Goal: Task Accomplishment & Management: Complete application form

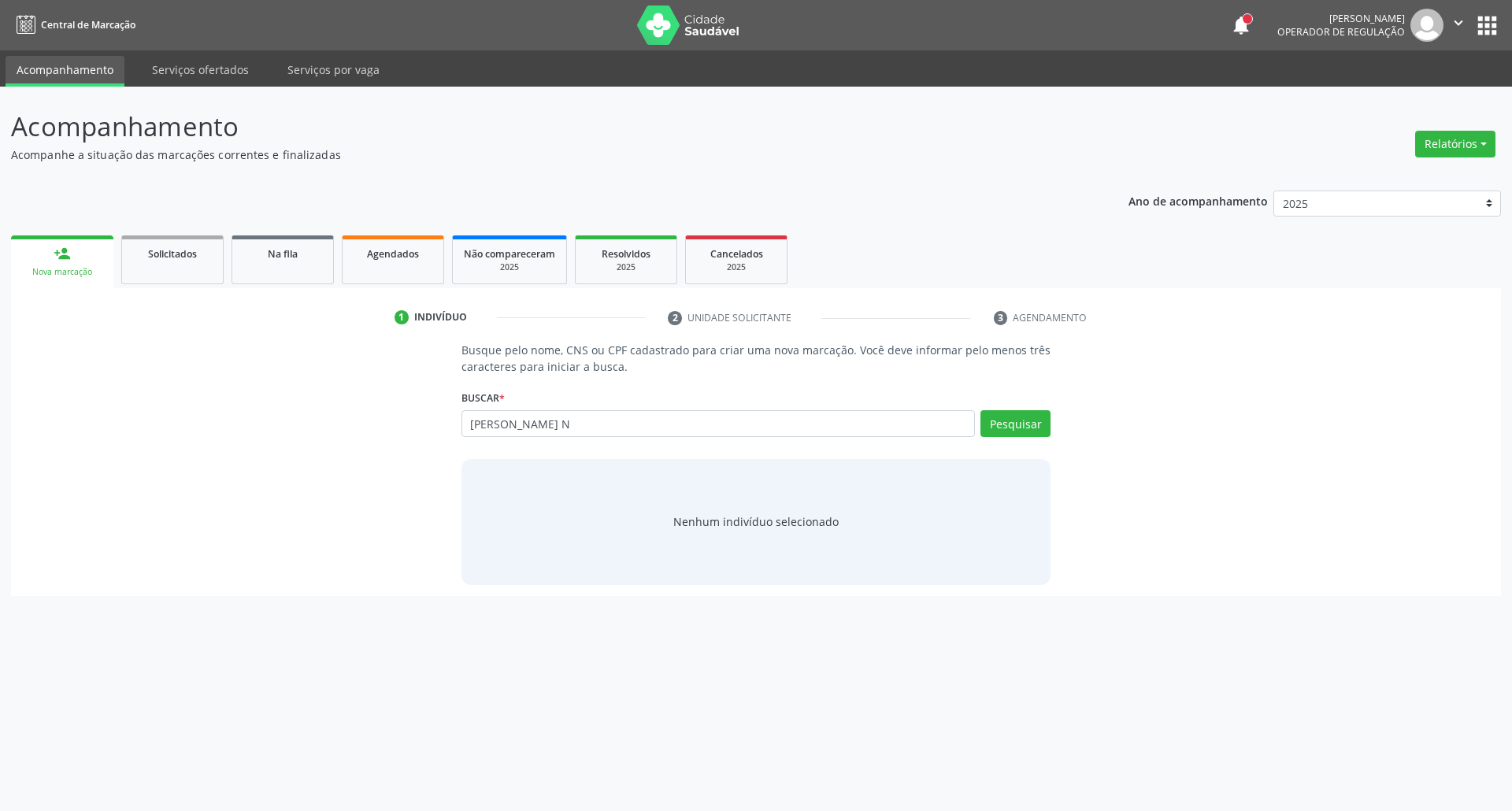
type input "[PERSON_NAME] N"
drag, startPoint x: 653, startPoint y: 423, endPoint x: 166, endPoint y: 423, distance: 487.0
click at [166, 423] on div "Busque pelo nome, CNS ou CPF cadastrado para criar uma nova marcação. Você deve…" at bounding box center [756, 462] width 1468 height 242
paste input "703006830938979"
type input "703006830938979"
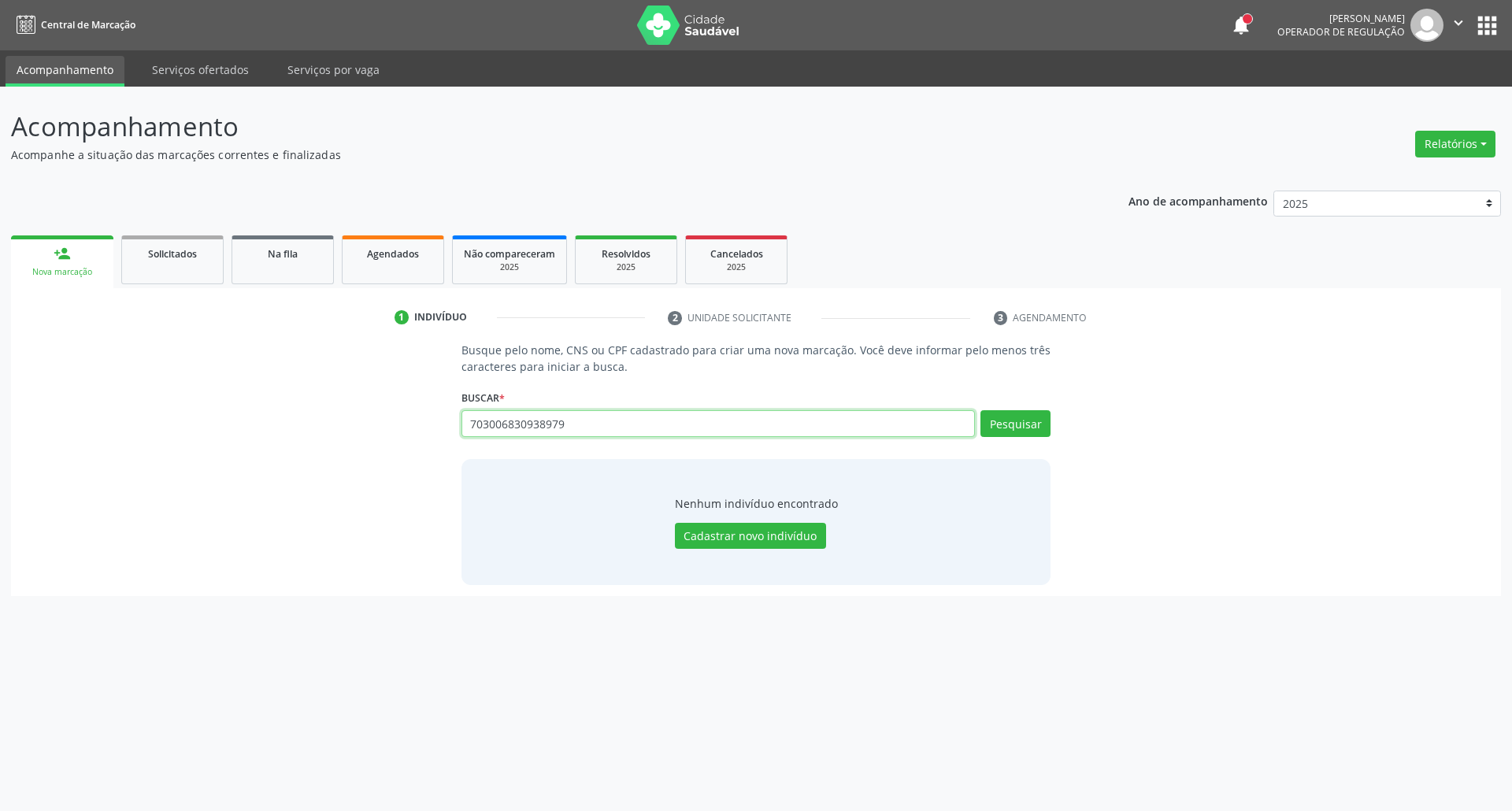
type input "703006830938979"
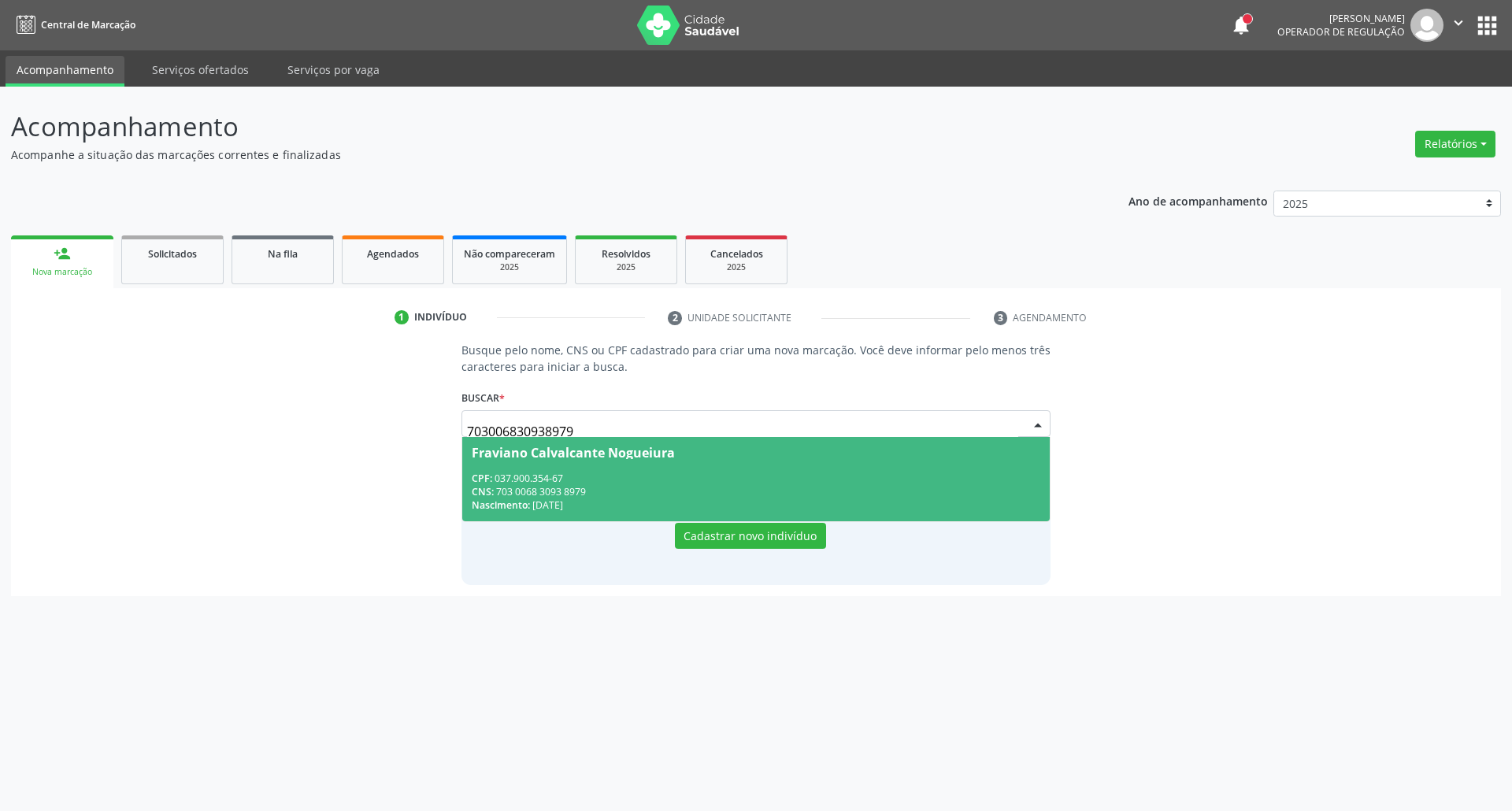
click at [499, 492] on div "CNS: 703 0068 3093 8979" at bounding box center [756, 492] width 569 height 14
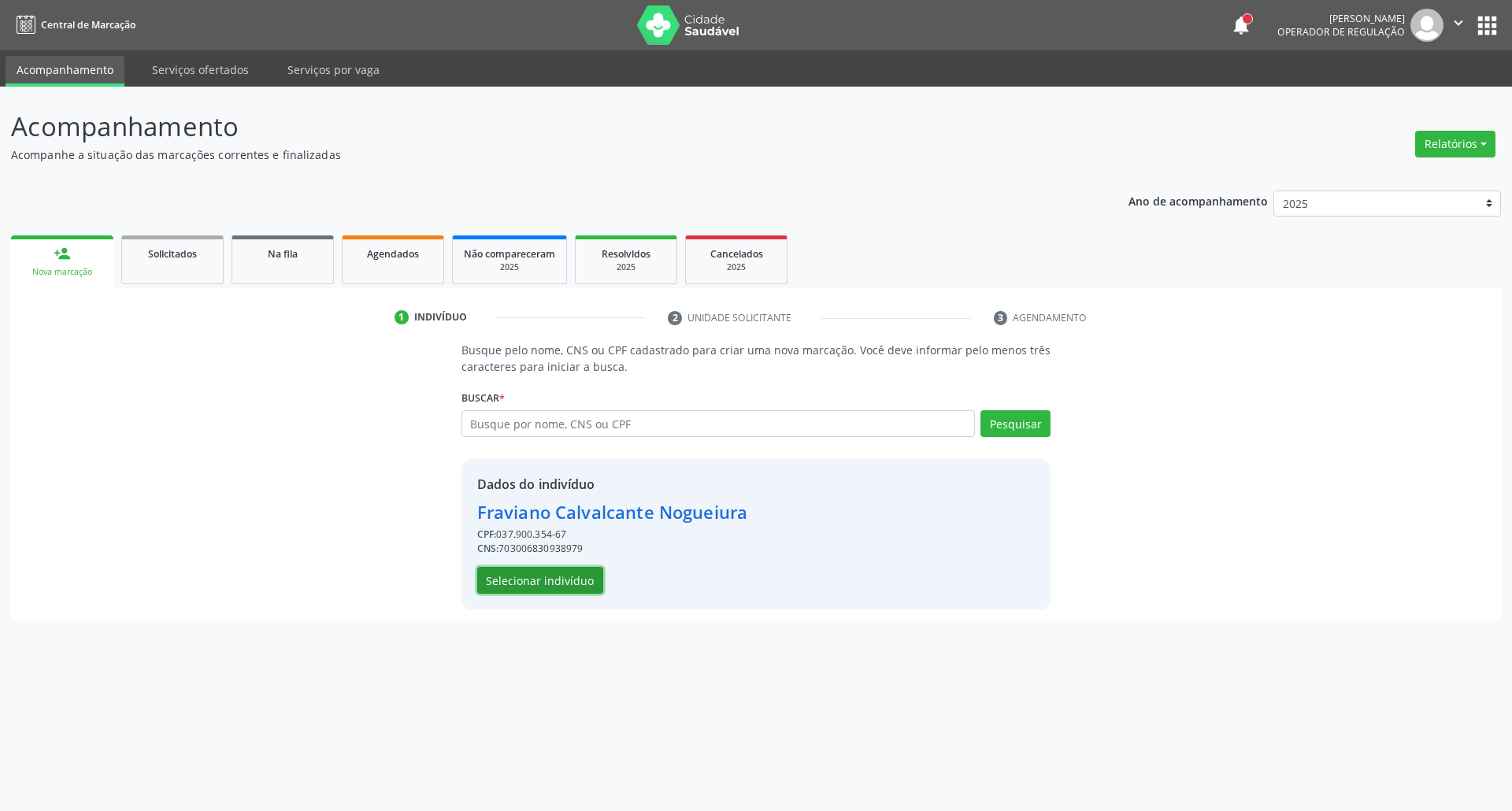
click at [568, 576] on button "Selecionar indivíduo" at bounding box center [540, 580] width 126 height 27
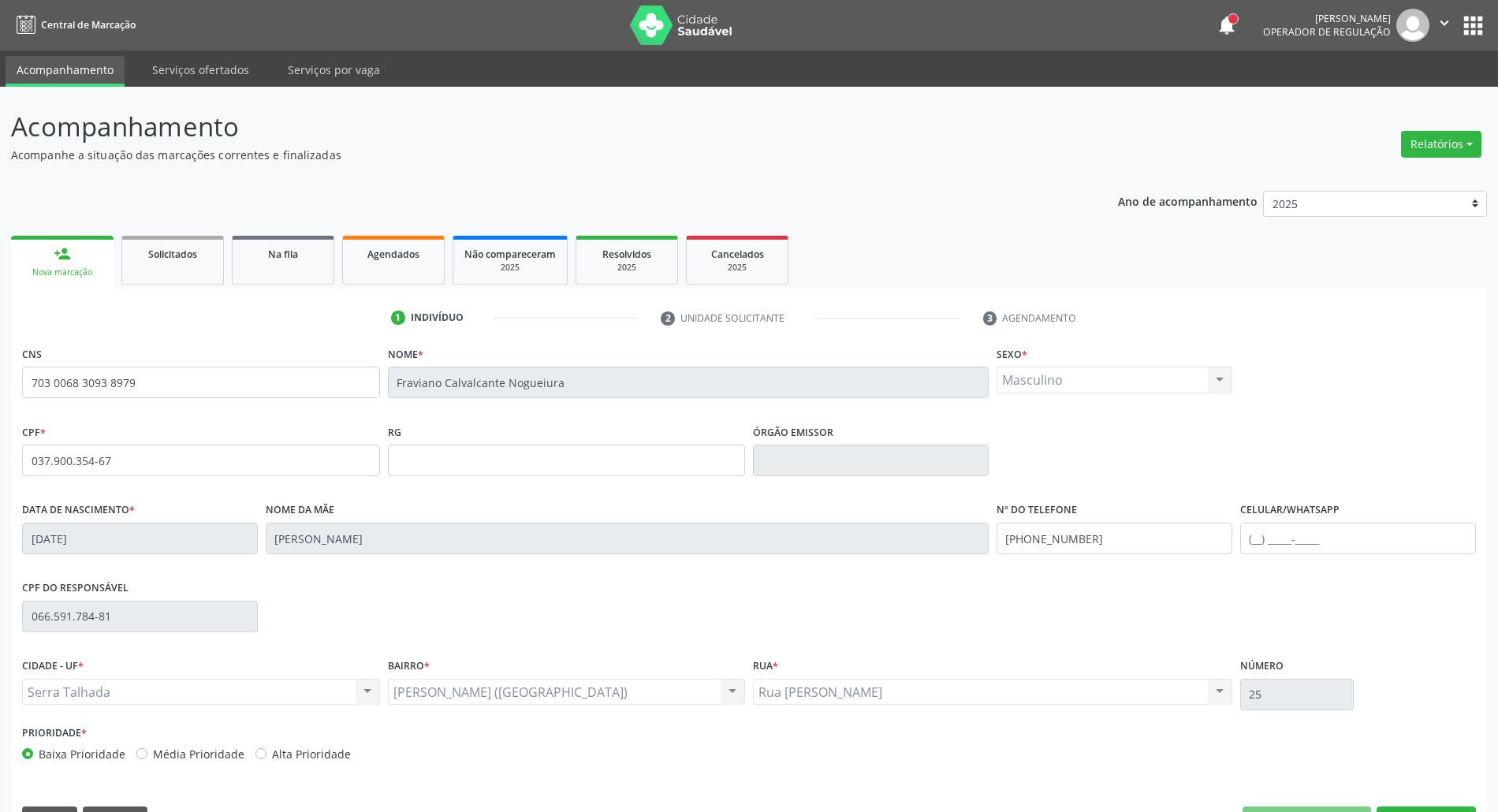
scroll to position [42, 0]
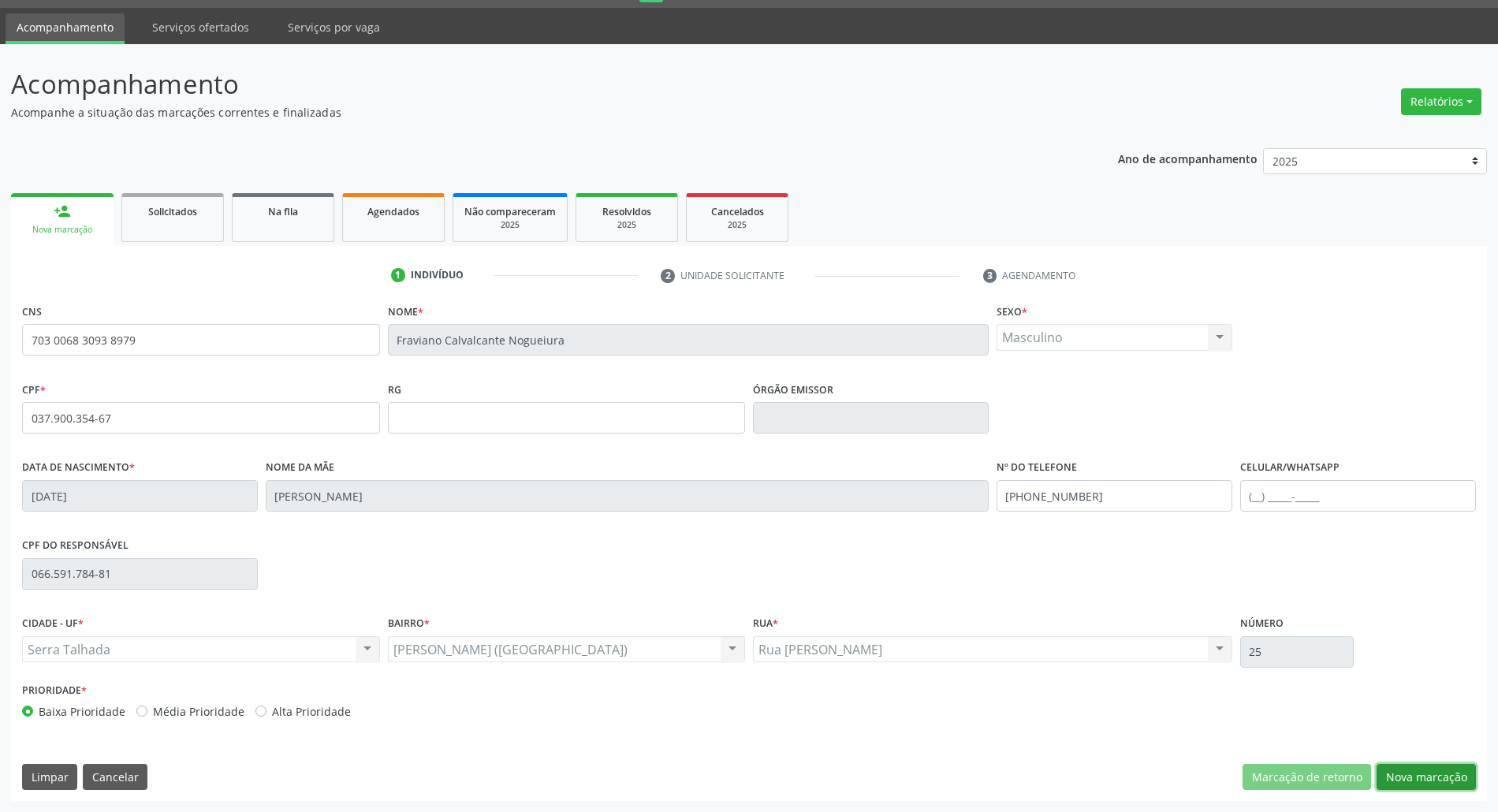
drag, startPoint x: 1404, startPoint y: 780, endPoint x: 1174, endPoint y: 729, distance: 235.6
click at [1387, 783] on button "Nova marcação" at bounding box center [1426, 777] width 100 height 27
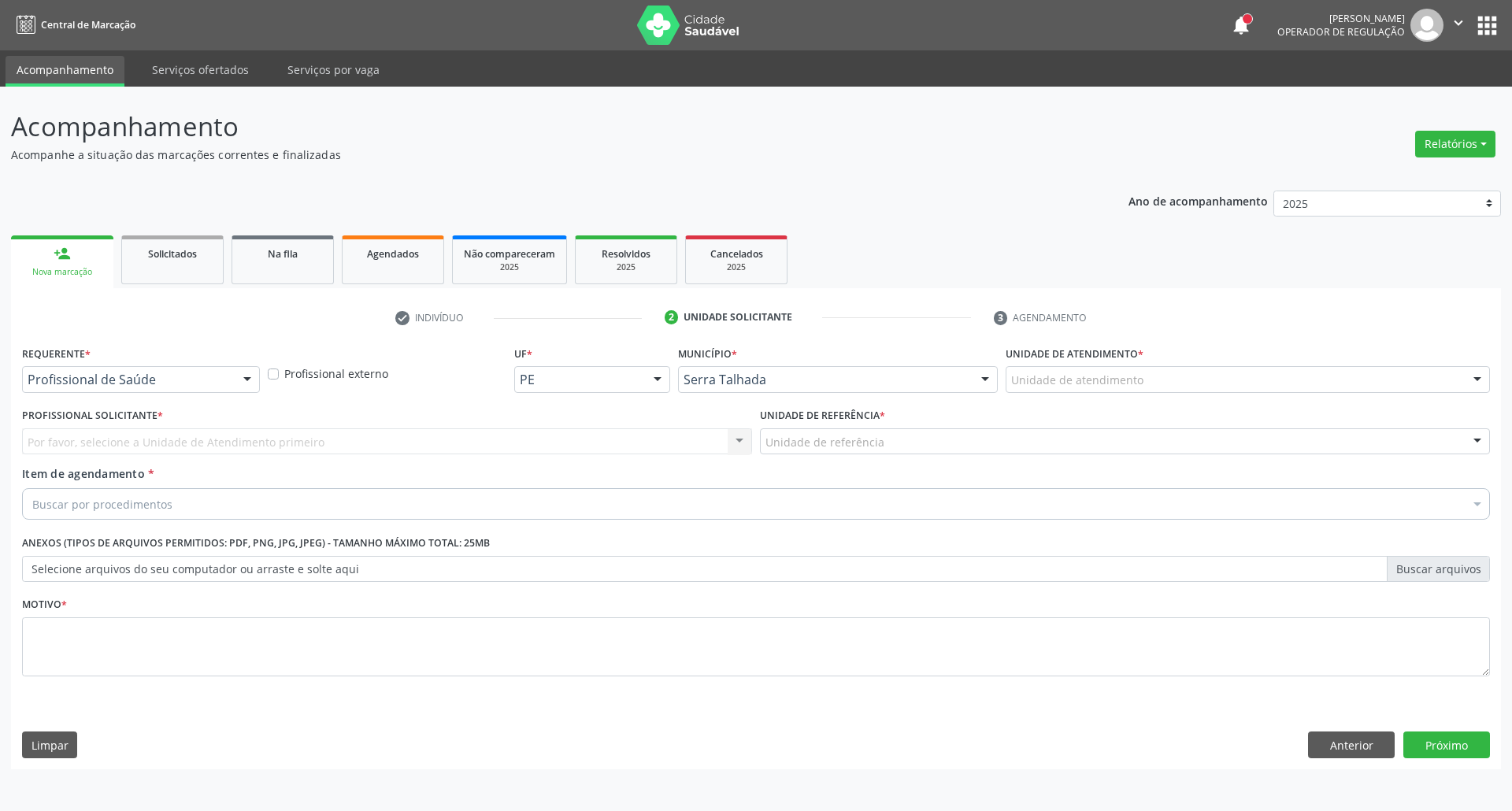
drag, startPoint x: 191, startPoint y: 399, endPoint x: 182, endPoint y: 378, distance: 22.8
click at [182, 379] on div "Requerente * Profissional de Saúde Profissional de Saúde Paciente Nenhum result…" at bounding box center [141, 372] width 246 height 62
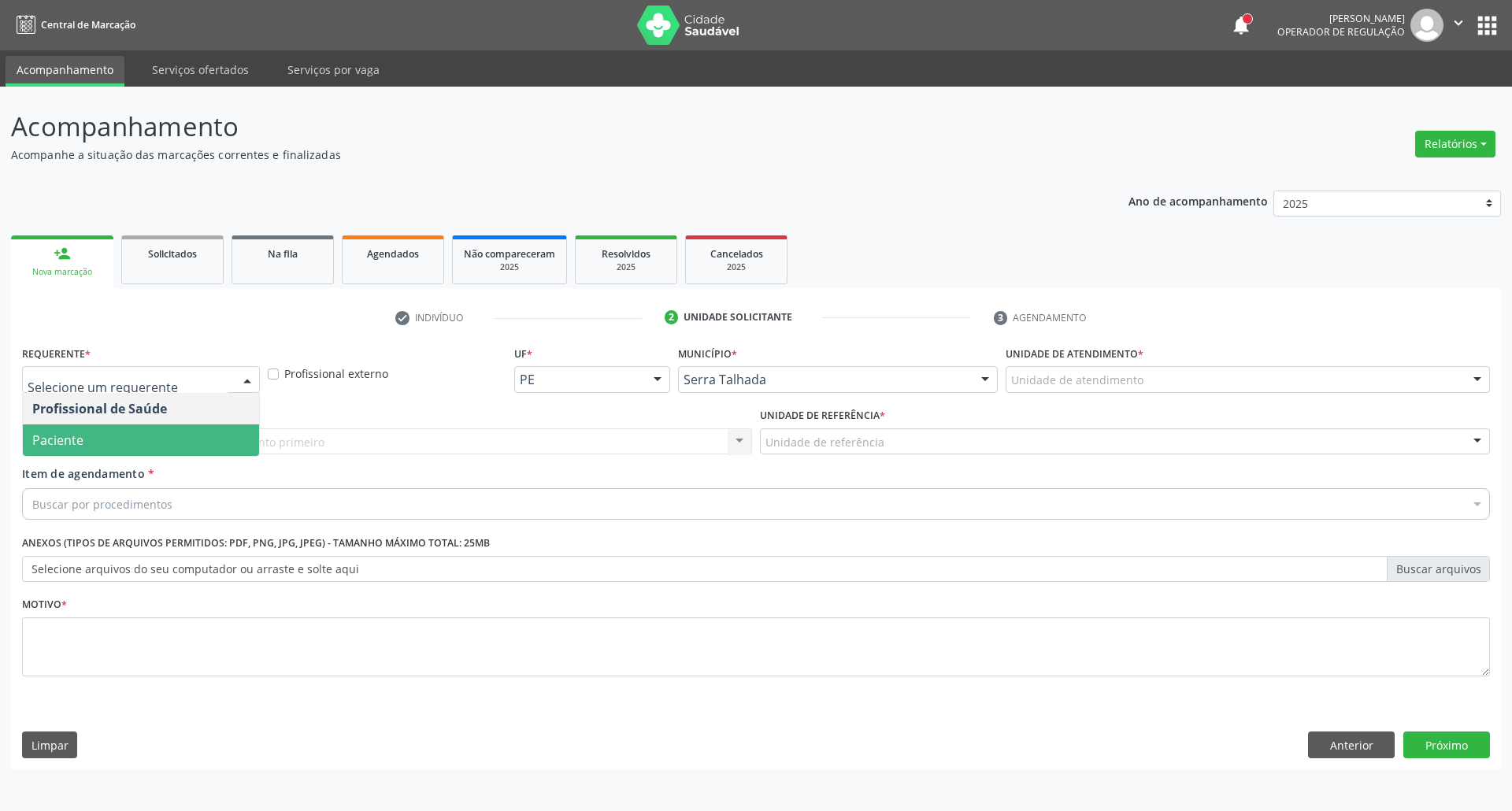
click at [42, 433] on span "Paciente" at bounding box center [58, 440] width 52 height 17
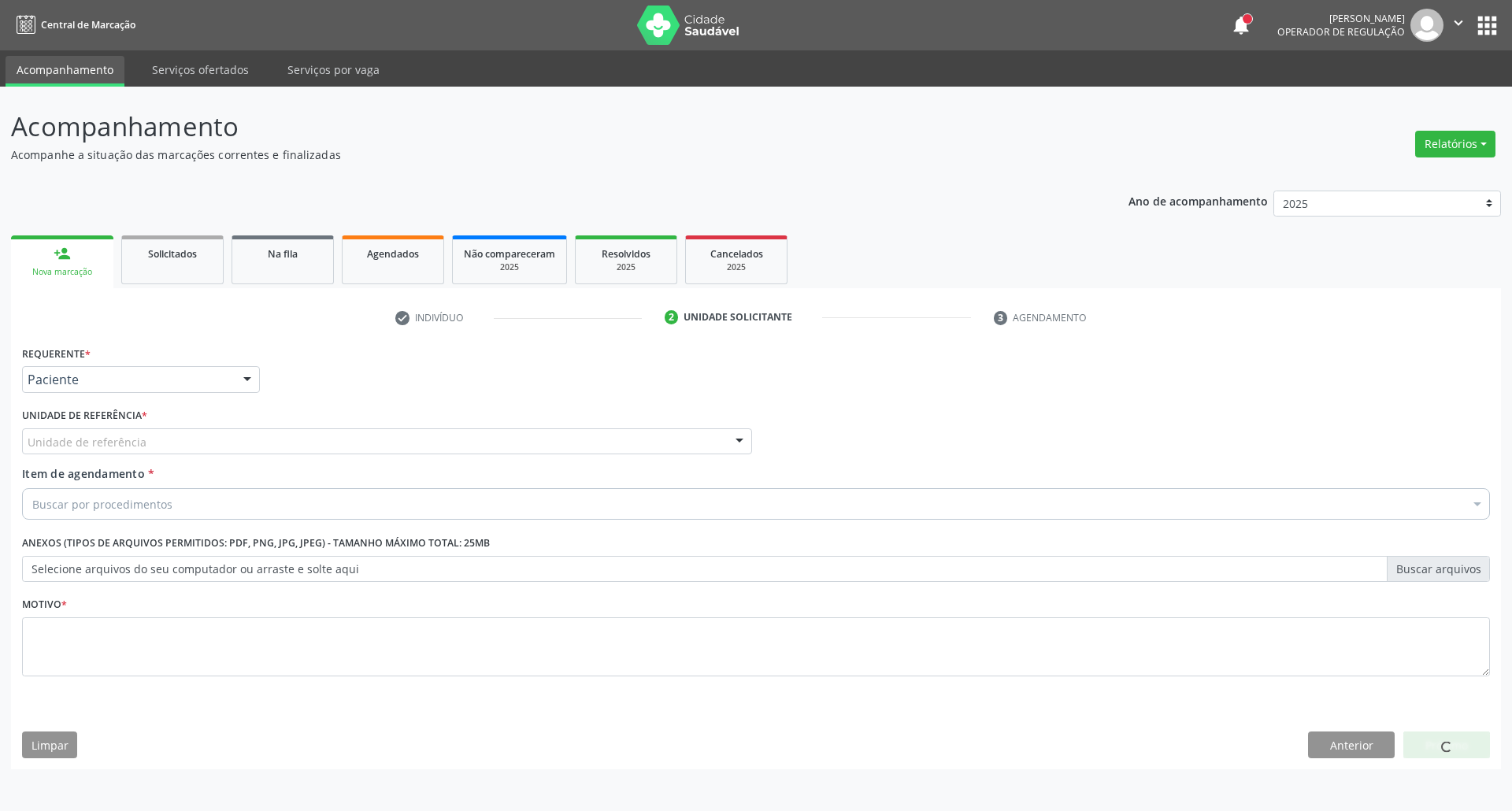
click at [45, 433] on div "Unidade de referência" at bounding box center [387, 441] width 730 height 27
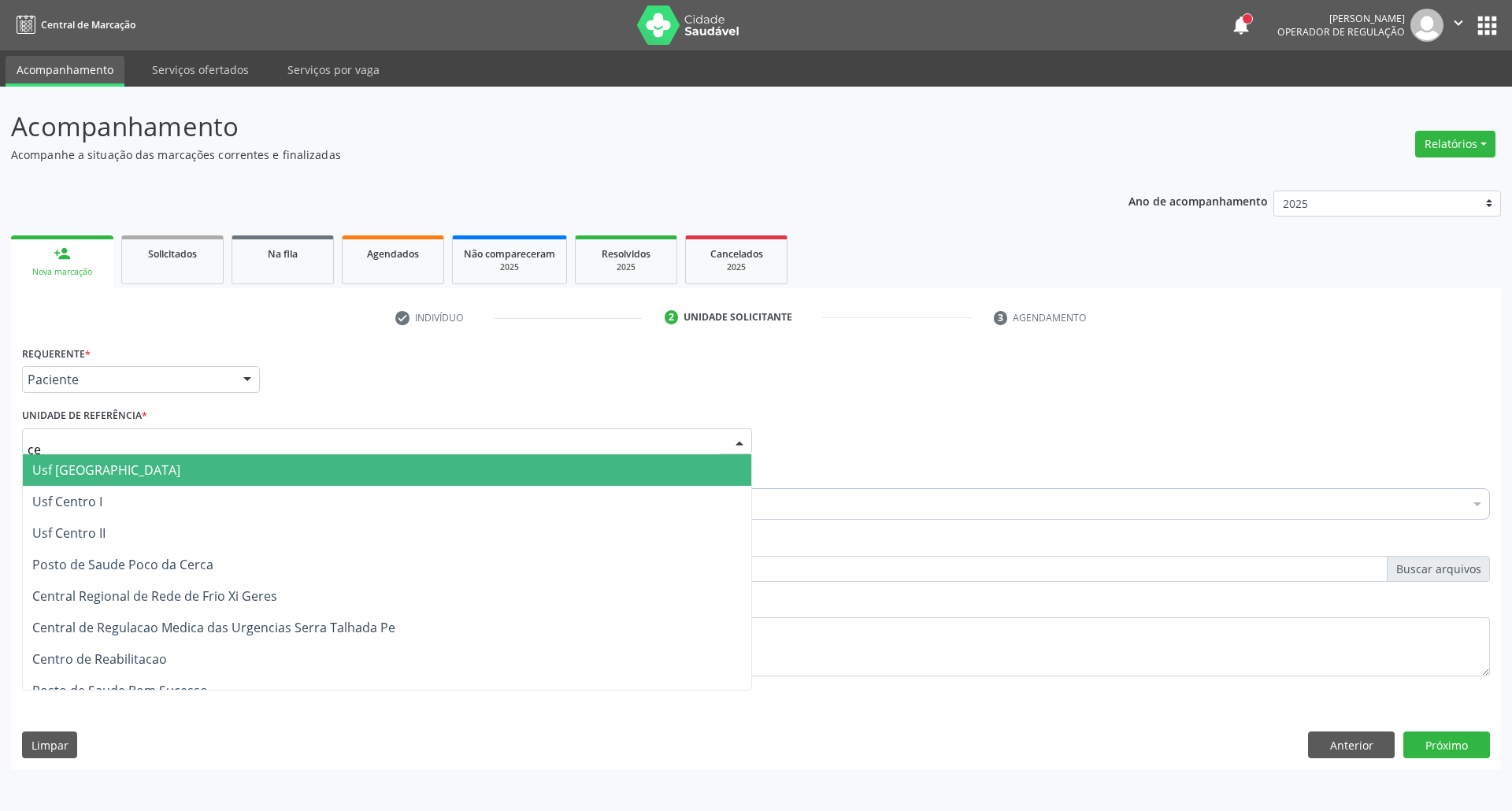
type input "cen"
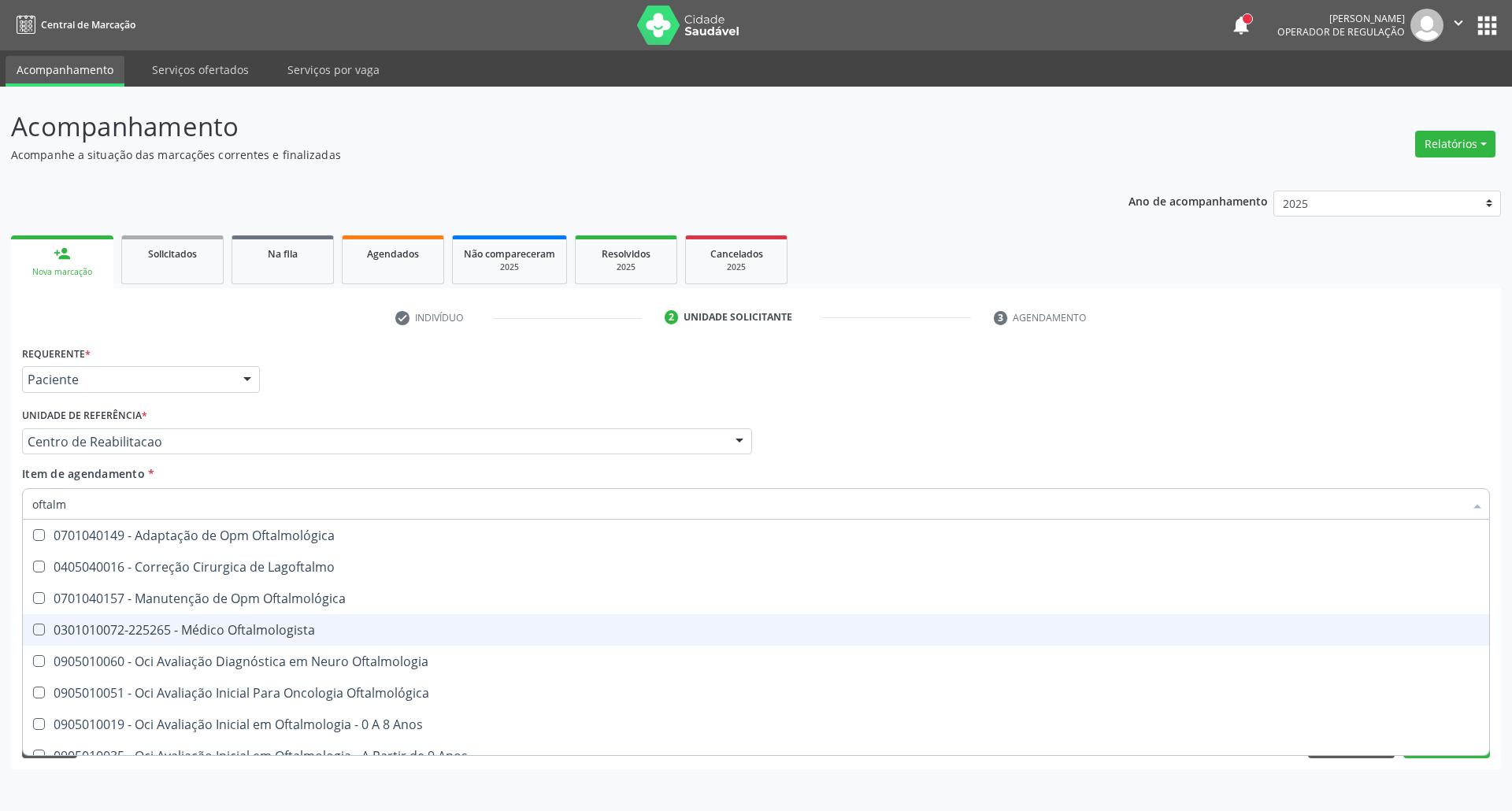
type input "oftalmo"
click at [135, 624] on div "0301010072-225265 - Médico Oftalmologista" at bounding box center [756, 630] width 1448 height 13
checkbox Oftalmologista "true"
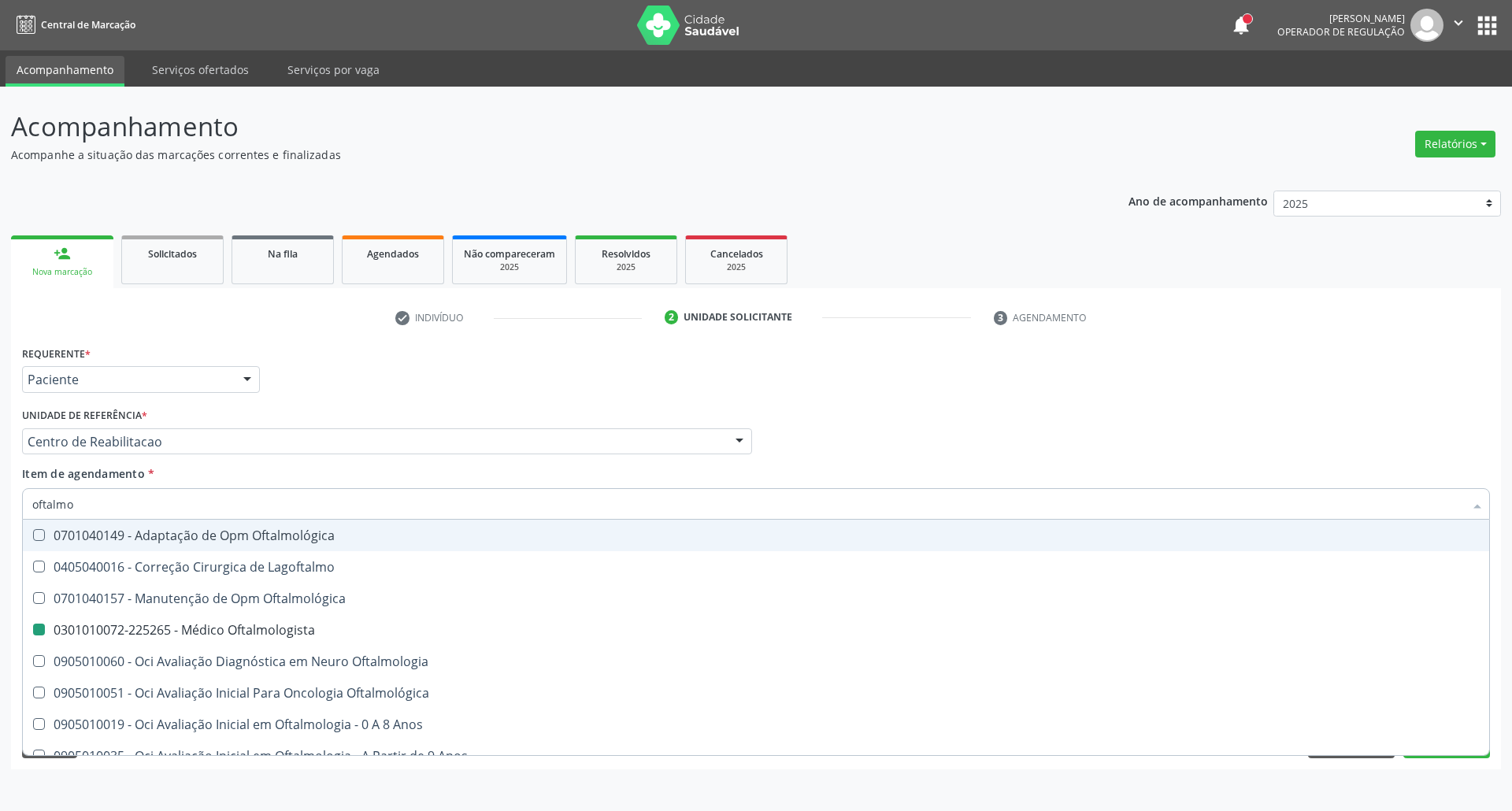
click at [814, 416] on div "Profissional Solicitante Por favor, selecione a Unidade de Atendimento primeiro…" at bounding box center [756, 434] width 1476 height 62
checkbox Lagoftalmo "true"
checkbox Oftalmologista "false"
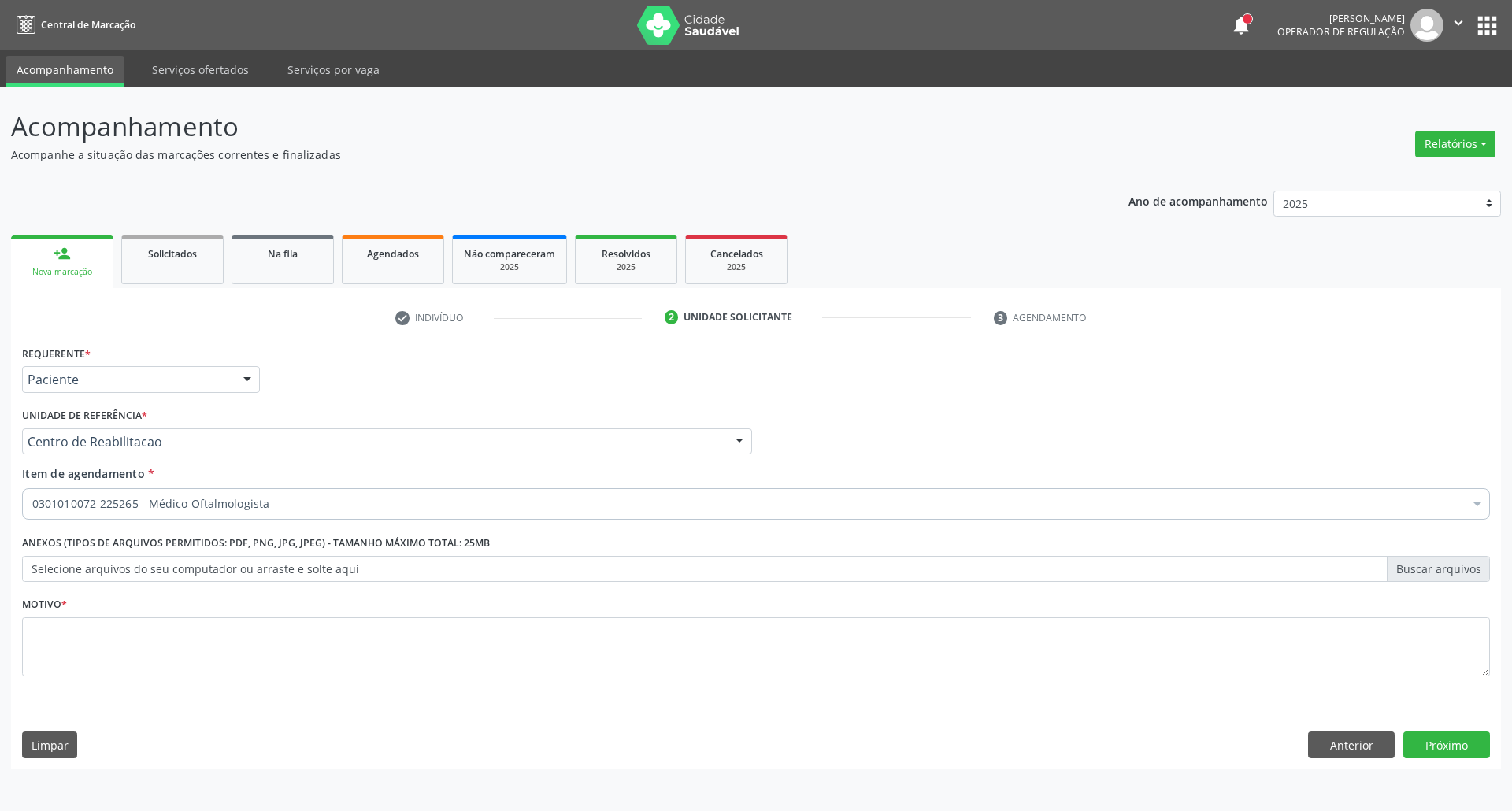
click at [126, 564] on label "Selecione arquivos do seu computador ou arraste e solte aqui" at bounding box center [756, 569] width 1468 height 27
click at [126, 564] on input "Selecione arquivos do seu computador ou arraste e solte aqui" at bounding box center [756, 569] width 1468 height 27
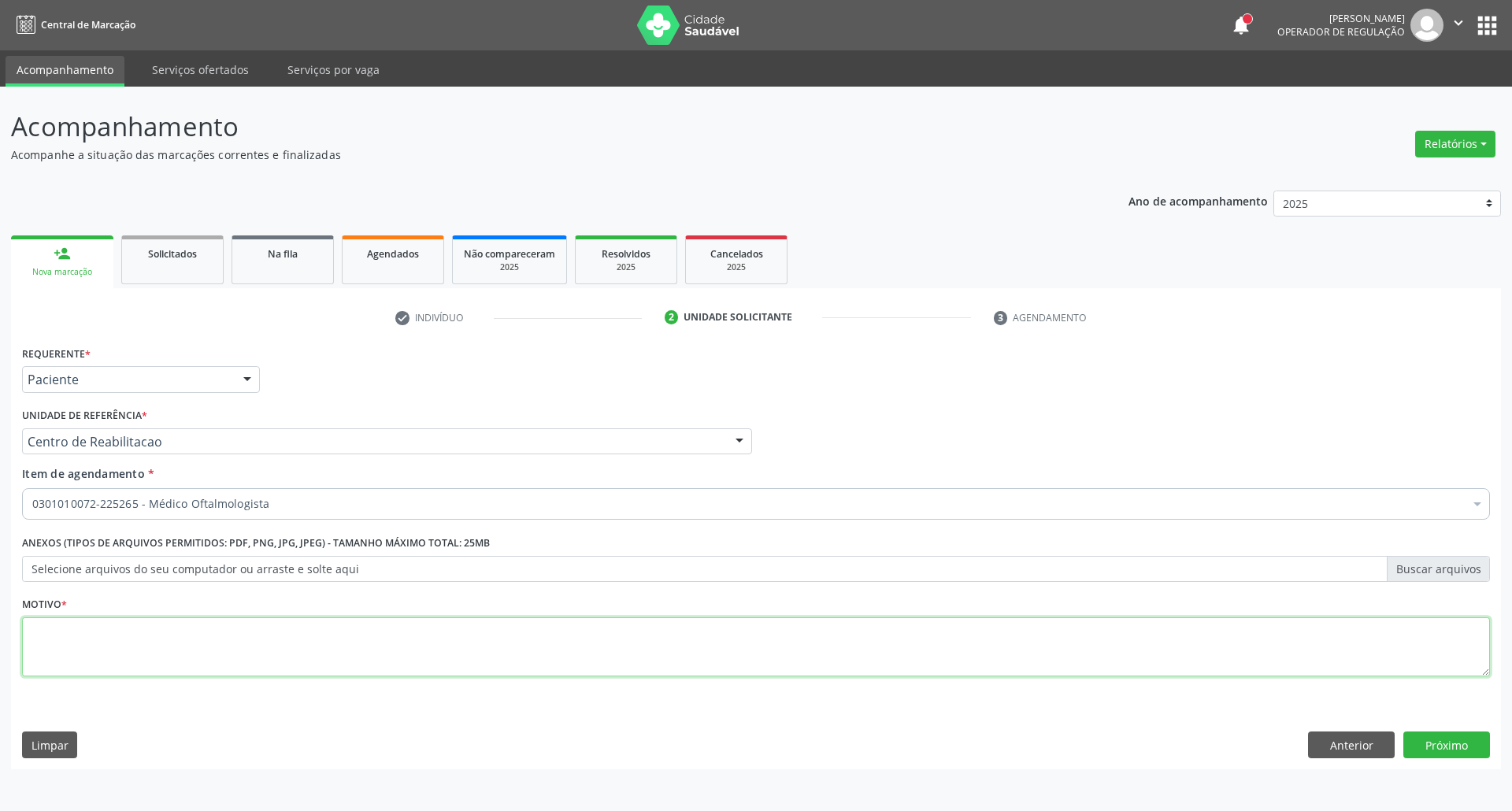
drag, startPoint x: 139, startPoint y: 637, endPoint x: 145, endPoint y: 627, distance: 11.7
click at [137, 637] on textarea at bounding box center [756, 647] width 1468 height 60
type textarea "."
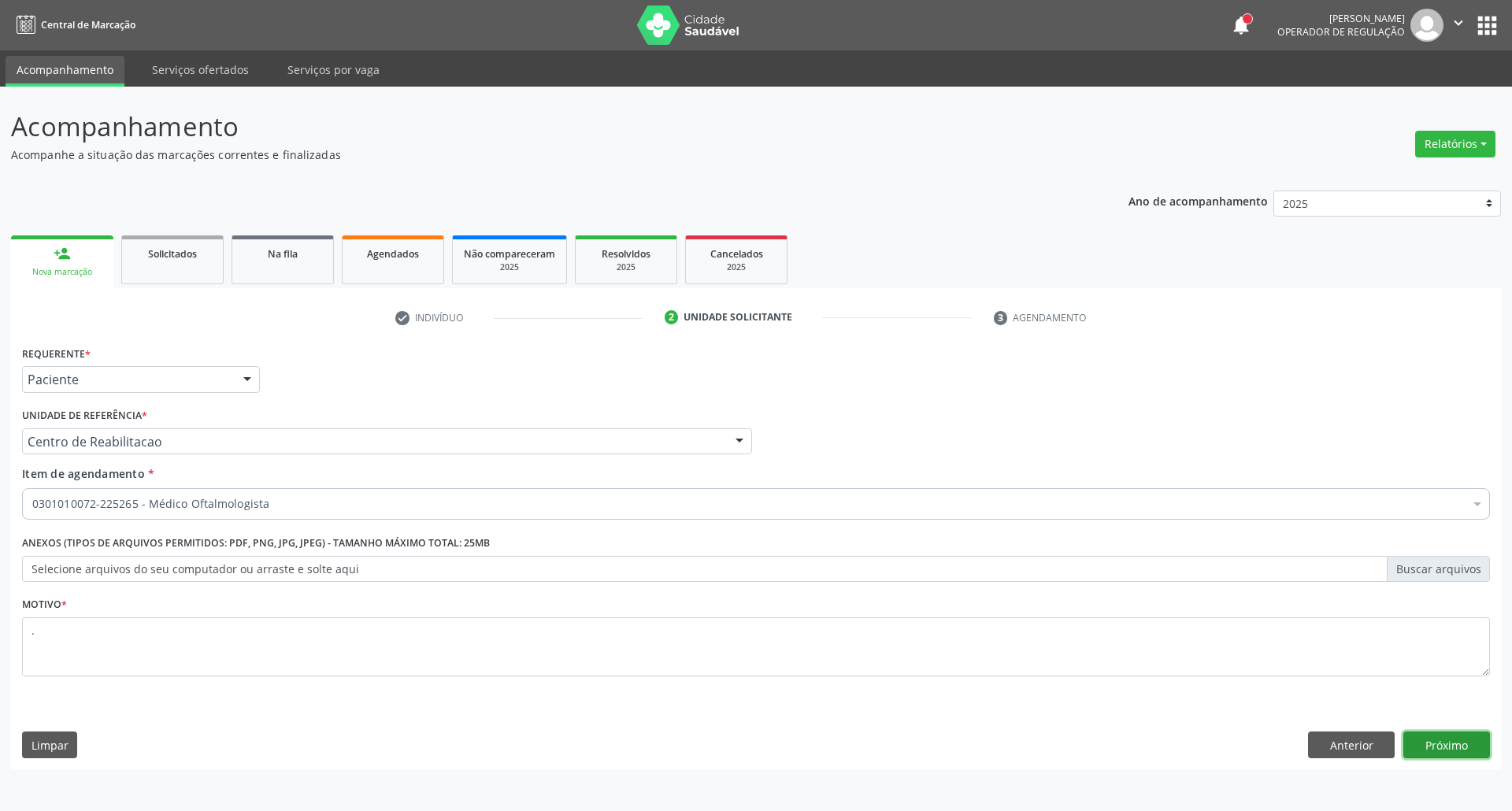
click at [1429, 749] on button "Próximo" at bounding box center [1447, 745] width 87 height 27
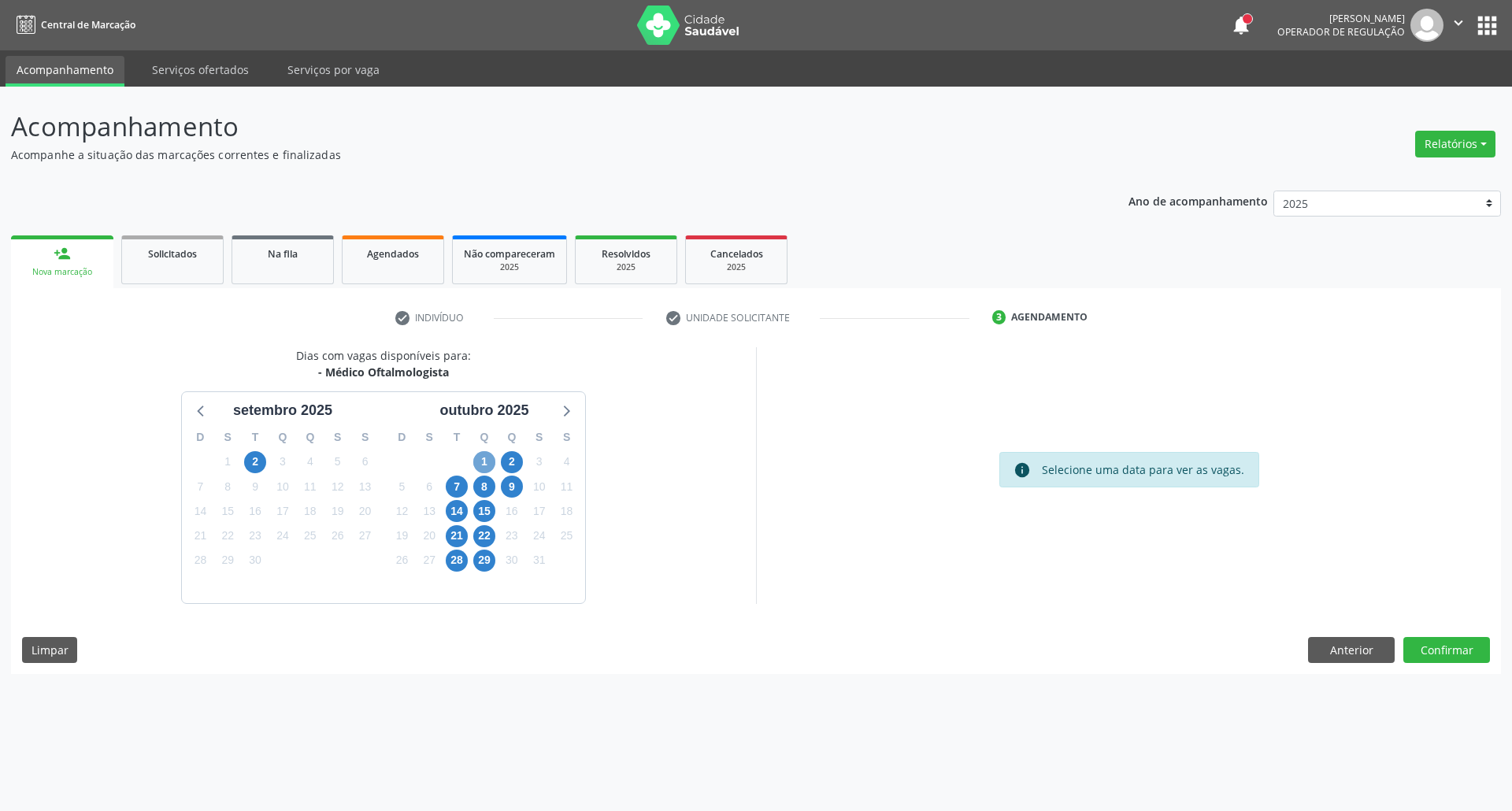
click at [481, 469] on span "1" at bounding box center [484, 462] width 22 height 22
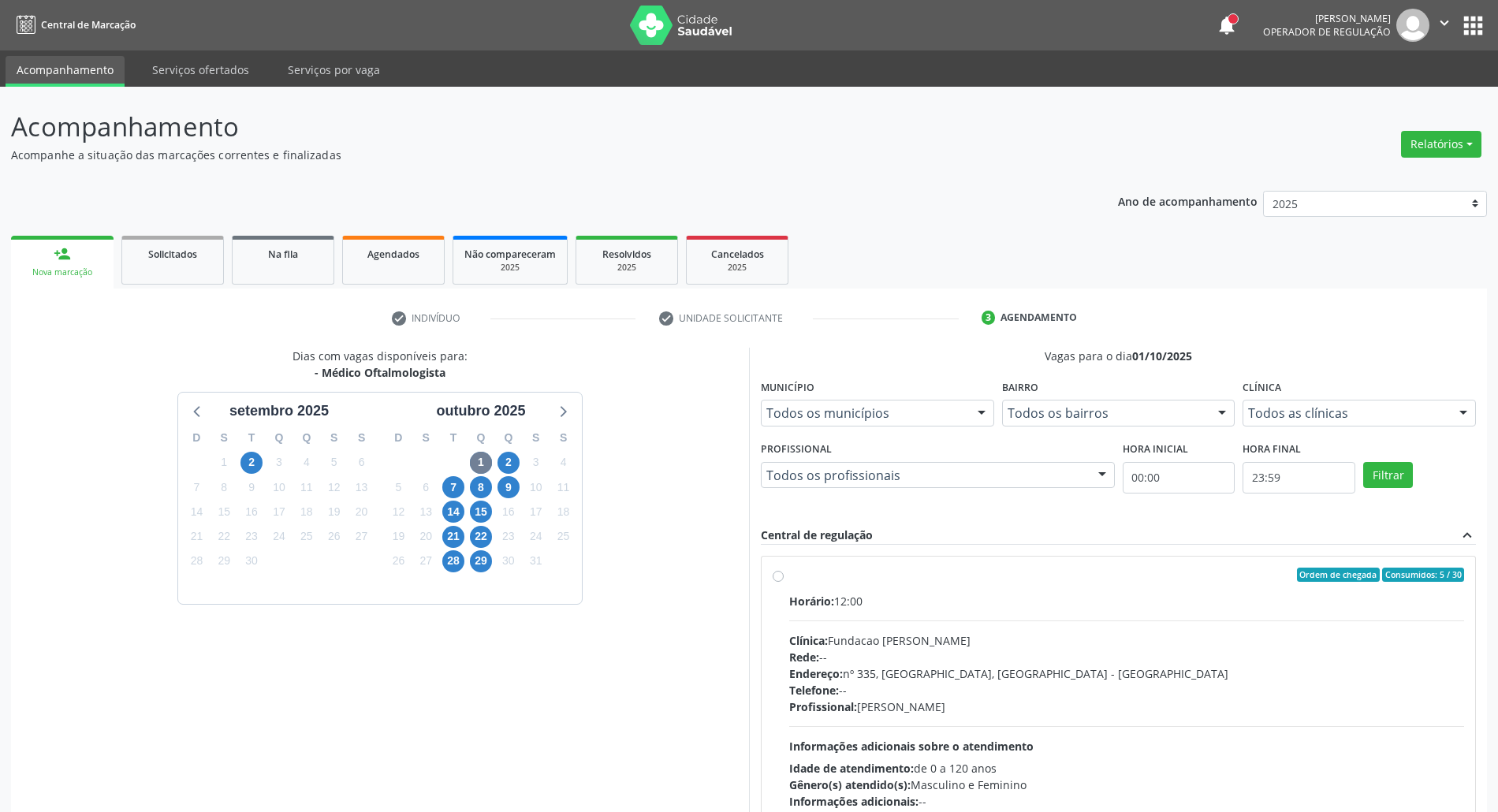
click at [1027, 597] on div "Horário: 12:00" at bounding box center [1126, 601] width 675 height 17
click at [784, 582] on input "Ordem de chegada Consumidos: 5 / 30 Horário: 12:00 Clínica: Fundacao [PERSON_NA…" at bounding box center [778, 574] width 11 height 14
radio input "true"
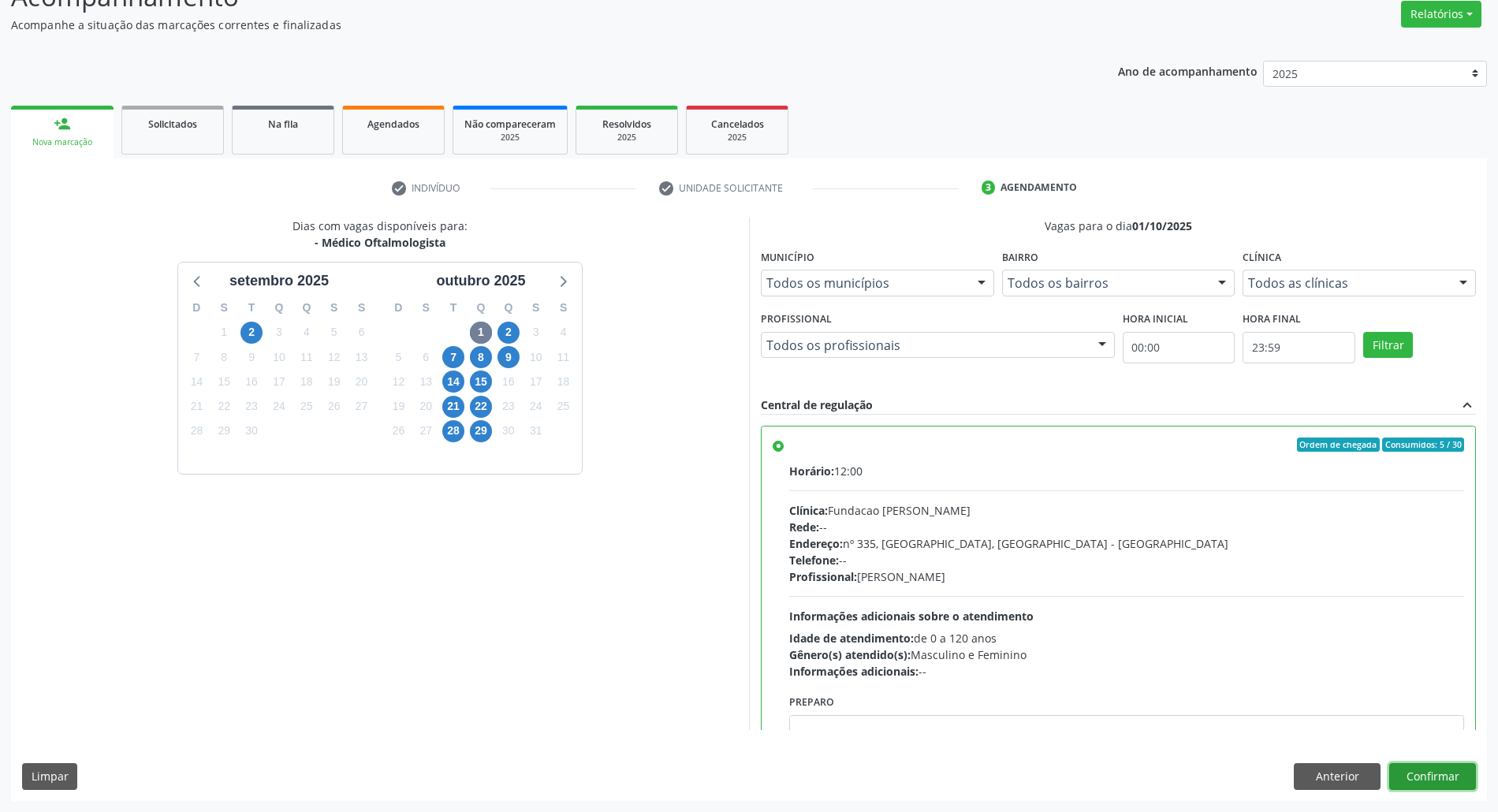
click at [1430, 779] on button "Confirmar" at bounding box center [1433, 776] width 87 height 27
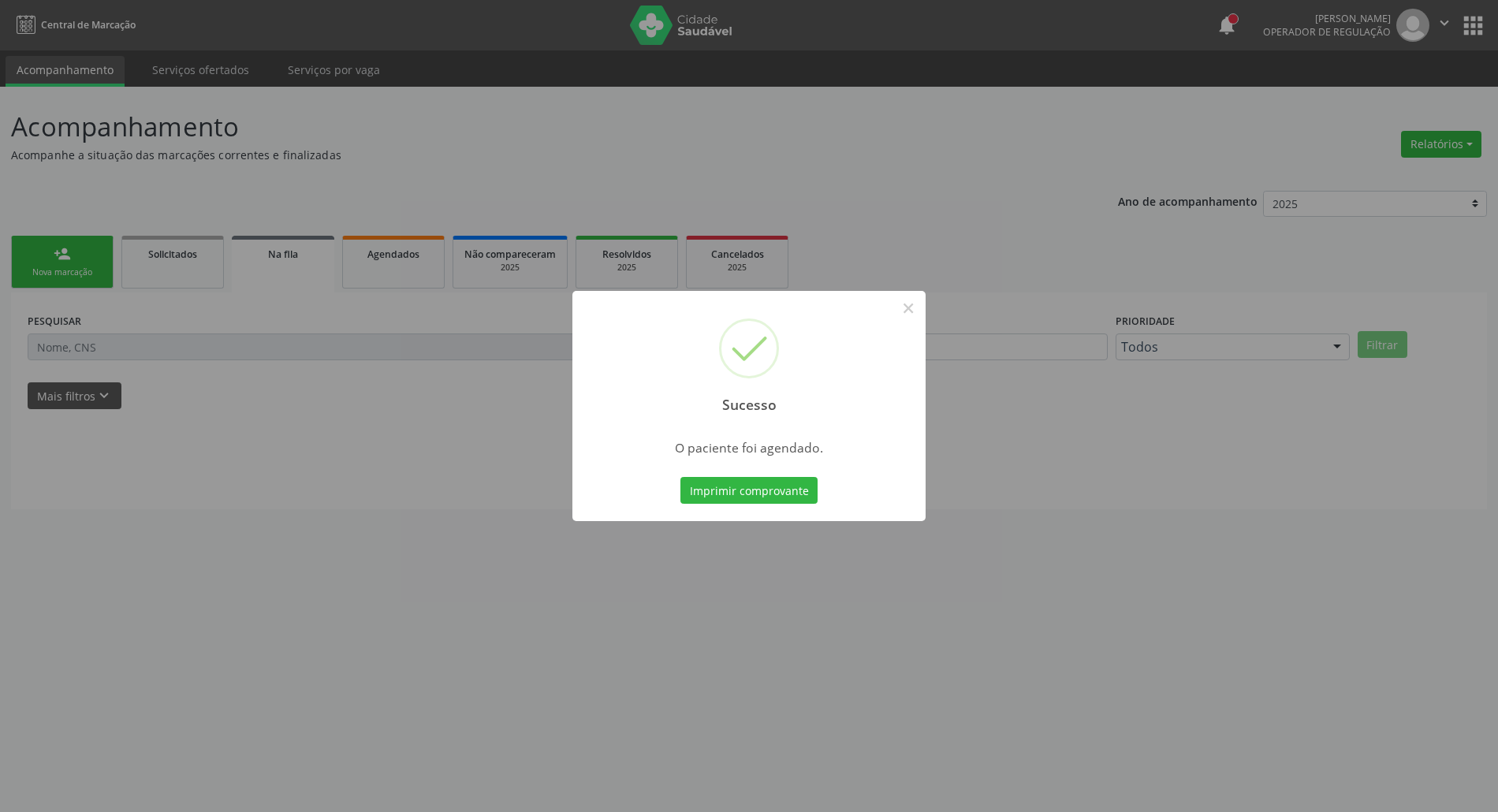
scroll to position [0, 0]
click at [744, 487] on button "Imprimir comprovante" at bounding box center [757, 489] width 137 height 27
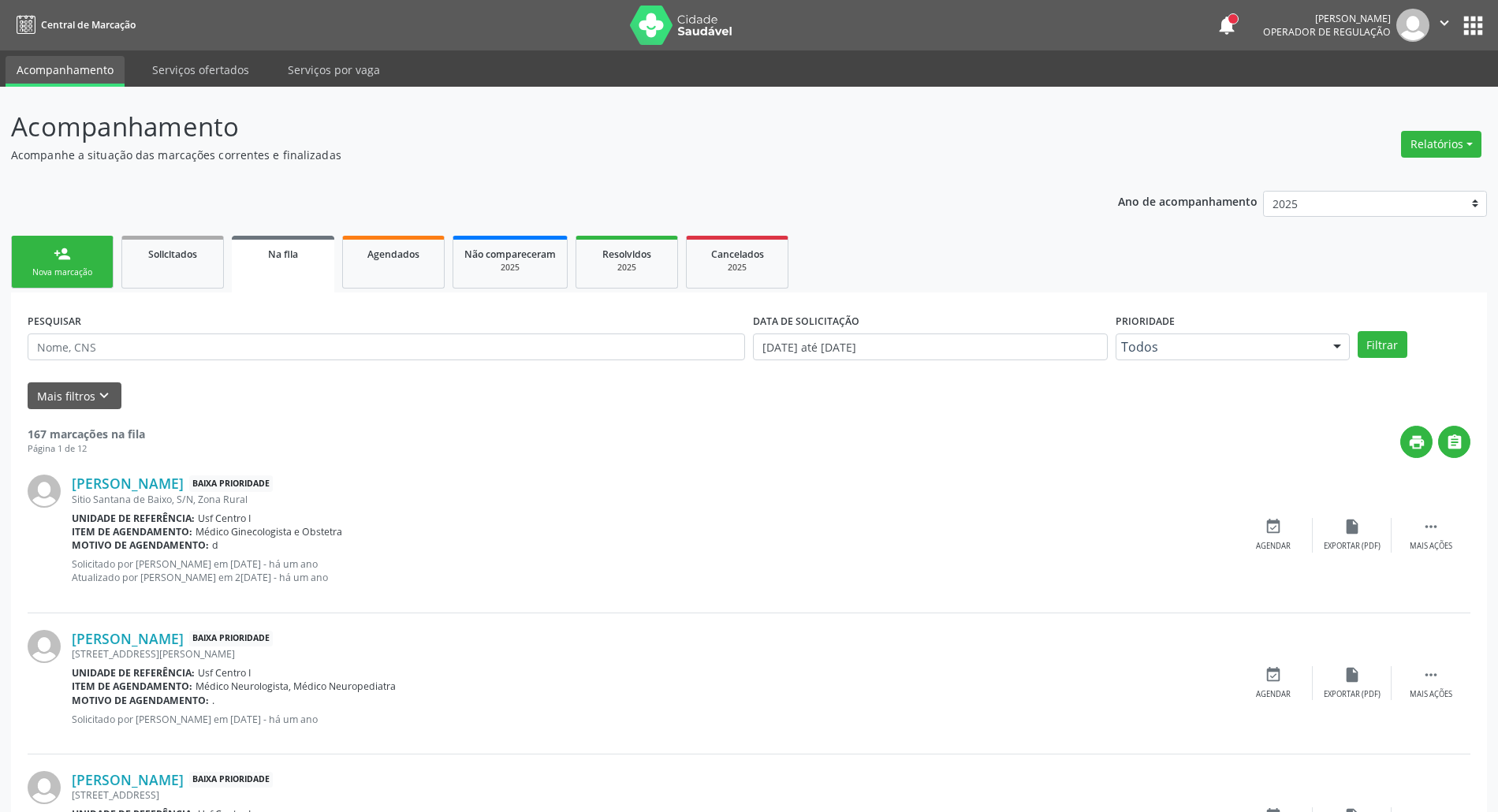
click at [35, 271] on div "Nova marcação" at bounding box center [63, 272] width 79 height 12
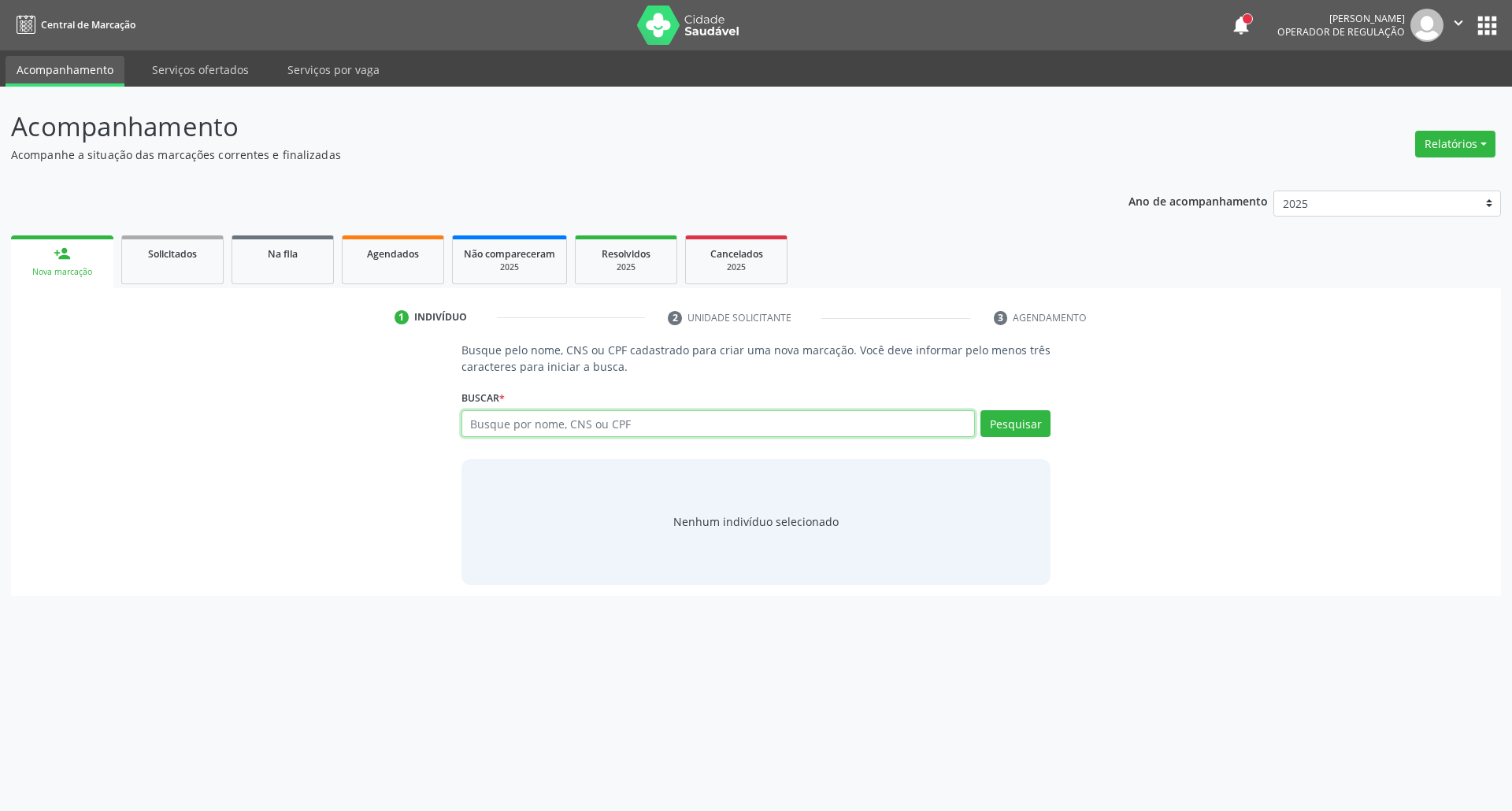
click at [727, 430] on input "text" at bounding box center [718, 423] width 515 height 27
type input "10691959609"
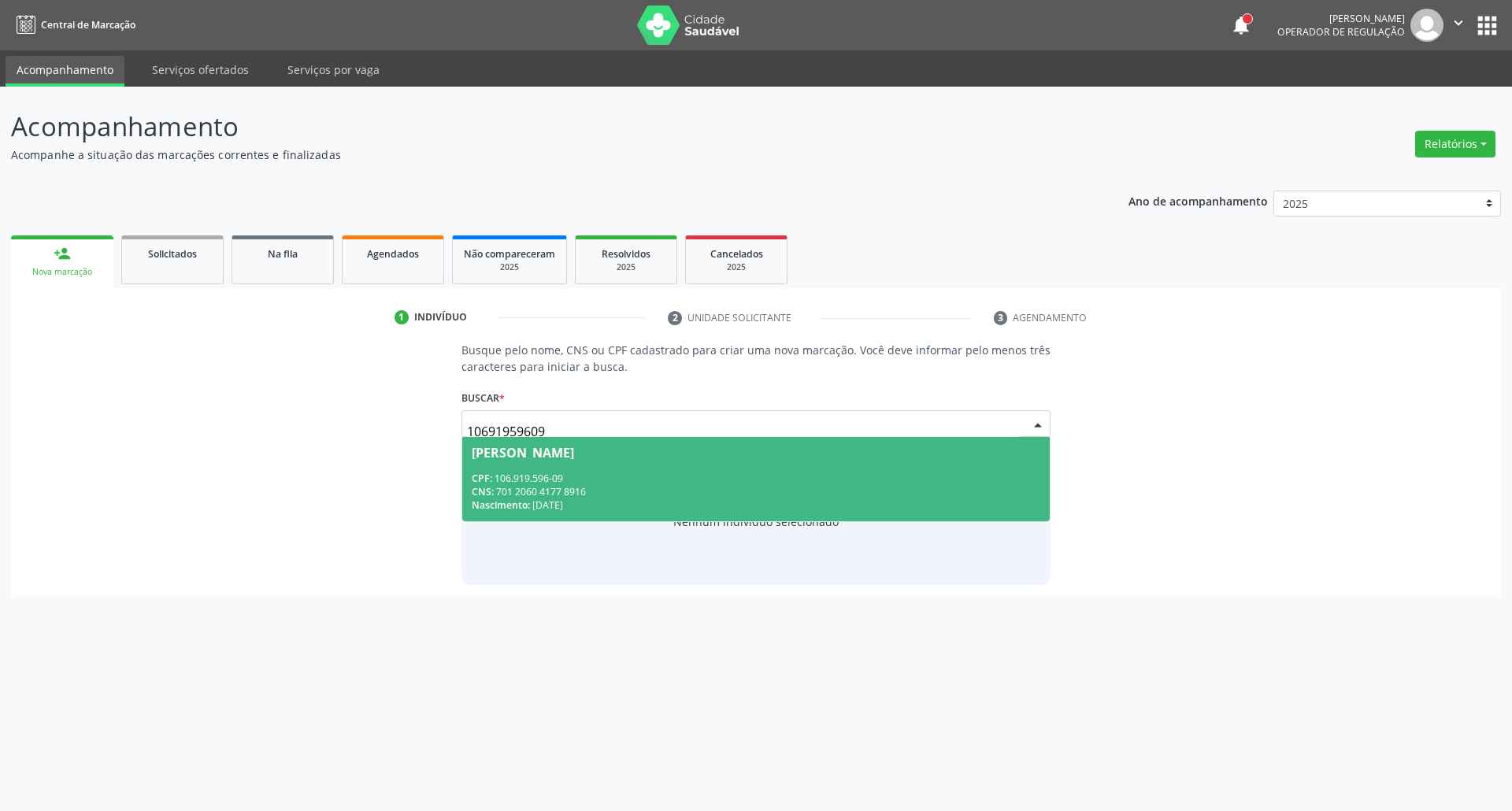
click at [728, 498] on div "CNS: 701 2060 4177 8916" at bounding box center [756, 492] width 569 height 14
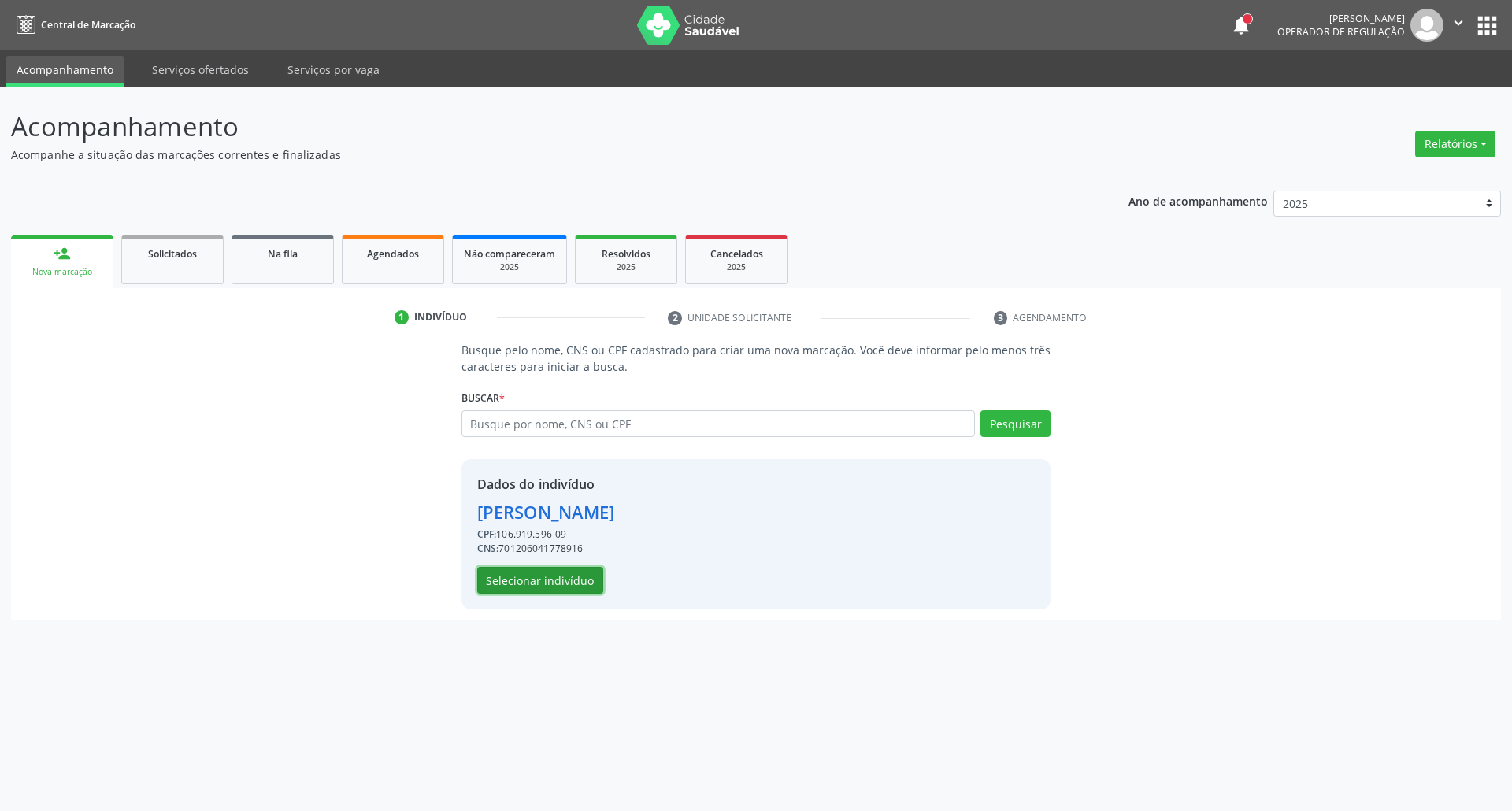
click at [523, 593] on button "Selecionar indivíduo" at bounding box center [540, 580] width 126 height 27
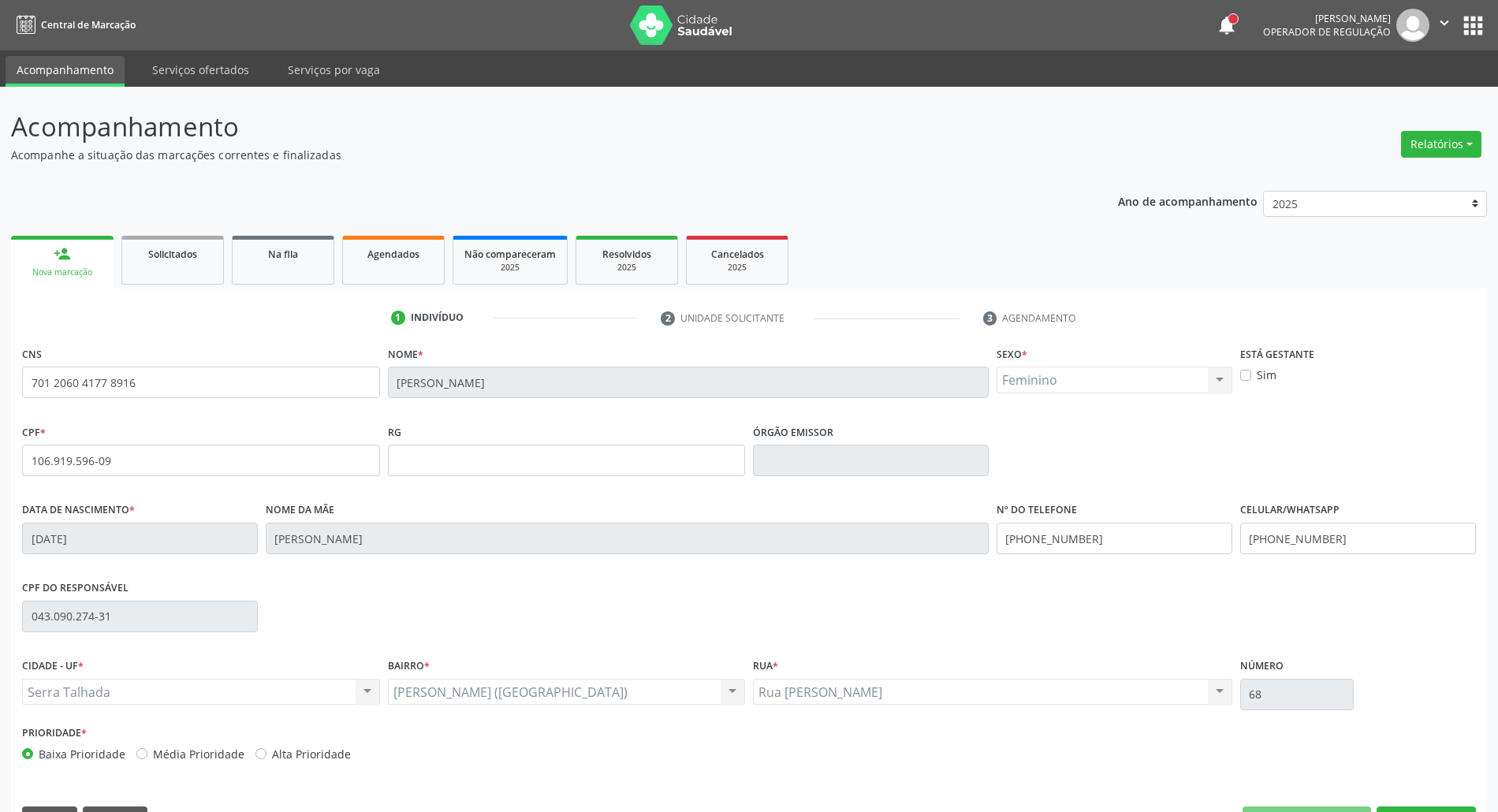
scroll to position [42, 0]
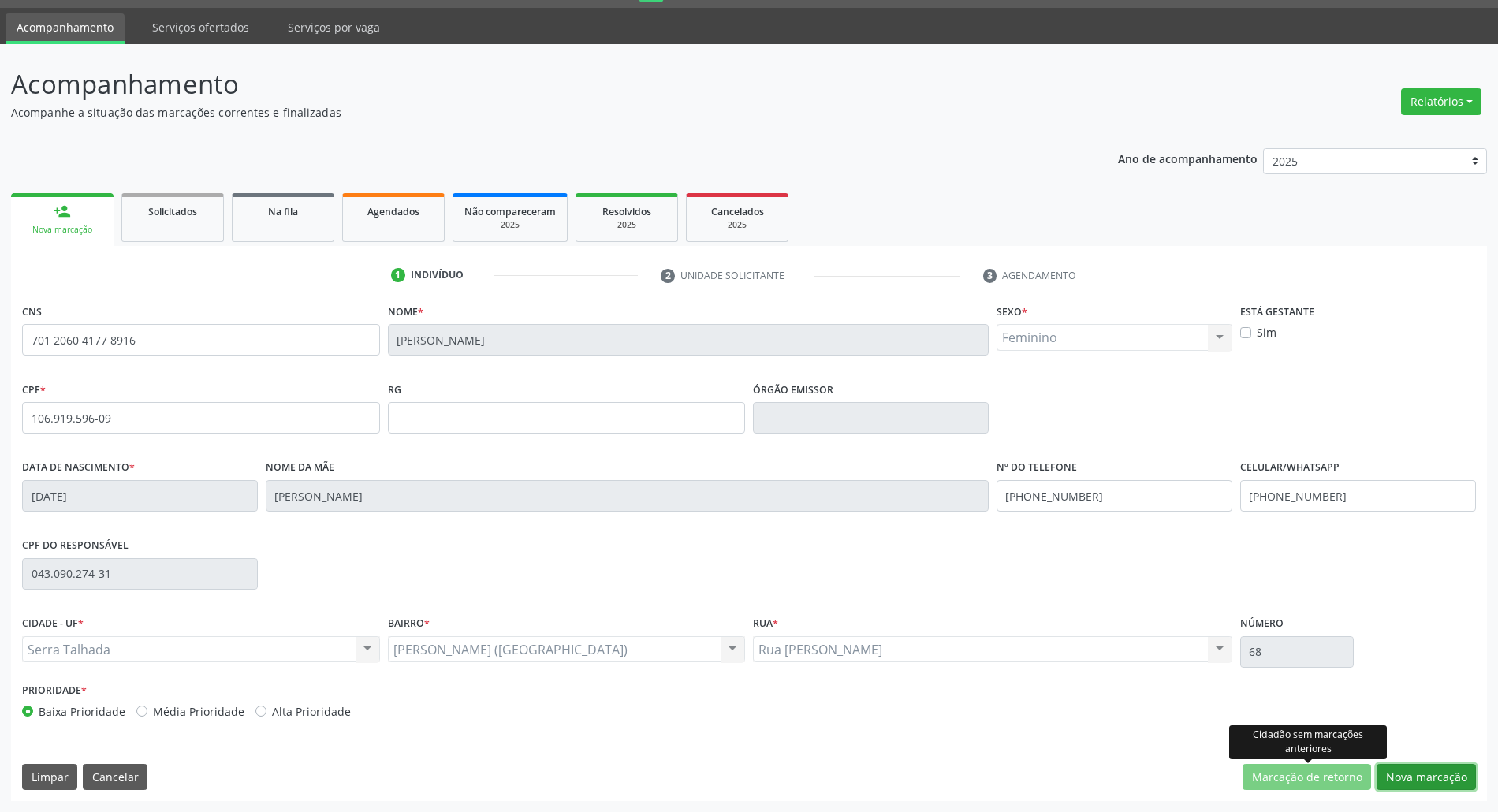
click at [1404, 770] on button "Nova marcação" at bounding box center [1426, 777] width 100 height 27
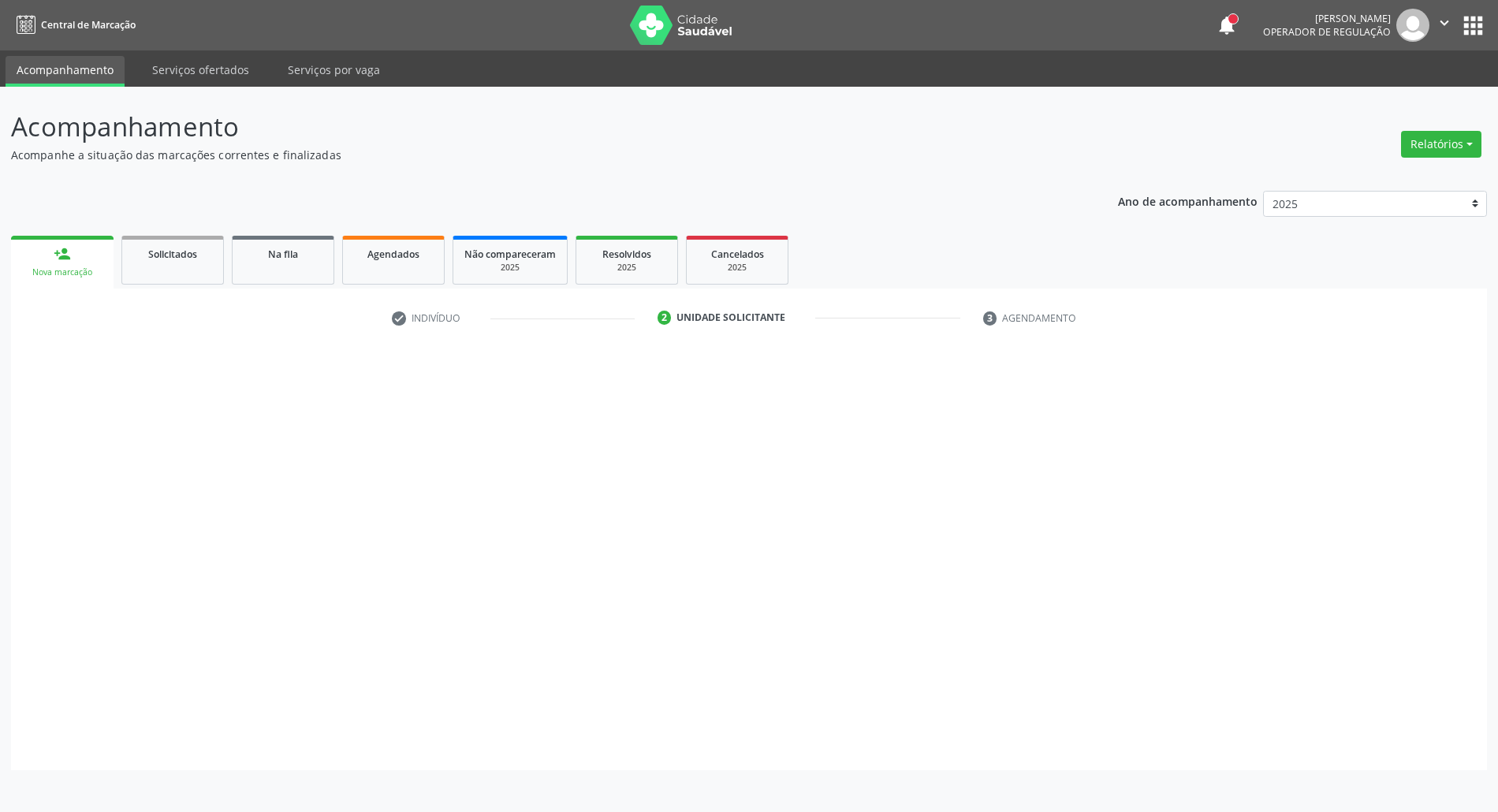
scroll to position [0, 0]
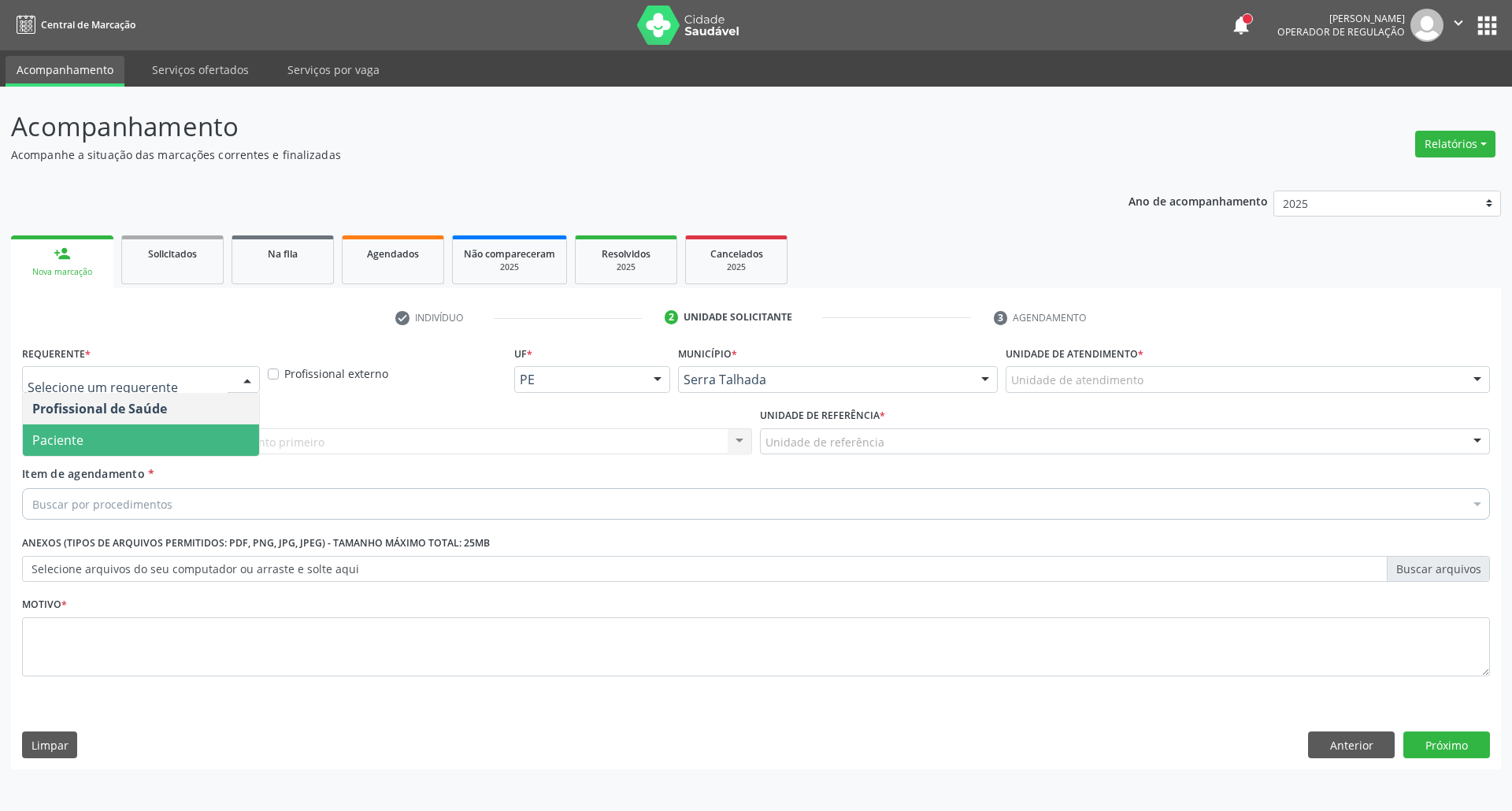
click at [134, 433] on span "Paciente" at bounding box center [141, 440] width 237 height 31
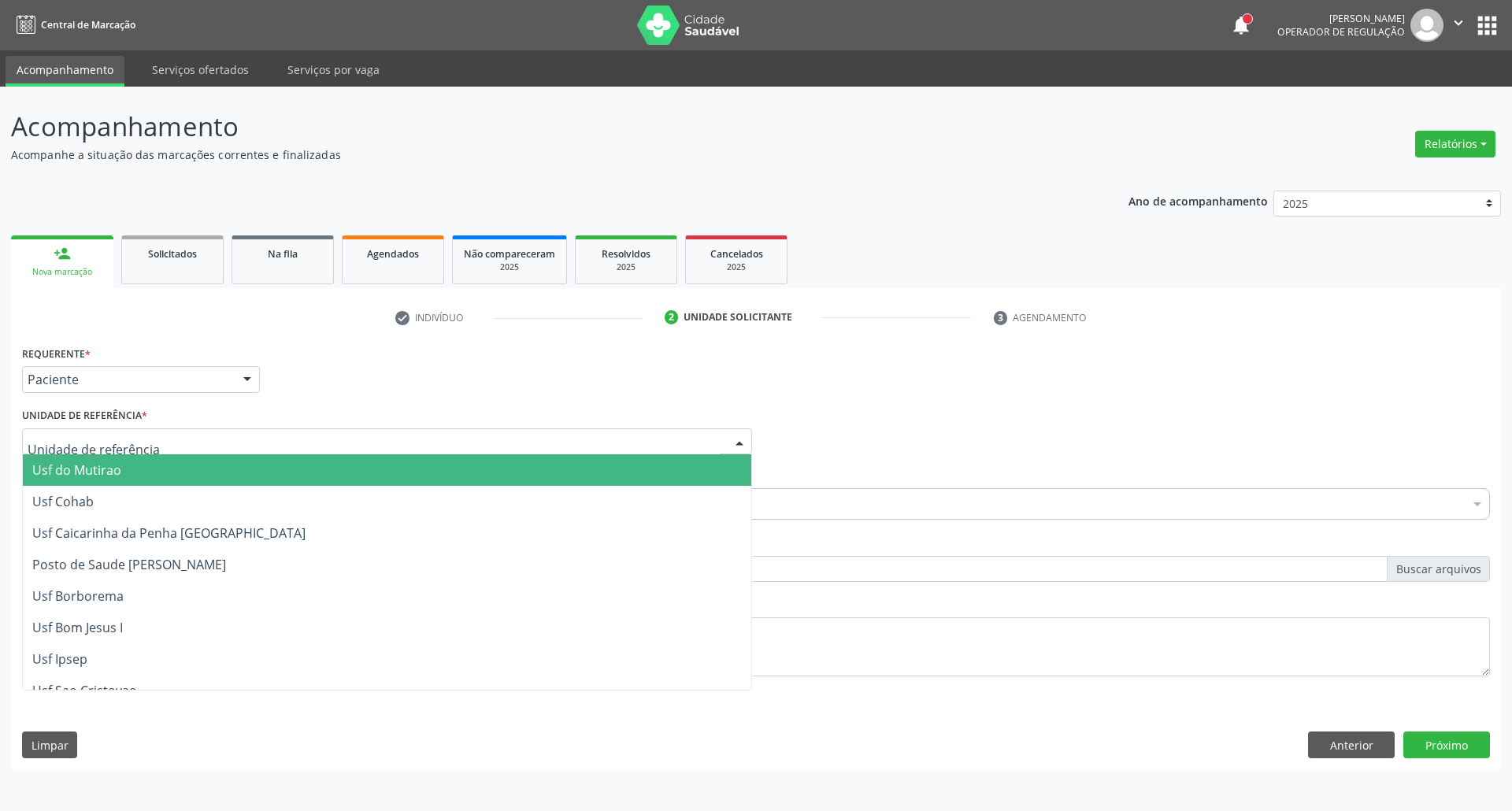
click at [144, 446] on div at bounding box center [387, 441] width 730 height 27
type input "CENTRO"
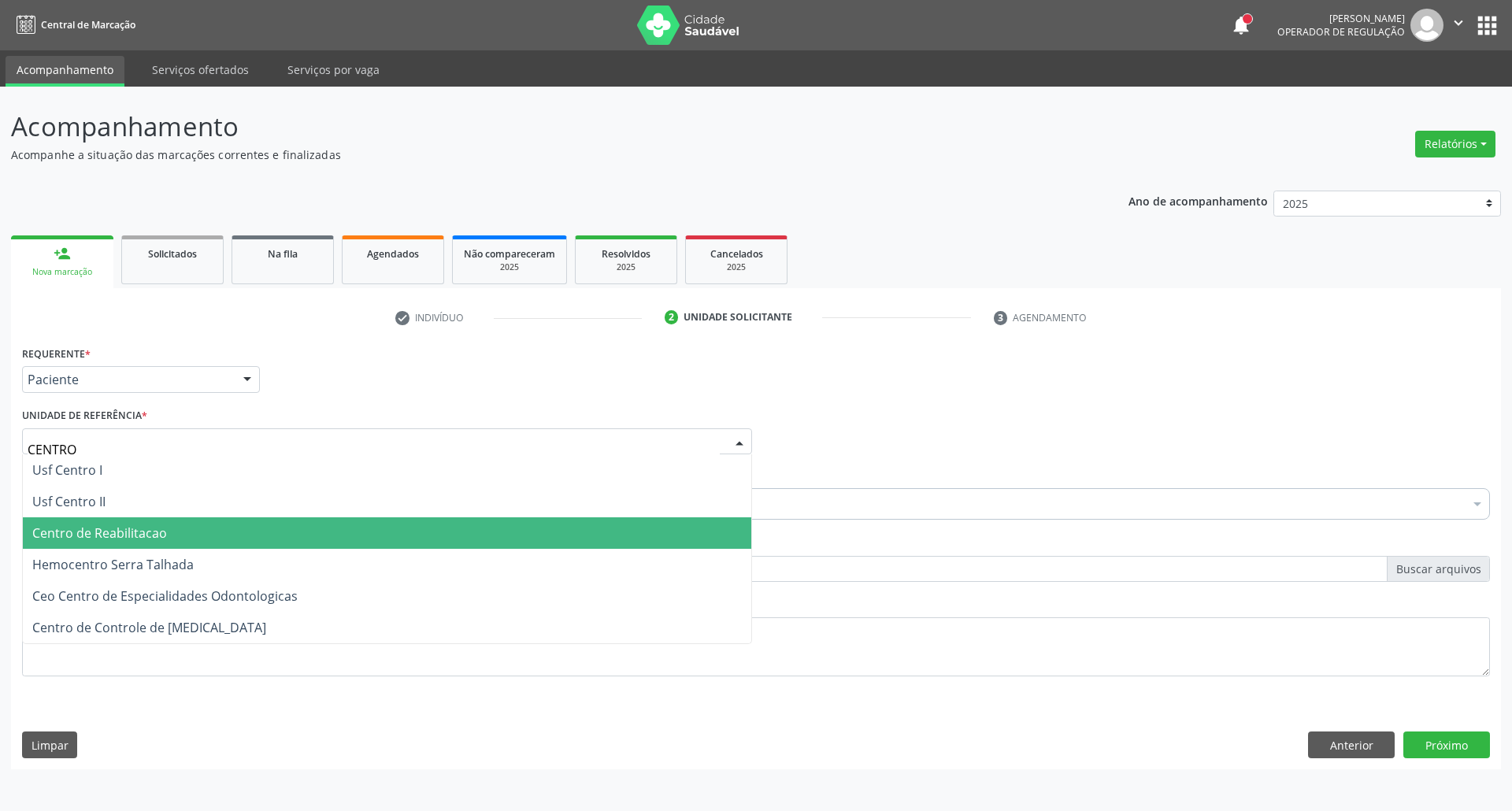
click at [100, 541] on span "Centro de Reabilitacao" at bounding box center [99, 533] width 134 height 17
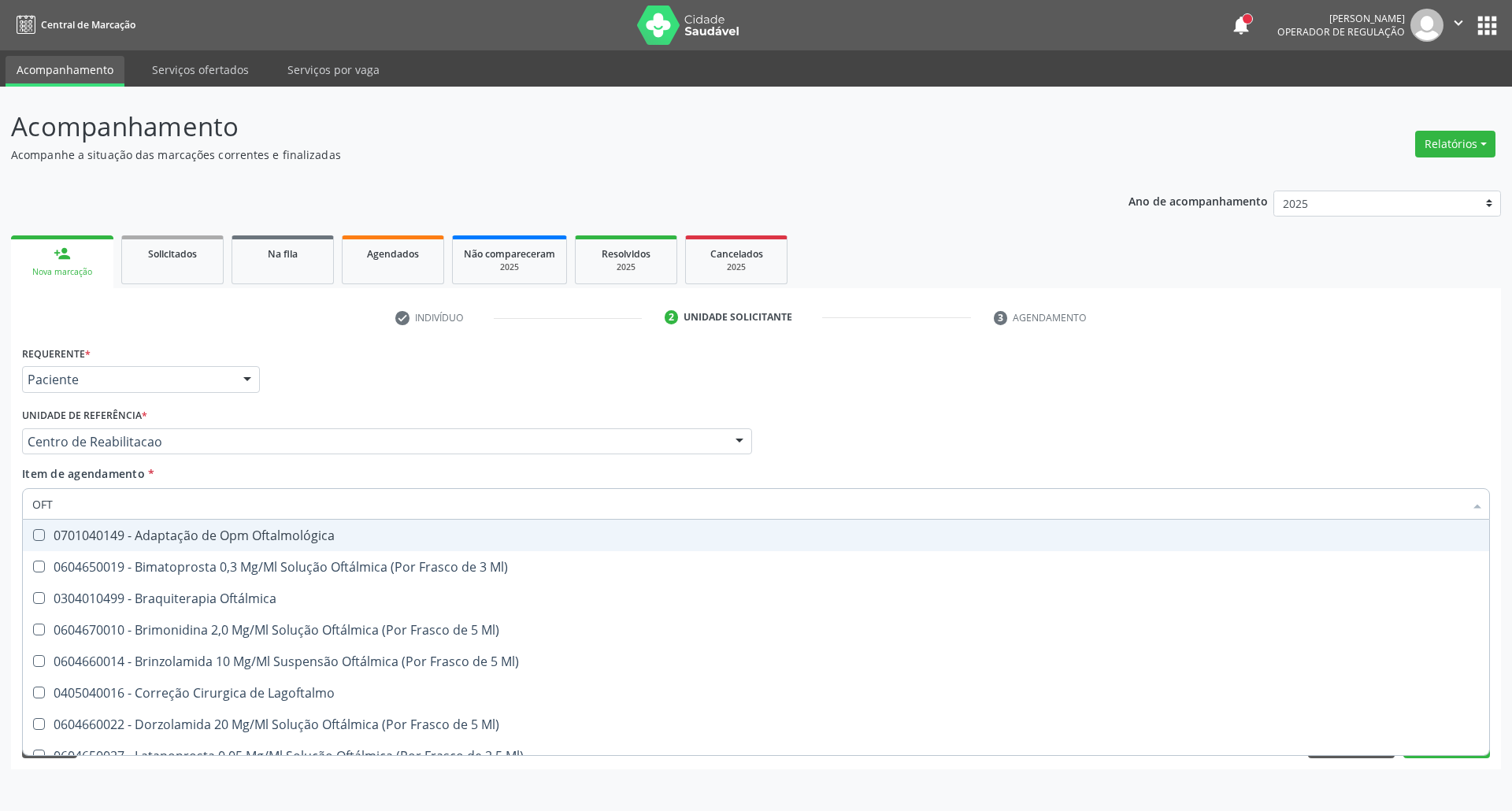
type input "OFTA"
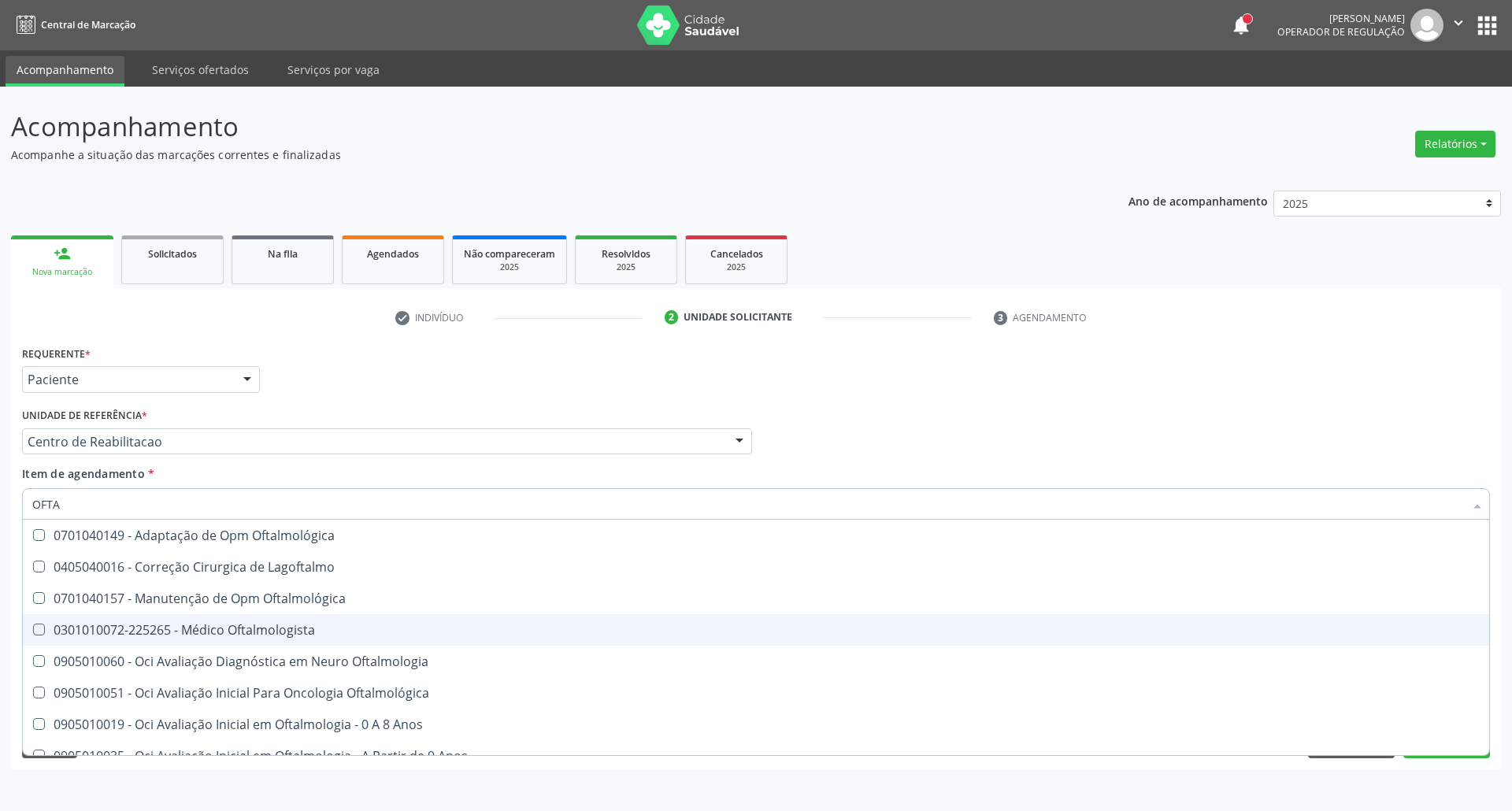
click at [227, 620] on span "0301010072-225265 - Médico Oftalmologista" at bounding box center [756, 630] width 1467 height 31
checkbox Oftalmologista "true"
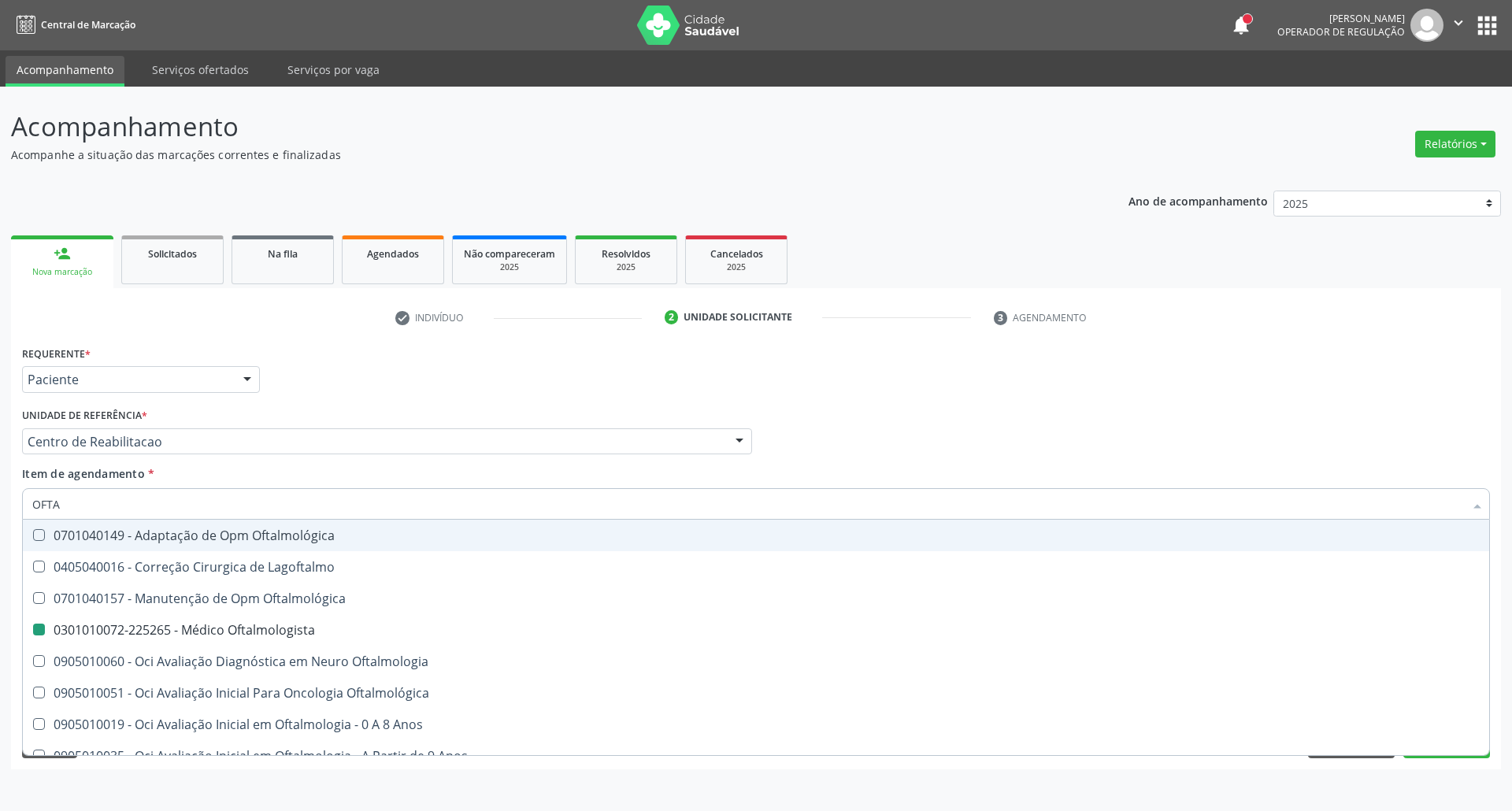
drag, startPoint x: 912, startPoint y: 400, endPoint x: 669, endPoint y: 533, distance: 277.0
click at [906, 401] on div "Requerente * Paciente Profissional de Saúde Paciente Nenhum resultado encontrad…" at bounding box center [756, 372] width 1476 height 62
checkbox Lagoftalmo "true"
checkbox Oftalmologista "false"
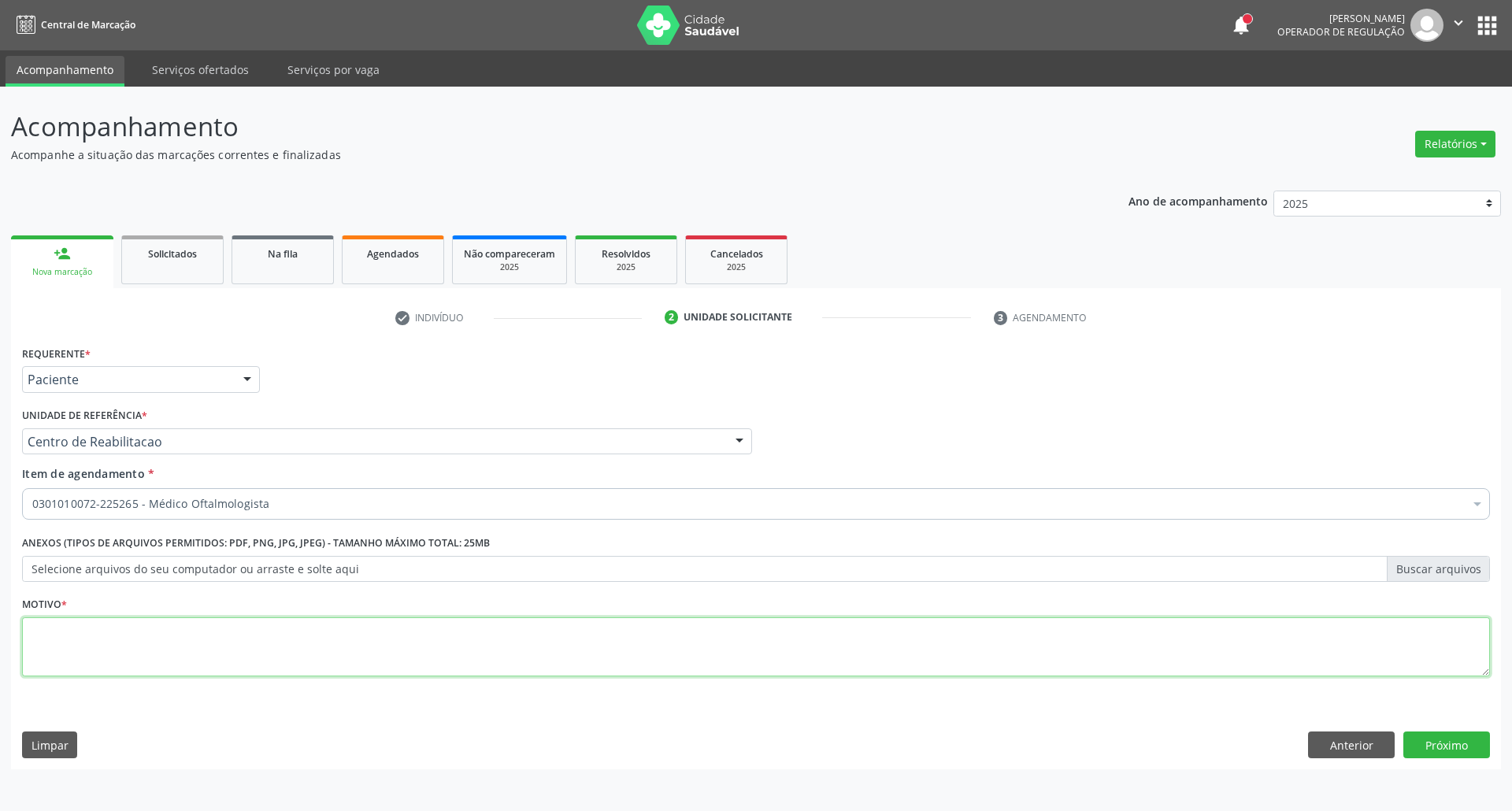
drag, startPoint x: 422, startPoint y: 654, endPoint x: 411, endPoint y: 643, distance: 15.6
click at [421, 654] on textarea at bounding box center [756, 647] width 1468 height 60
type textarea "."
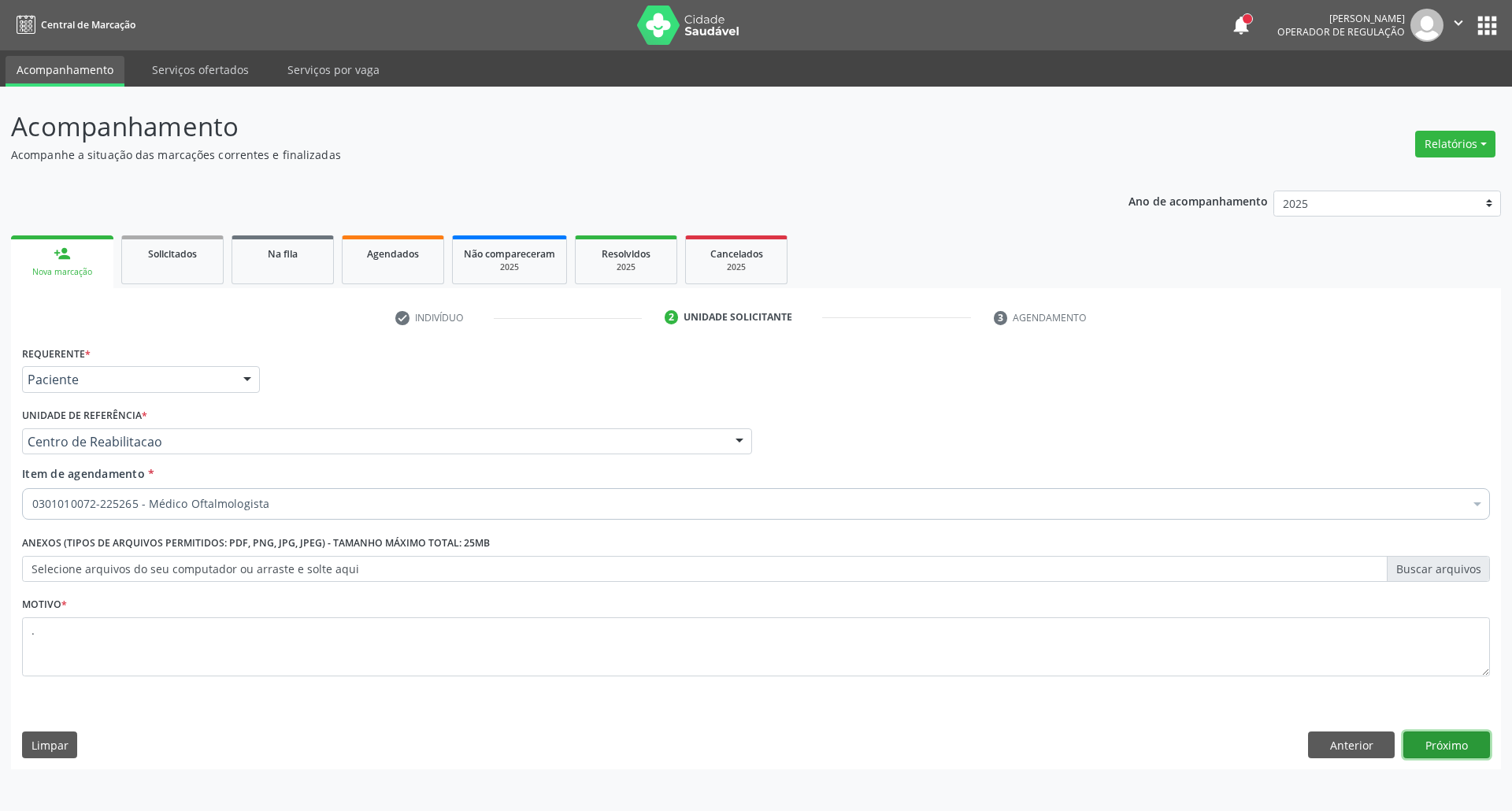
click at [1485, 736] on button "Próximo" at bounding box center [1447, 745] width 87 height 27
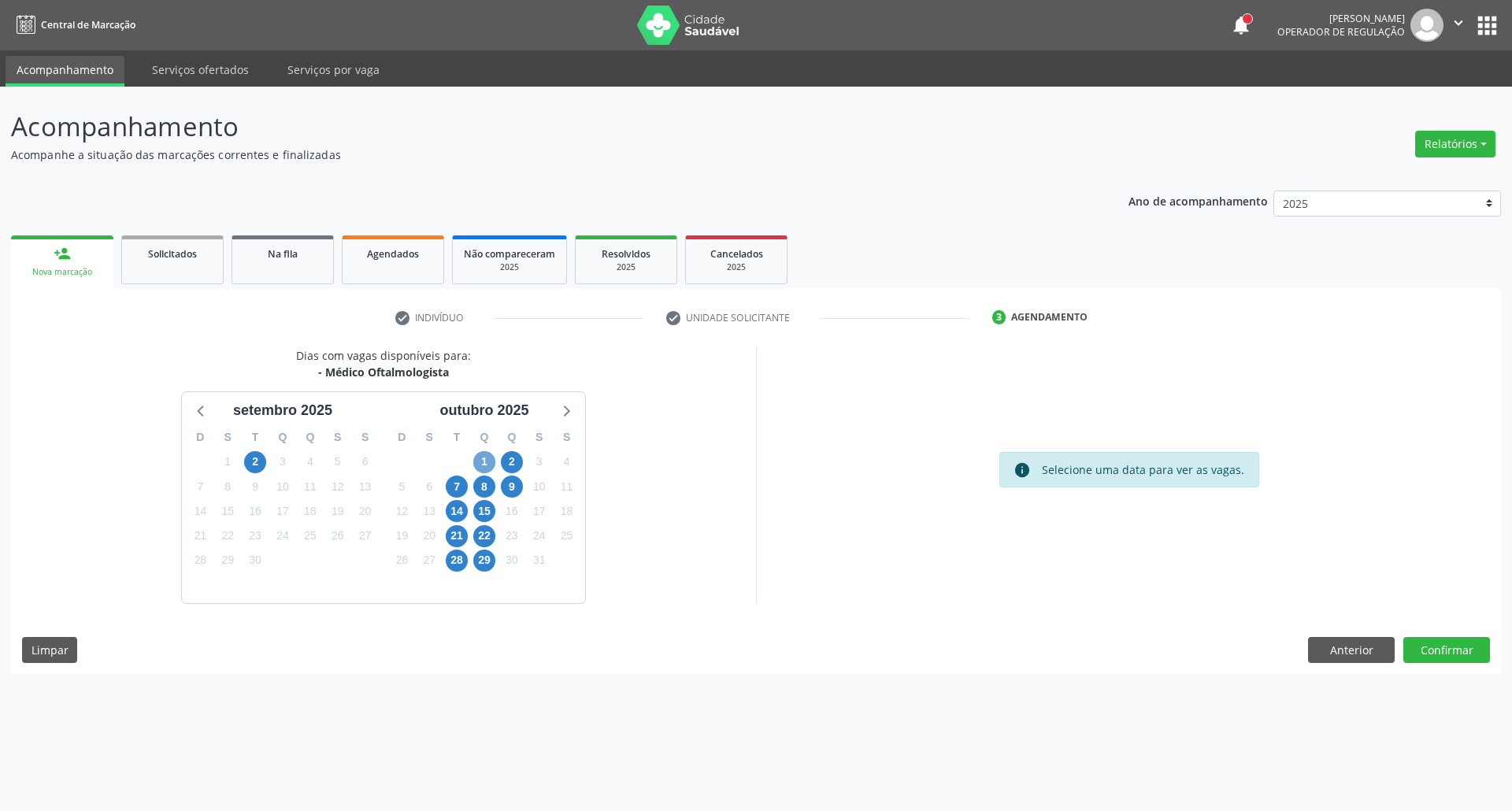
click at [479, 461] on span "1" at bounding box center [484, 462] width 22 height 22
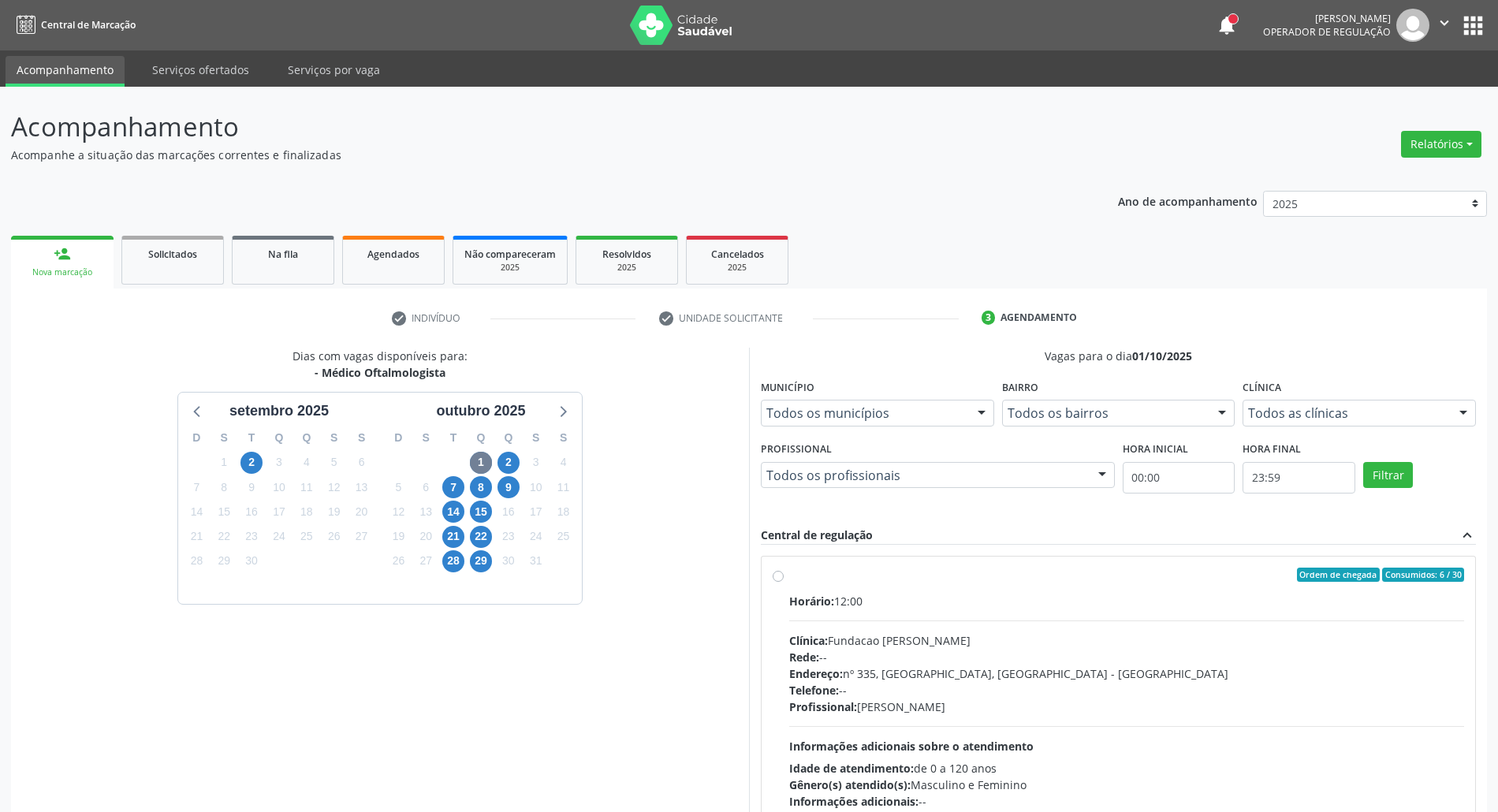
click at [988, 618] on div "Horário: 12:00 Clínica: Fundacao [PERSON_NAME] Rede: -- Endereço: [STREET_ADDRE…" at bounding box center [1126, 700] width 675 height 217
click at [784, 582] on input "Ordem de chegada Consumidos: 6 / 30 Horário: 12:00 Clínica: Fundacao [PERSON_NA…" at bounding box center [778, 574] width 11 height 14
radio input "true"
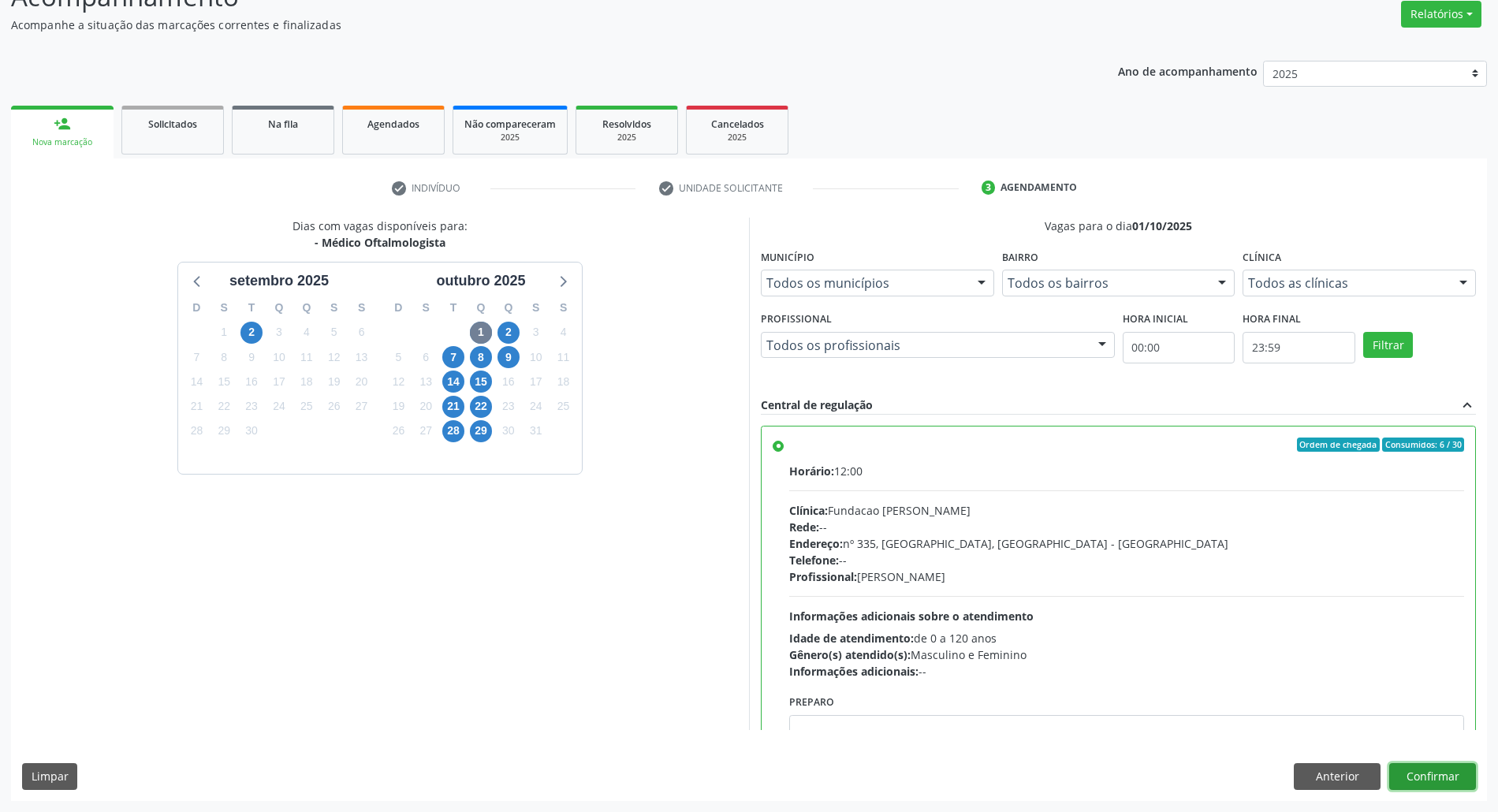
click at [1423, 772] on button "Confirmar" at bounding box center [1433, 776] width 87 height 27
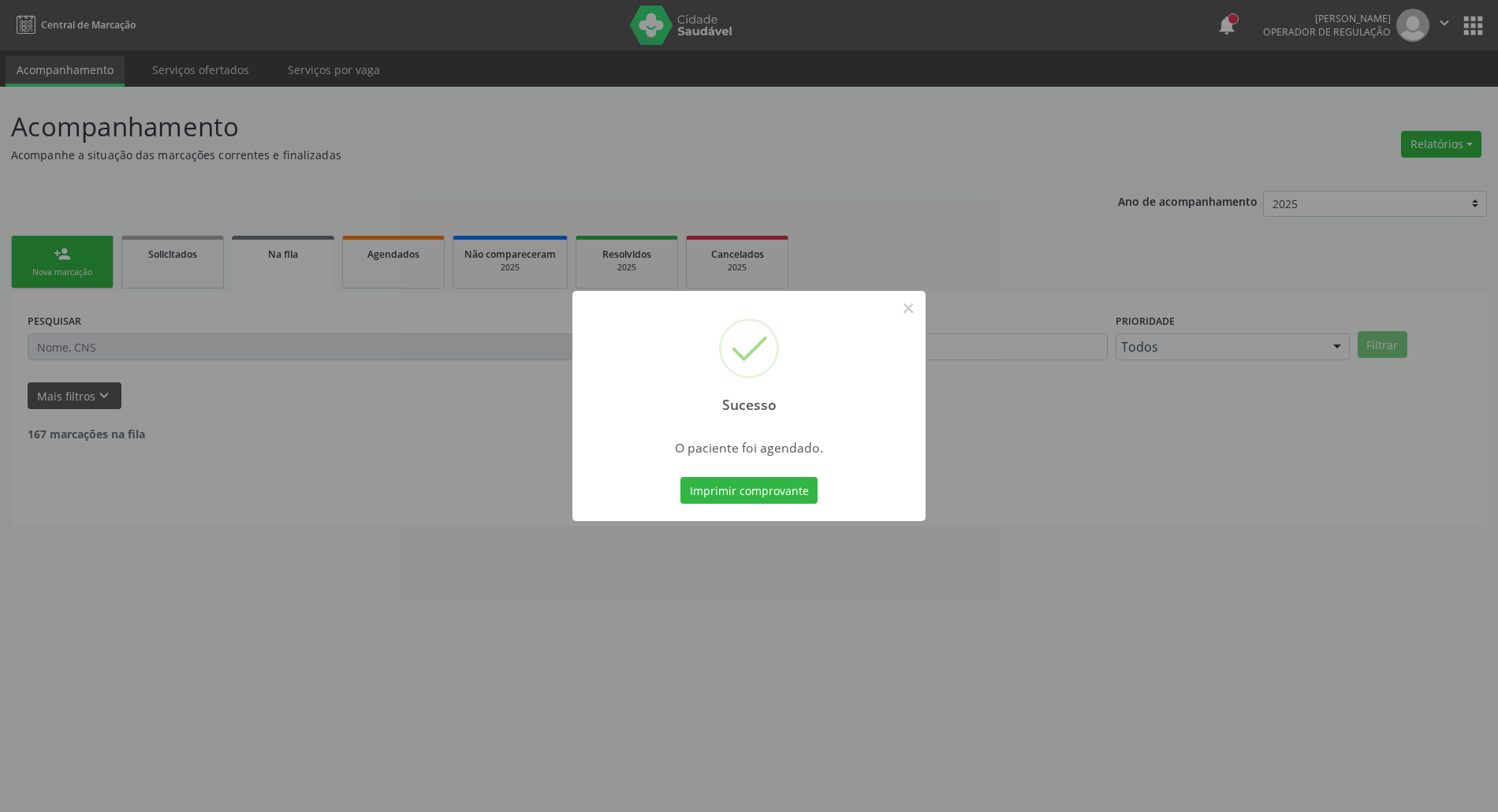
scroll to position [0, 0]
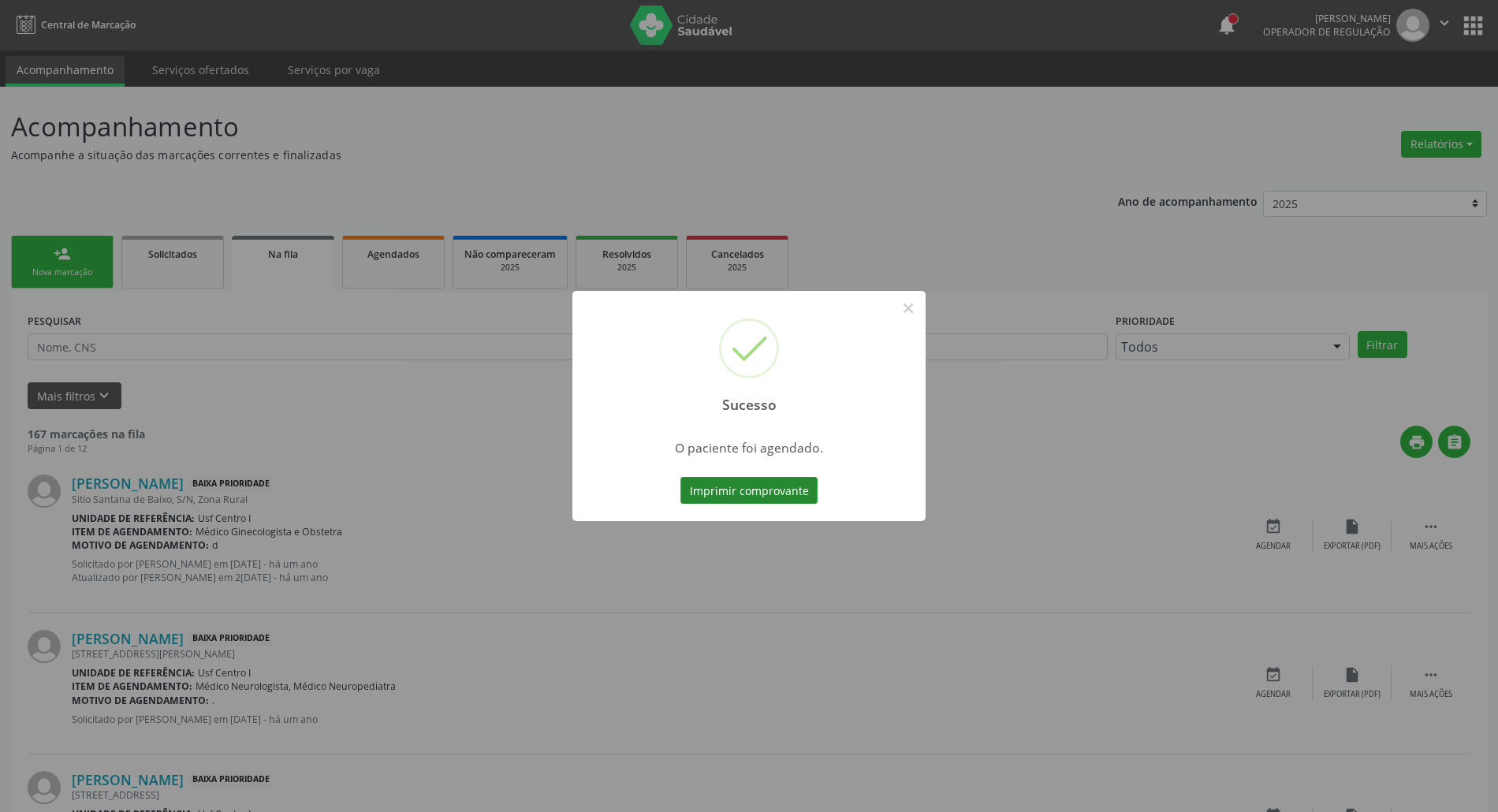
click at [711, 488] on button "Imprimir comprovante" at bounding box center [749, 489] width 137 height 27
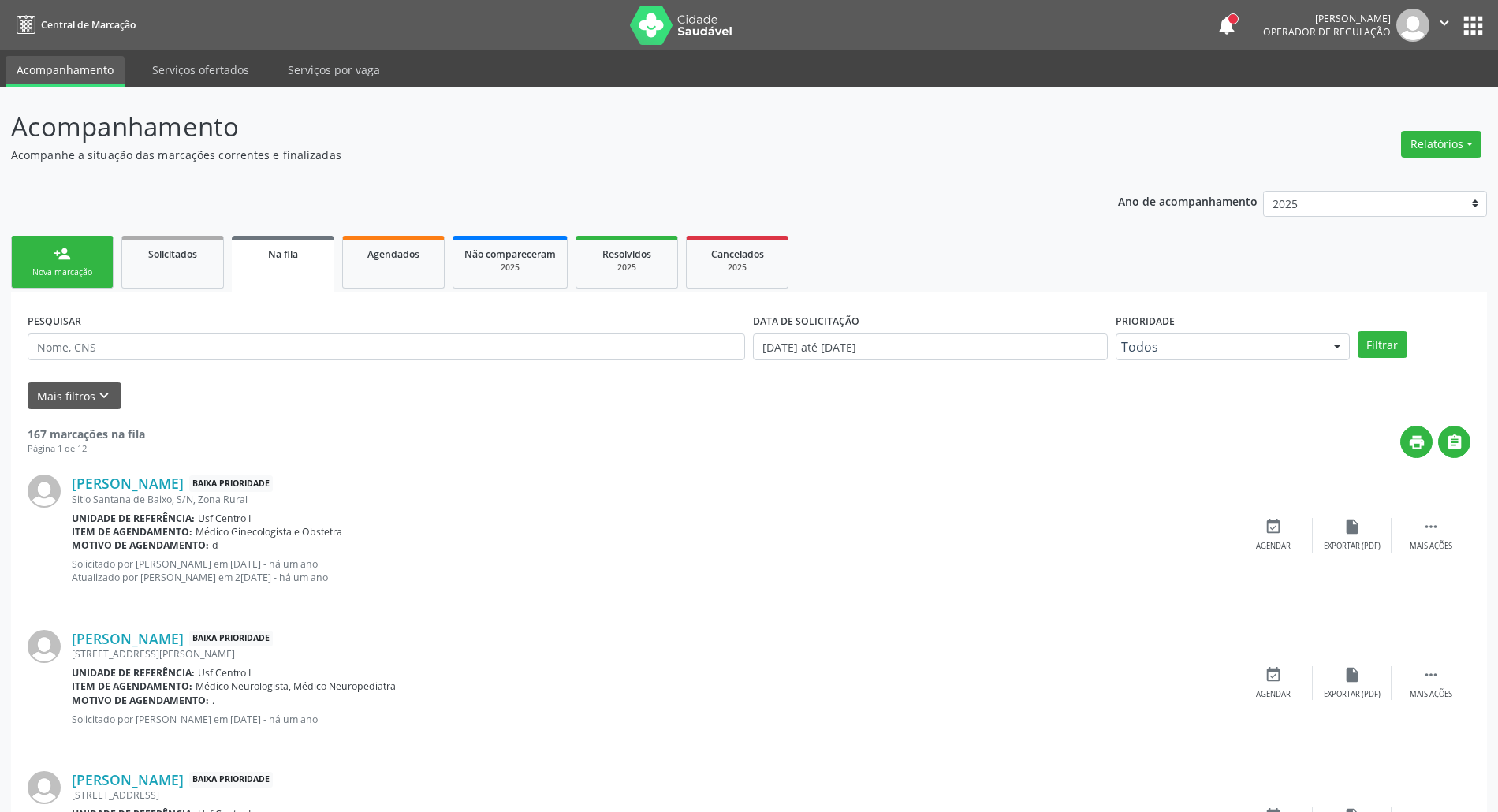
click at [52, 269] on div "Nova marcação" at bounding box center [63, 272] width 79 height 12
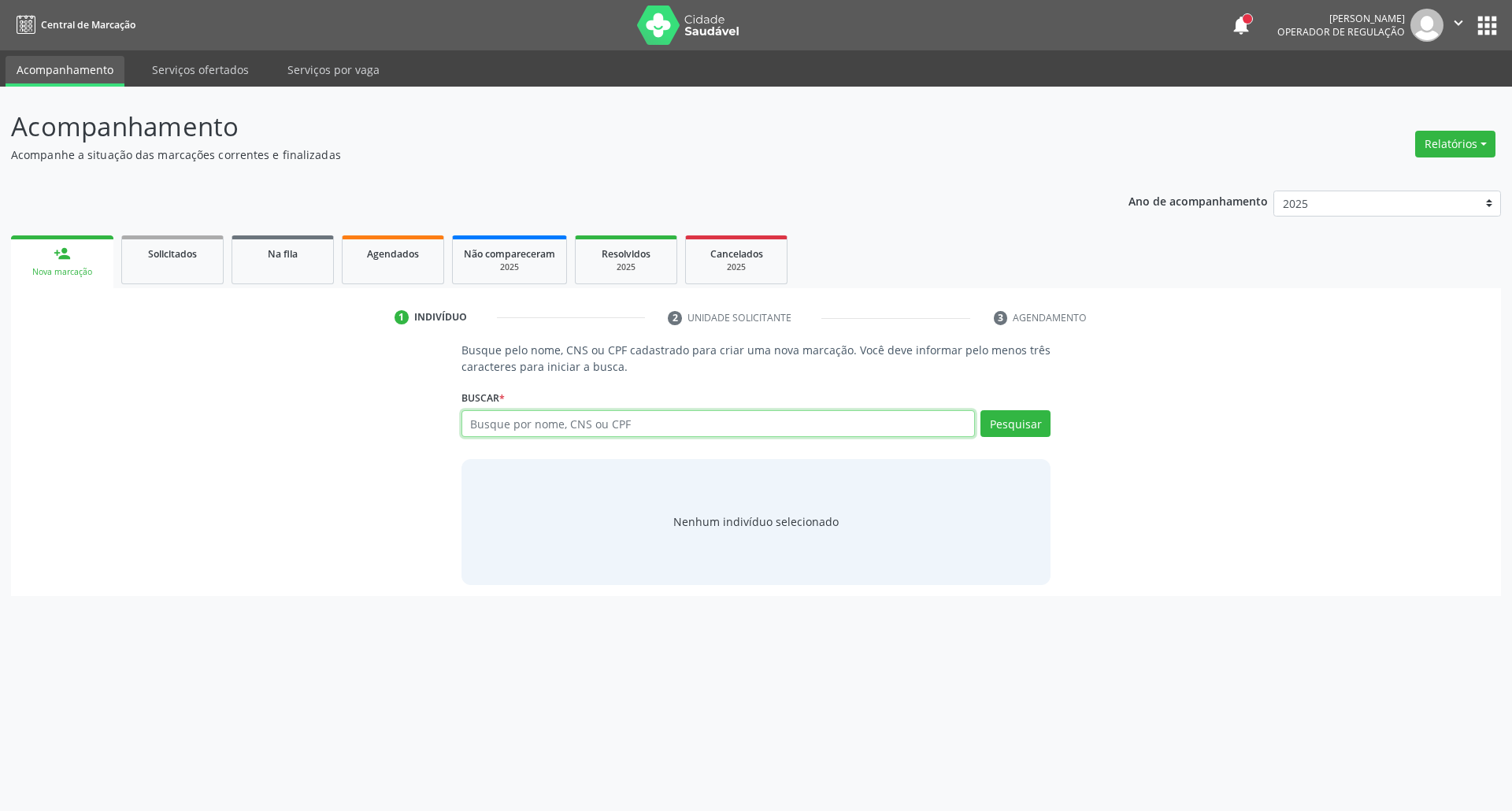
click at [580, 428] on input "text" at bounding box center [718, 423] width 515 height 27
type input "12021924408"
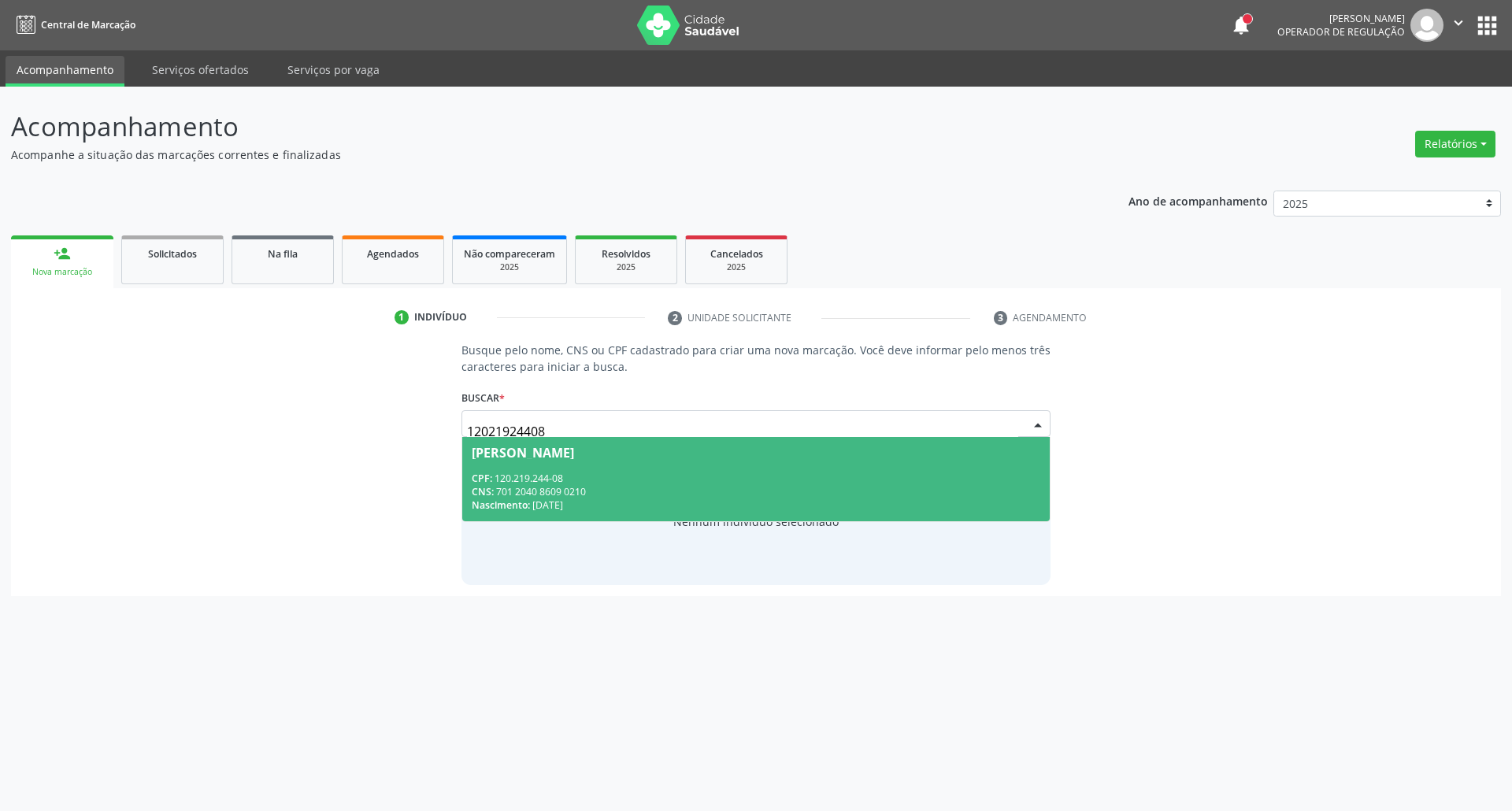
click at [596, 488] on div "CNS: 701 2040 8609 0210" at bounding box center [756, 492] width 569 height 14
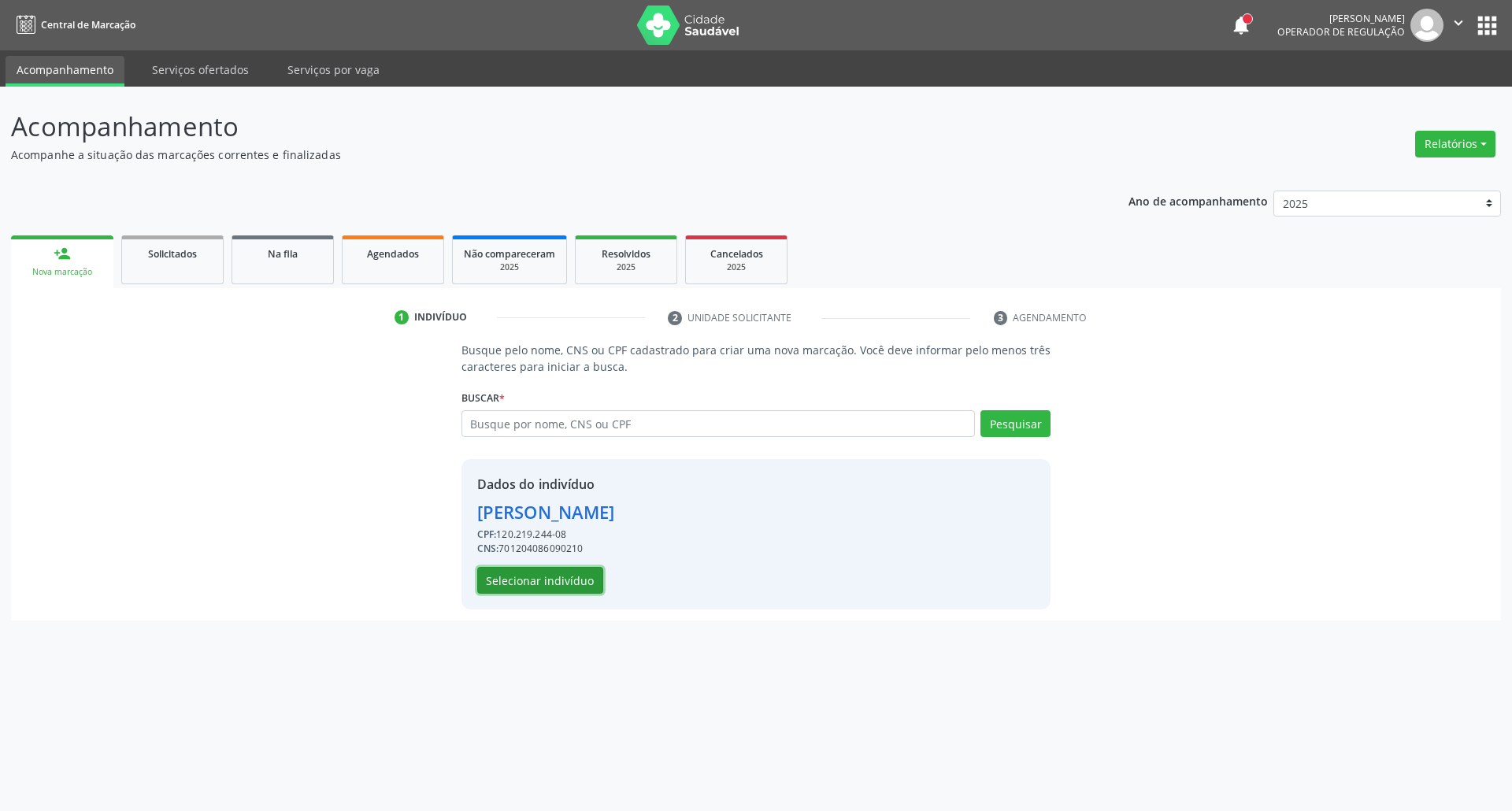
click at [546, 589] on button "Selecionar indivíduo" at bounding box center [540, 580] width 126 height 27
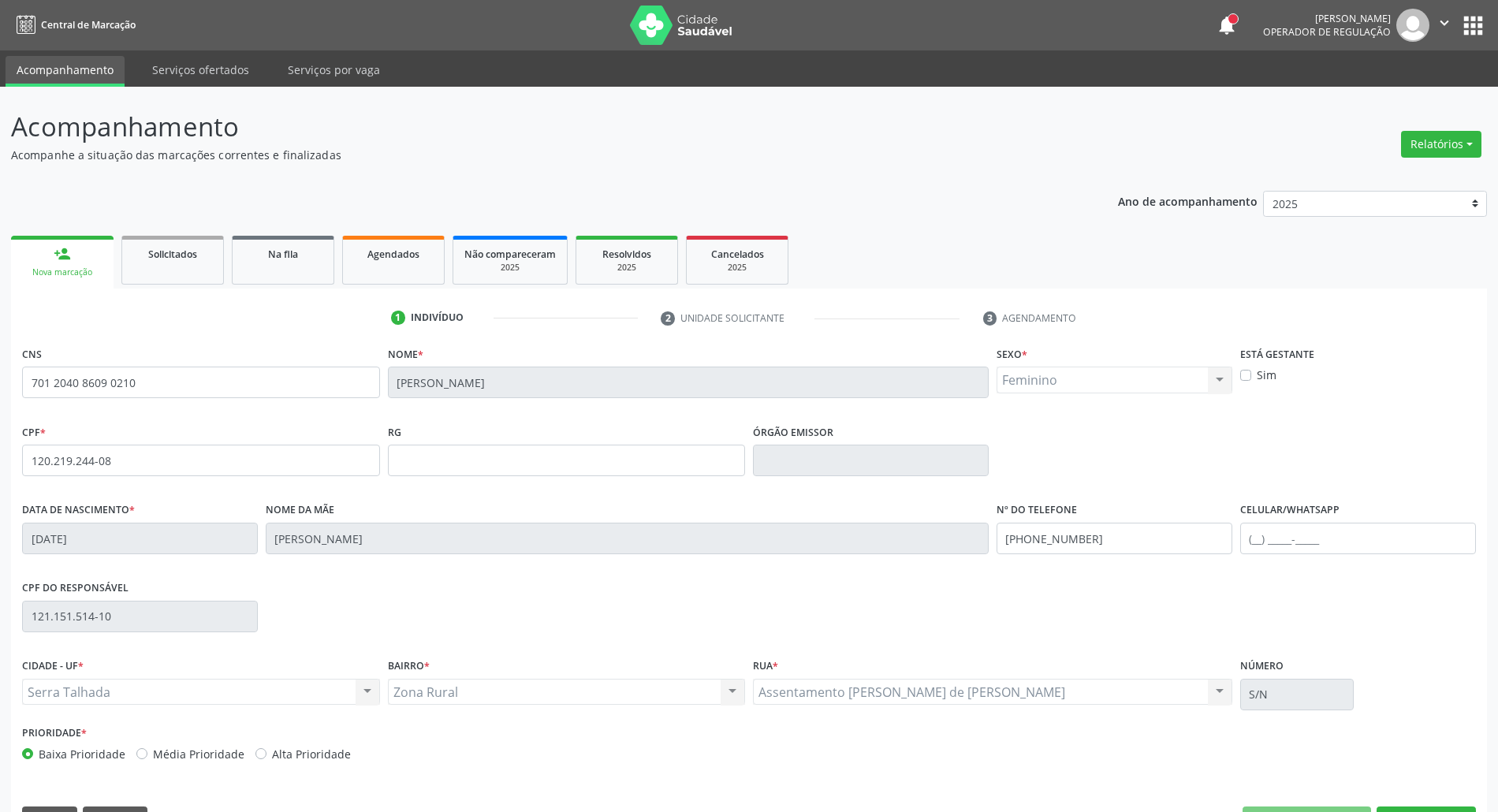
scroll to position [42, 0]
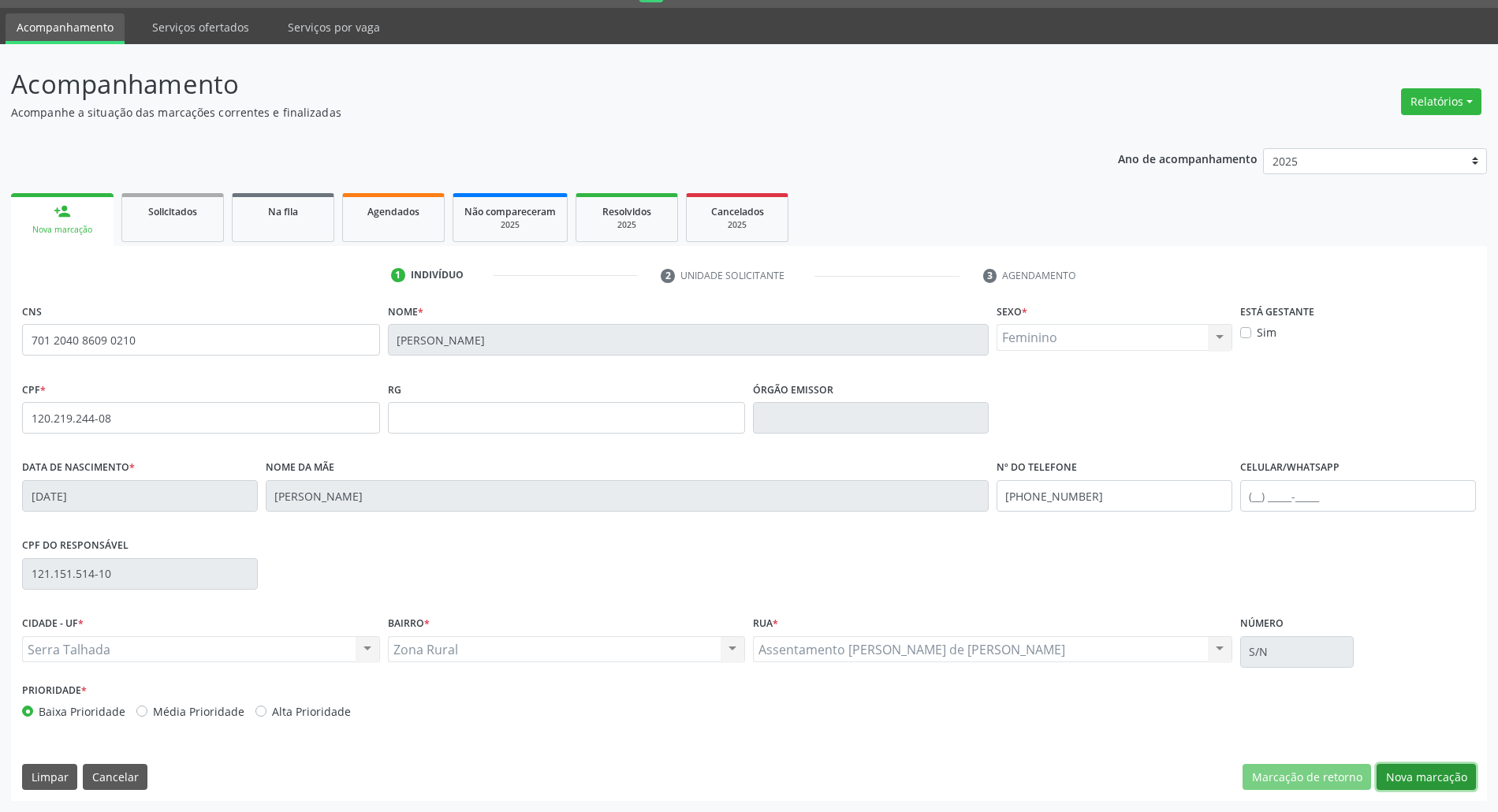
click at [1398, 777] on button "Nova marcação" at bounding box center [1426, 777] width 100 height 27
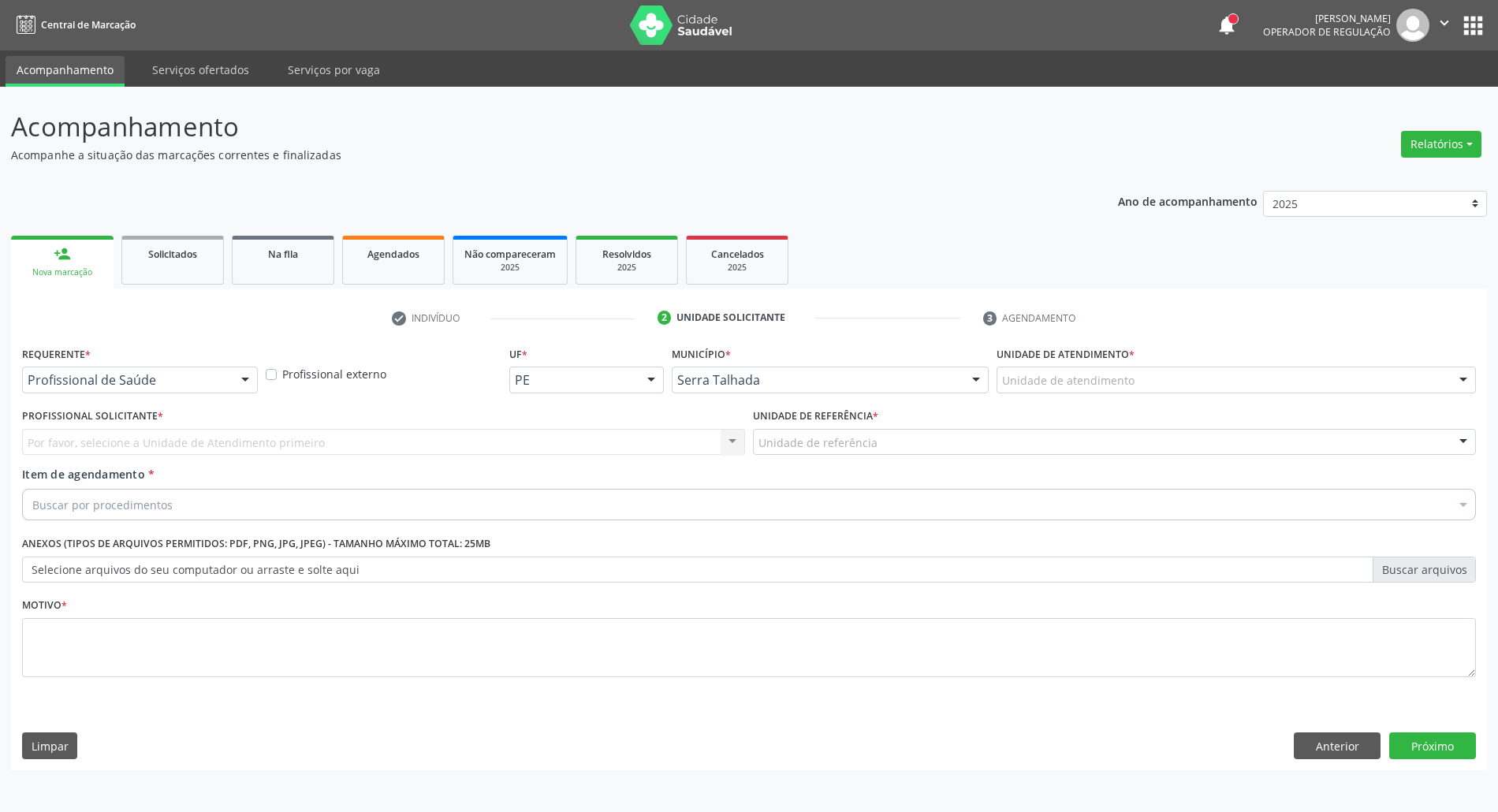
scroll to position [0, 0]
click at [178, 514] on div "Buscar por procedimentos" at bounding box center [757, 504] width 1469 height 31
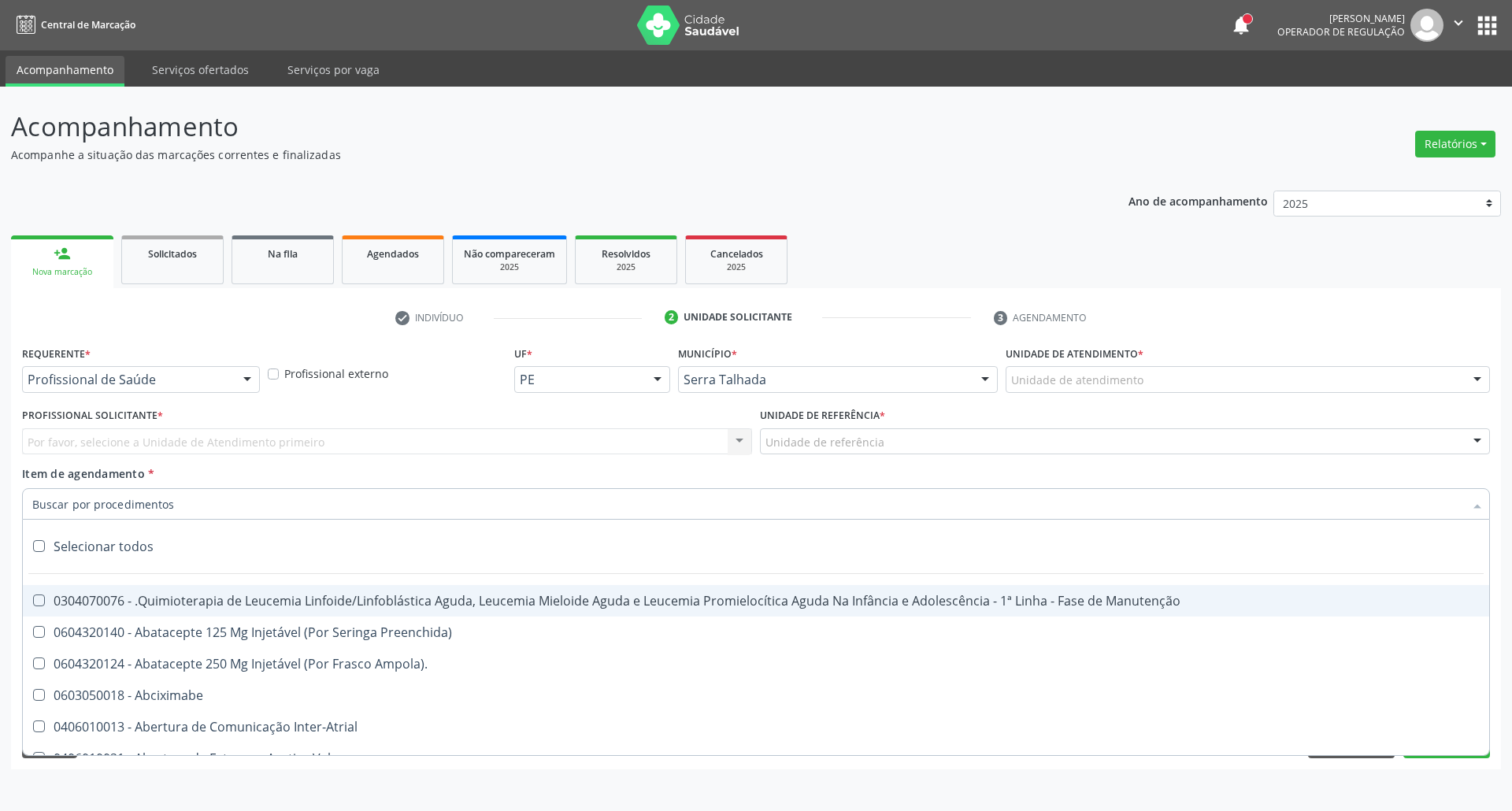
click at [145, 394] on div "Requerente * Profissional de Saúde Profissional de Saúde Paciente Nenhum result…" at bounding box center [141, 372] width 246 height 62
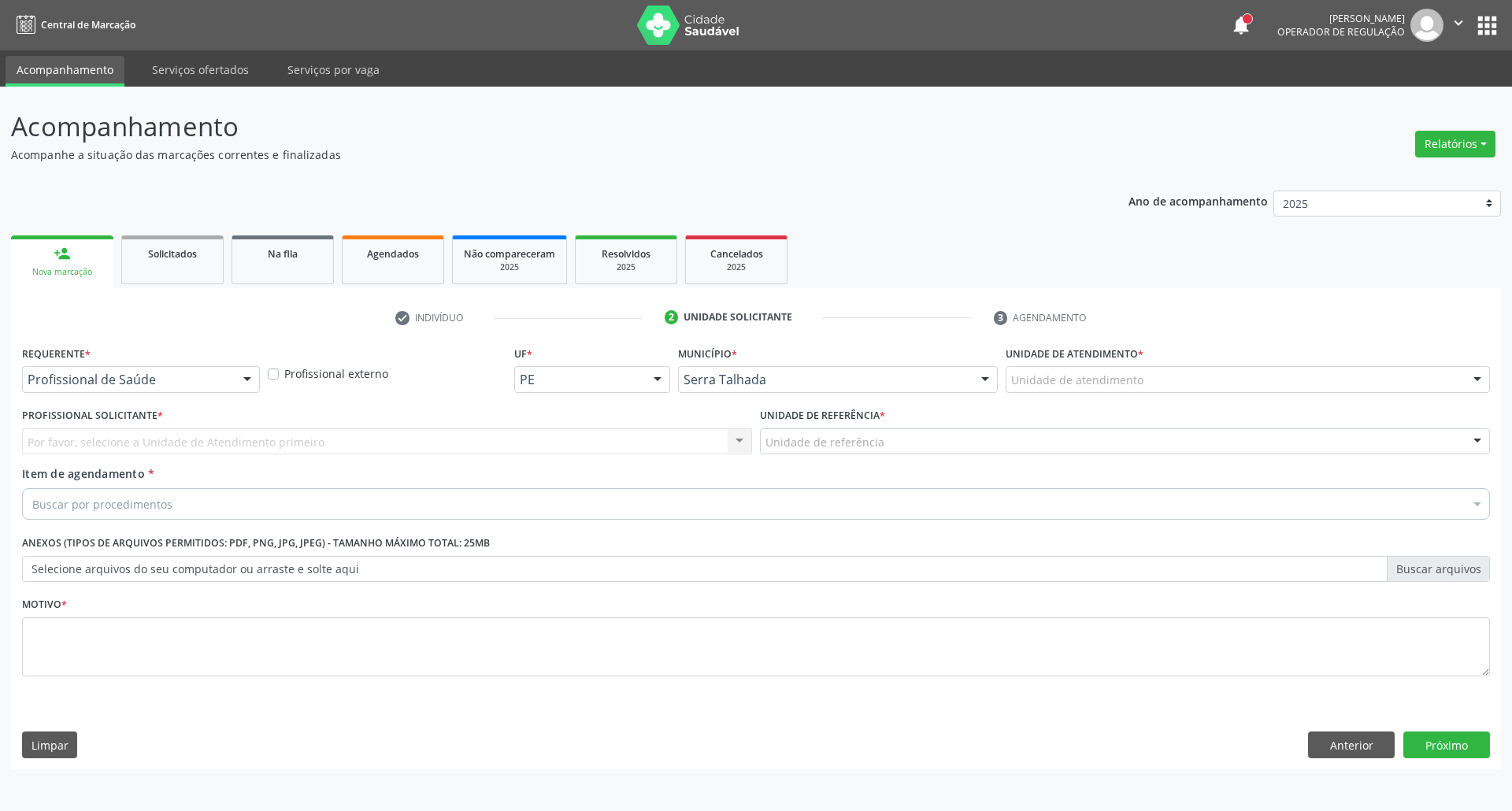
click at [139, 367] on div "Profissional de Saúde" at bounding box center [141, 379] width 238 height 27
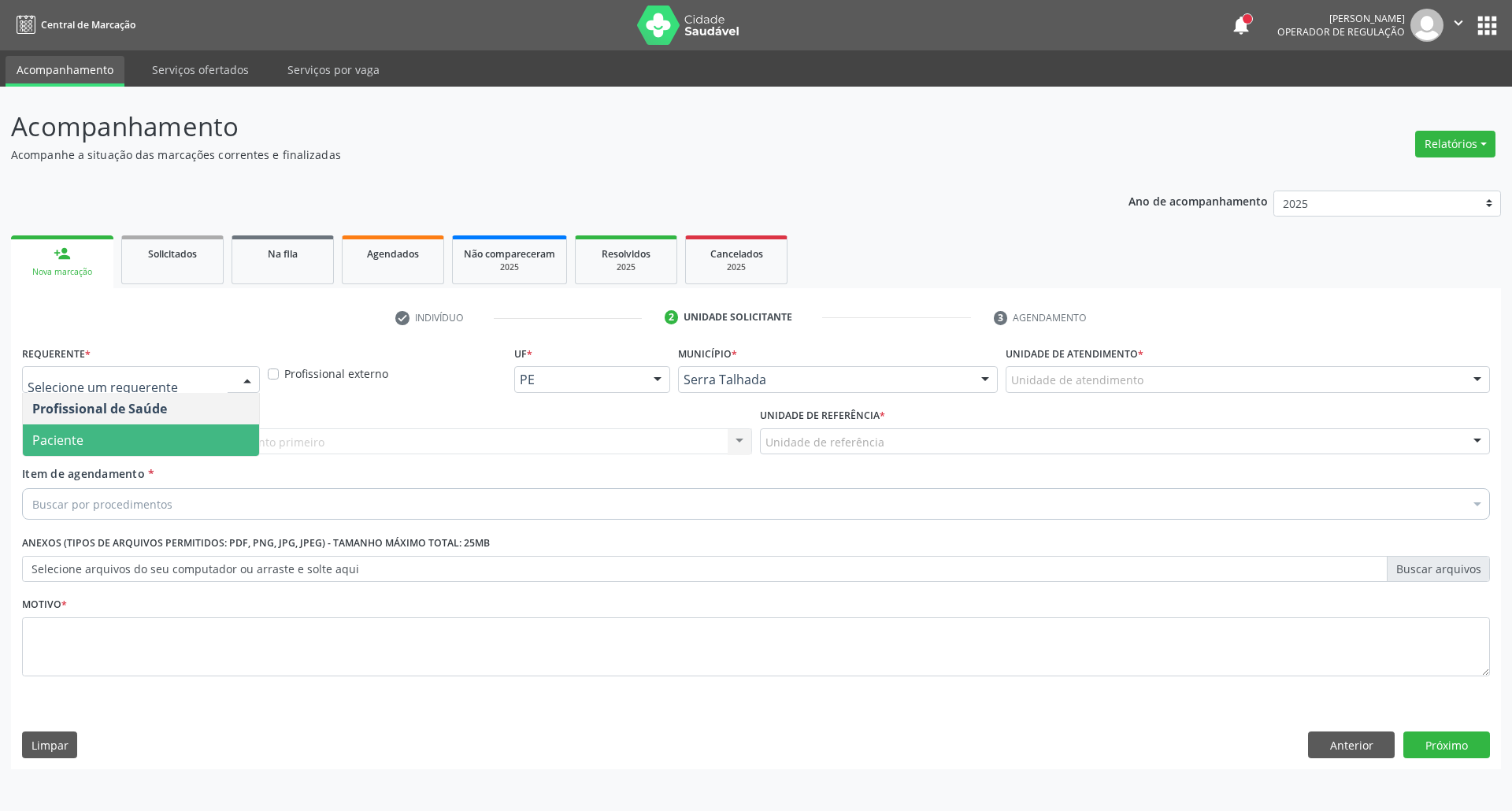
click at [122, 446] on span "Paciente" at bounding box center [141, 440] width 237 height 31
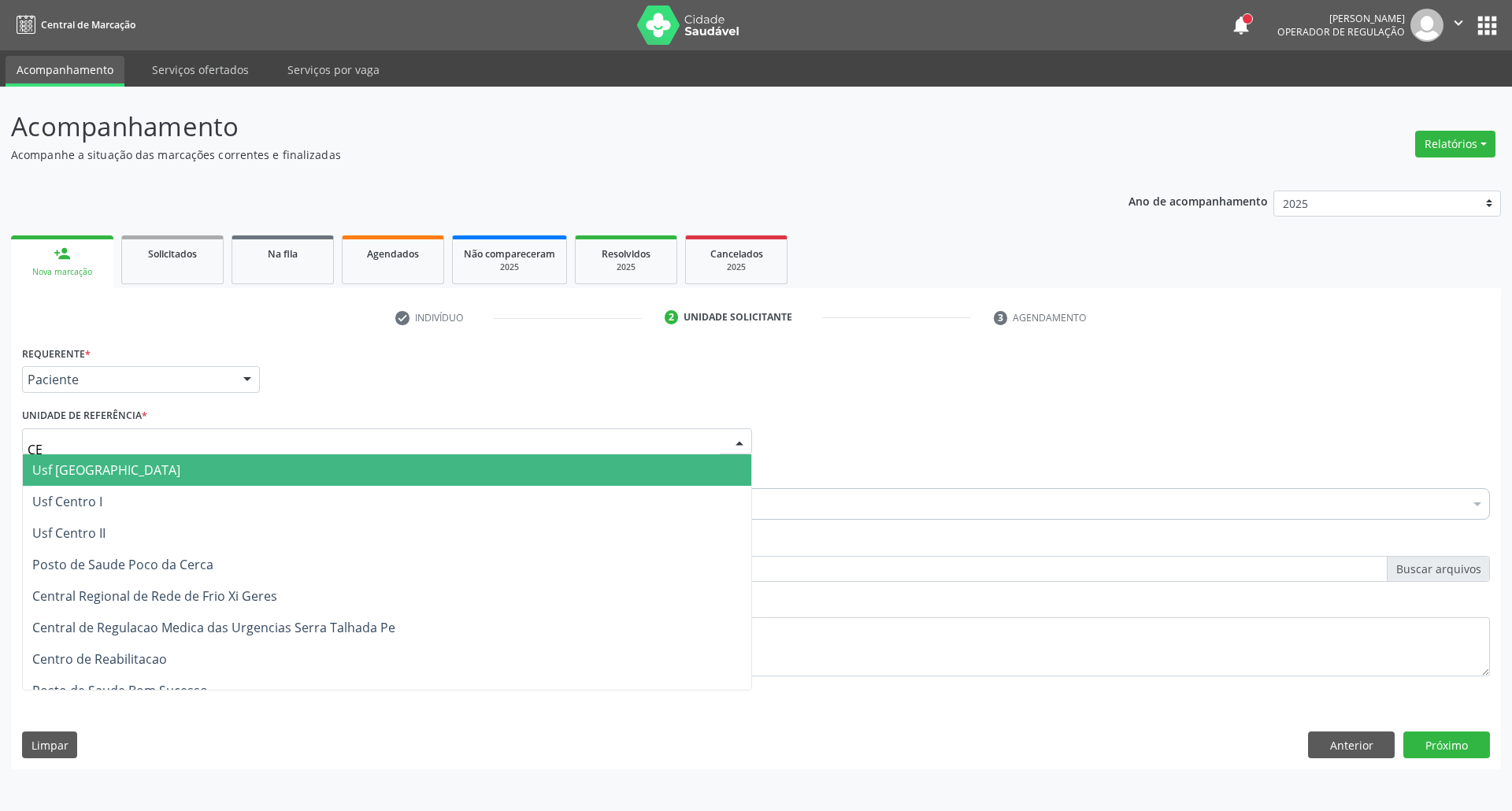
type input "C"
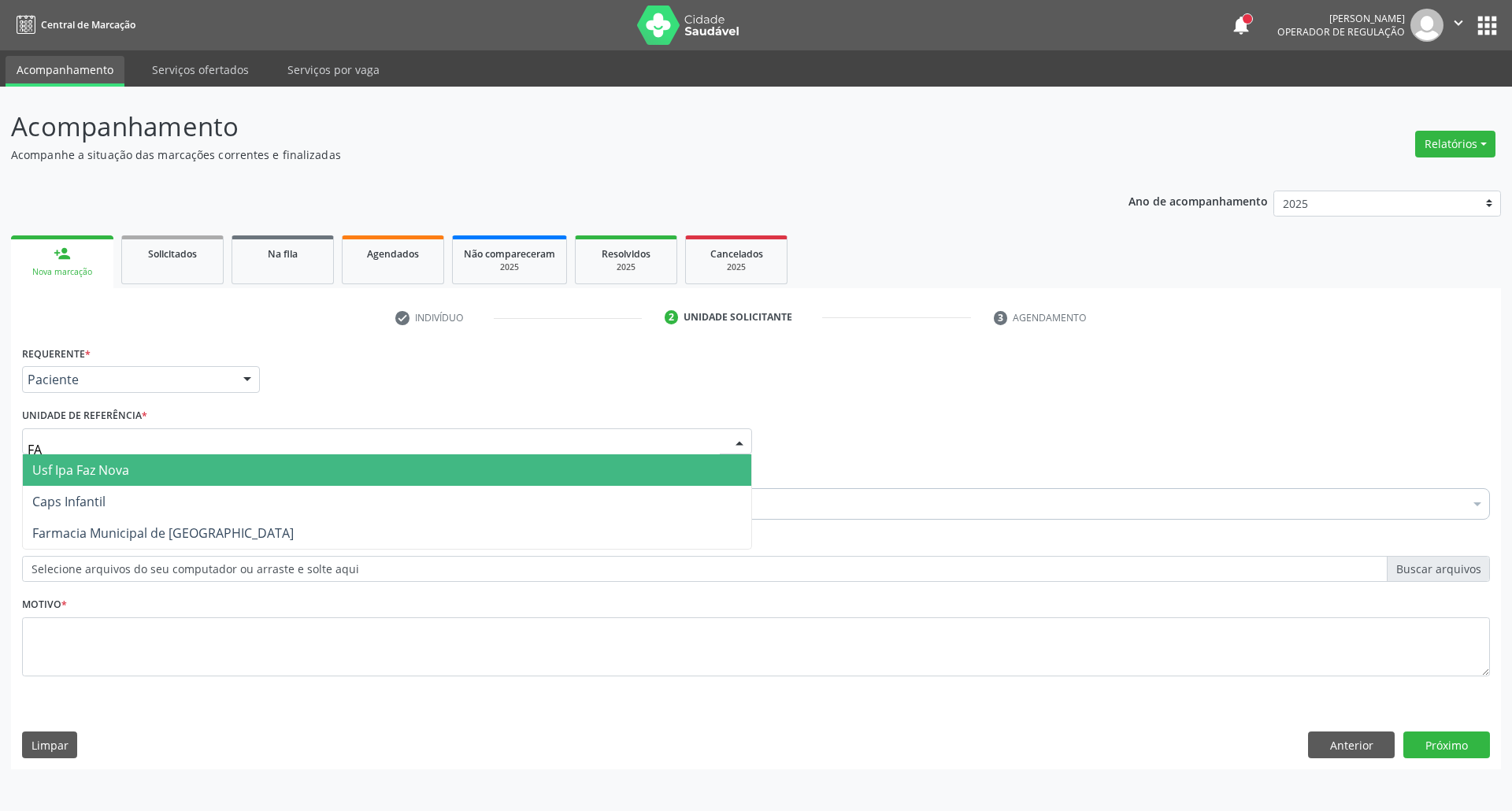
type input "FAZ"
drag, startPoint x: 120, startPoint y: 470, endPoint x: 122, endPoint y: 479, distance: 9.2
click at [120, 470] on span "Usf Ipa Faz Nova" at bounding box center [80, 469] width 97 height 17
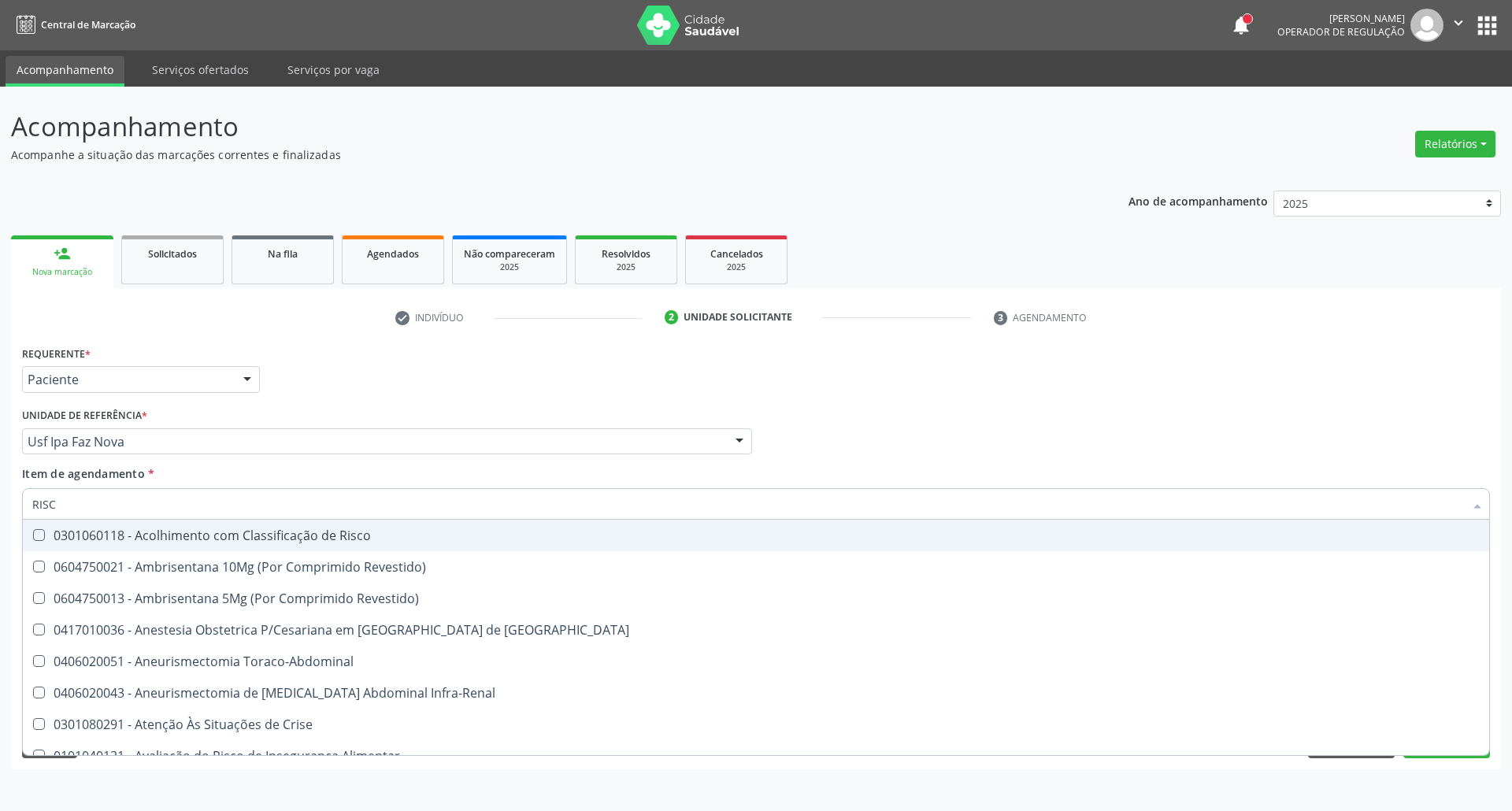
type input "RISCO"
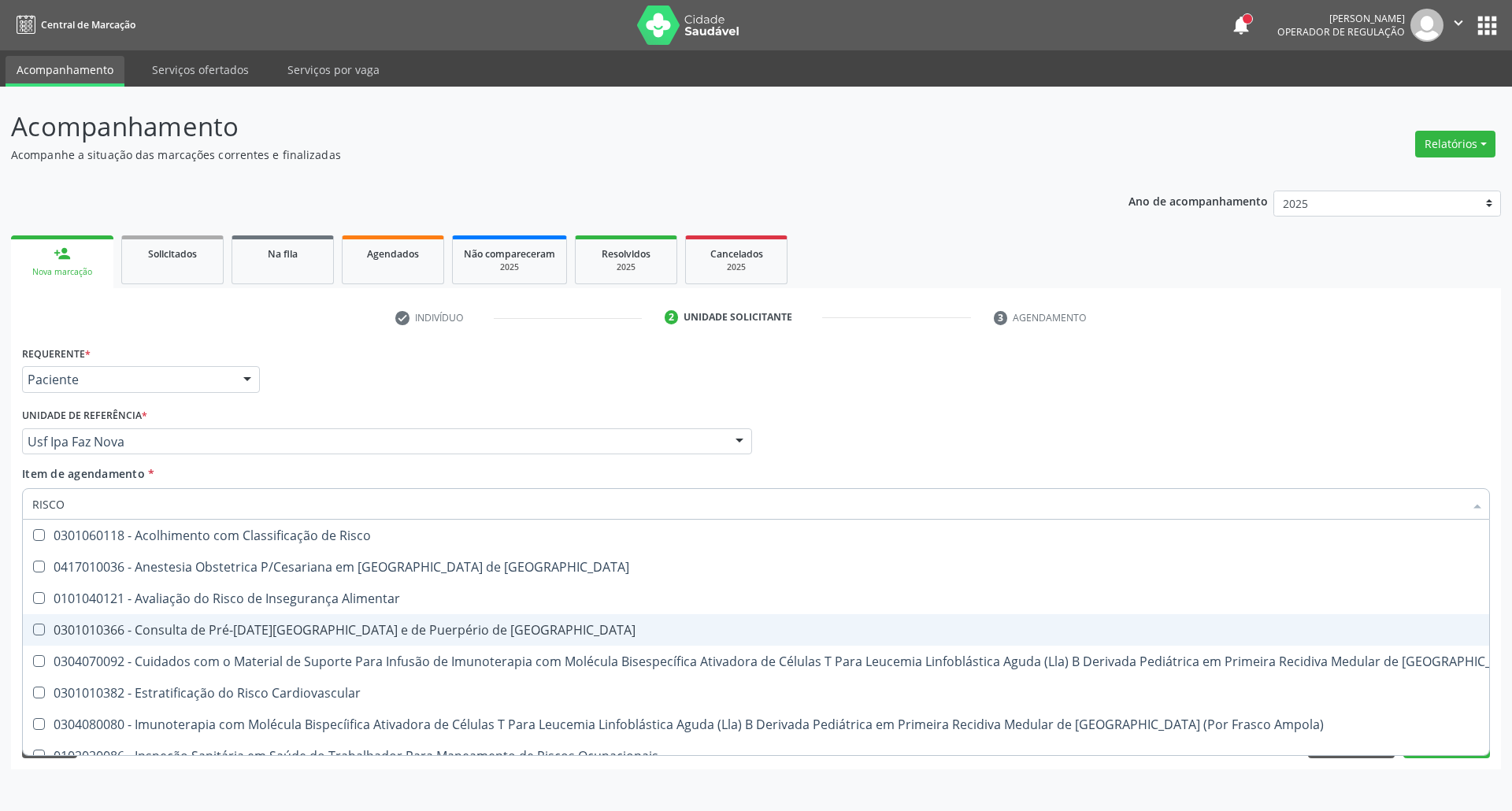
click at [123, 630] on div "0301010366 - Consulta de Pré-[DATE][GEOGRAPHIC_DATA] e de Puerpério de [GEOGRAP…" at bounding box center [841, 630] width 1618 height 13
checkbox Risco "true"
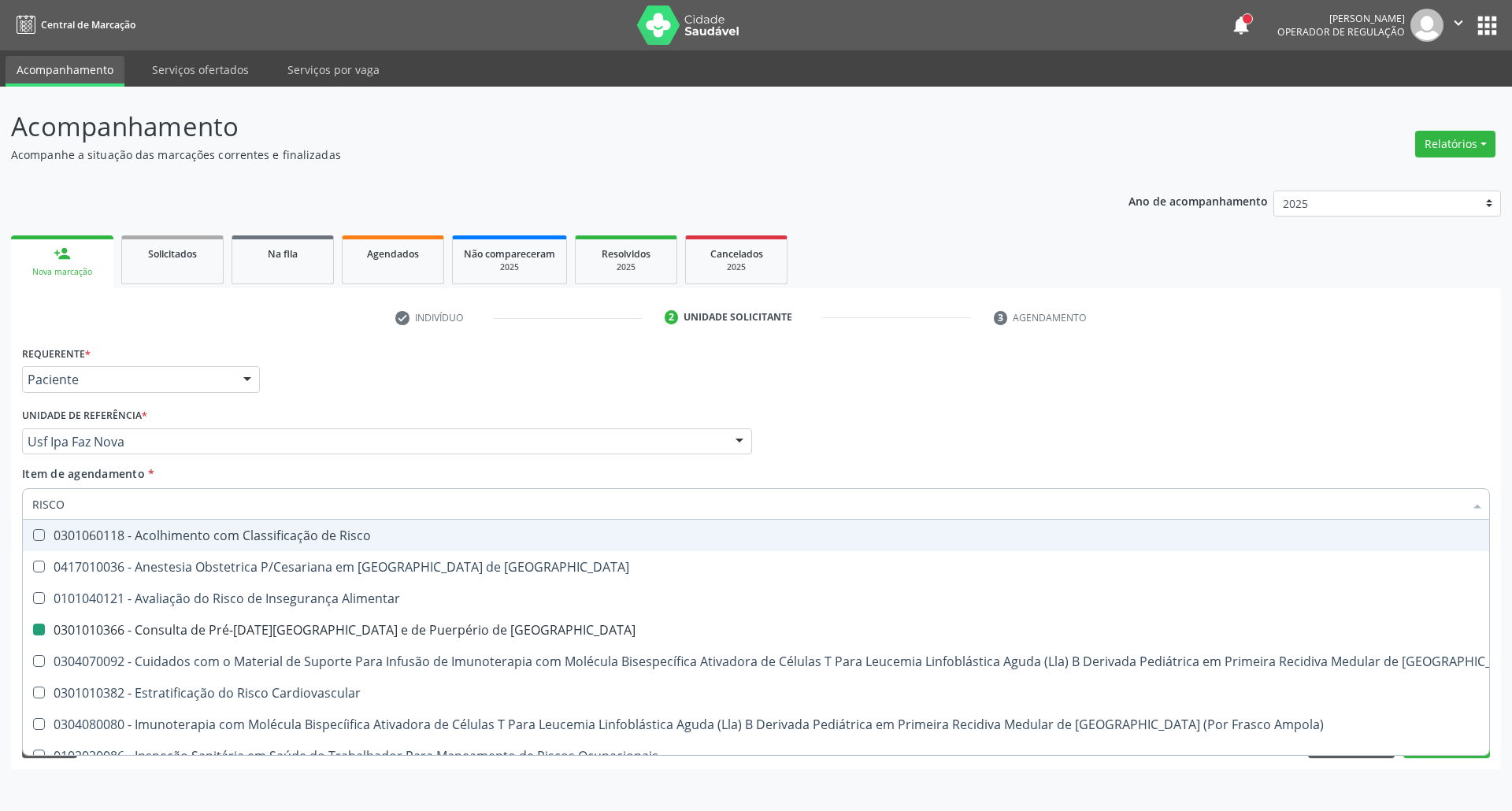
click at [991, 443] on div "Profissional Solicitante Por favor, selecione a Unidade de Atendimento primeiro…" at bounding box center [756, 434] width 1476 height 62
checkbox Risco "true"
checkbox Risco "false"
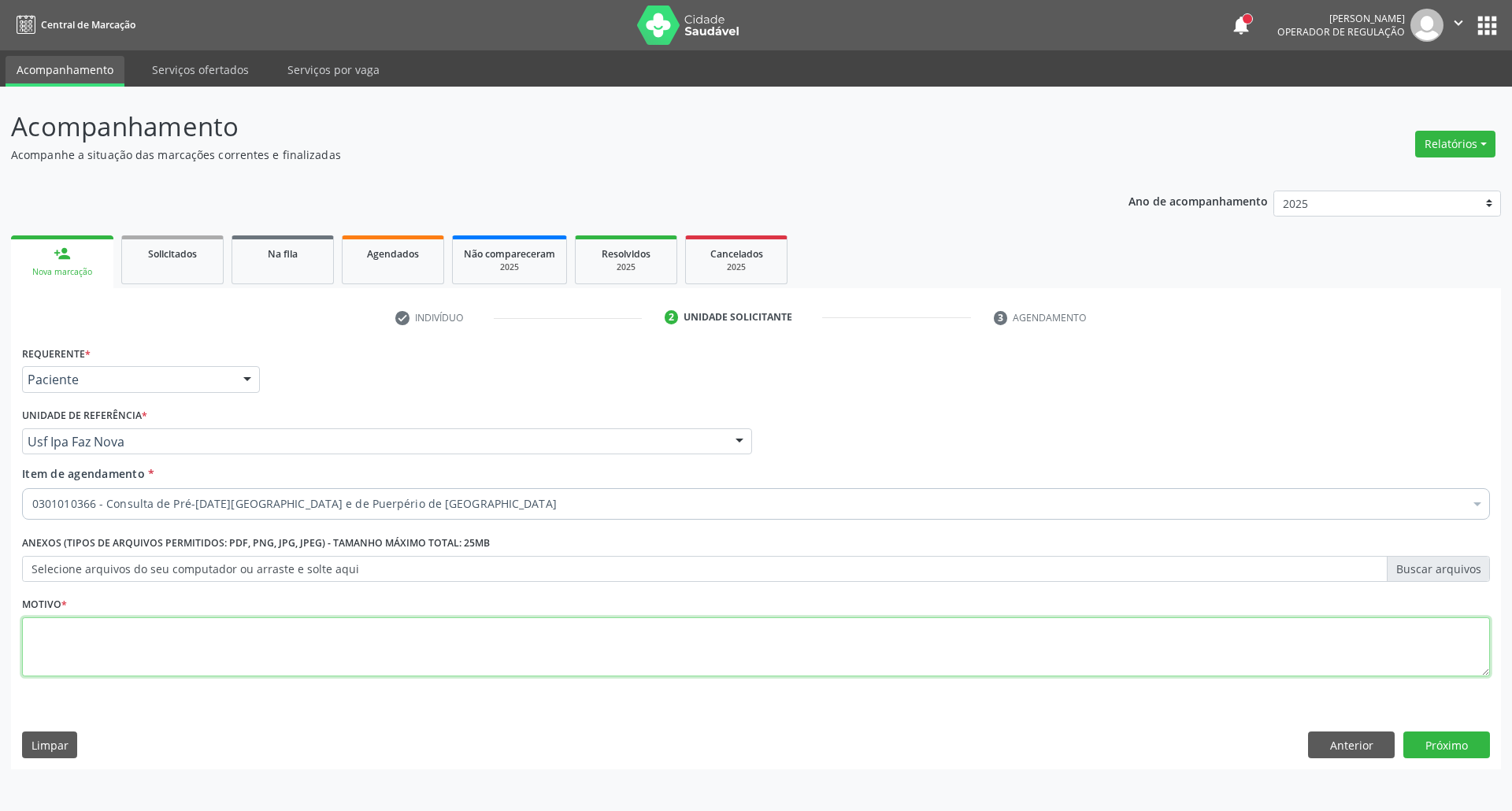
click at [215, 651] on textarea at bounding box center [756, 647] width 1468 height 60
type textarea "."
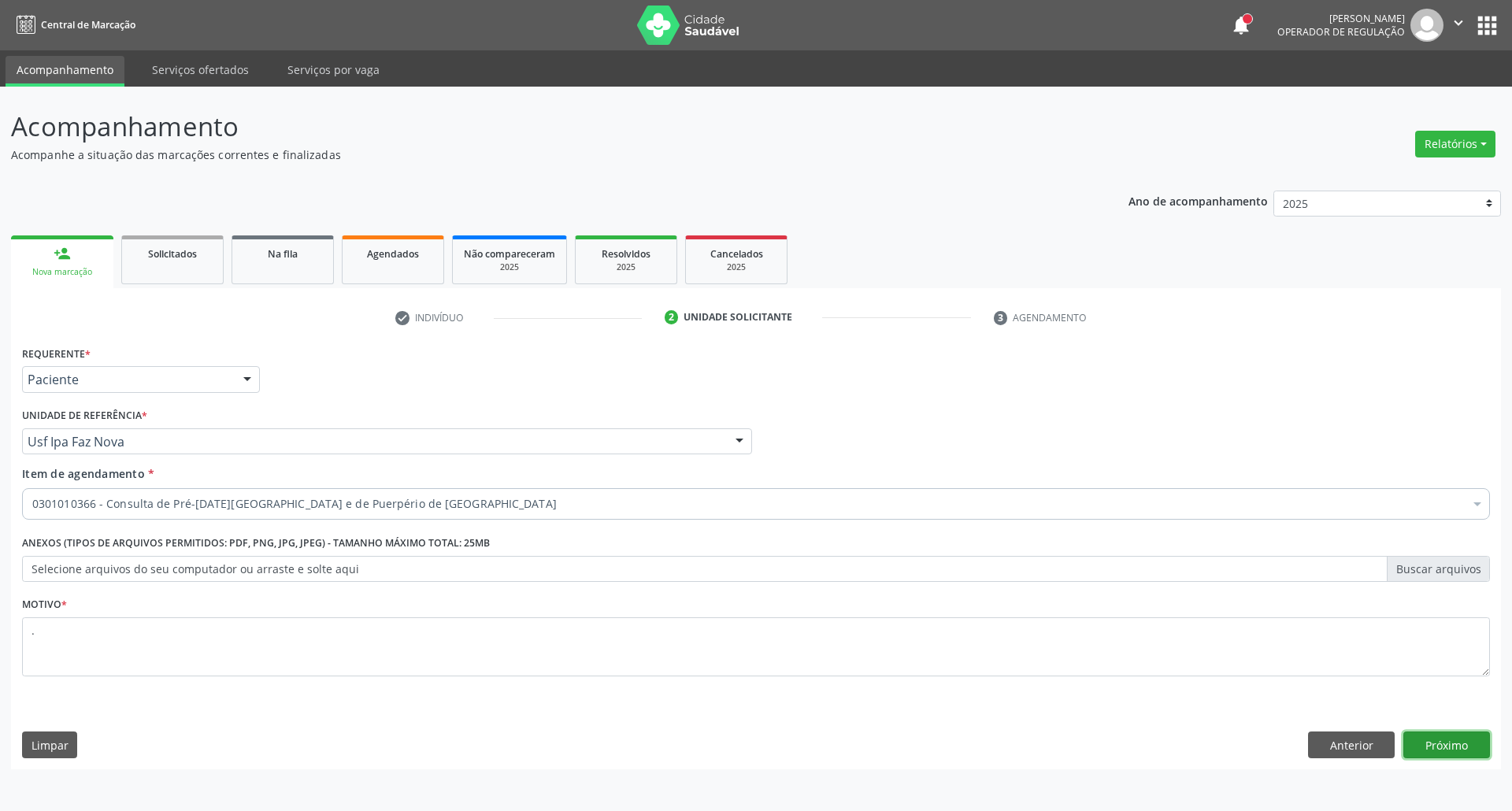
click at [1431, 745] on button "Próximo" at bounding box center [1447, 745] width 87 height 27
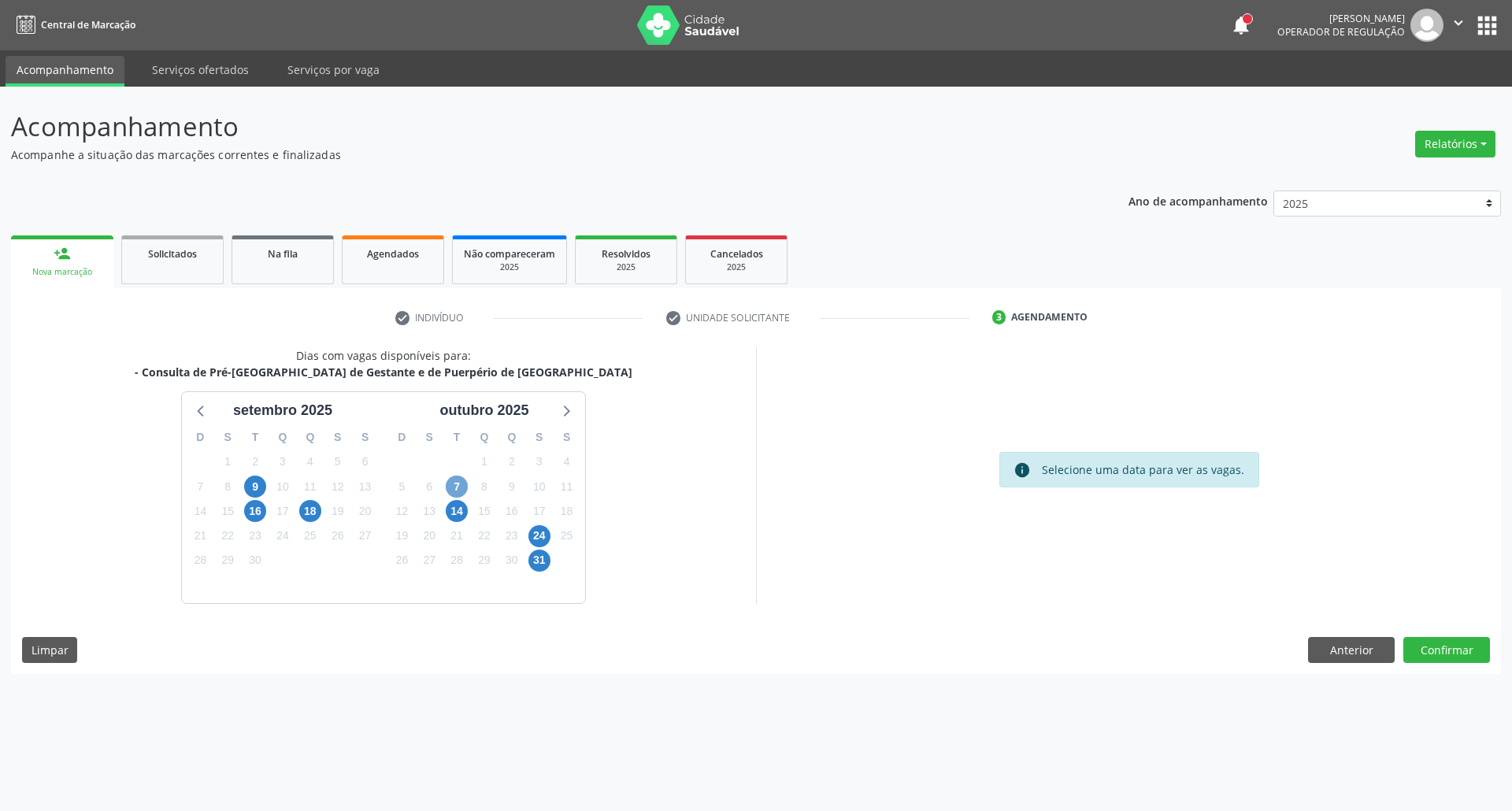
click at [457, 492] on span "7" at bounding box center [457, 487] width 22 height 22
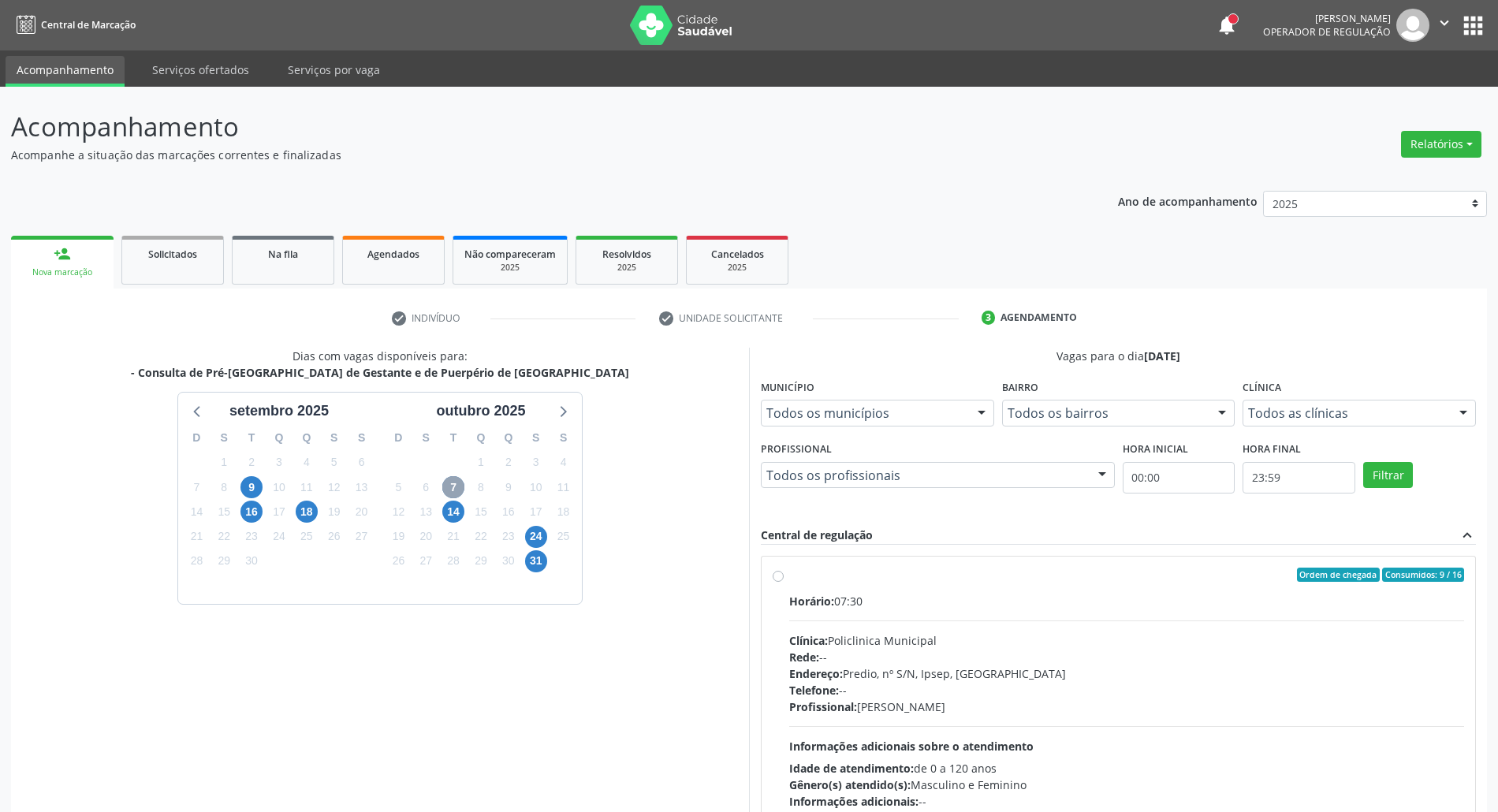
scroll to position [130, 0]
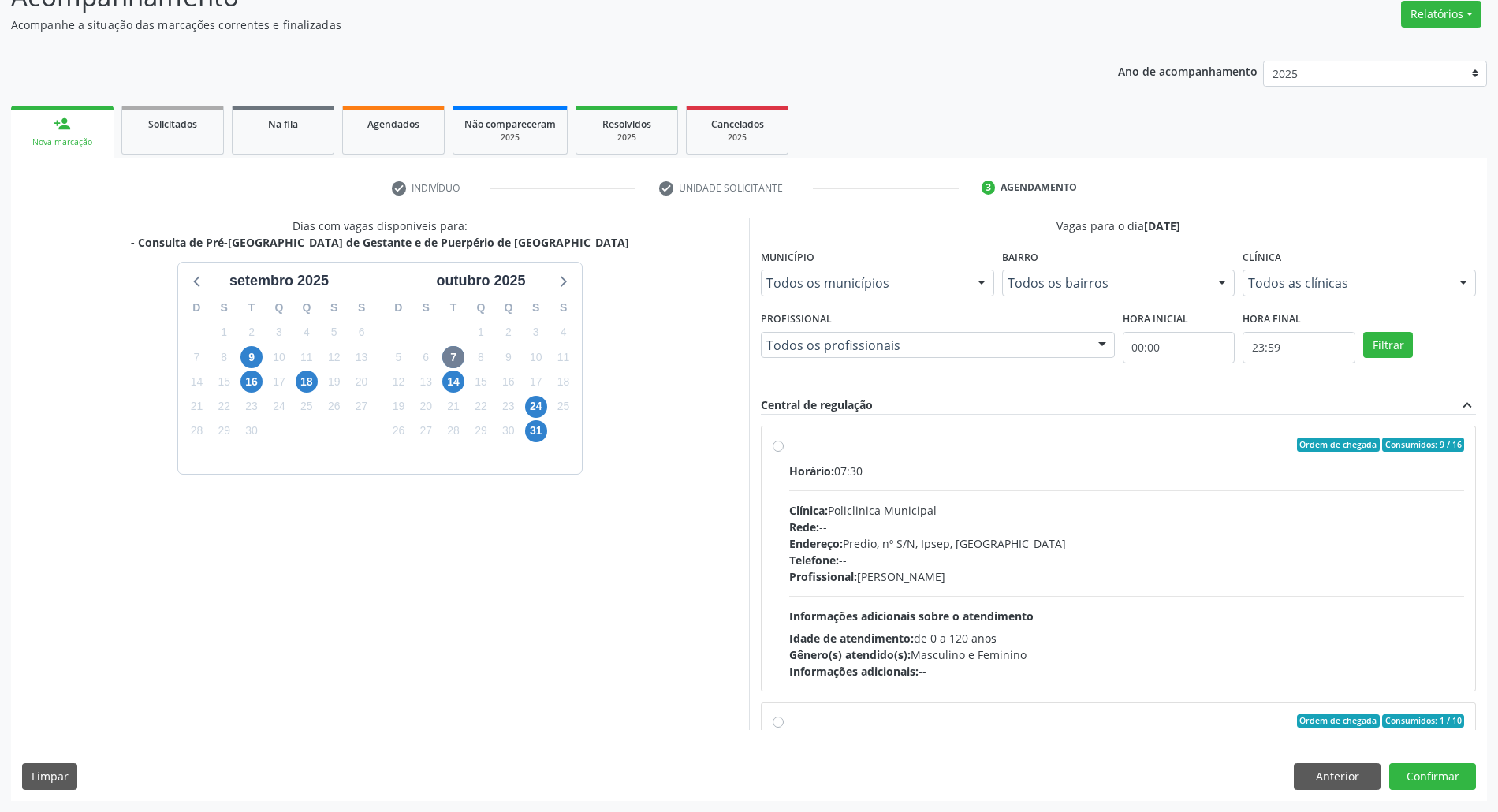
drag, startPoint x: 1032, startPoint y: 493, endPoint x: 1200, endPoint y: 578, distance: 188.3
click at [1034, 493] on div "Horário: 07:30 Clínica: Policlinica Municipal Rede: -- Endereço: Predio, nº S/N…" at bounding box center [1126, 571] width 675 height 217
click at [784, 452] on input "Ordem de chegada Consumidos: 9 / 16 Horário: 07:30 Clínica: Policlinica Municip…" at bounding box center [778, 444] width 11 height 14
radio input "true"
click at [1409, 768] on button "Confirmar" at bounding box center [1433, 776] width 87 height 27
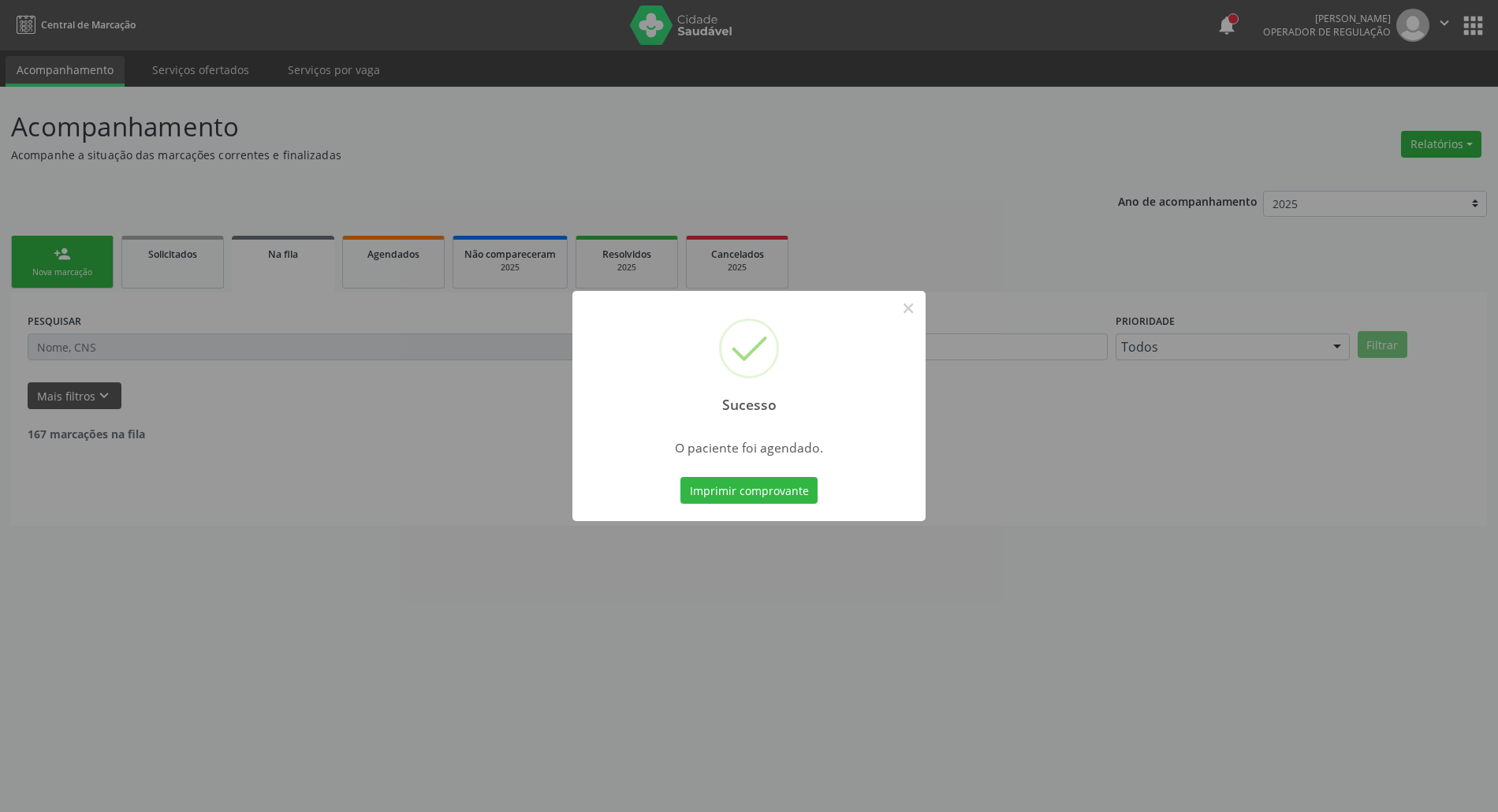
scroll to position [0, 0]
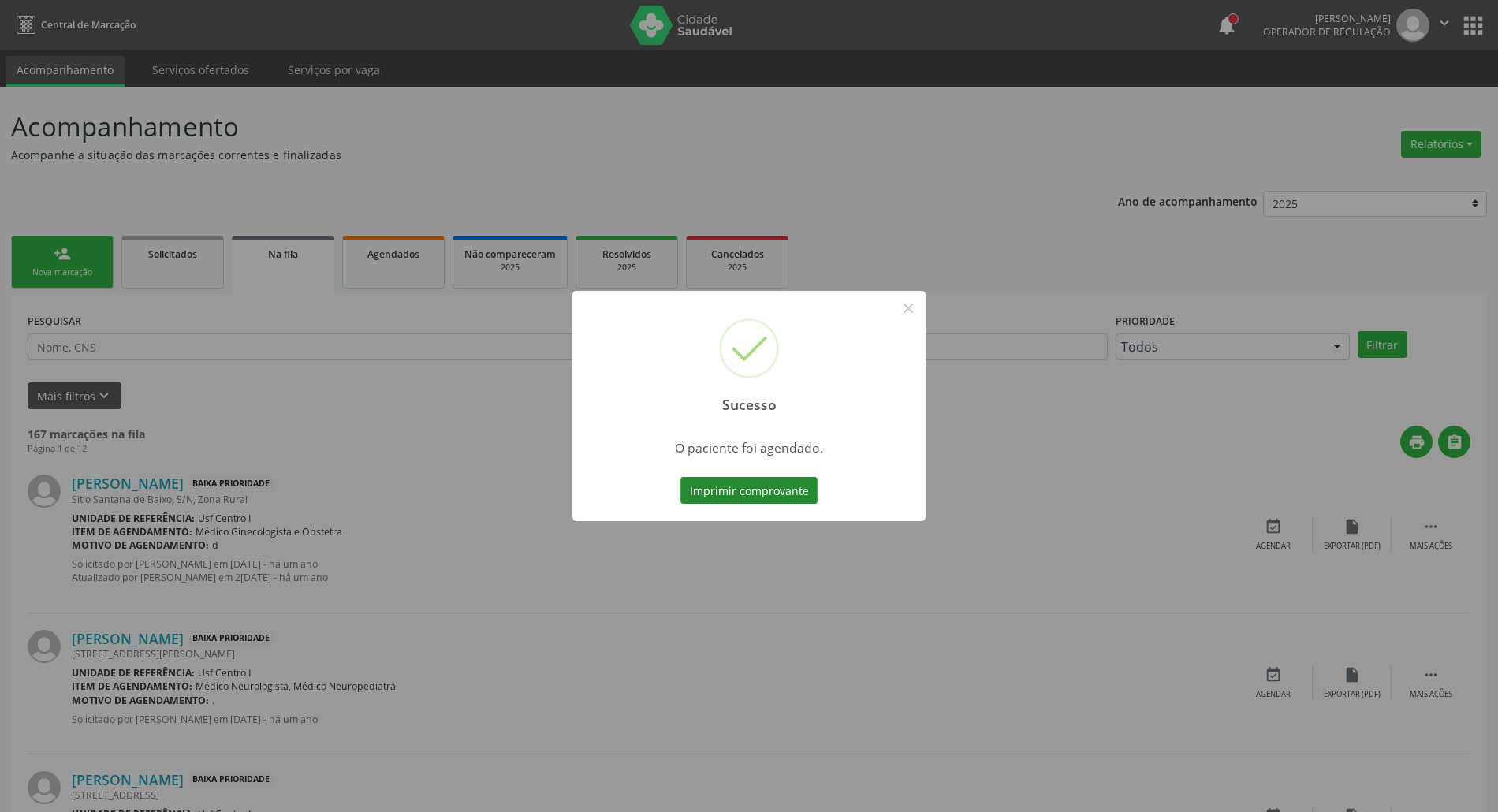
click at [751, 488] on button "Imprimir comprovante" at bounding box center [749, 489] width 137 height 27
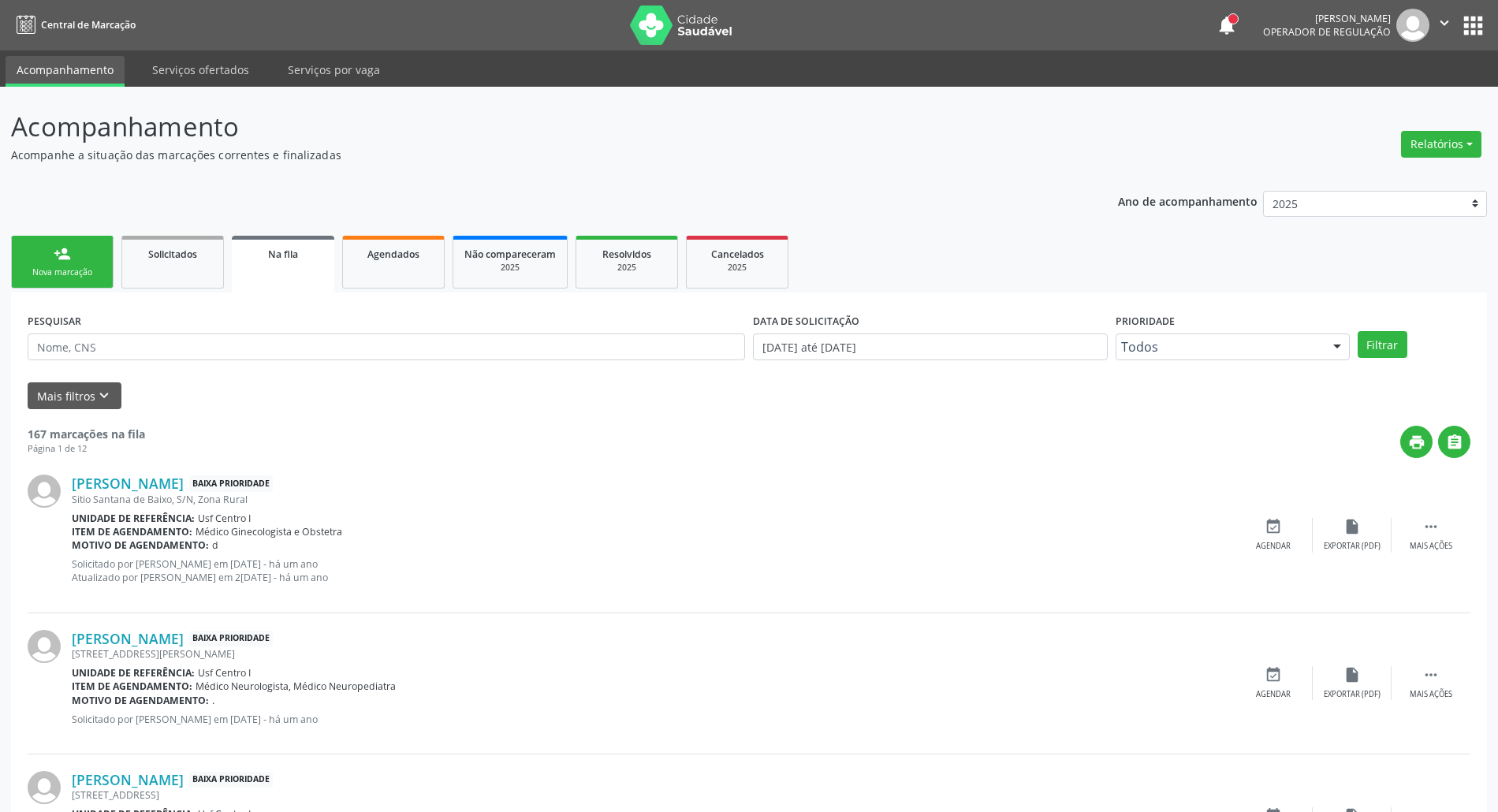
click at [85, 259] on link "person_add Nova marcação" at bounding box center [62, 262] width 102 height 53
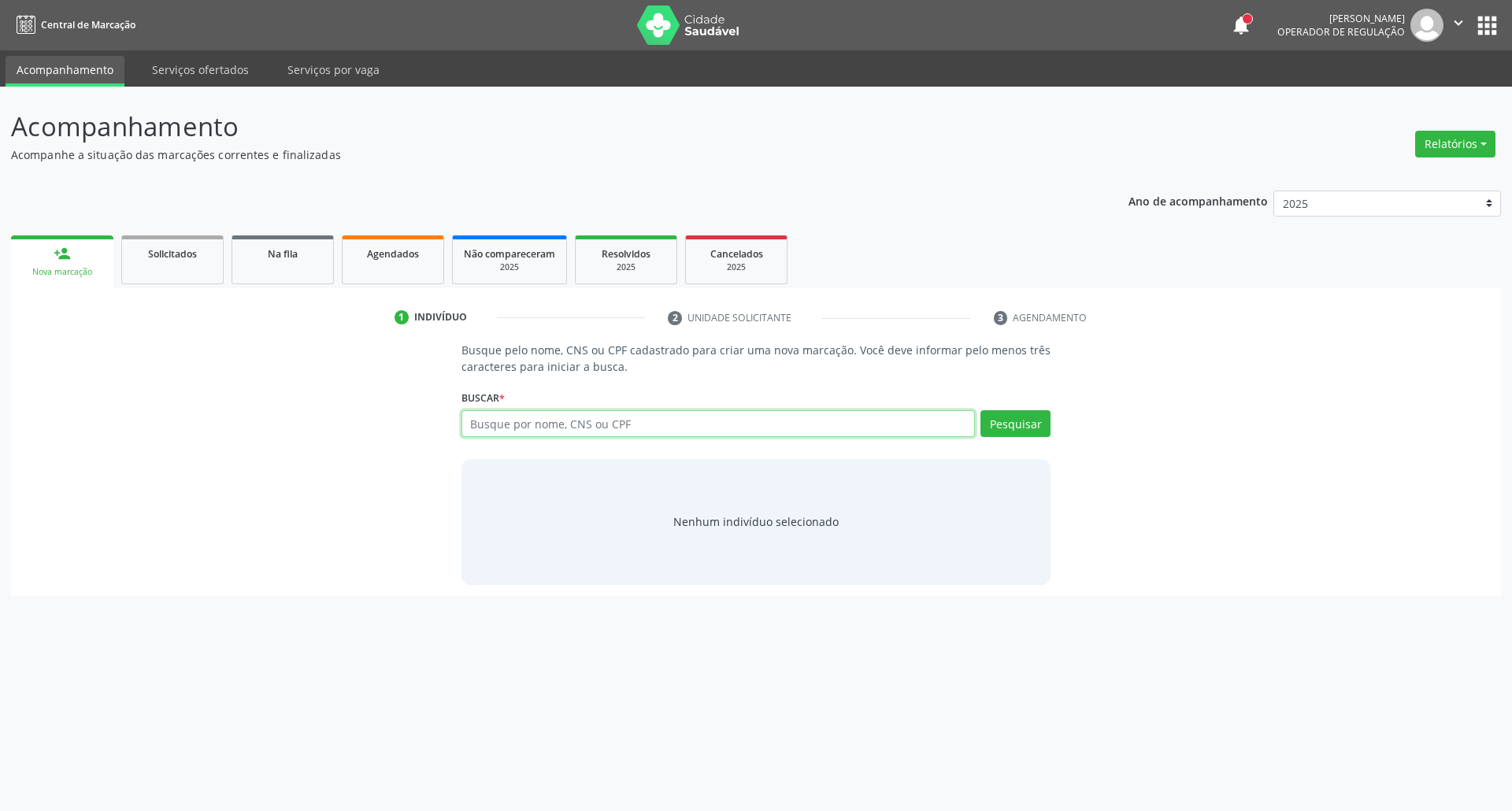
click at [762, 429] on input "text" at bounding box center [718, 423] width 515 height 27
type input "15779757402"
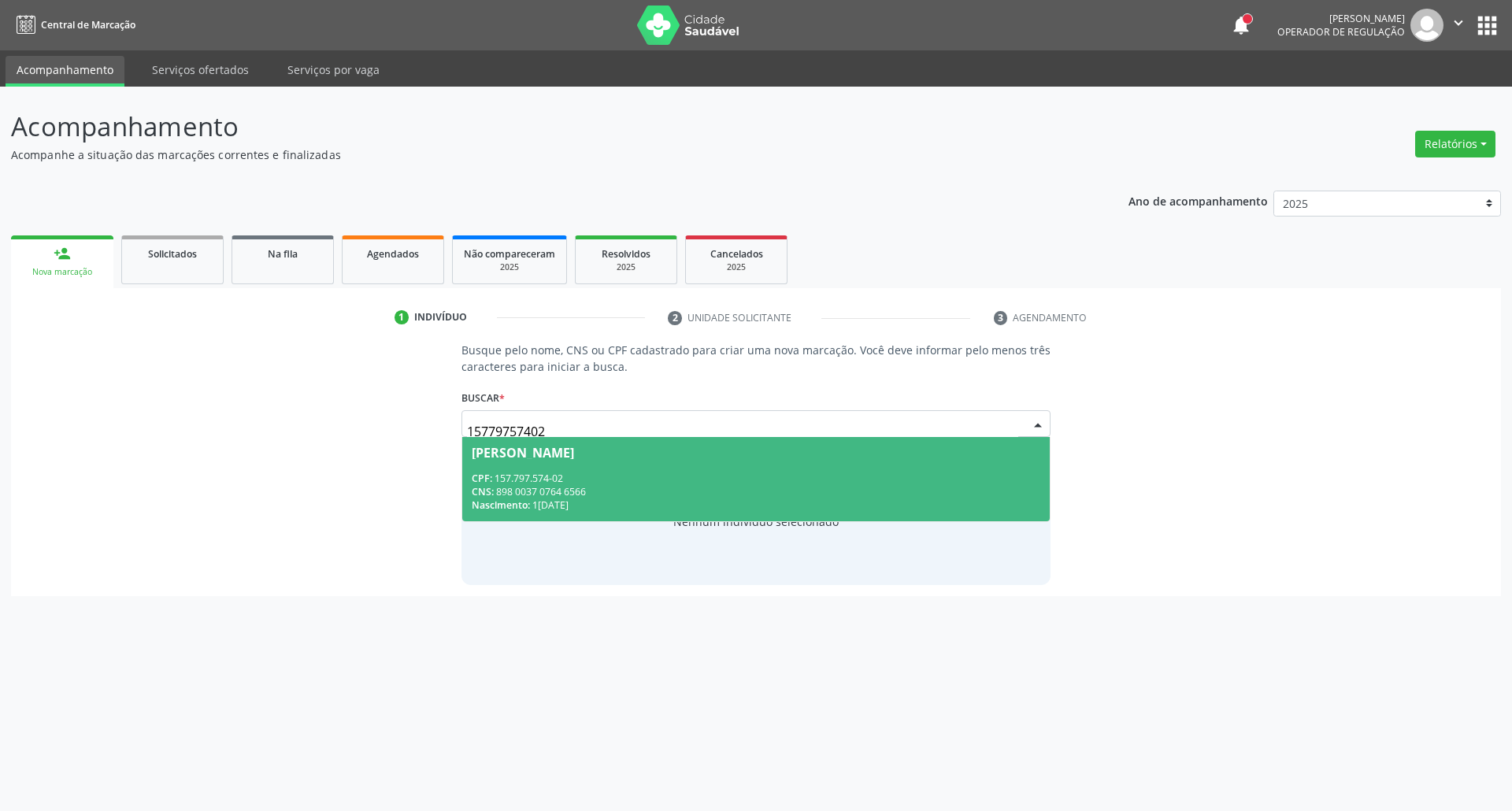
click at [700, 494] on div "CNS: 898 0037 0764 6566" at bounding box center [756, 492] width 569 height 14
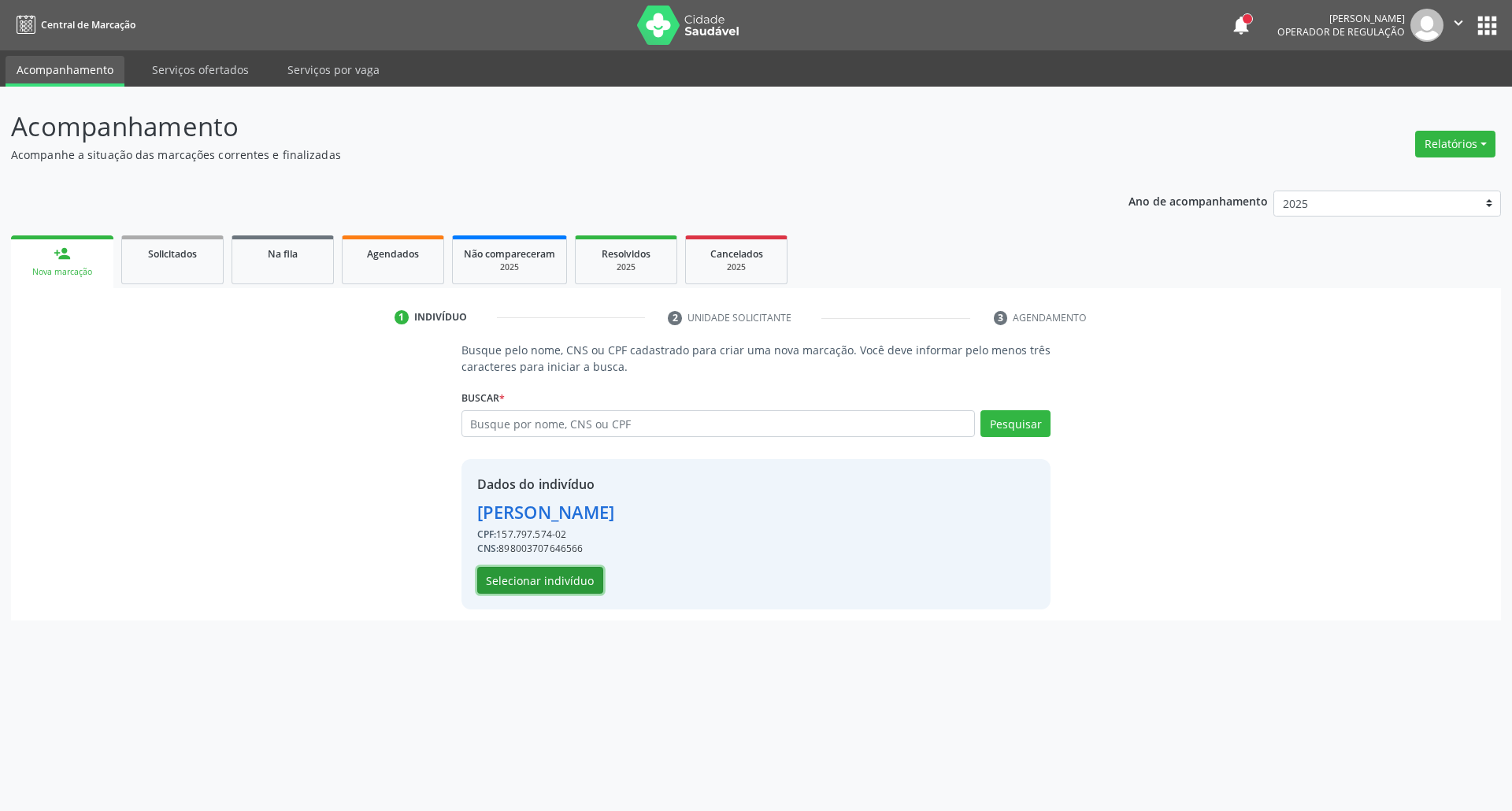
click at [580, 585] on button "Selecionar indivíduo" at bounding box center [540, 580] width 126 height 27
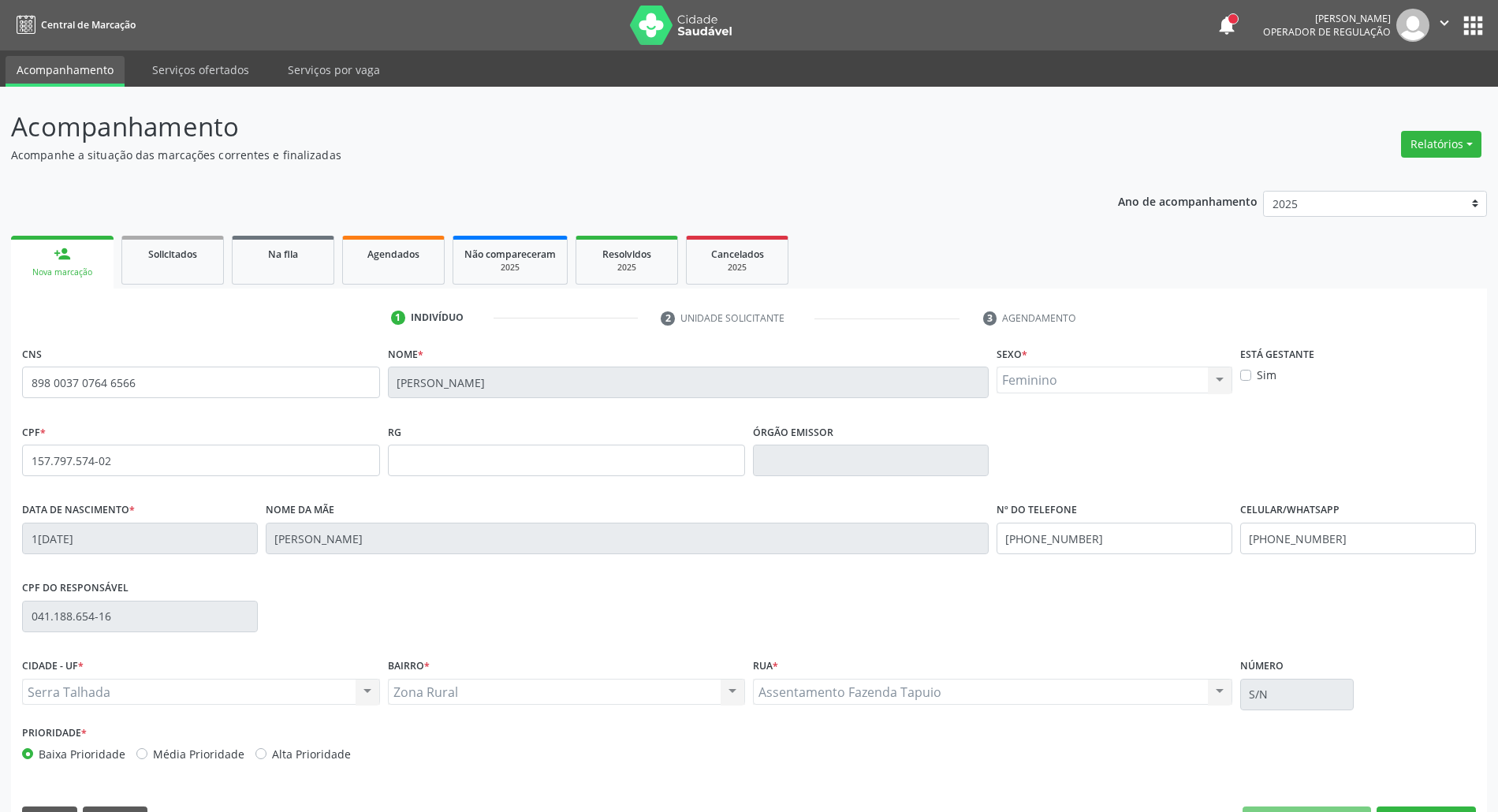
scroll to position [42, 0]
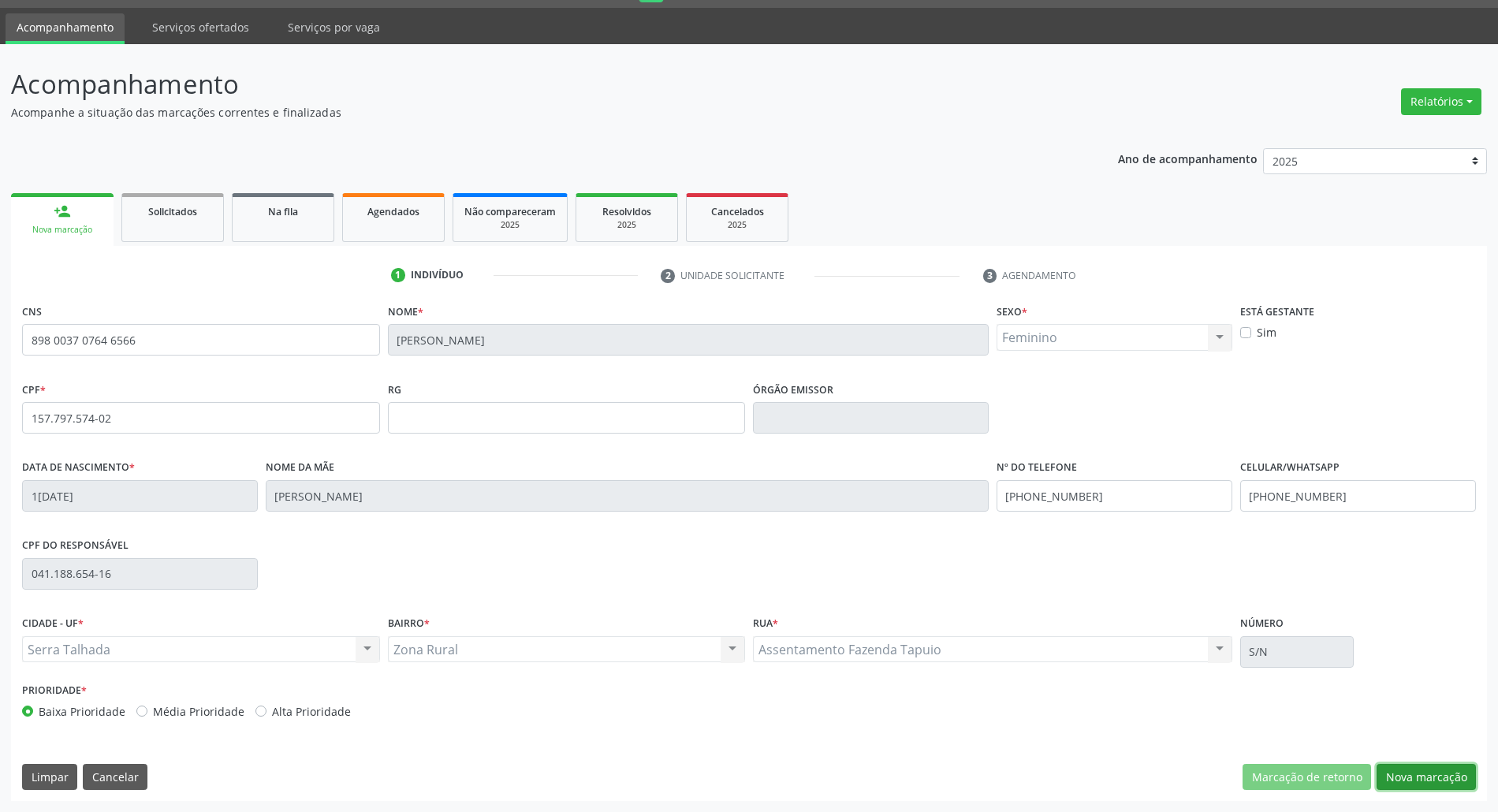
click at [1425, 782] on button "Nova marcação" at bounding box center [1426, 777] width 100 height 27
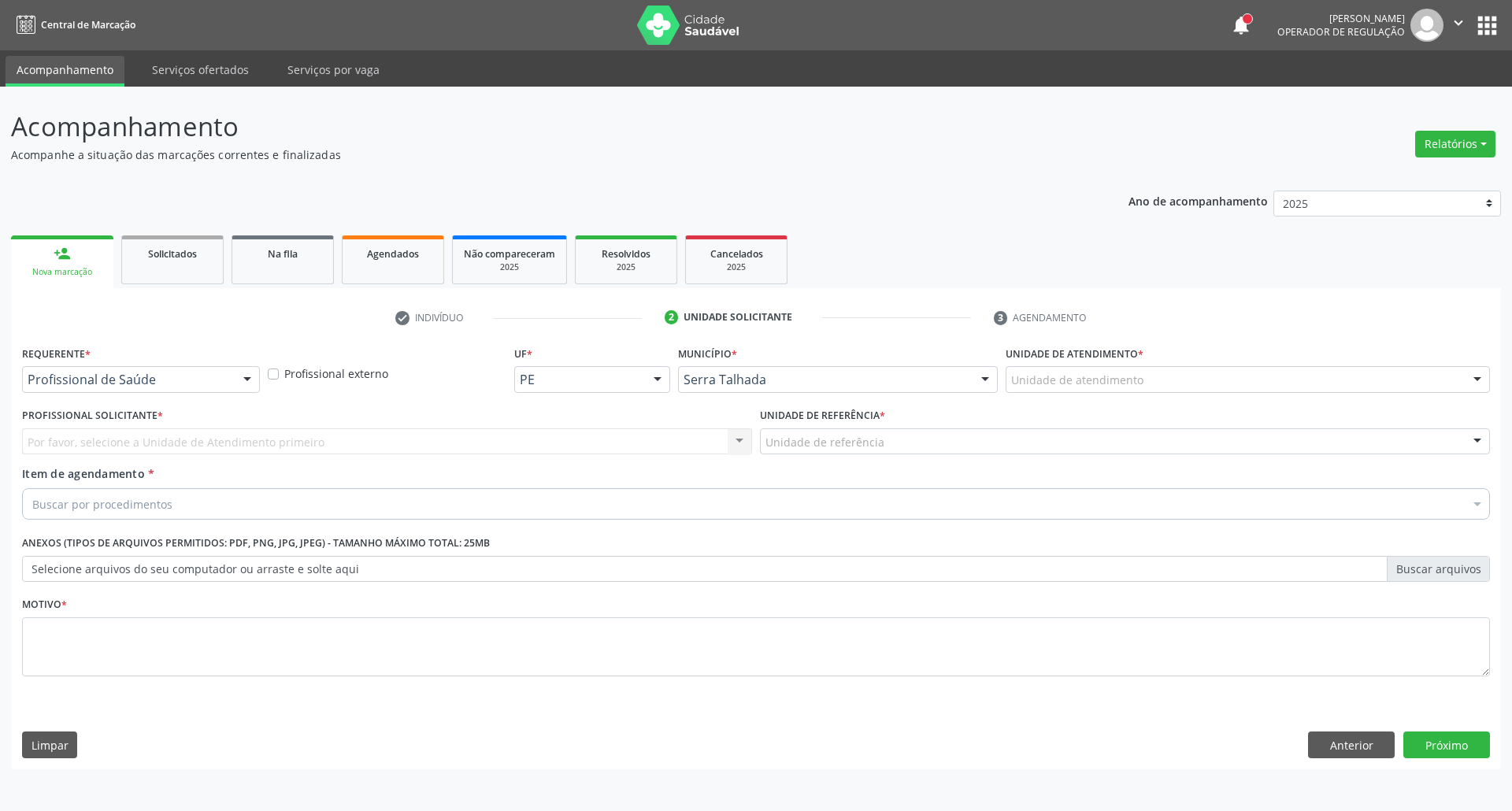
click at [240, 381] on div at bounding box center [248, 380] width 24 height 27
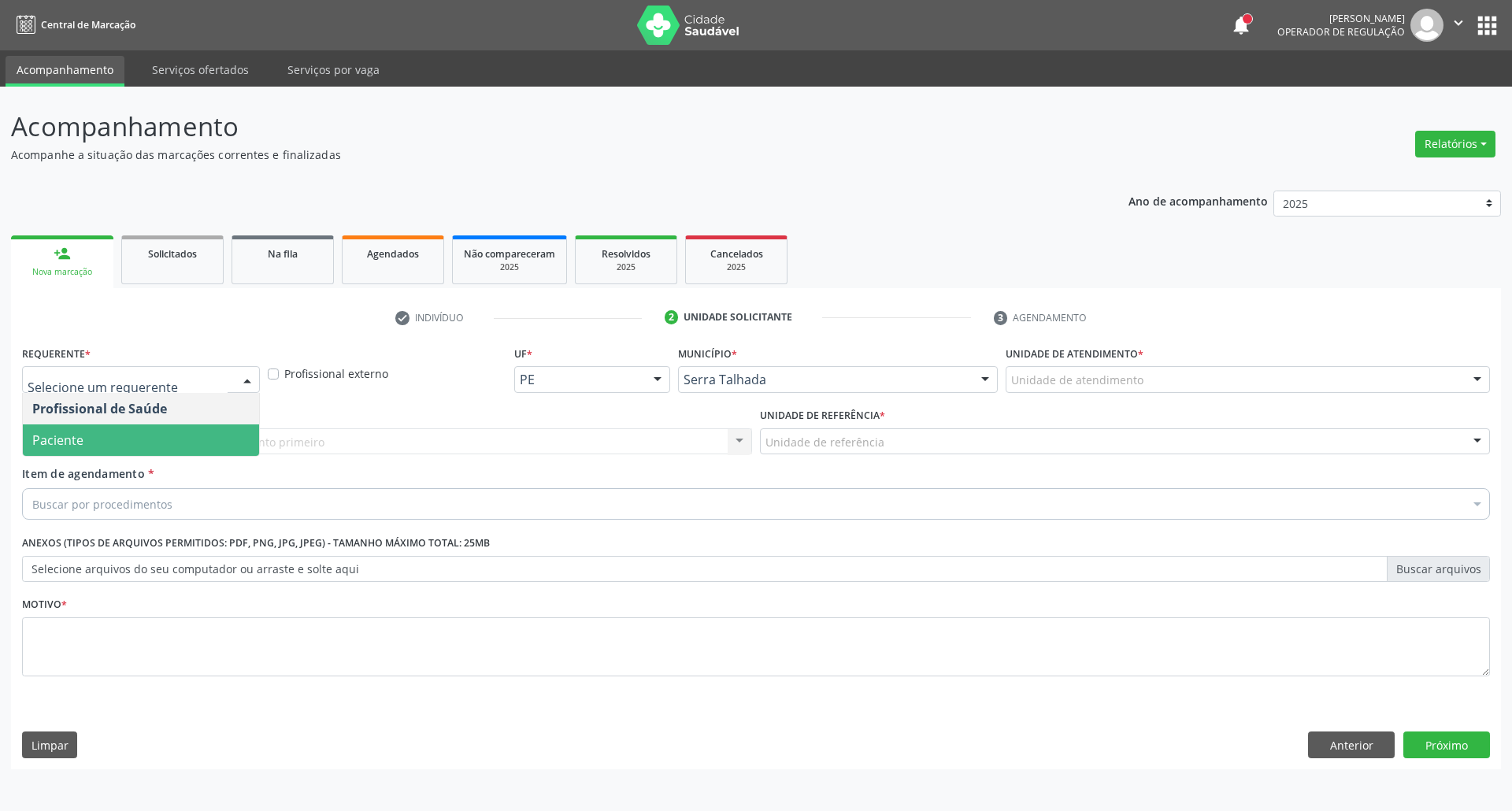
click at [215, 434] on span "Paciente" at bounding box center [141, 440] width 237 height 31
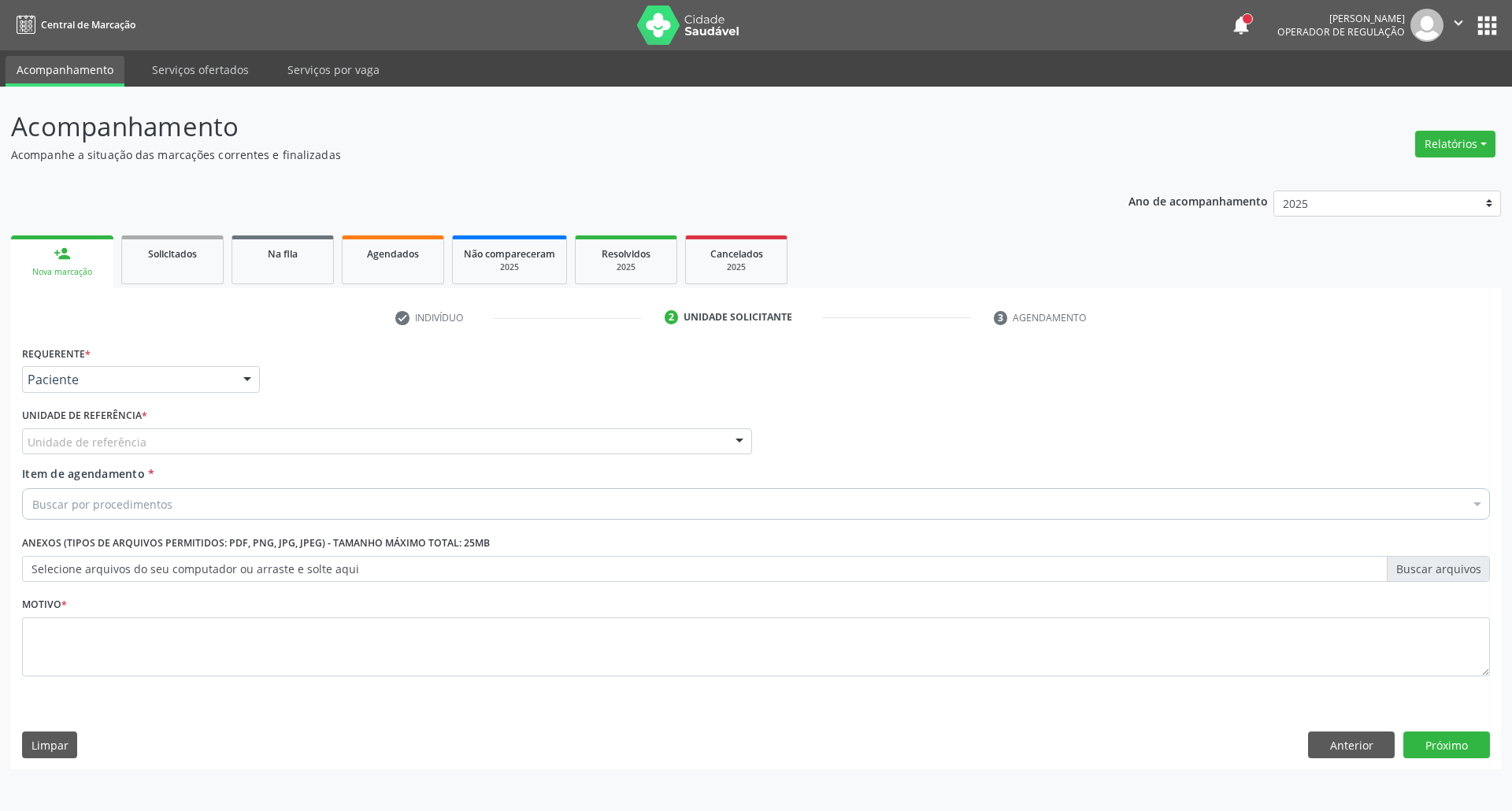
click at [186, 438] on div "Unidade de referência" at bounding box center [387, 441] width 730 height 27
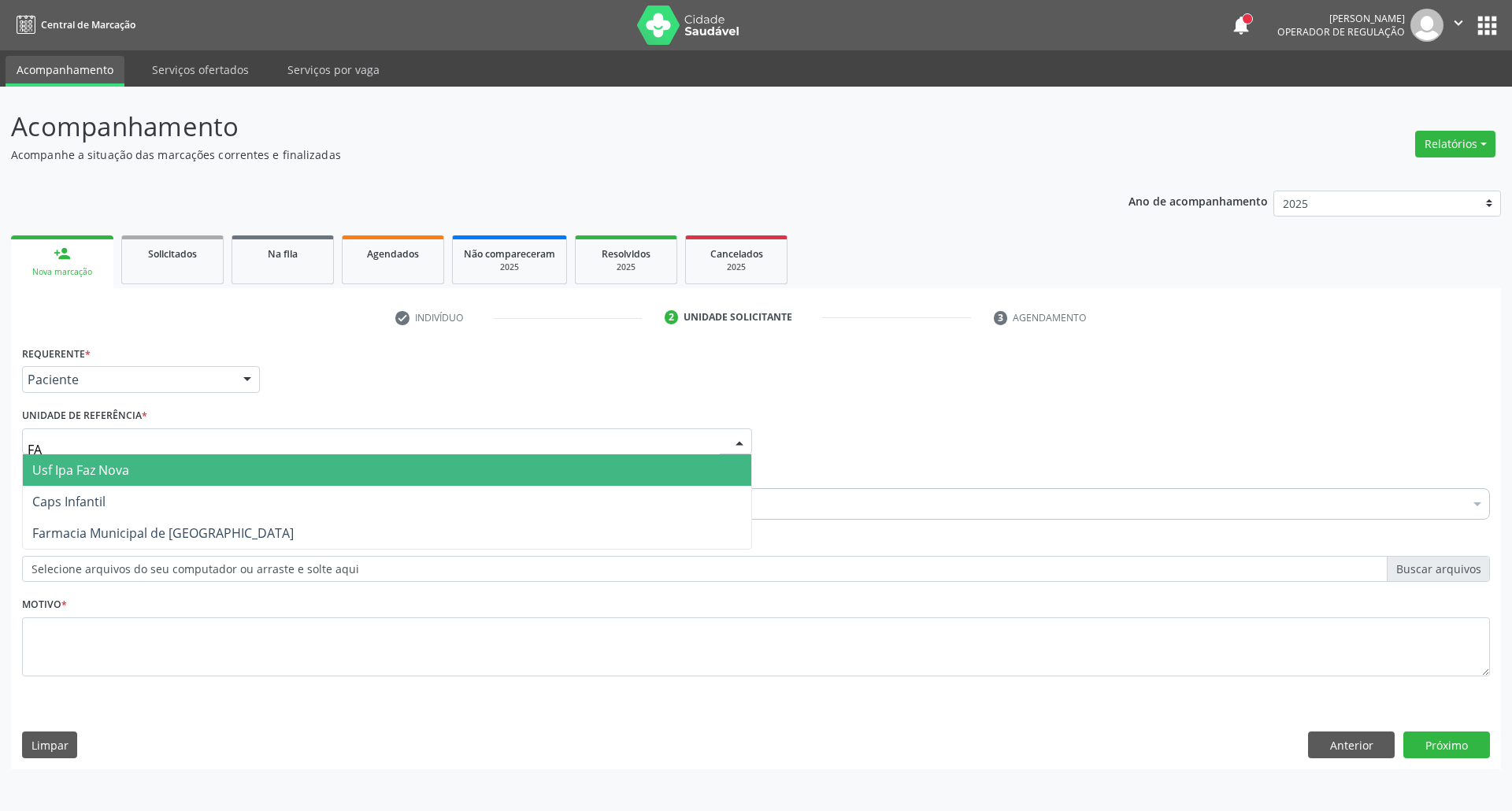
type input "FAZ"
click at [139, 476] on span "Usf Ipa Faz Nova" at bounding box center [387, 470] width 728 height 31
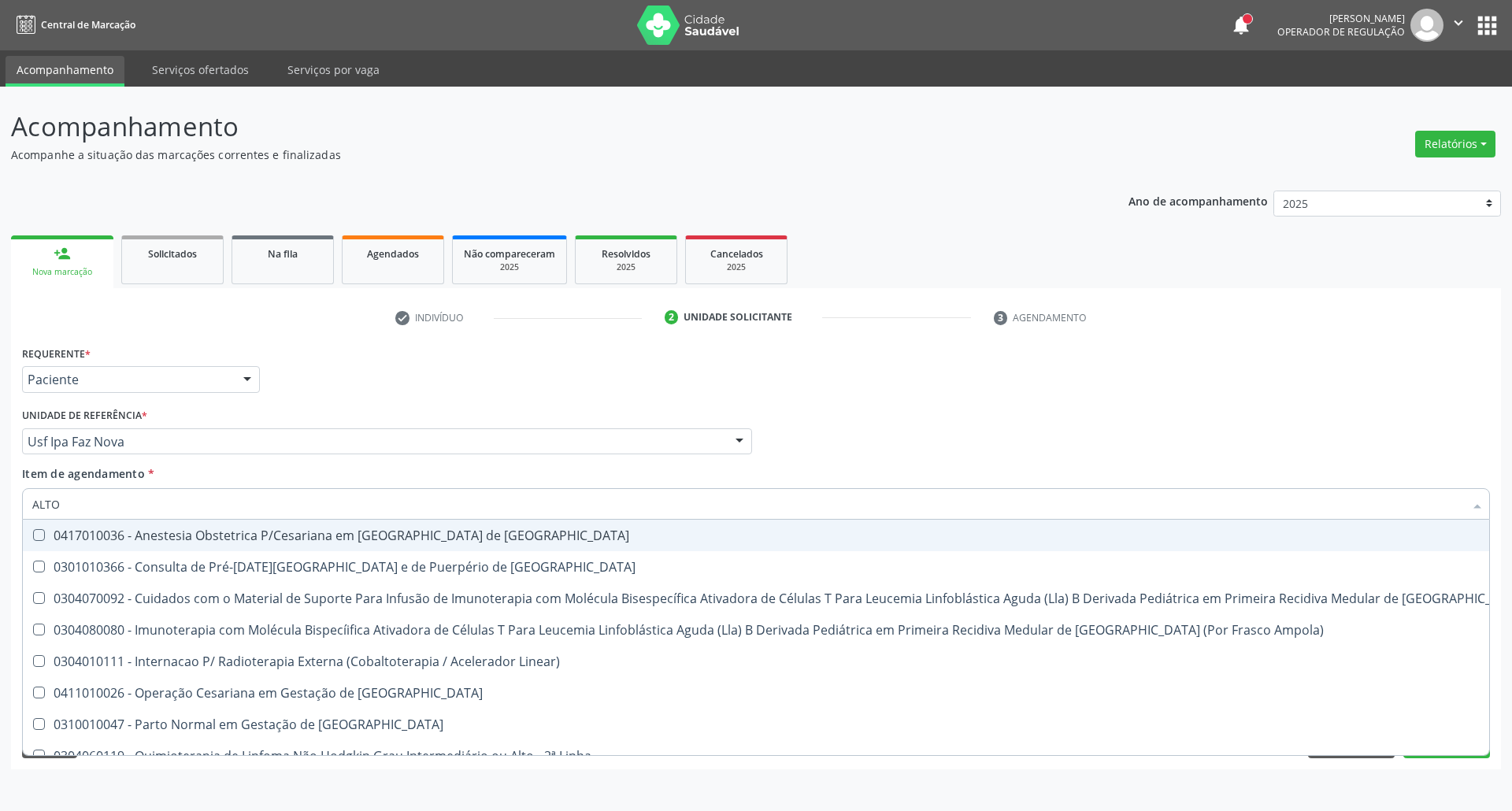
type input "ALTO R"
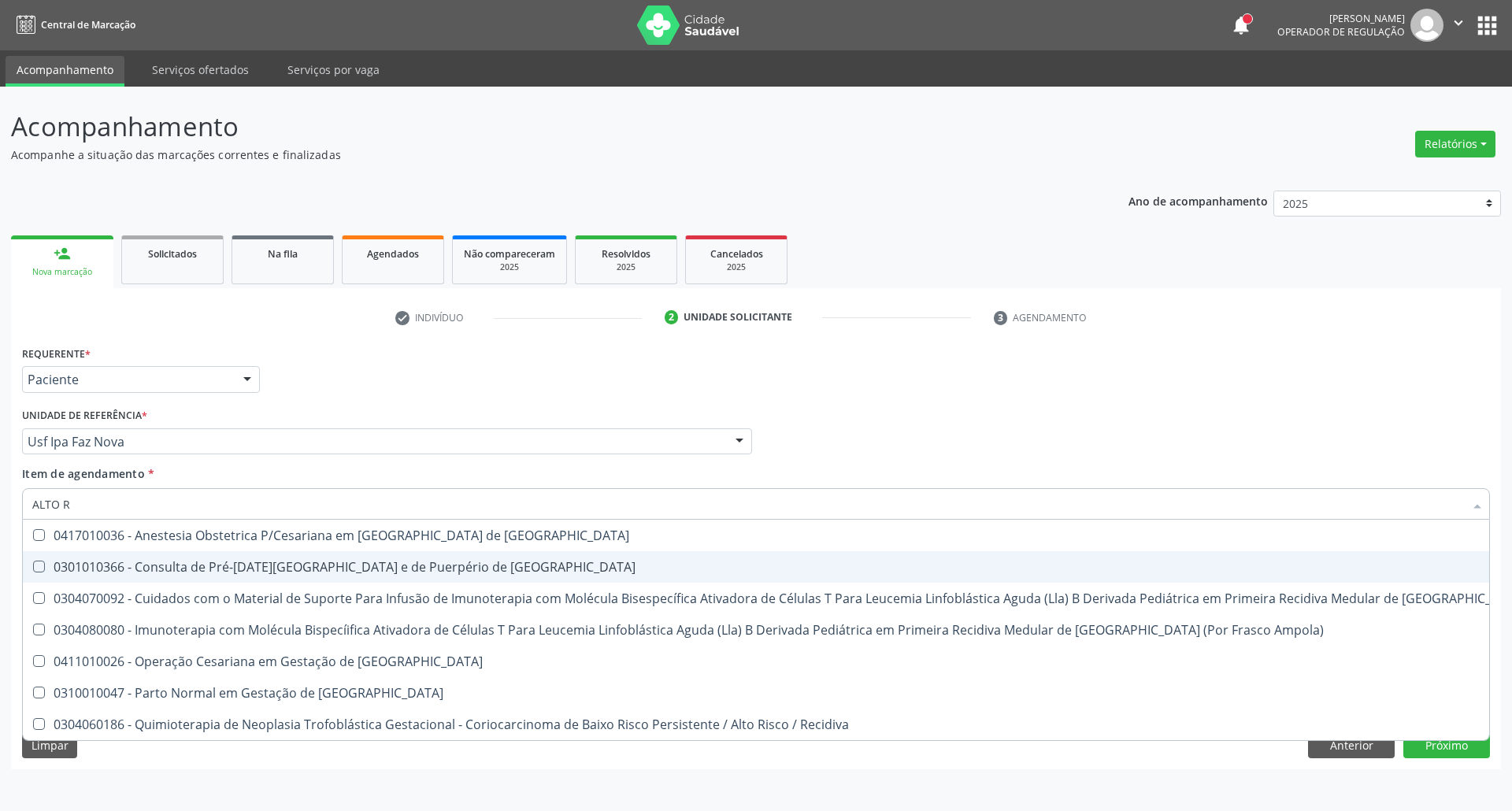
drag, startPoint x: 121, startPoint y: 568, endPoint x: 192, endPoint y: 552, distance: 72.8
click at [121, 569] on div "0301010366 - Consulta de Pré-[DATE][GEOGRAPHIC_DATA] e de Puerpério de [GEOGRAP…" at bounding box center [841, 567] width 1618 height 13
checkbox Risco "true"
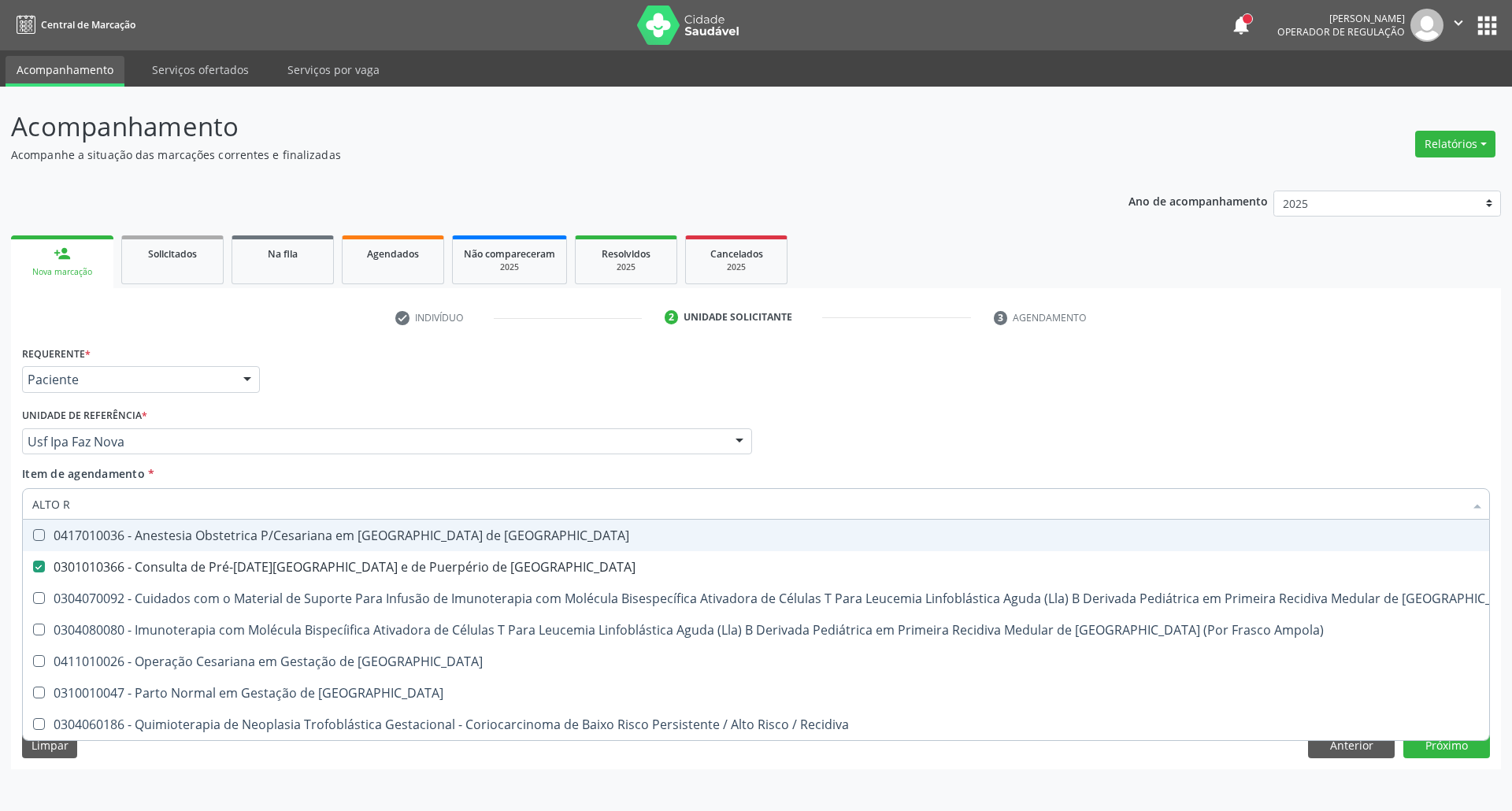
click at [1071, 442] on div "Profissional Solicitante Por favor, selecione a Unidade de Atendimento primeiro…" at bounding box center [756, 434] width 1476 height 62
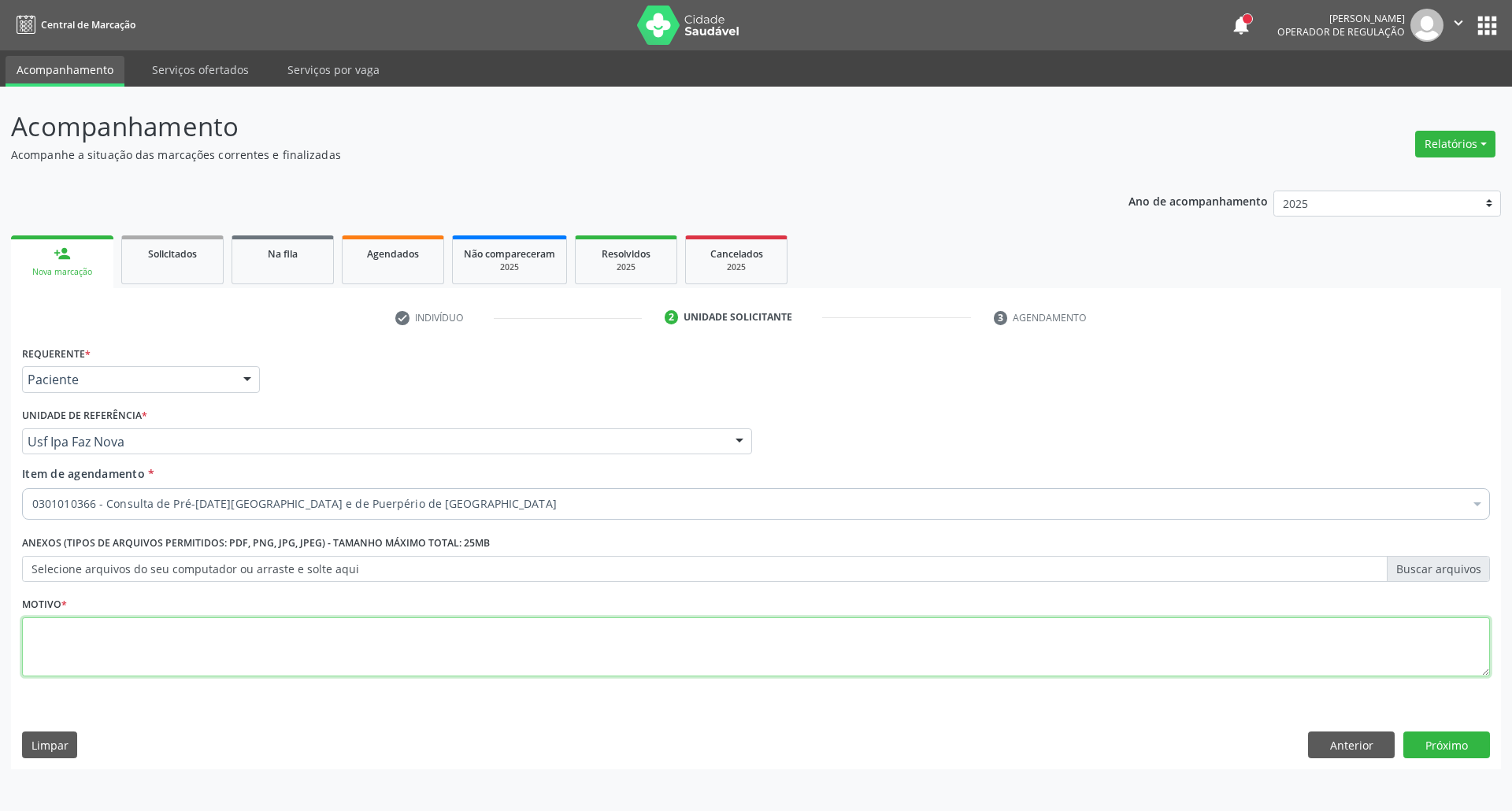
drag, startPoint x: 564, startPoint y: 649, endPoint x: 587, endPoint y: 608, distance: 47.0
click at [570, 634] on textarea at bounding box center [756, 647] width 1468 height 60
type textarea "."
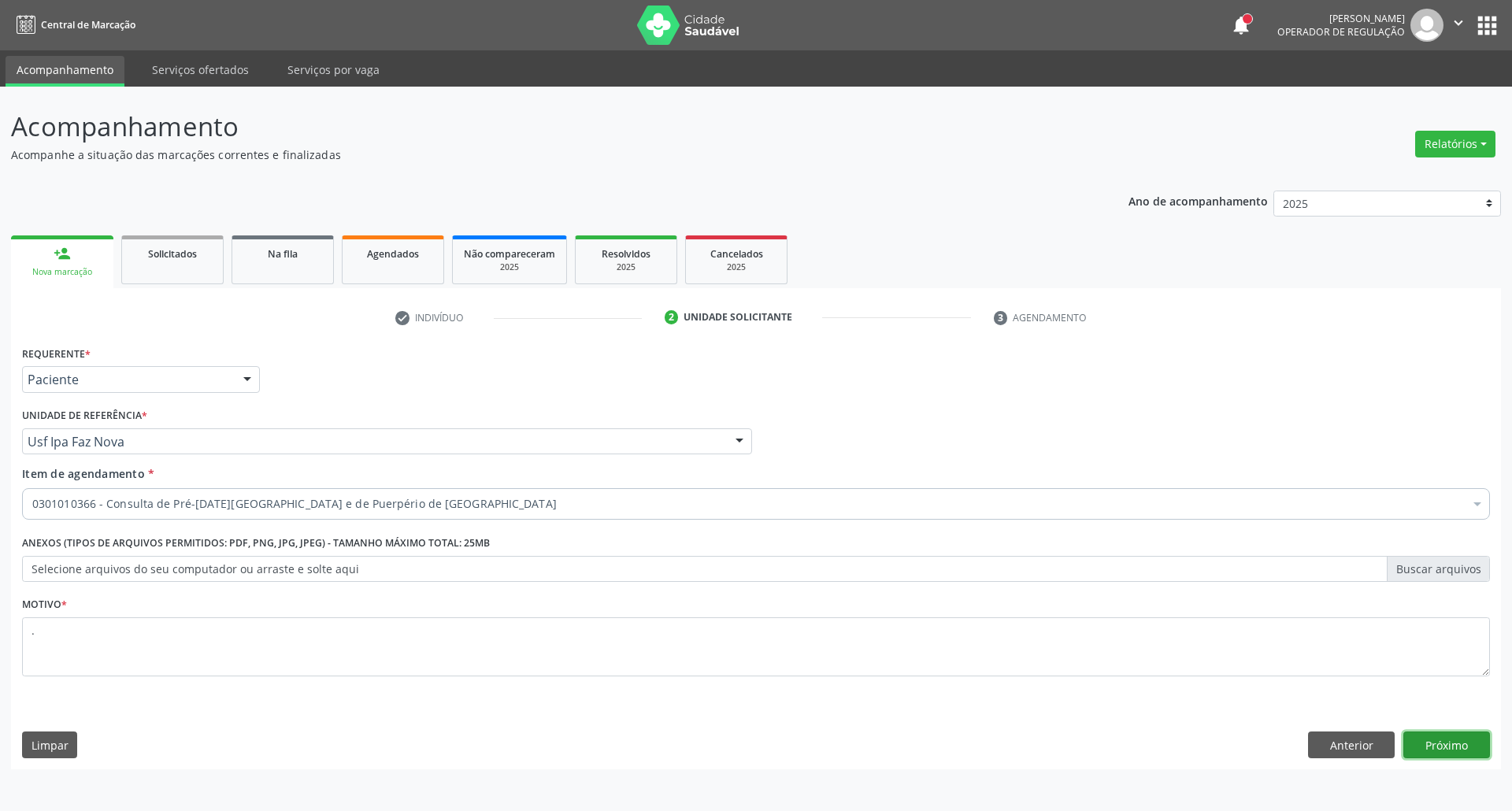
click at [1422, 751] on button "Próximo" at bounding box center [1447, 745] width 87 height 27
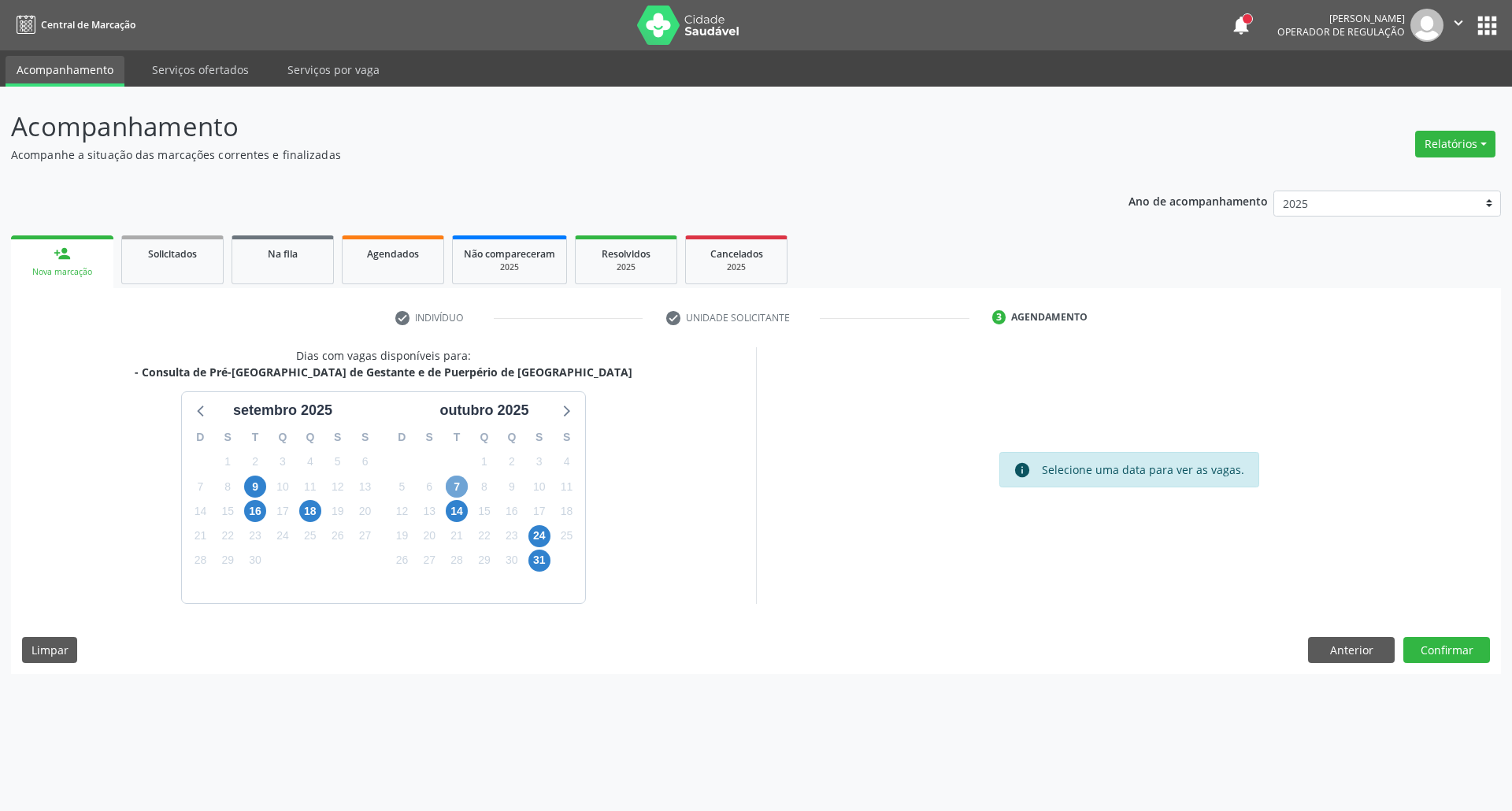
click at [458, 486] on span "7" at bounding box center [457, 487] width 22 height 22
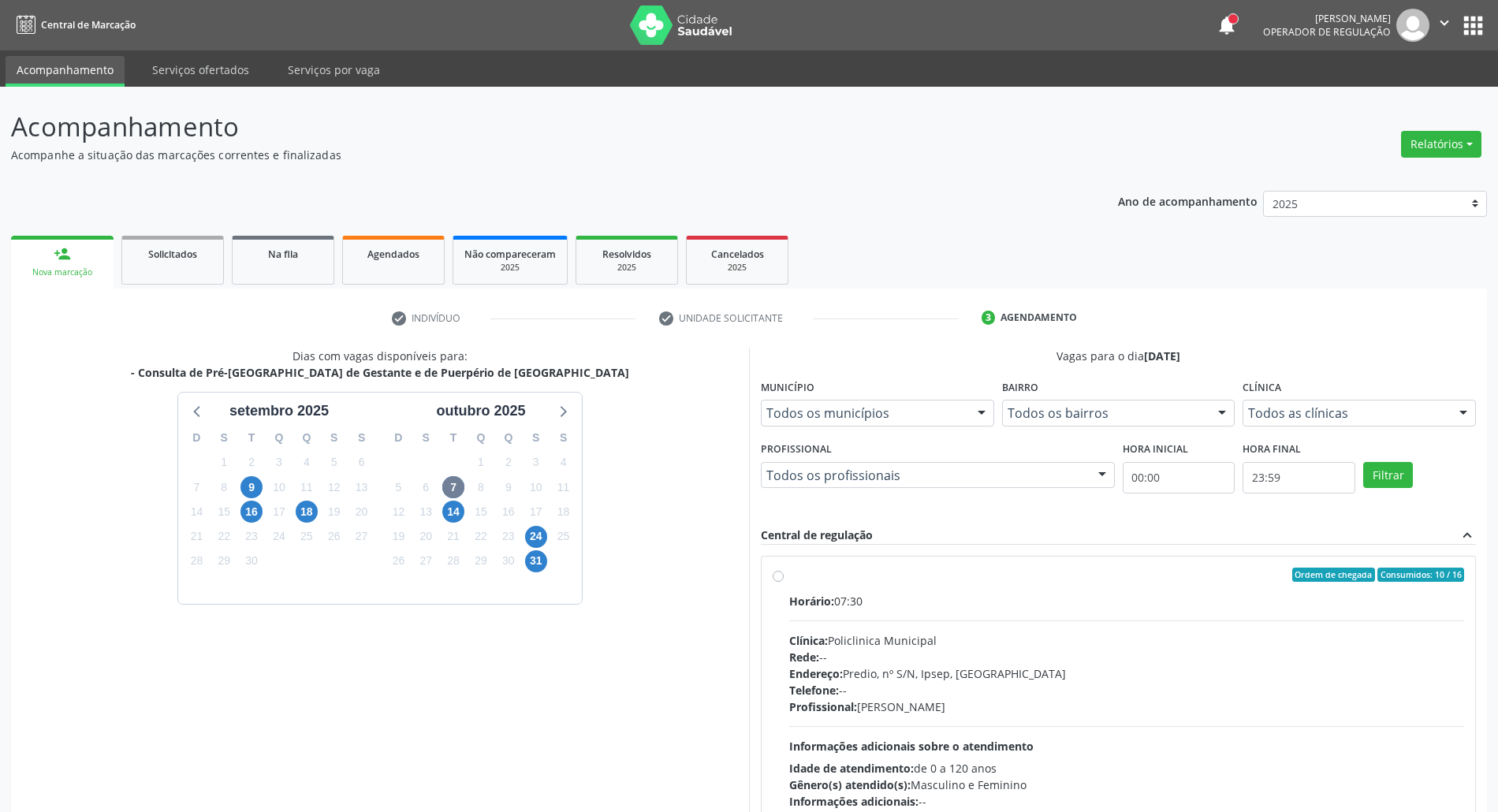
click at [994, 591] on label "Ordem de chegada Consumidos: 10 / 16 Horário: 07:30 Clínica: Policlinica Munici…" at bounding box center [1126, 688] width 675 height 242
click at [784, 582] on input "Ordem de chegada Consumidos: 10 / 16 Horário: 07:30 Clínica: Policlinica Munici…" at bounding box center [778, 574] width 11 height 14
radio input "true"
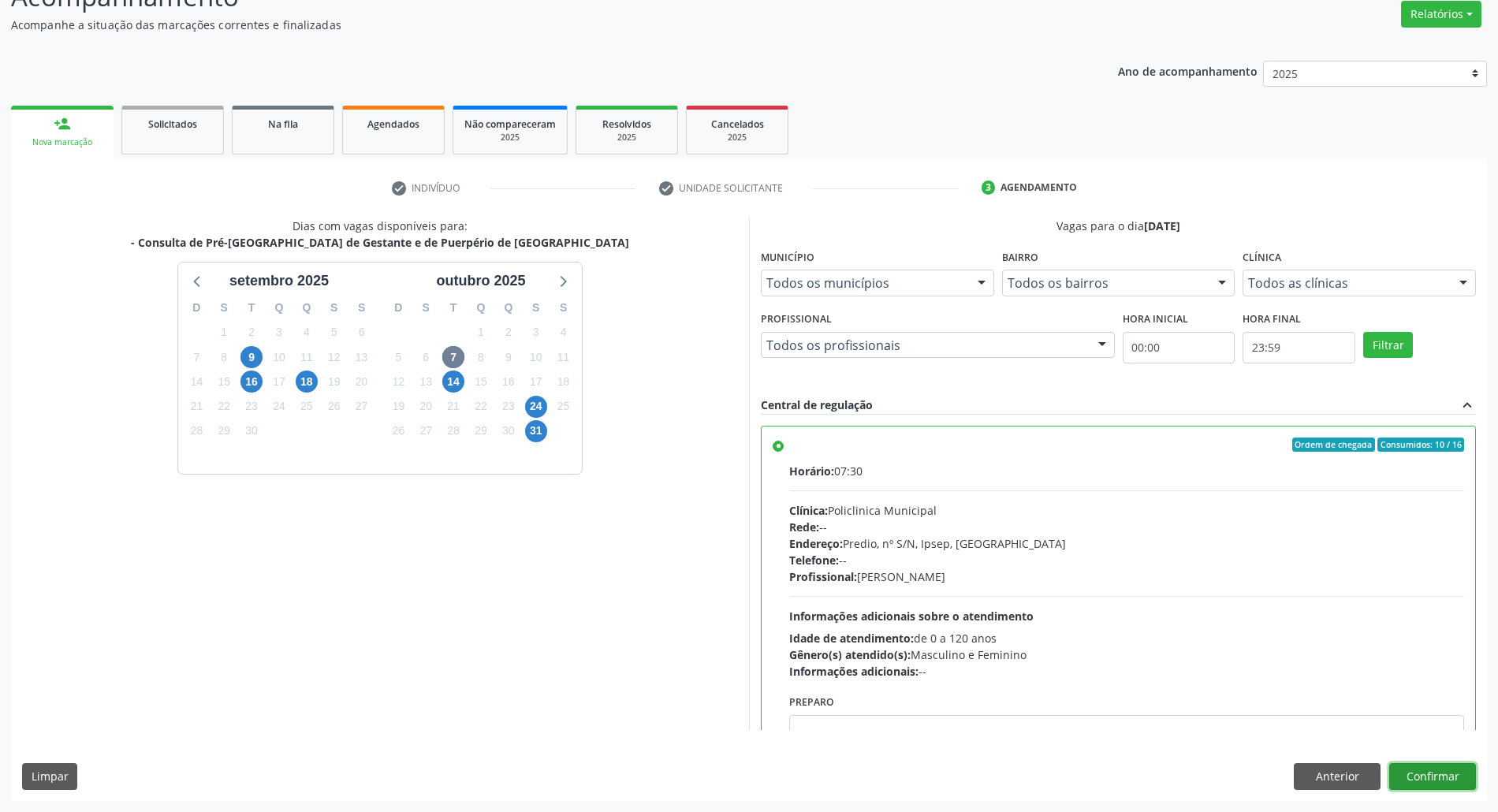
click at [1421, 776] on button "Confirmar" at bounding box center [1433, 776] width 87 height 27
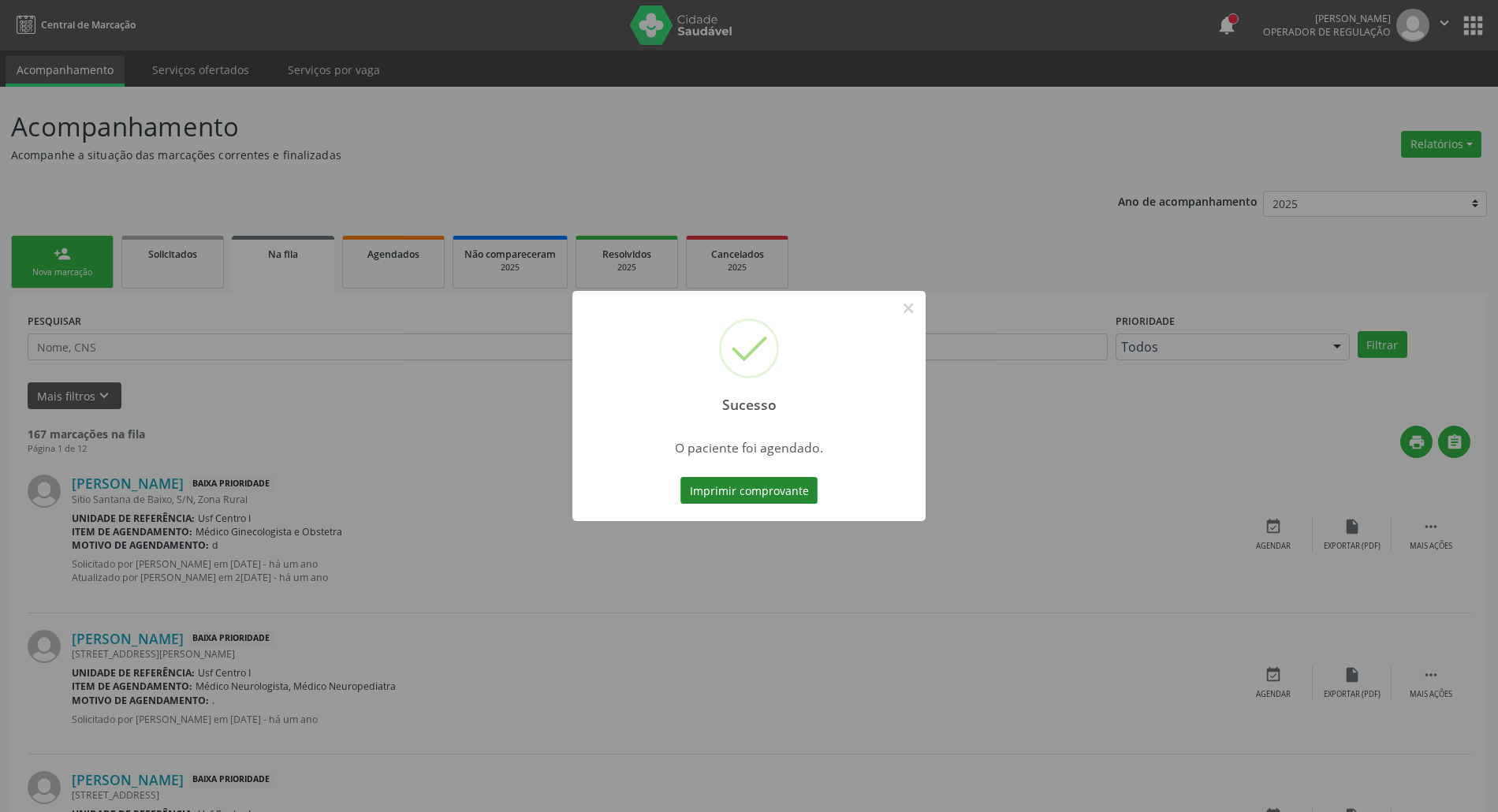
click at [770, 481] on button "Imprimir comprovante" at bounding box center [749, 489] width 137 height 27
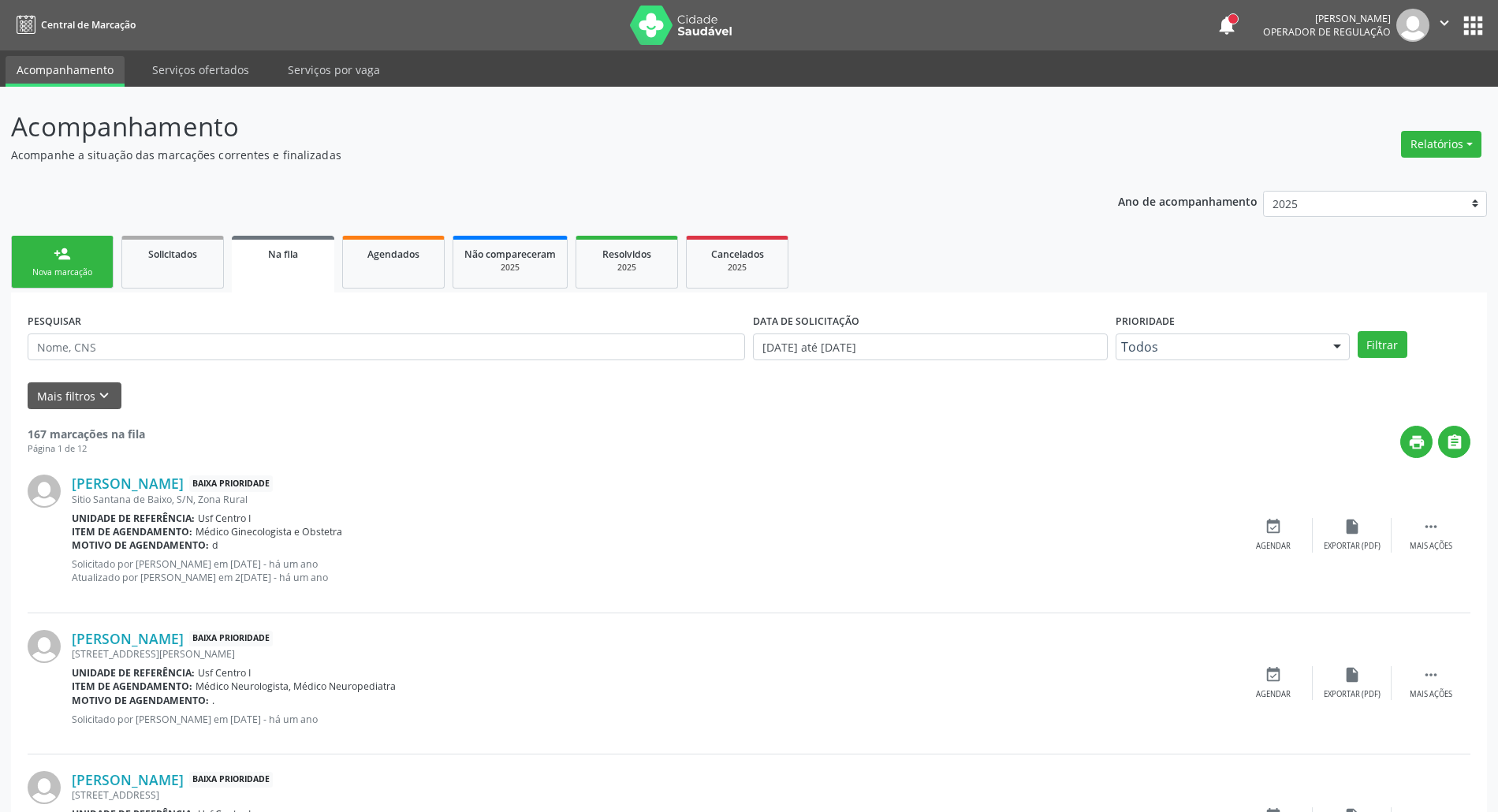
click at [53, 250] on div "person_add" at bounding box center [62, 253] width 18 height 18
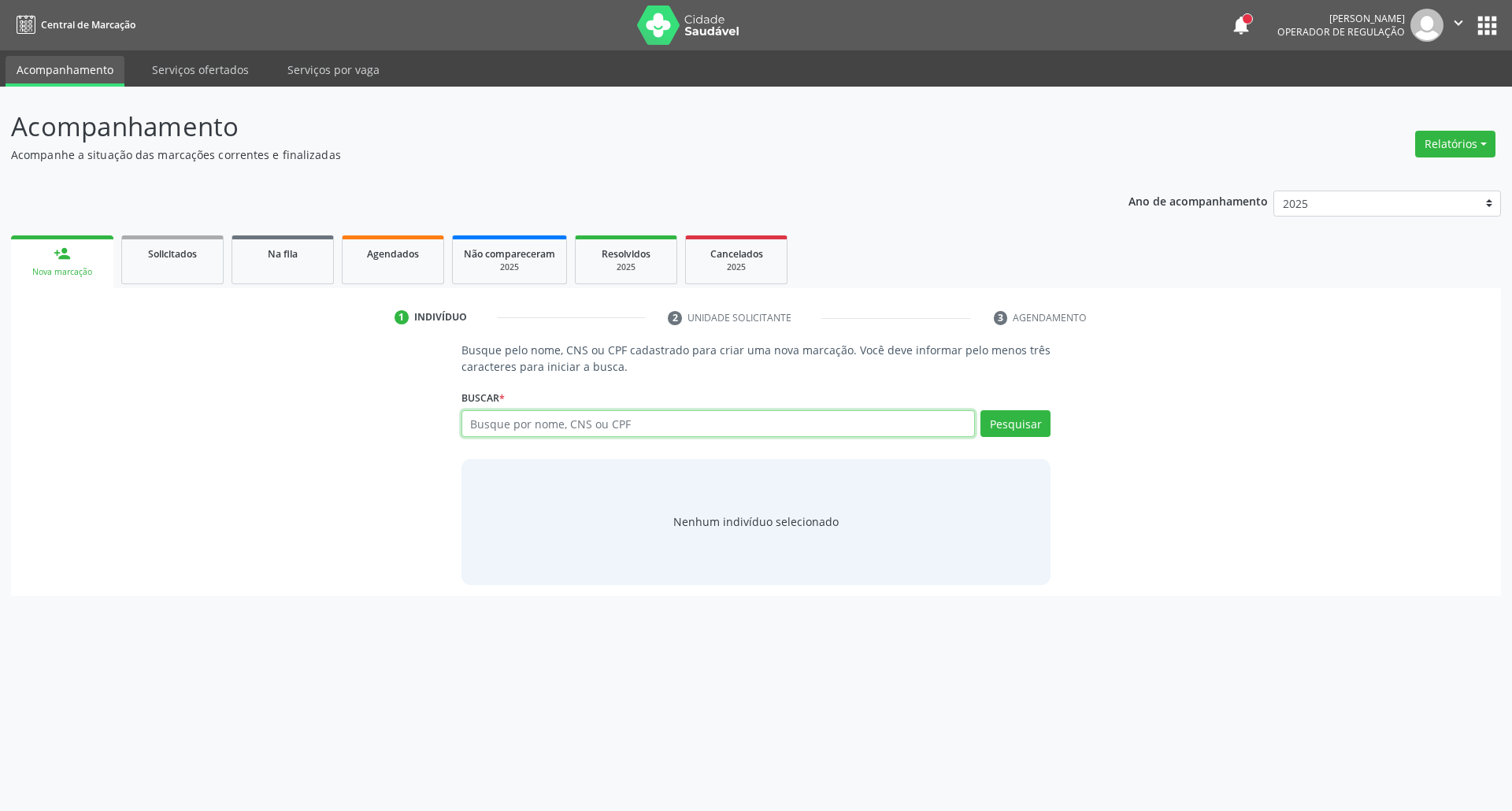
click at [690, 428] on input "text" at bounding box center [718, 423] width 515 height 27
type input "12308681438"
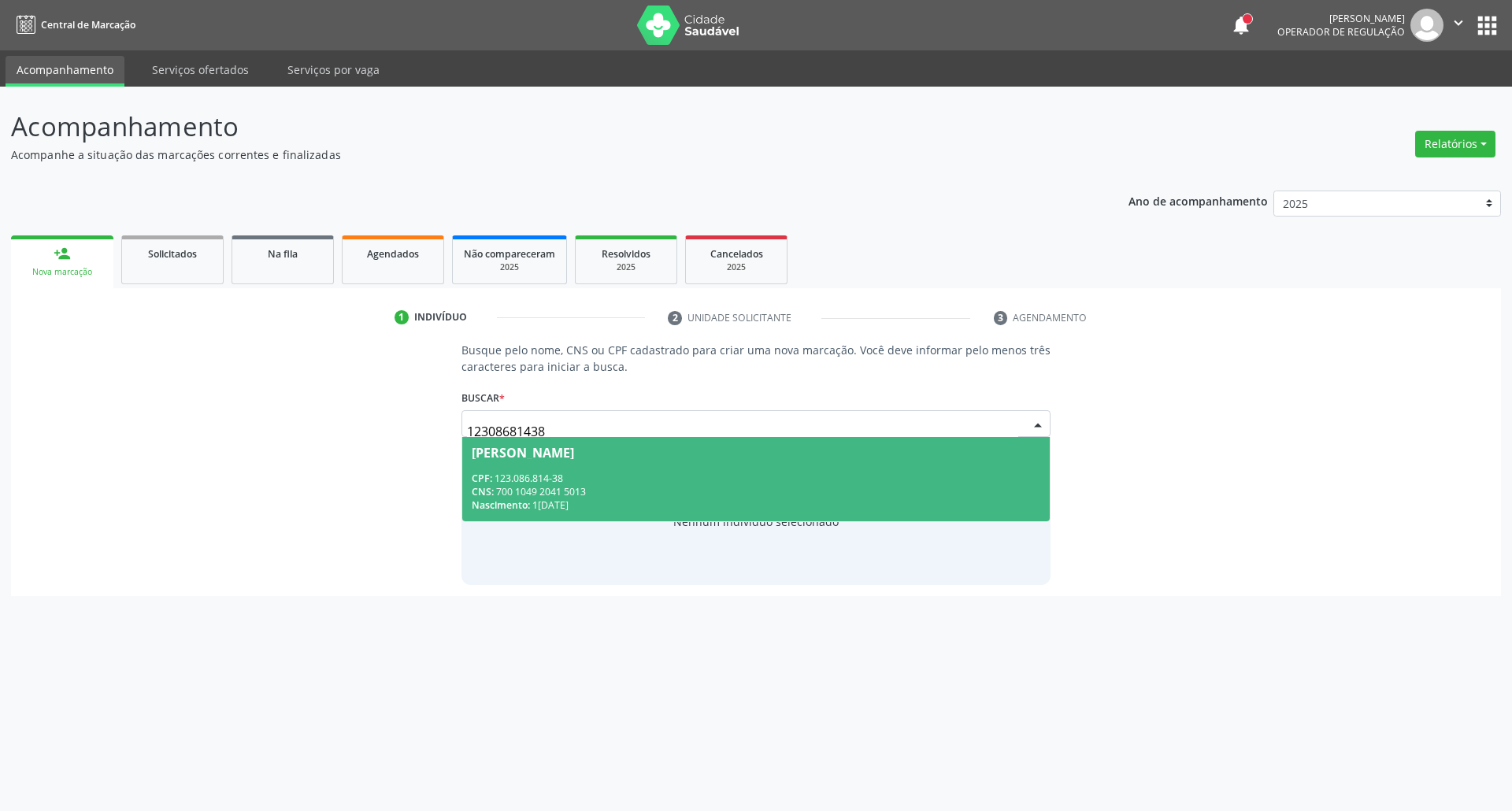
click at [705, 470] on span "[PERSON_NAME] CPF: 123.086.814-38 CNS: 700 1049 2041 5013 Nascimento: 1[DATE]" at bounding box center [756, 480] width 588 height 85
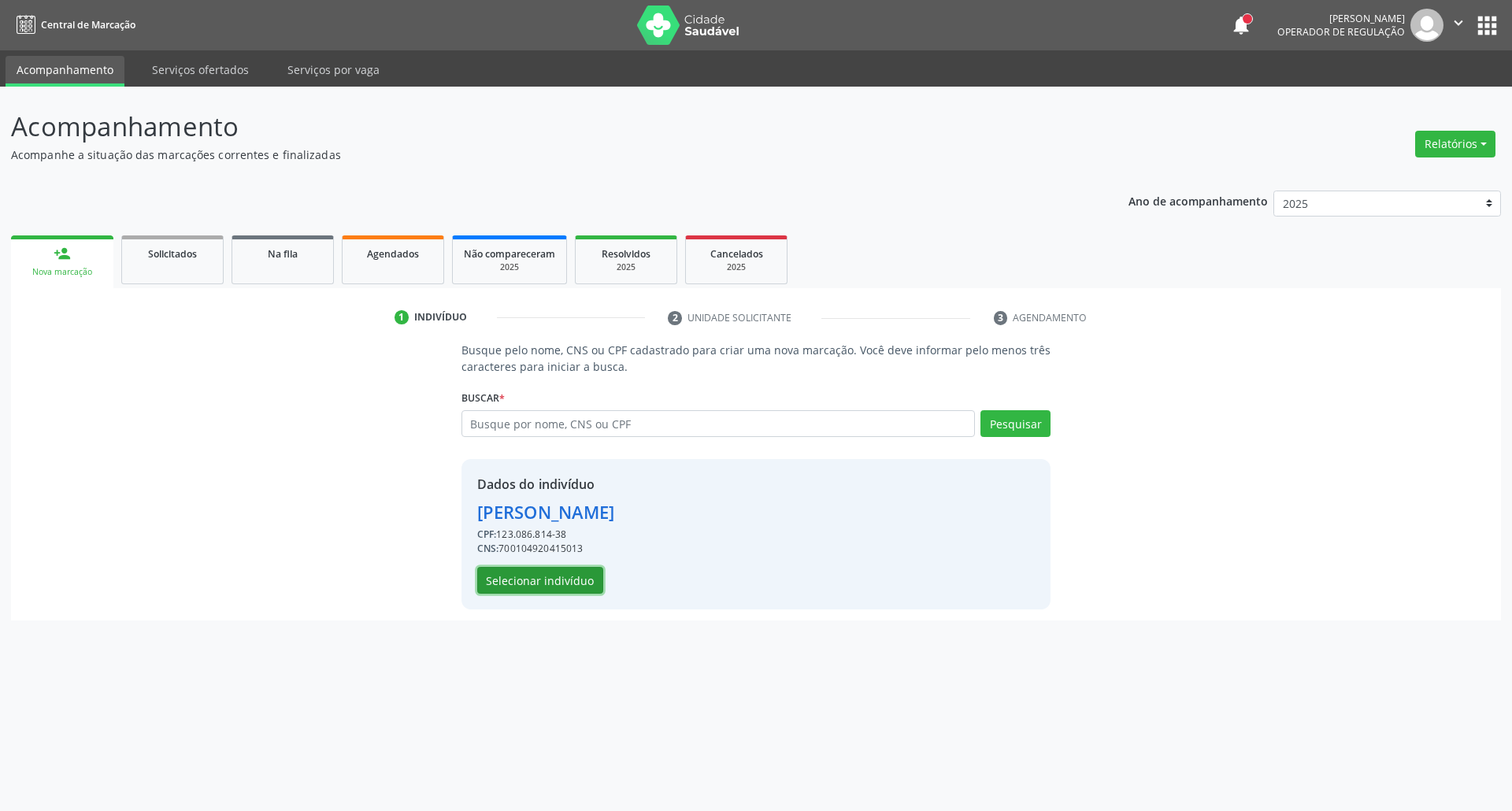
click at [529, 583] on button "Selecionar indivíduo" at bounding box center [540, 580] width 126 height 27
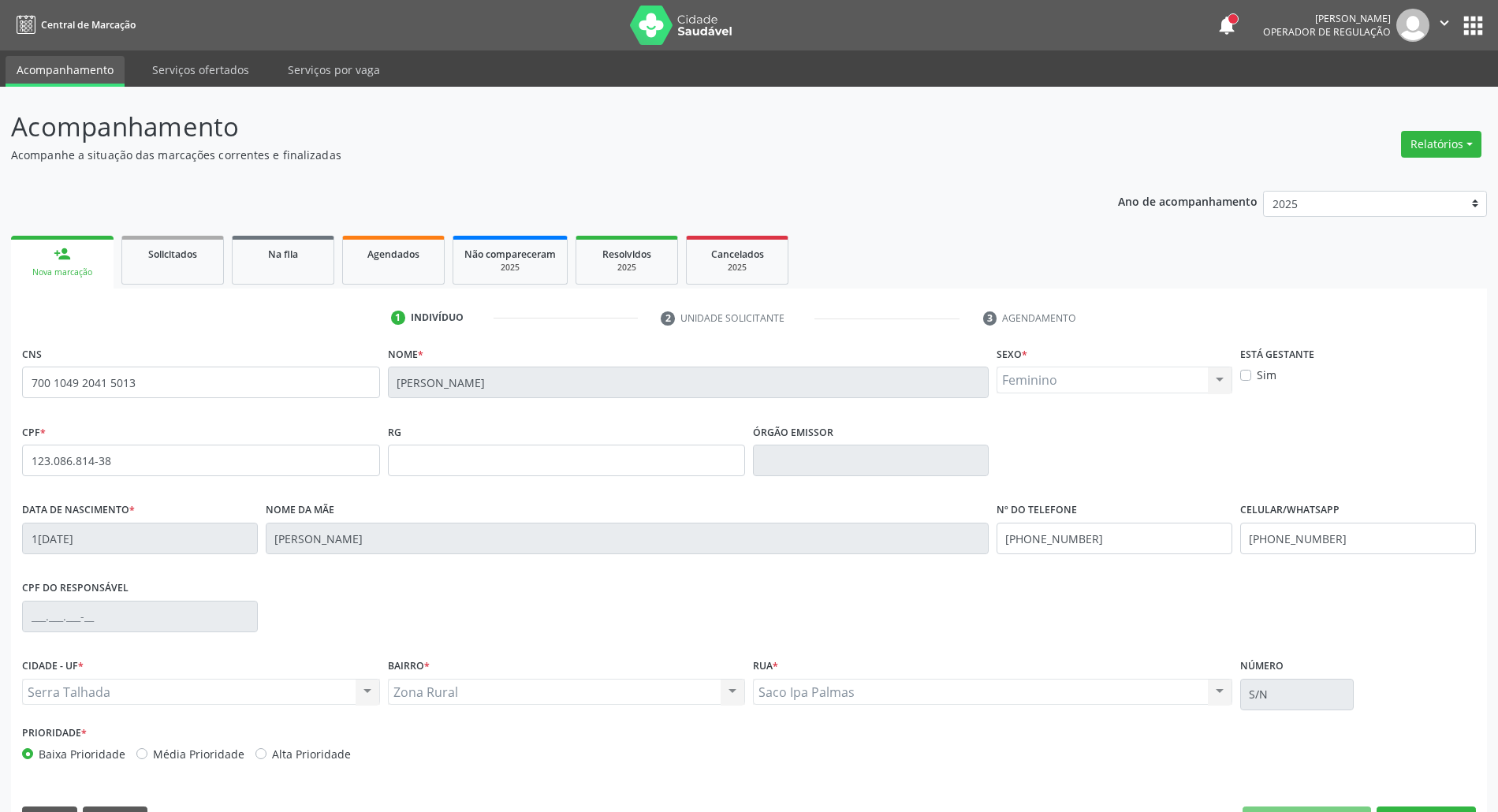
scroll to position [42, 0]
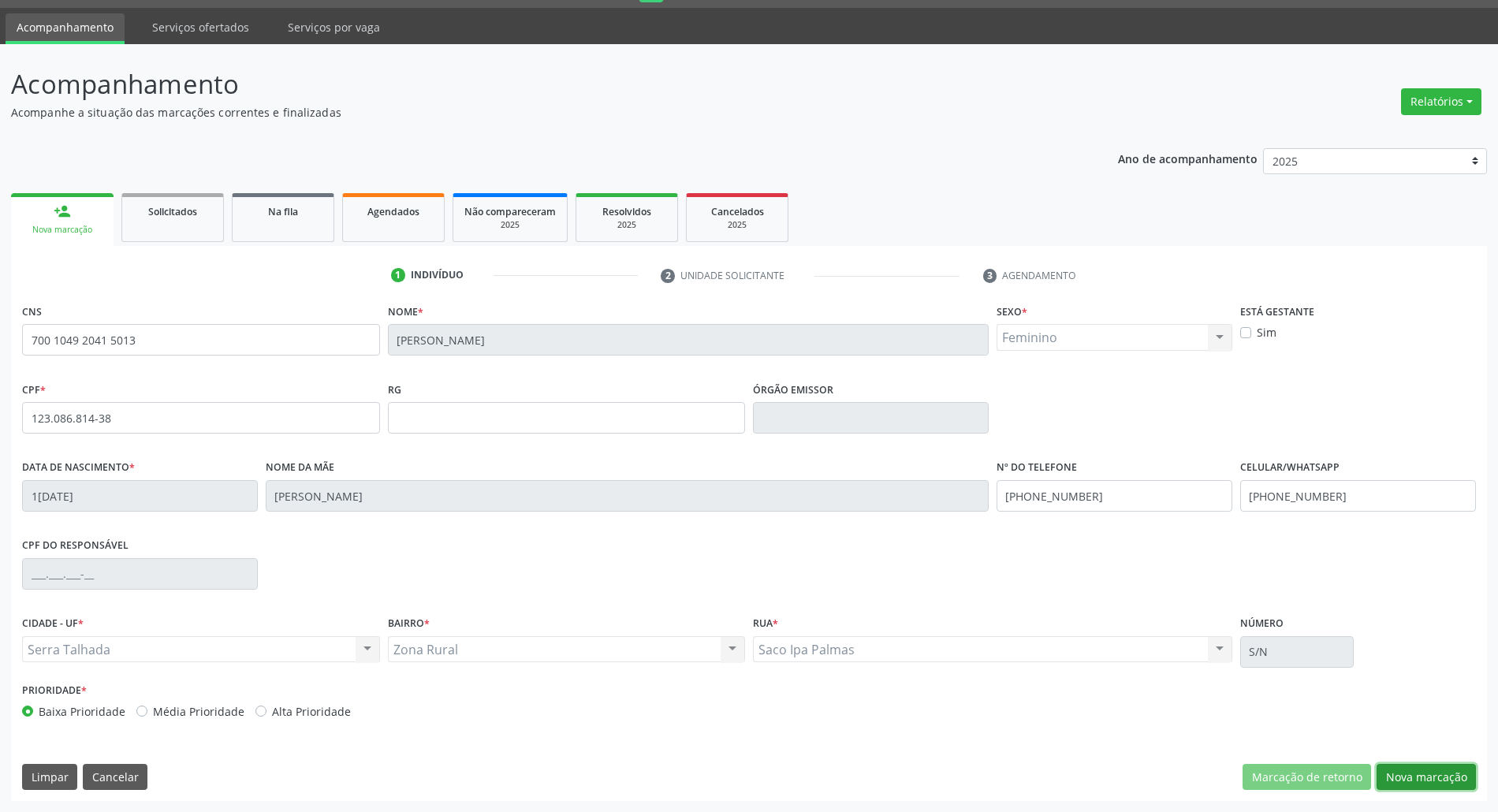
click at [1404, 786] on button "Nova marcação" at bounding box center [1426, 777] width 100 height 27
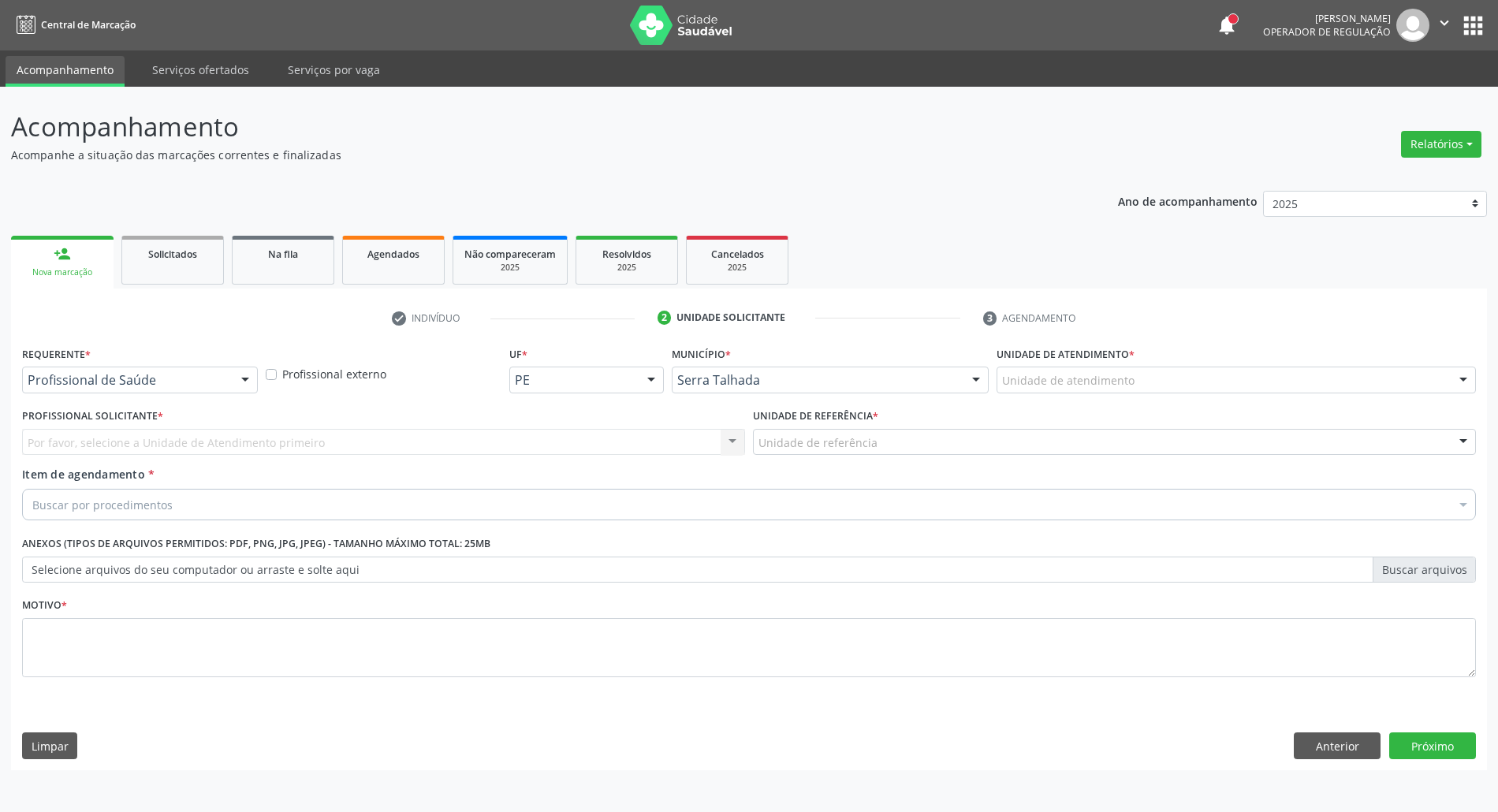
scroll to position [0, 0]
click at [112, 372] on div "Profissional de Saúde" at bounding box center [141, 380] width 238 height 27
click at [112, 375] on input "text" at bounding box center [127, 388] width 200 height 31
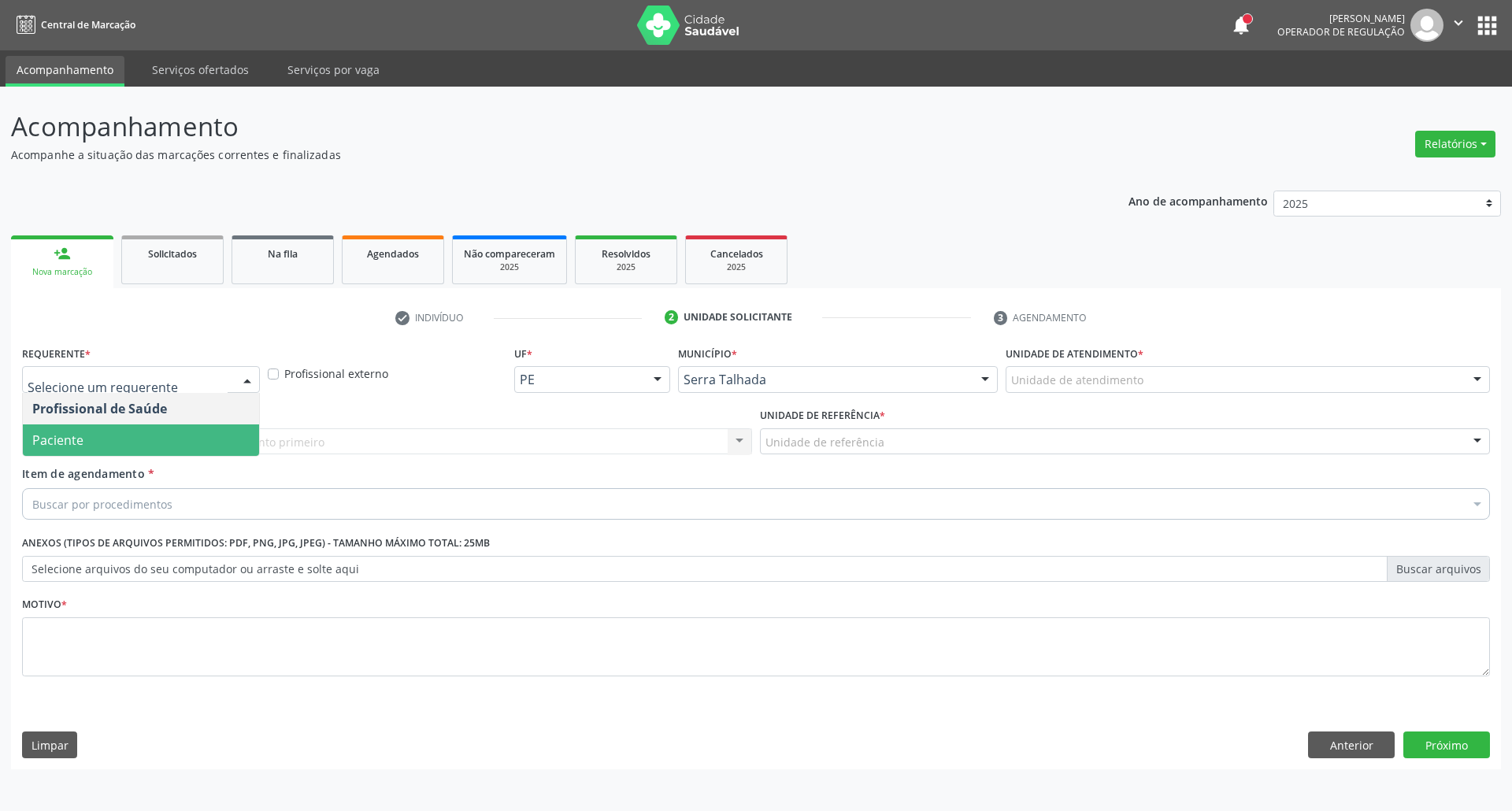
click at [104, 439] on span "Paciente" at bounding box center [141, 440] width 237 height 31
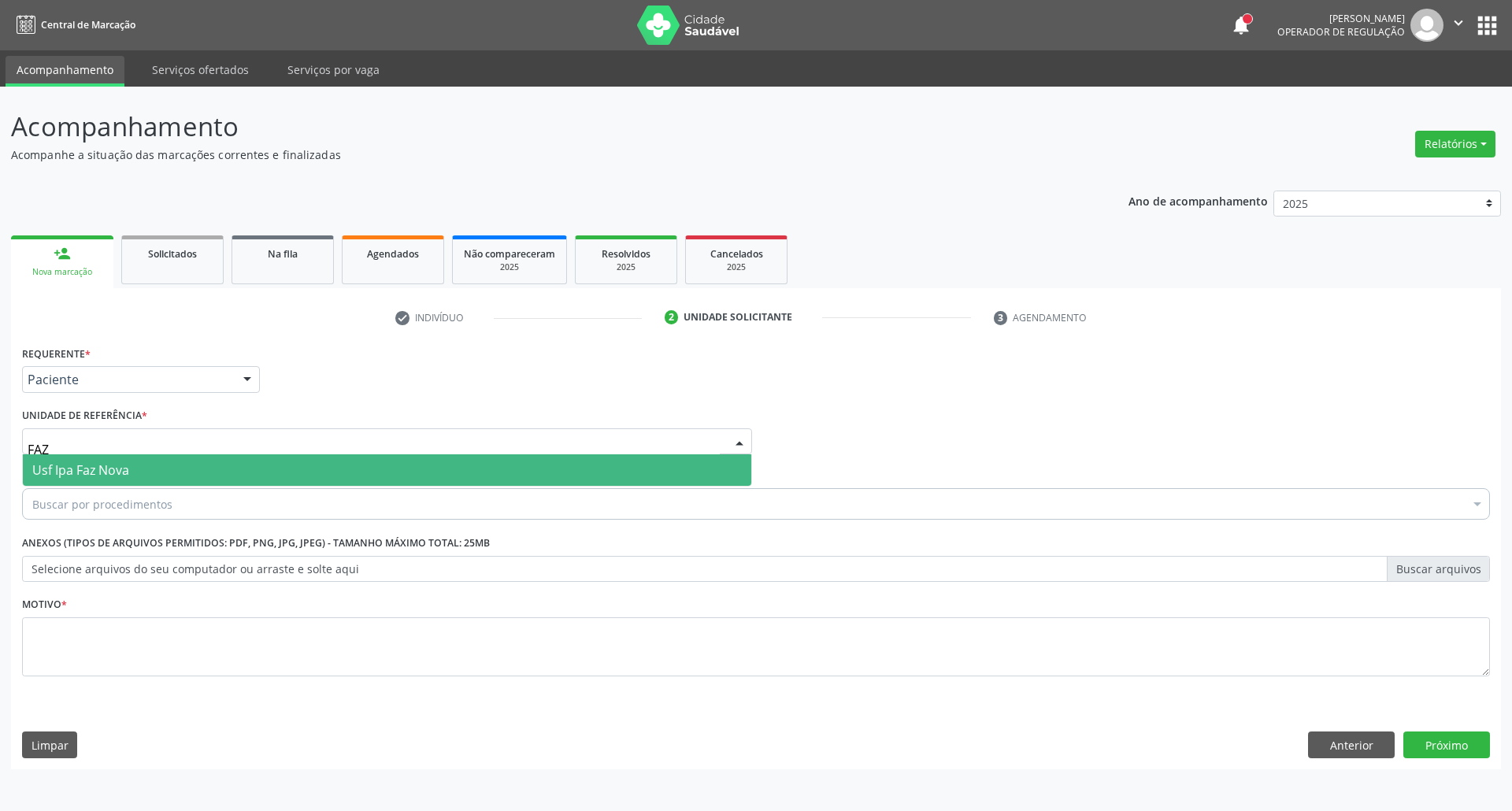
type input "FAZ"
click at [196, 470] on span "Usf Ipa Faz Nova" at bounding box center [387, 470] width 728 height 31
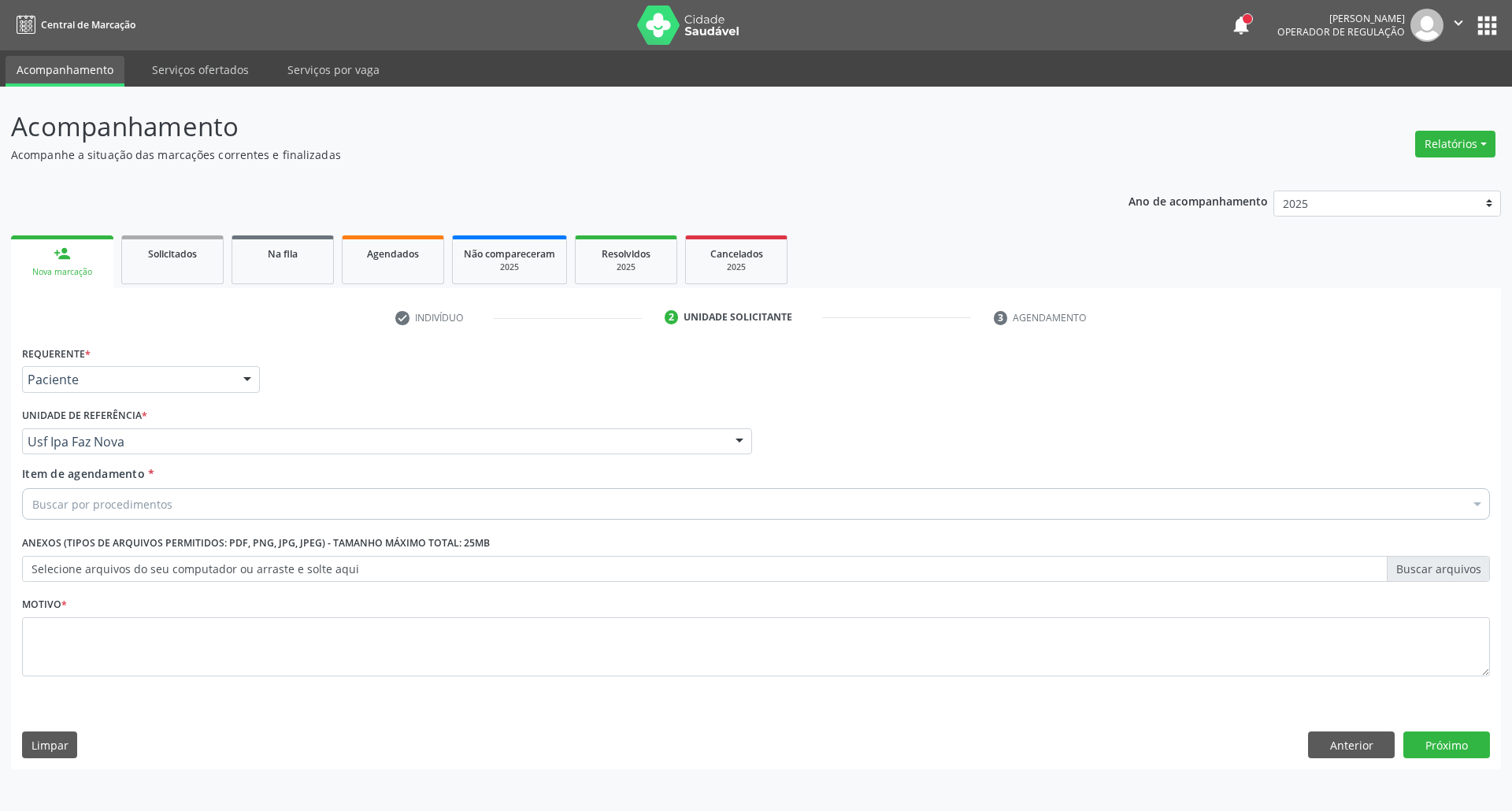
click at [186, 503] on div "Buscar por procedimentos" at bounding box center [756, 504] width 1468 height 31
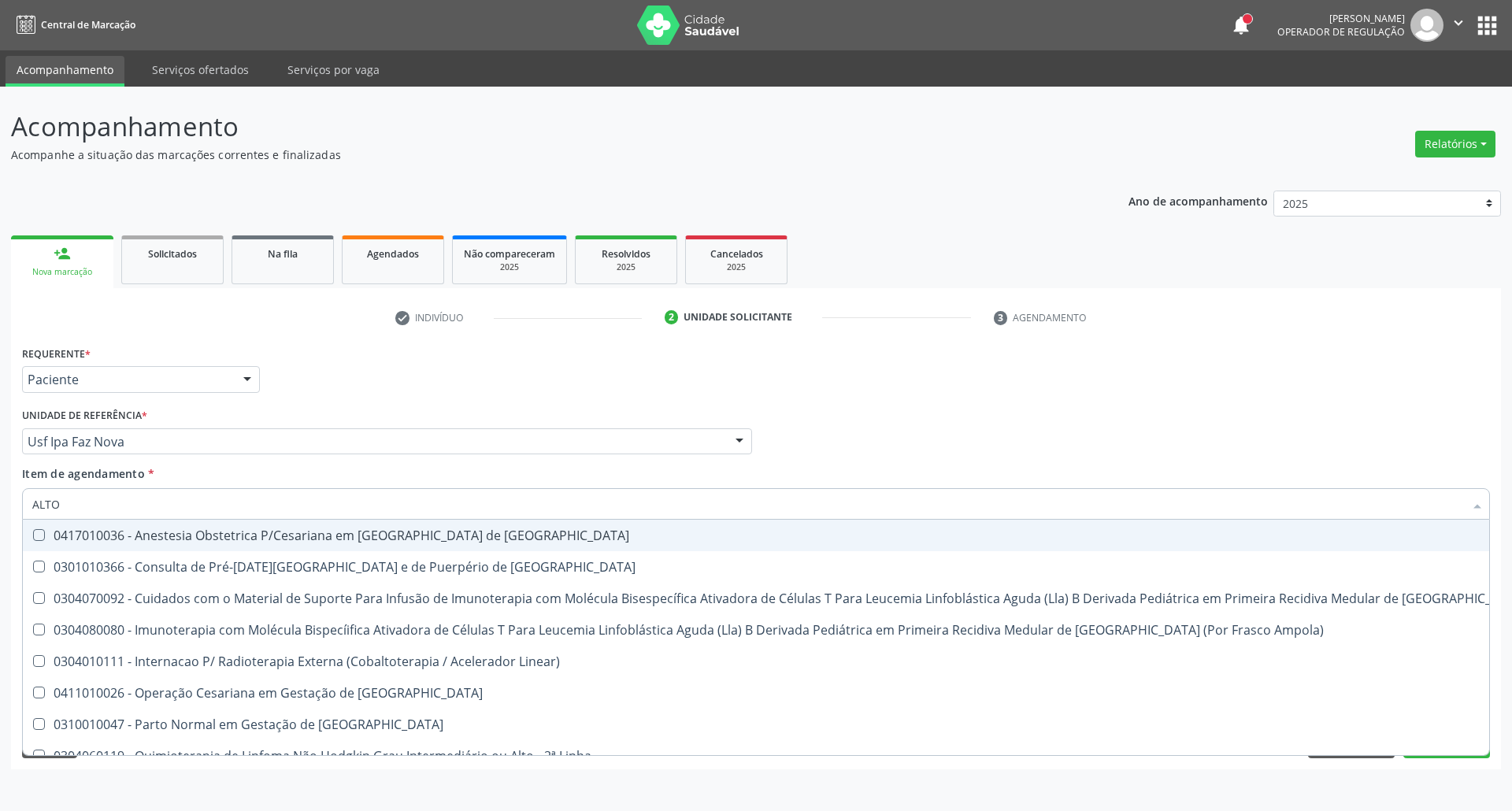
type input "ALTO R"
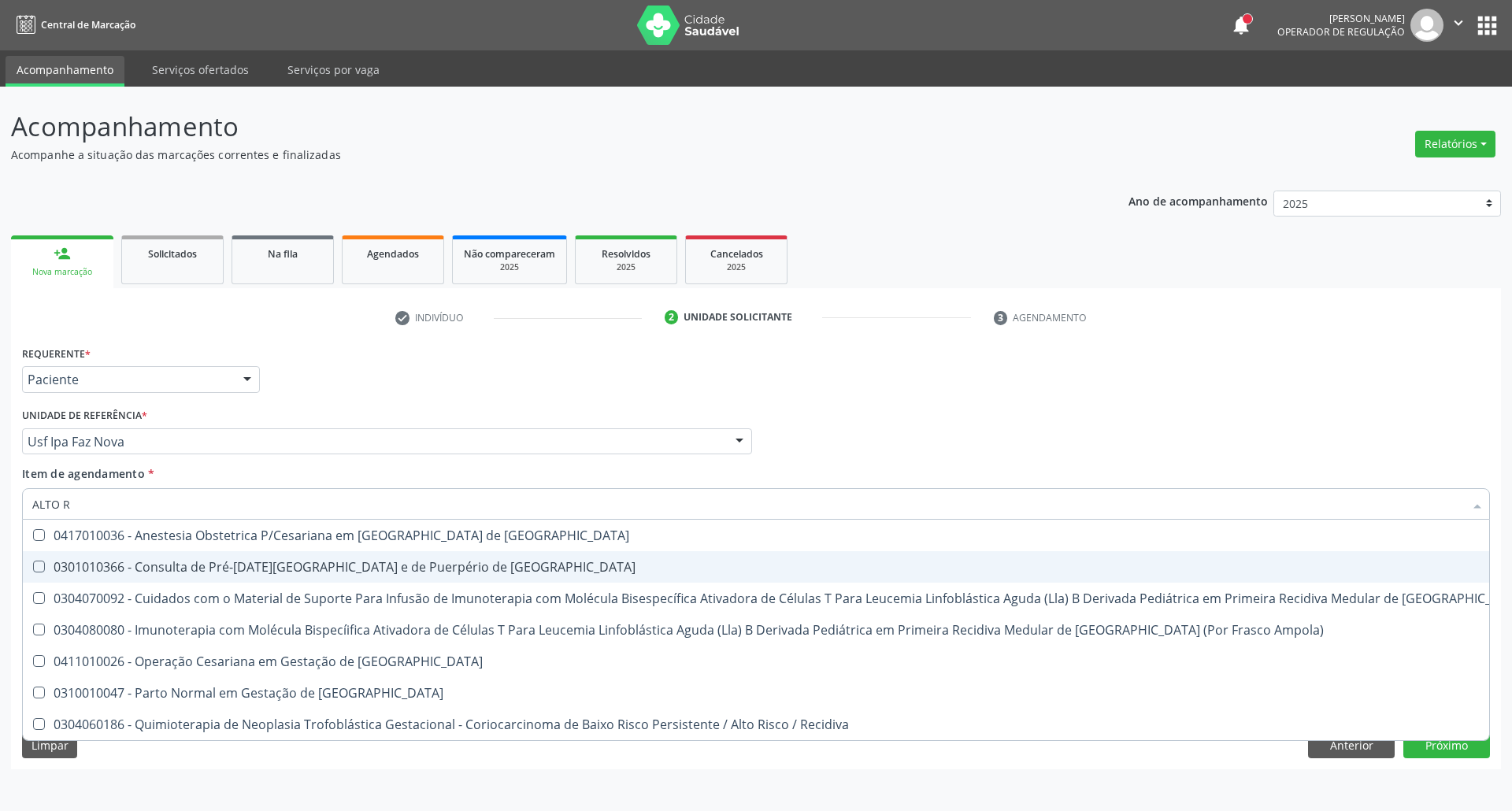
click at [184, 562] on div "0301010366 - Consulta de Pré-[DATE][GEOGRAPHIC_DATA] e de Puerpério de [GEOGRAP…" at bounding box center [841, 567] width 1618 height 13
checkbox Risco "true"
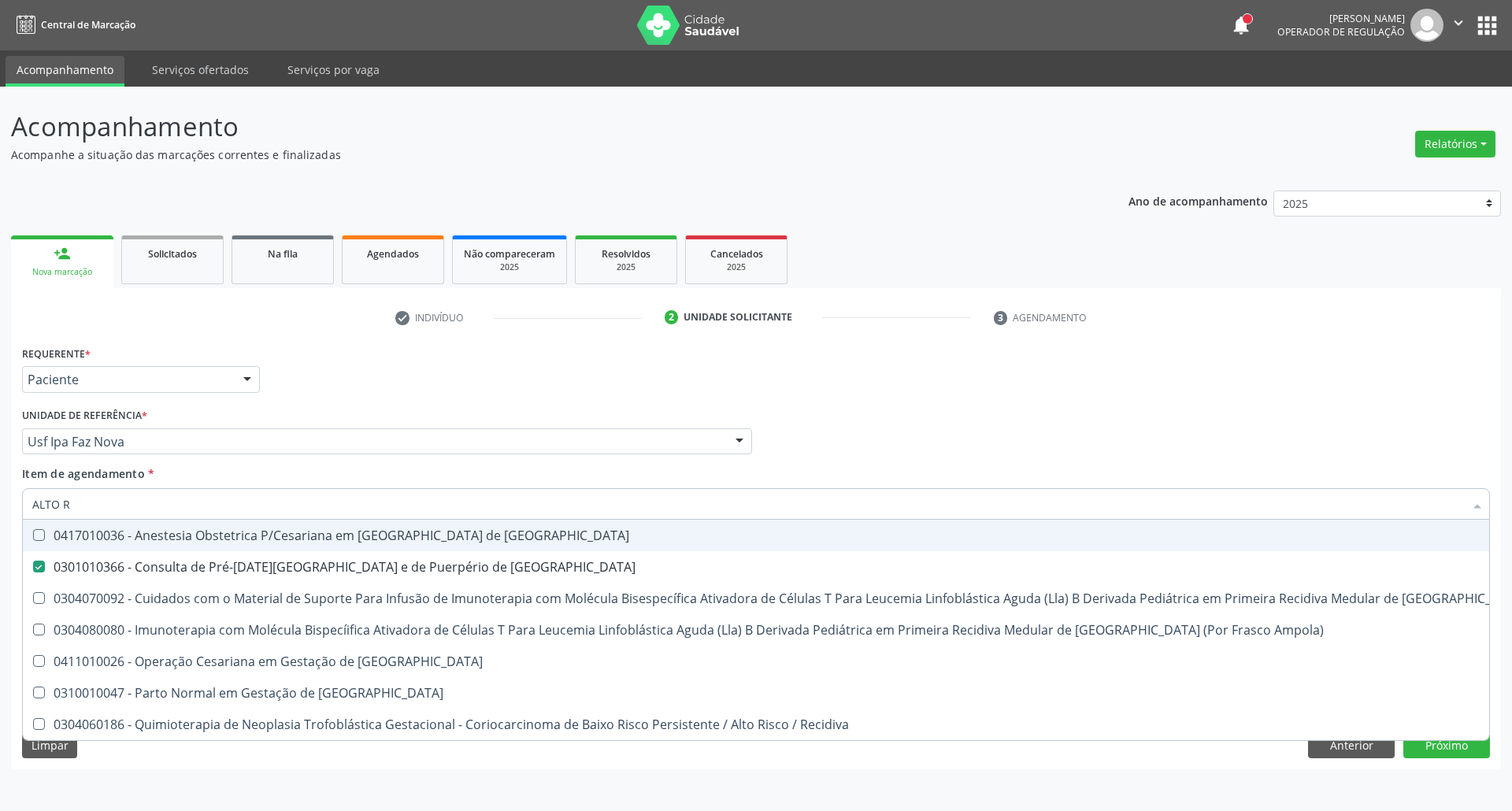
click at [999, 423] on div "Profissional Solicitante Por favor, selecione a Unidade de Atendimento primeiro…" at bounding box center [756, 434] width 1476 height 62
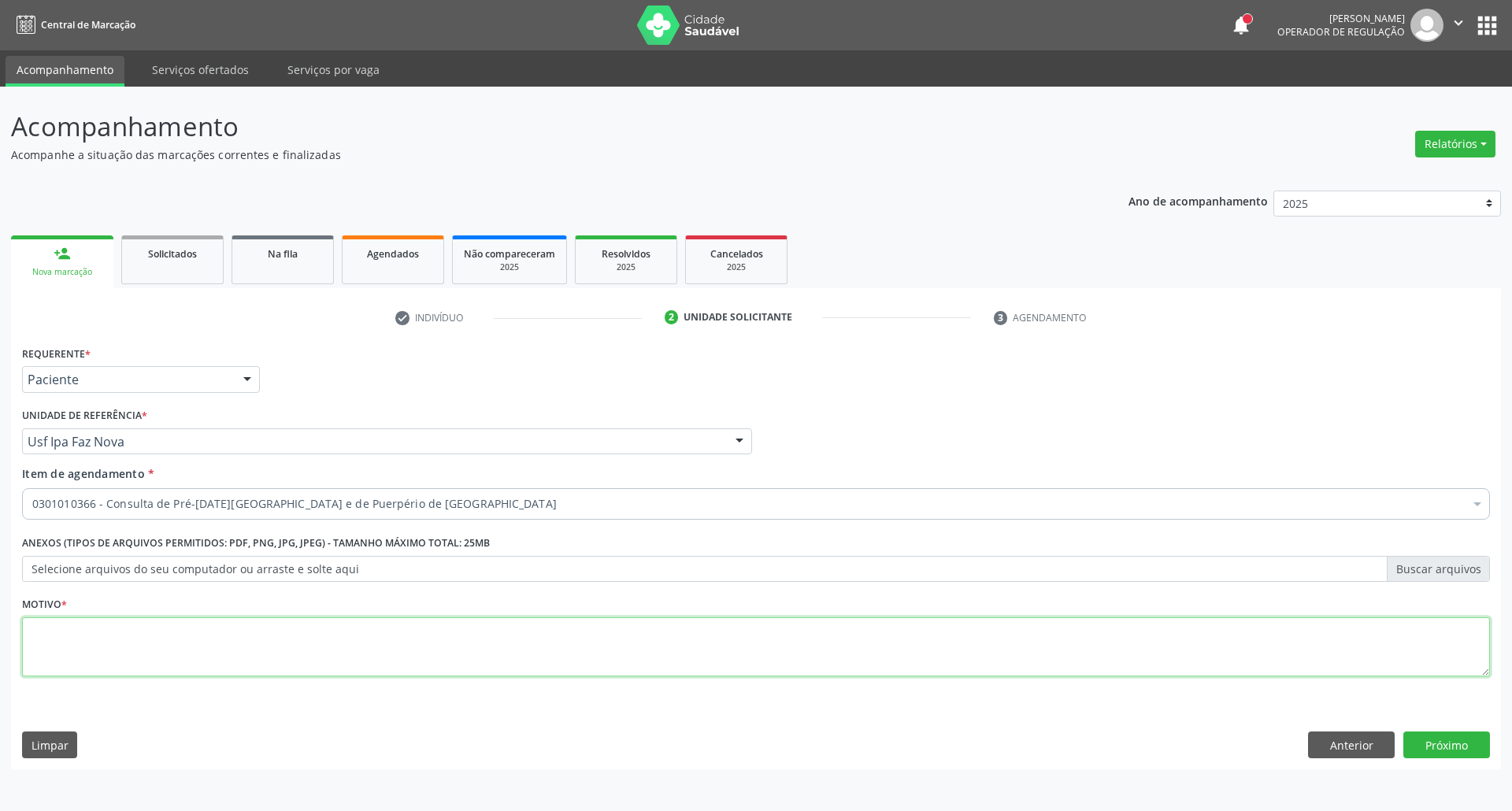
drag, startPoint x: 134, startPoint y: 646, endPoint x: 145, endPoint y: 615, distance: 32.9
click at [134, 645] on textarea at bounding box center [756, 647] width 1468 height 60
type textarea "."
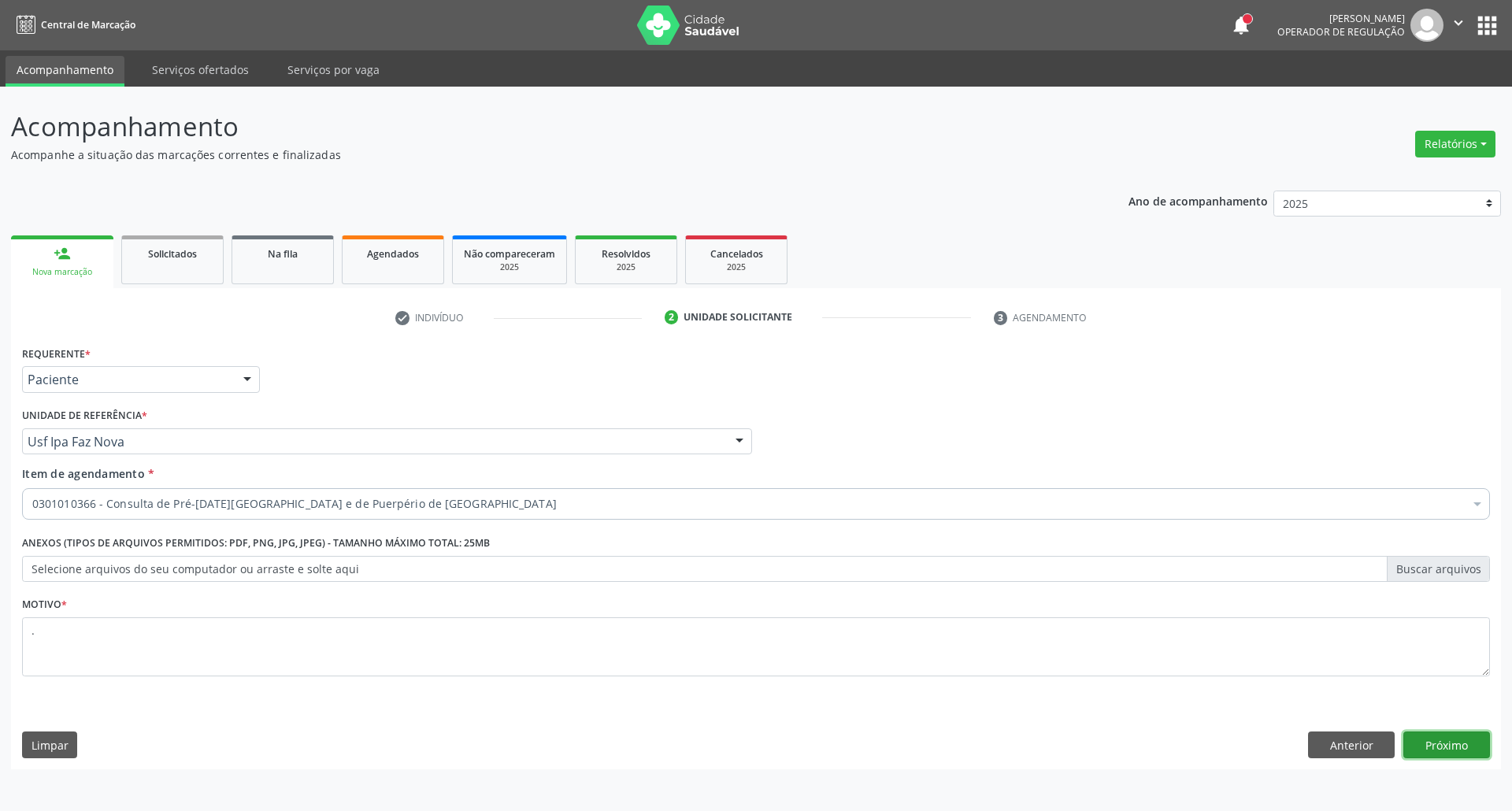
click at [1459, 757] on button "Próximo" at bounding box center [1447, 745] width 87 height 27
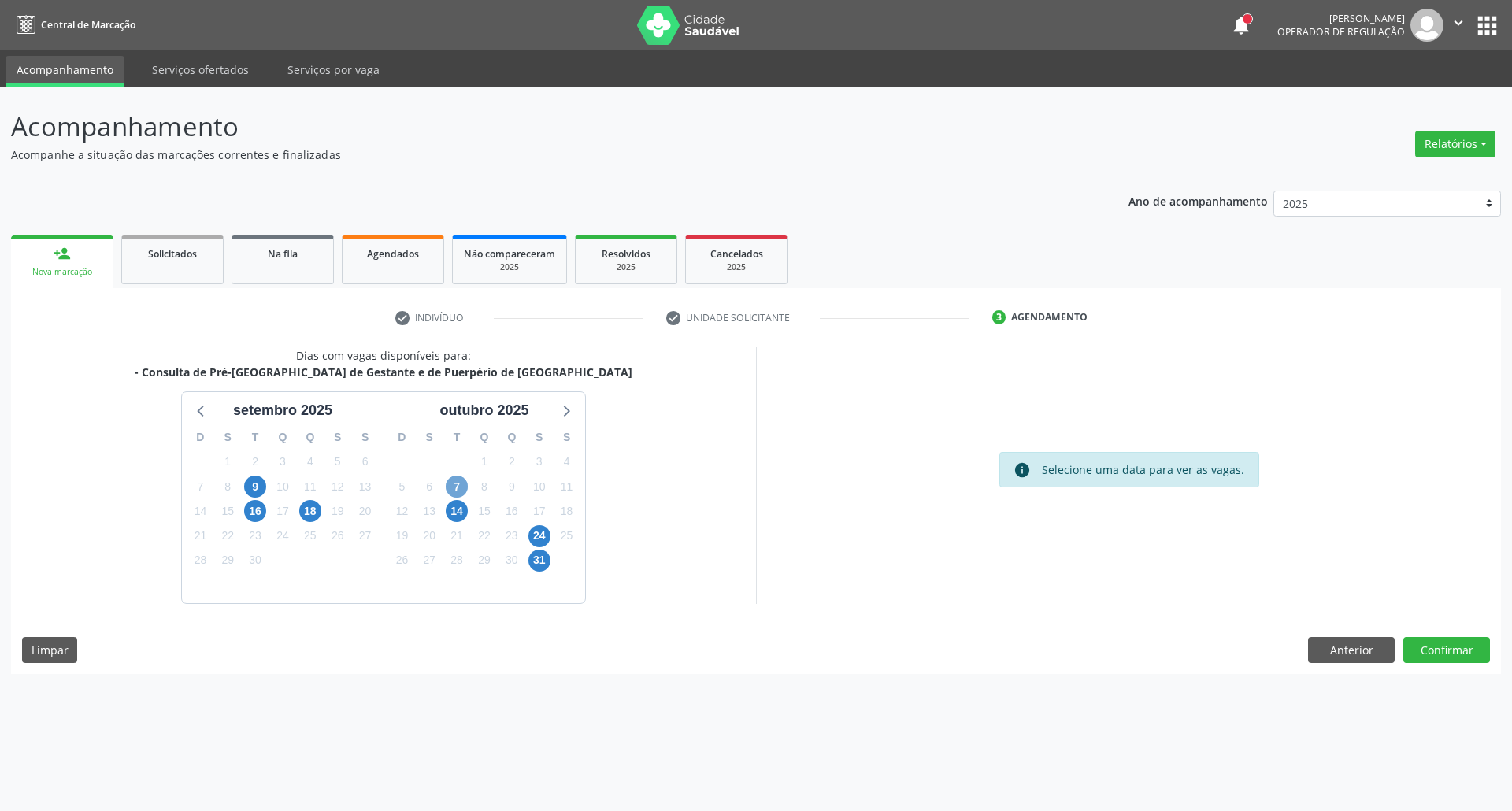
click at [454, 489] on span "7" at bounding box center [457, 487] width 22 height 22
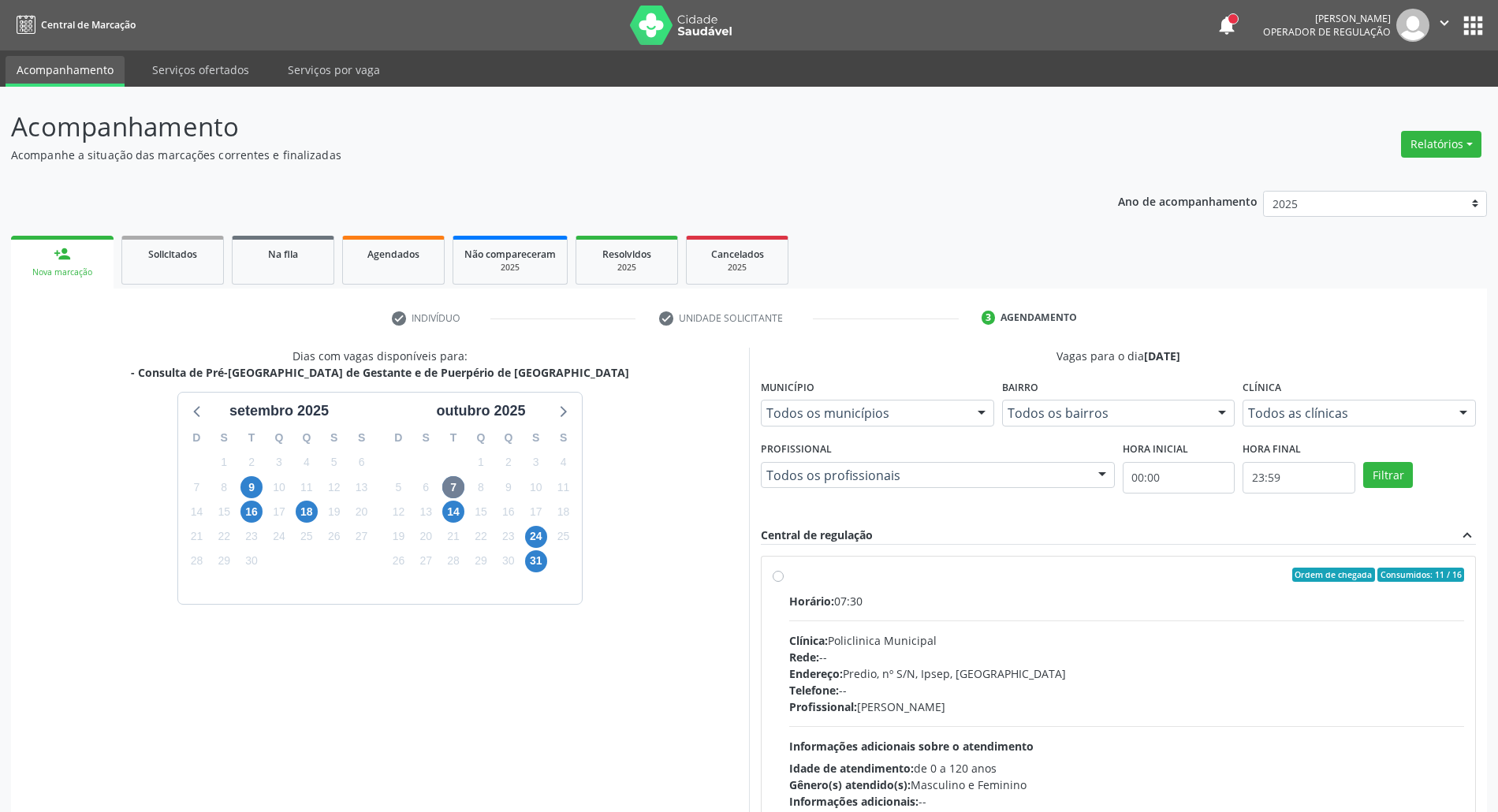
click at [921, 587] on label "Ordem de chegada Consumidos: 11 / 16 Horário: 07:30 Clínica: Policlinica Munici…" at bounding box center [1126, 688] width 675 height 242
click at [784, 582] on input "Ordem de chegada Consumidos: 11 / 16 Horário: 07:30 Clínica: Policlinica Munici…" at bounding box center [778, 574] width 11 height 14
radio input "true"
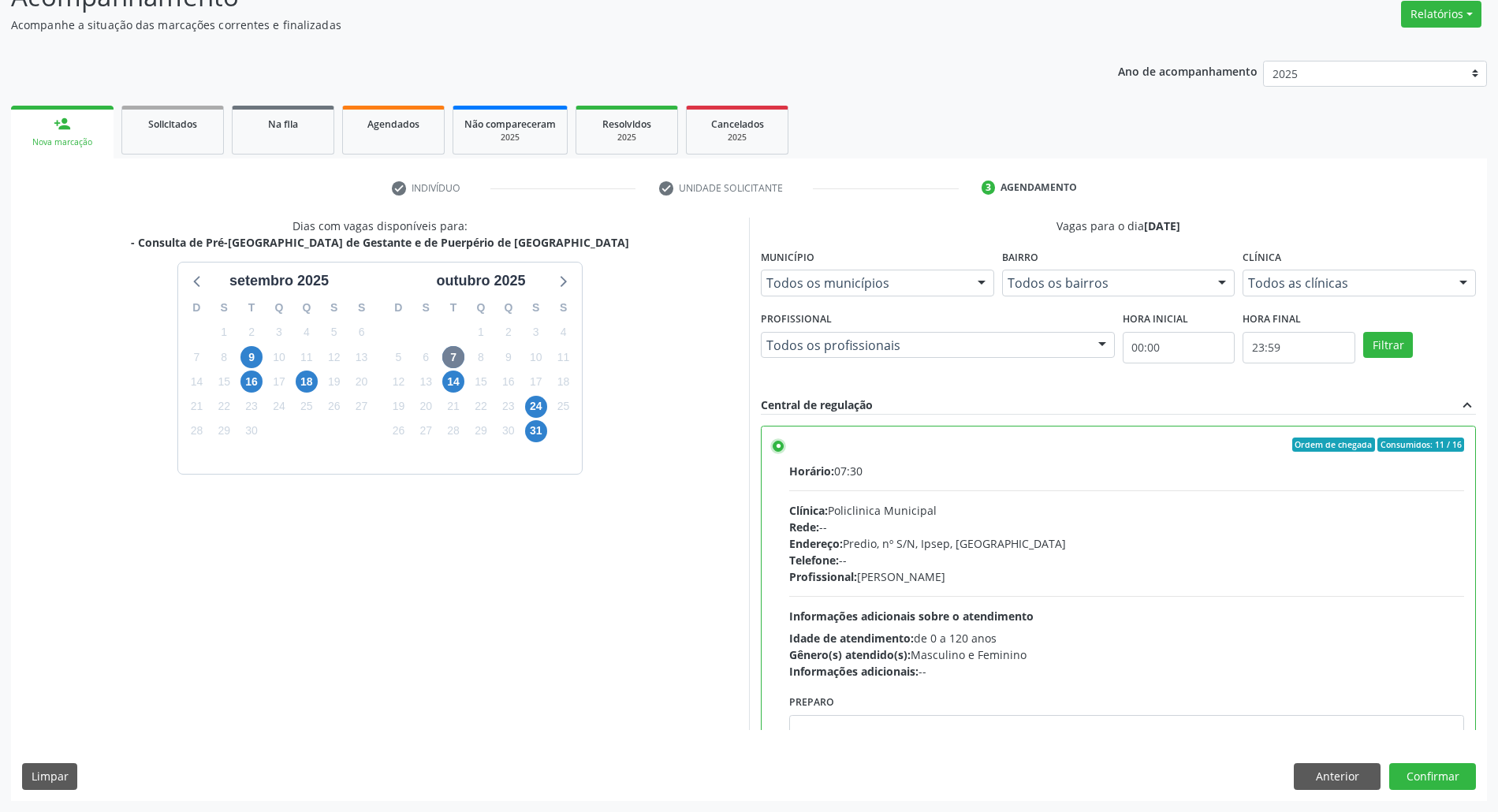
scroll to position [210, 0]
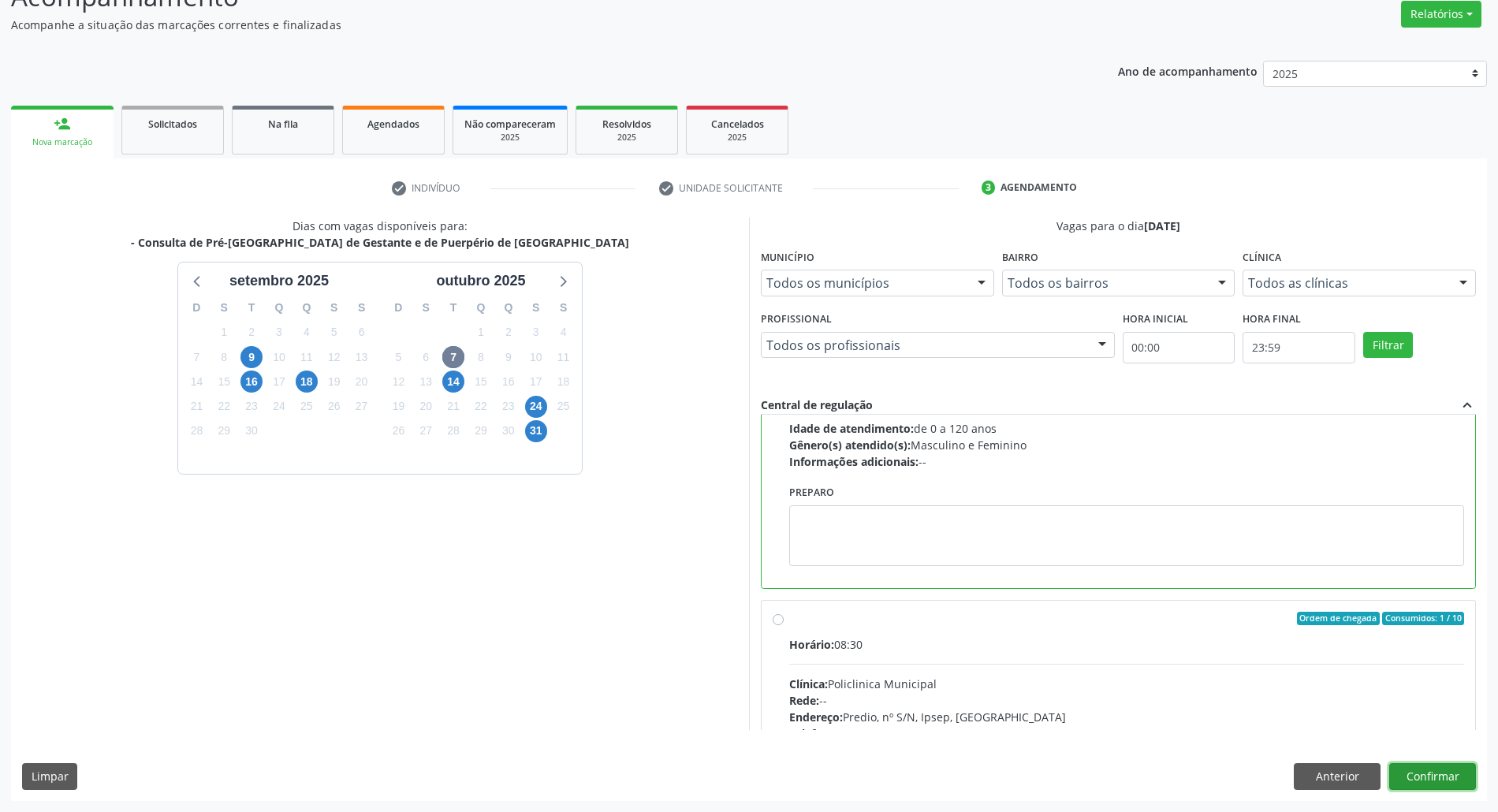
click at [1429, 780] on button "Confirmar" at bounding box center [1433, 776] width 87 height 27
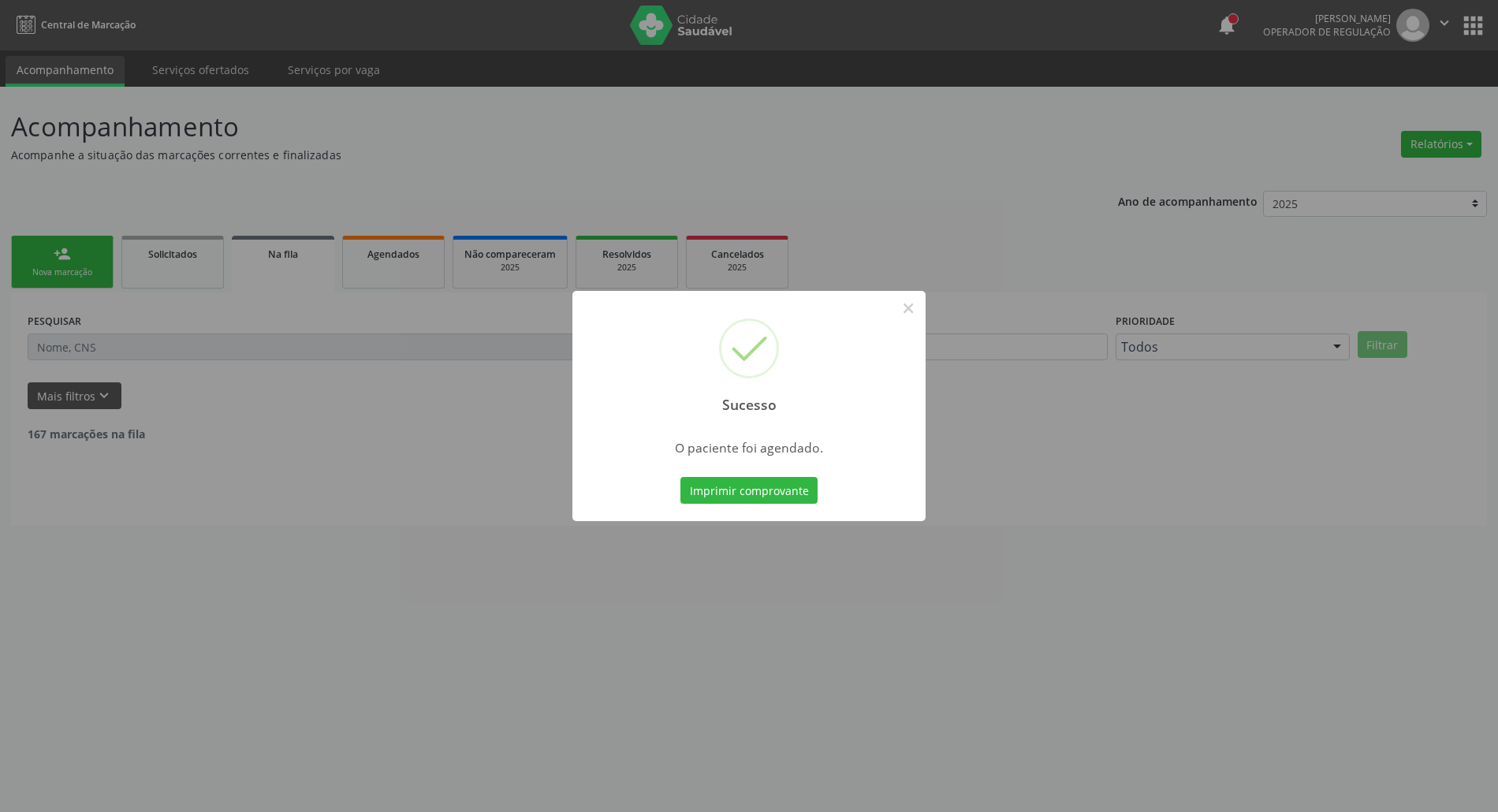
scroll to position [0, 0]
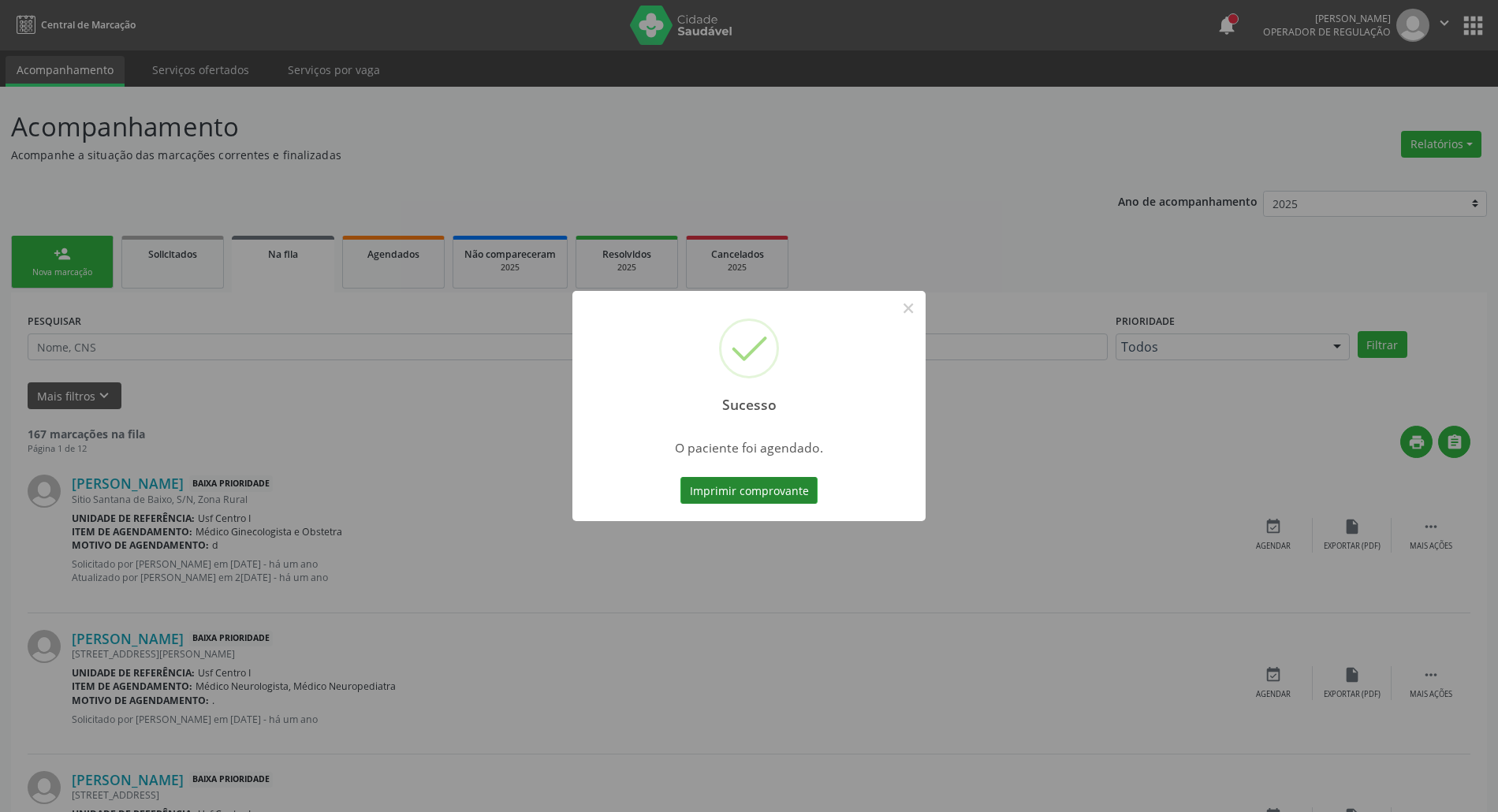
click at [765, 488] on button "Imprimir comprovante" at bounding box center [749, 489] width 137 height 27
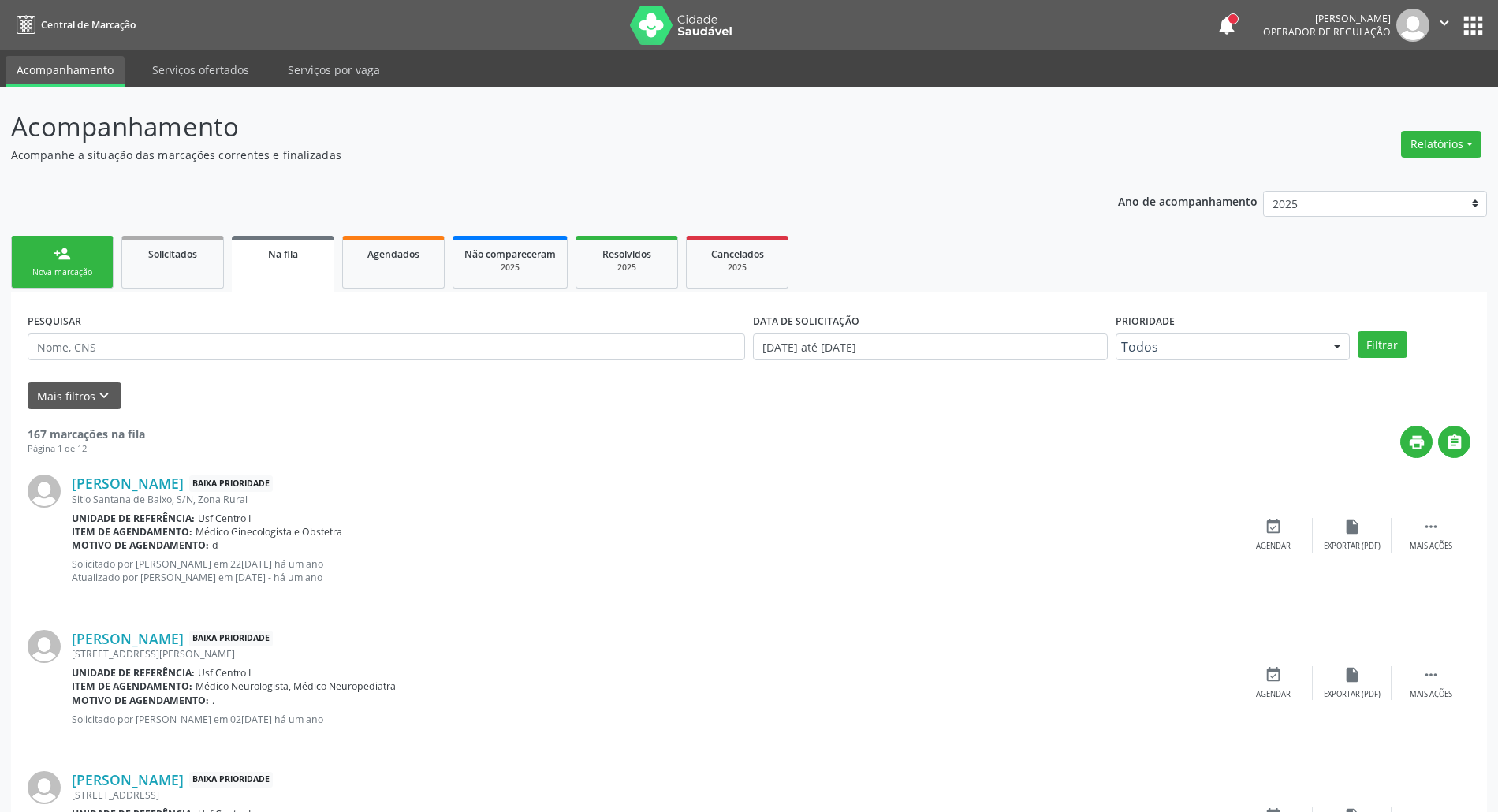
click at [62, 259] on div "person_add" at bounding box center [62, 253] width 18 height 18
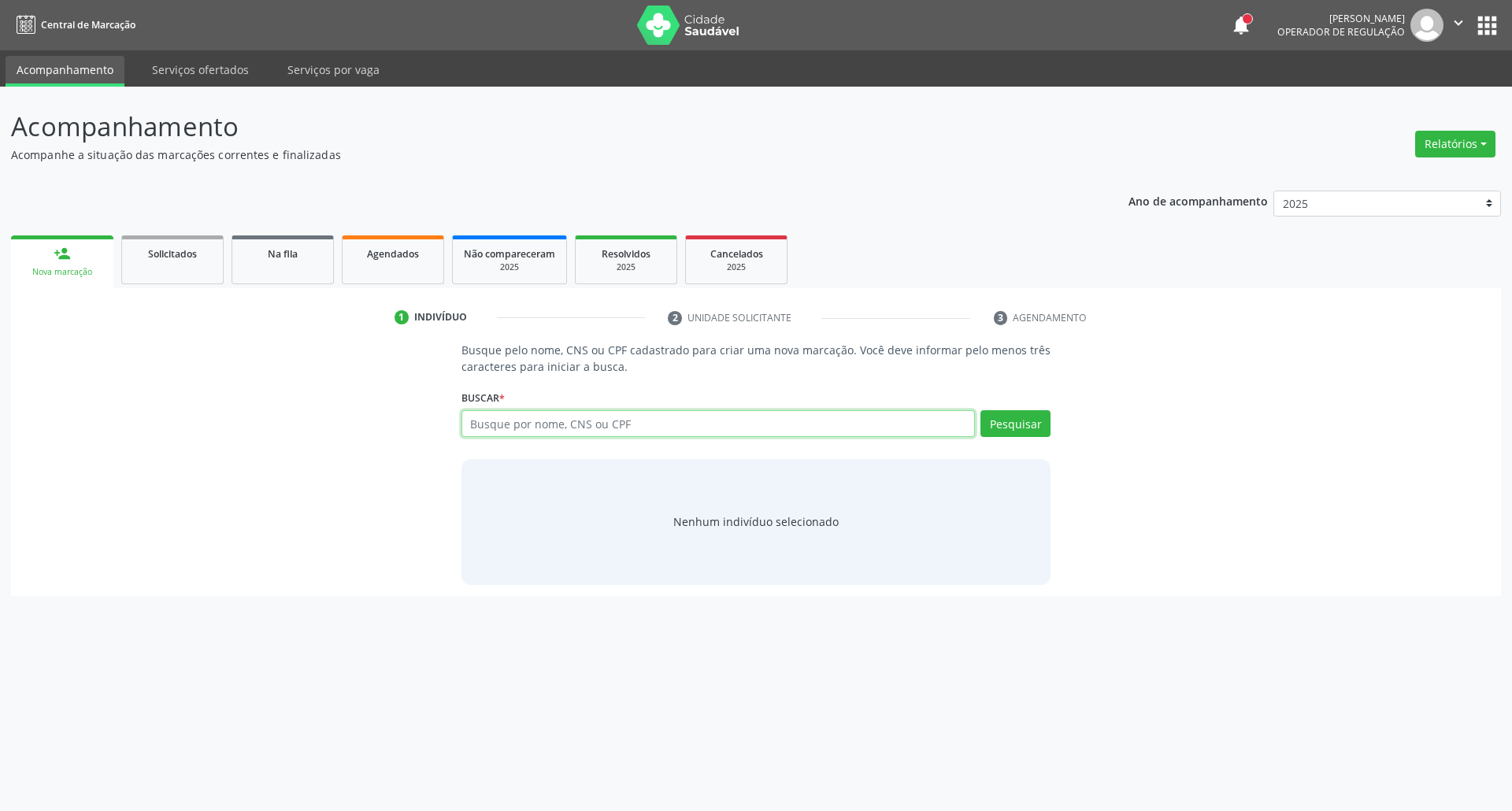
click at [518, 432] on input "text" at bounding box center [718, 423] width 515 height 27
click at [397, 259] on div "Agendados" at bounding box center [393, 253] width 79 height 17
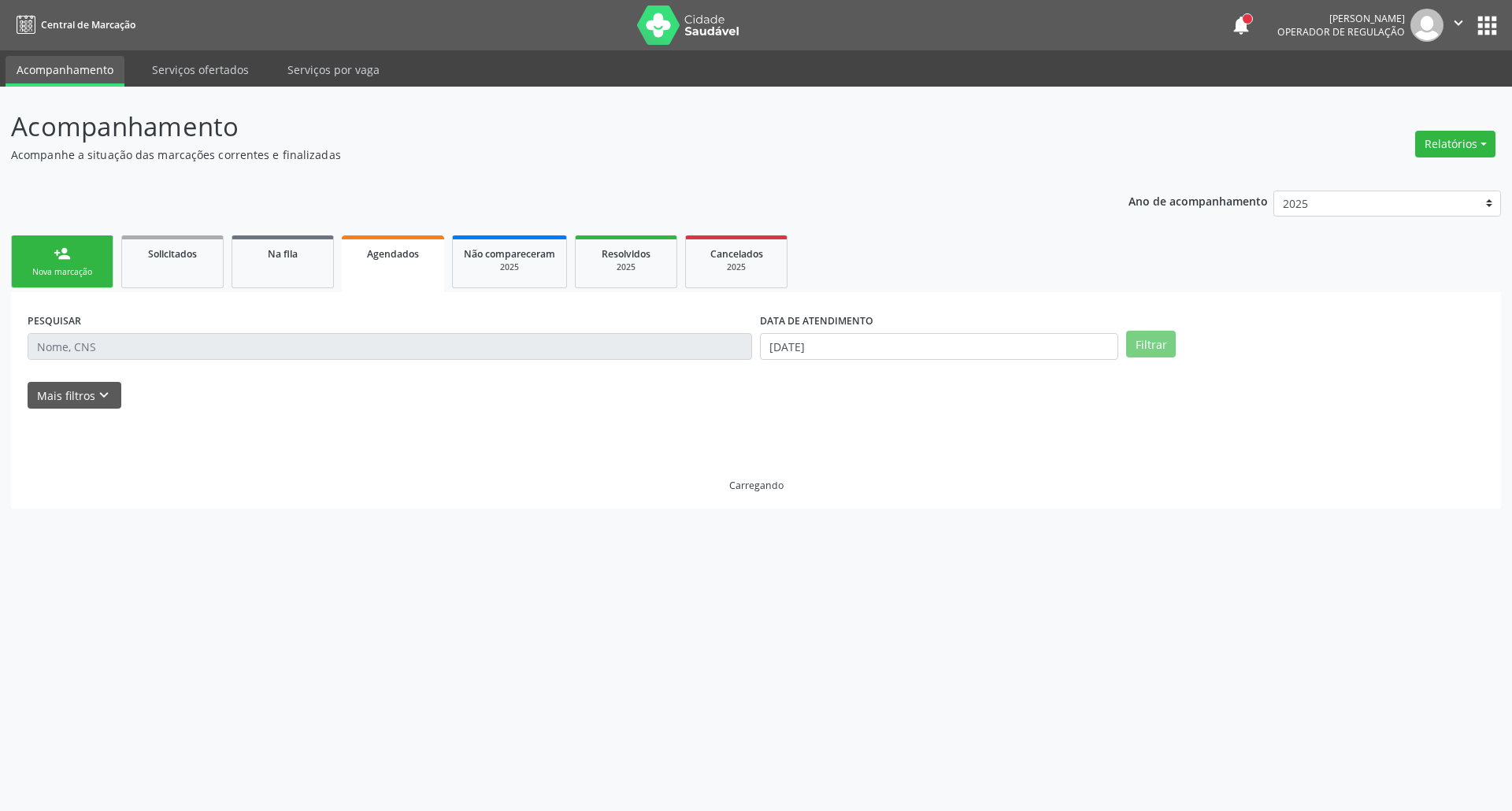
click at [397, 259] on div "Agendados" at bounding box center [392, 253] width 80 height 17
click at [857, 346] on input "26/09/2025" at bounding box center [938, 346] width 358 height 27
click at [857, 345] on input "26/09/2025" at bounding box center [938, 346] width 358 height 27
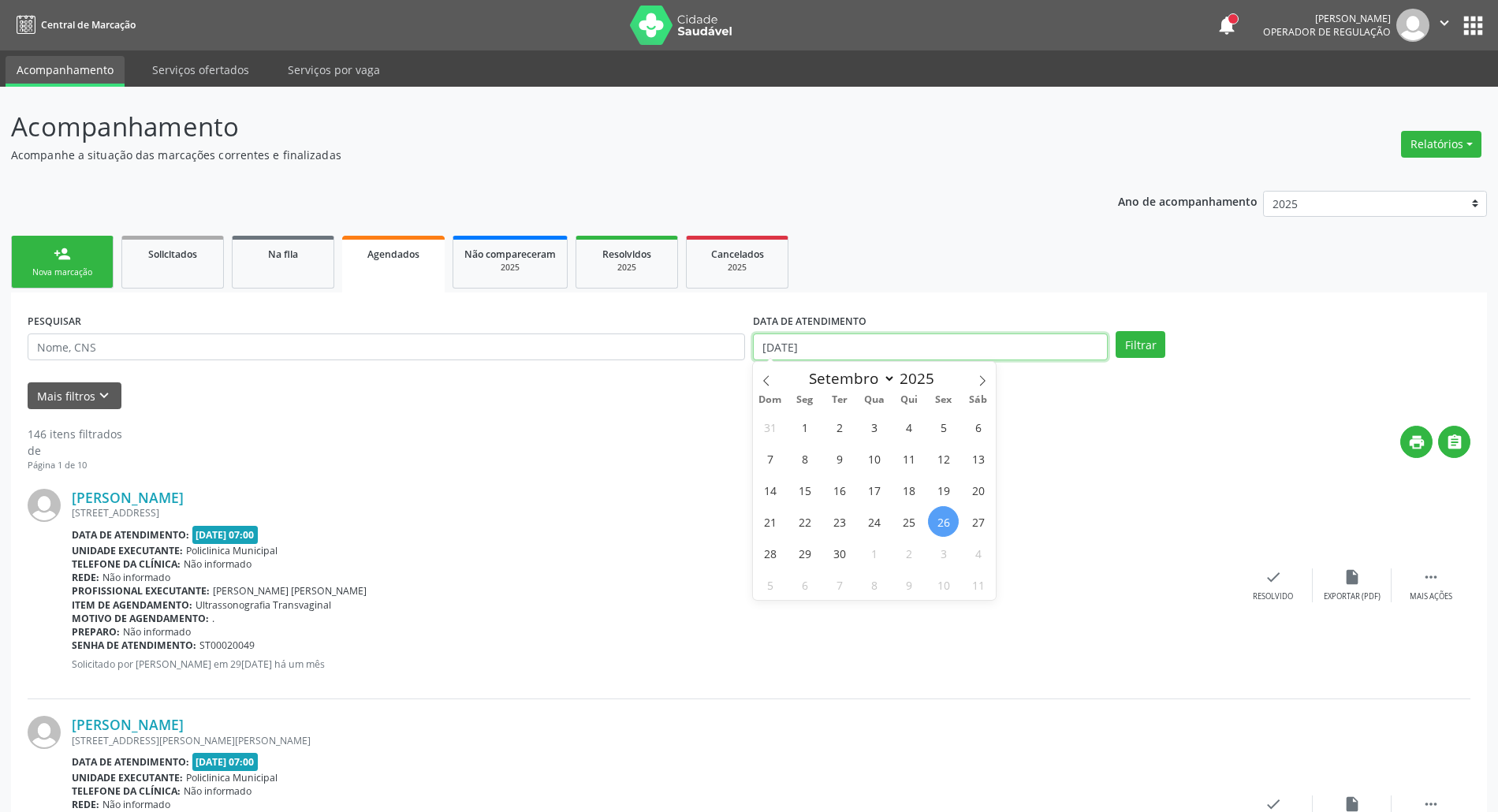
click at [858, 346] on input "26/09/2025" at bounding box center [930, 347] width 355 height 27
click at [1115, 331] on button "Filtrar" at bounding box center [1140, 344] width 50 height 27
click at [867, 353] on input "26/09/2025" at bounding box center [930, 347] width 355 height 27
click at [869, 353] on input "26/09/2025" at bounding box center [930, 347] width 355 height 27
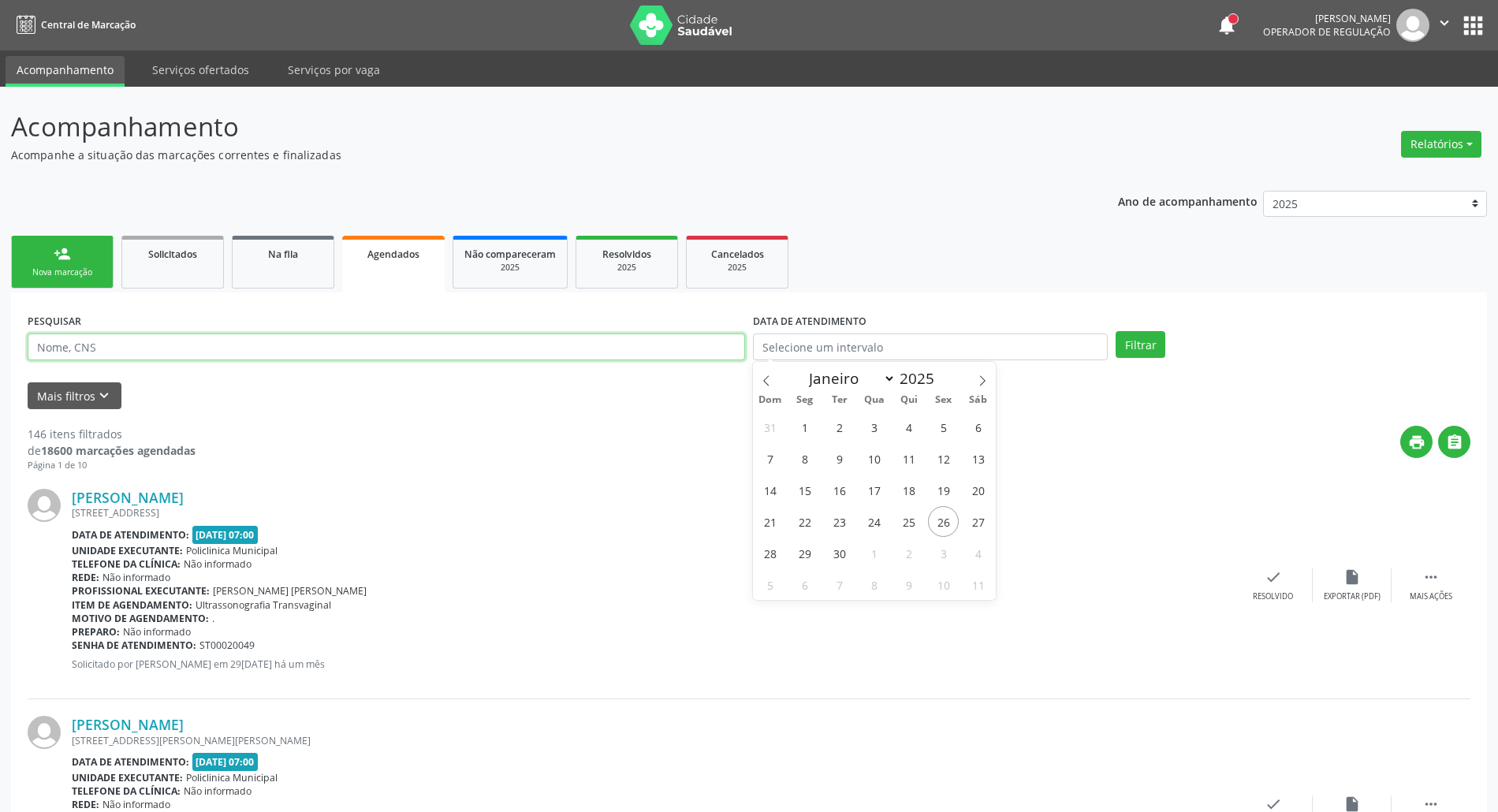
click at [553, 341] on input "text" at bounding box center [386, 347] width 717 height 27
type input "164261163280004"
click at [1115, 331] on button "Filtrar" at bounding box center [1140, 344] width 50 height 27
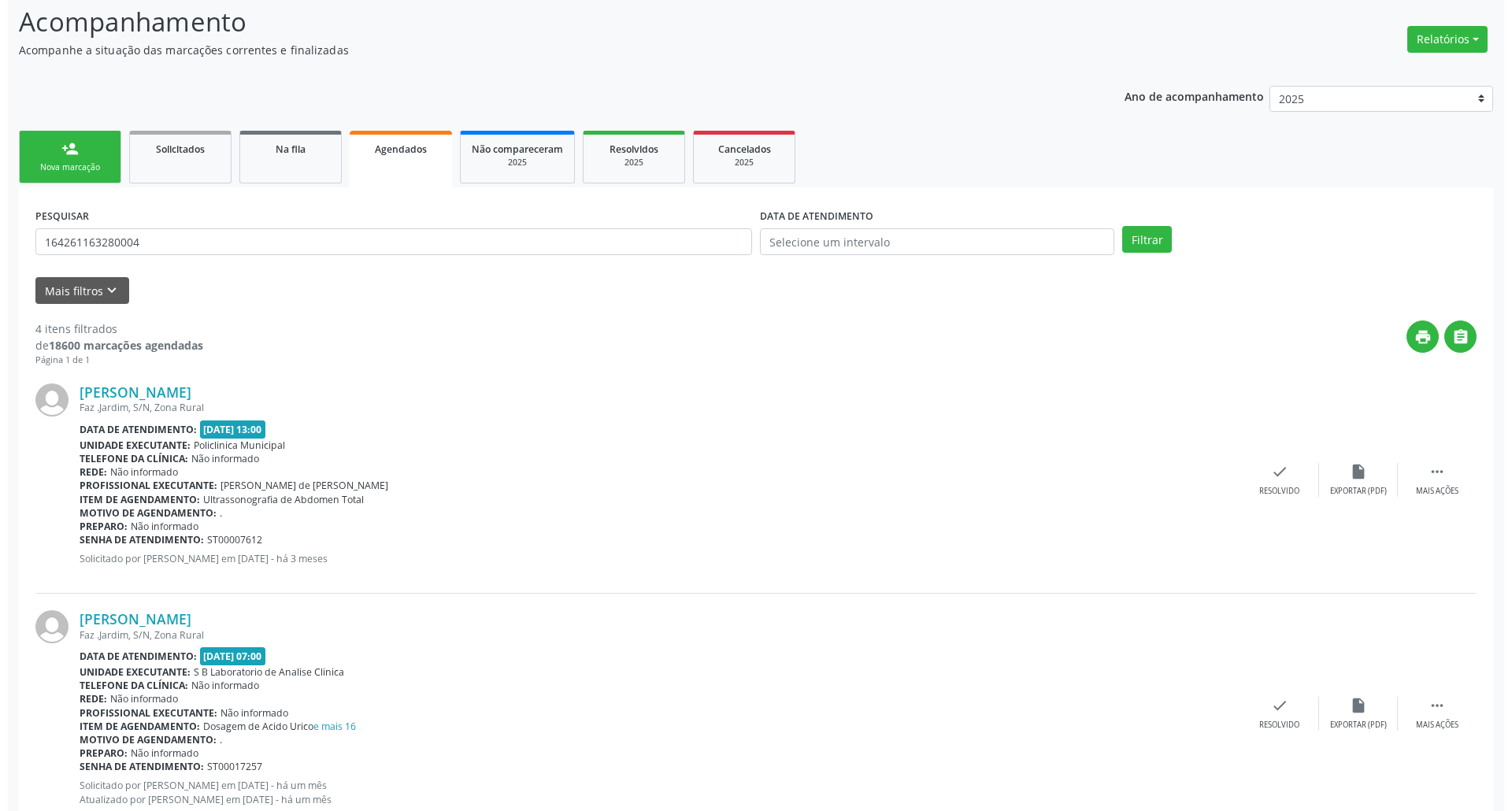
scroll to position [608, 0]
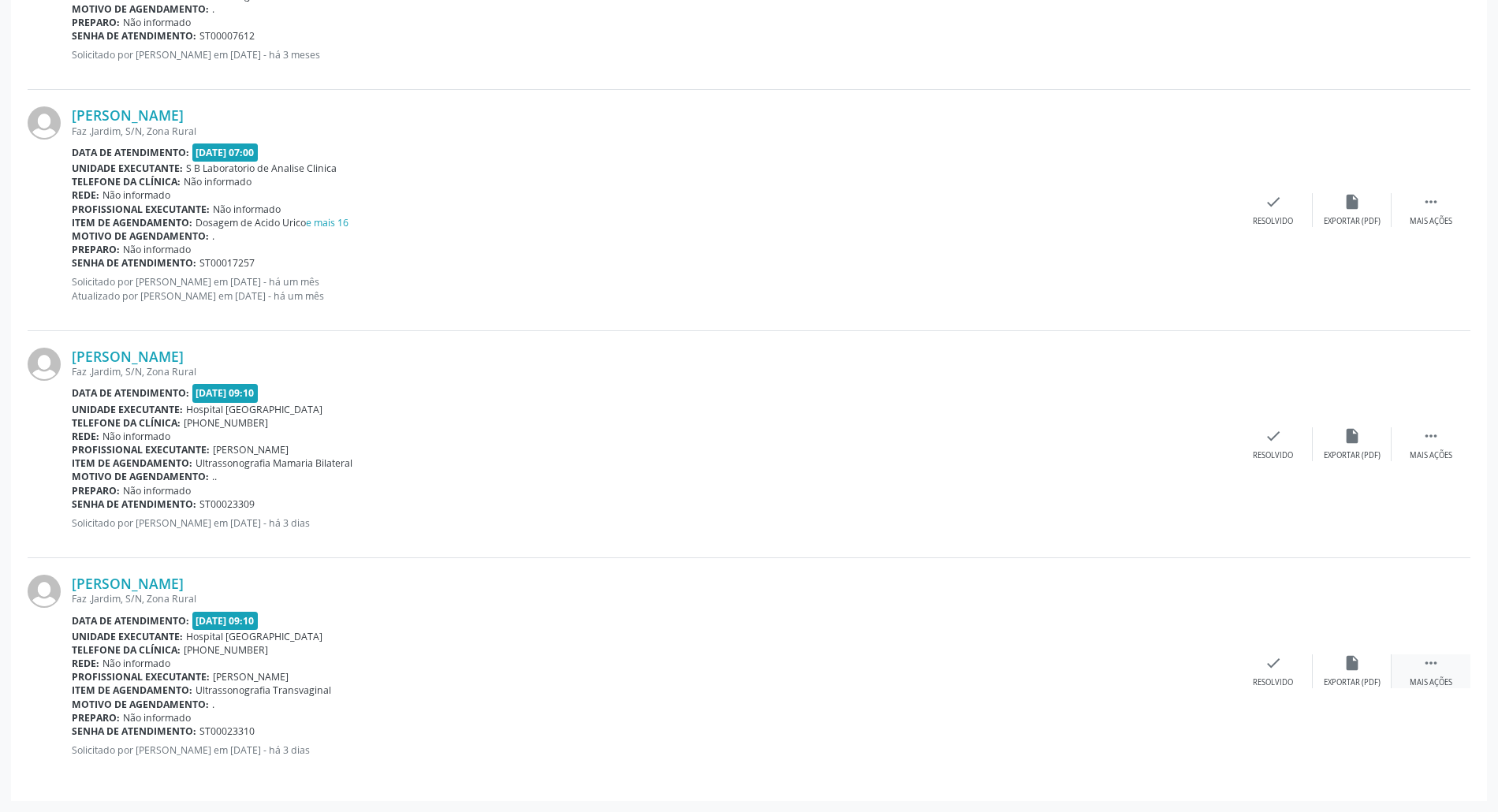
click at [1421, 661] on div " Mais ações" at bounding box center [1432, 671] width 79 height 34
click at [1197, 659] on icon "cancel" at bounding box center [1194, 663] width 18 height 18
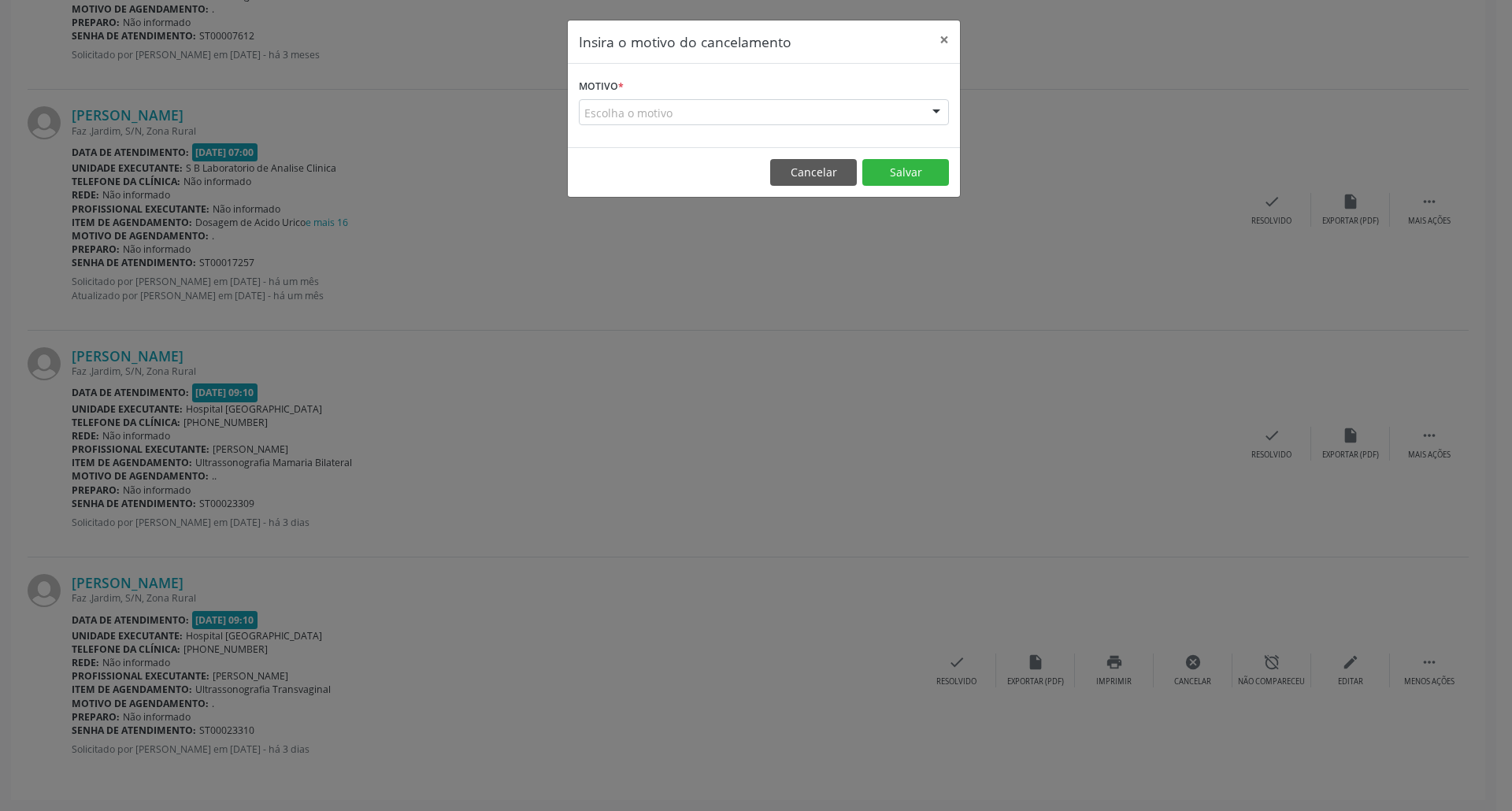
click at [871, 117] on div "Escolha o motivo" at bounding box center [764, 112] width 370 height 27
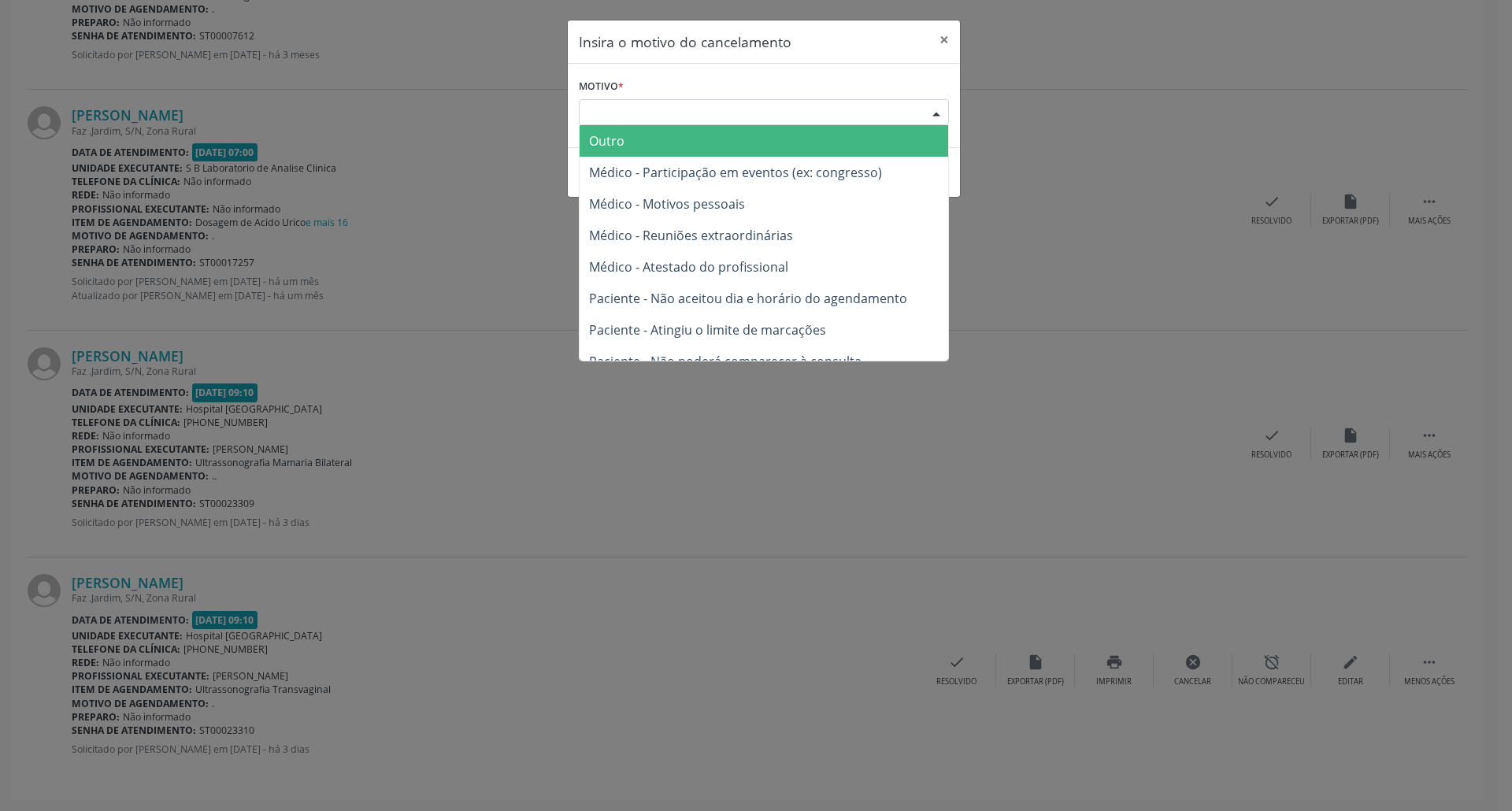
click at [743, 143] on span "Outro" at bounding box center [764, 141] width 368 height 31
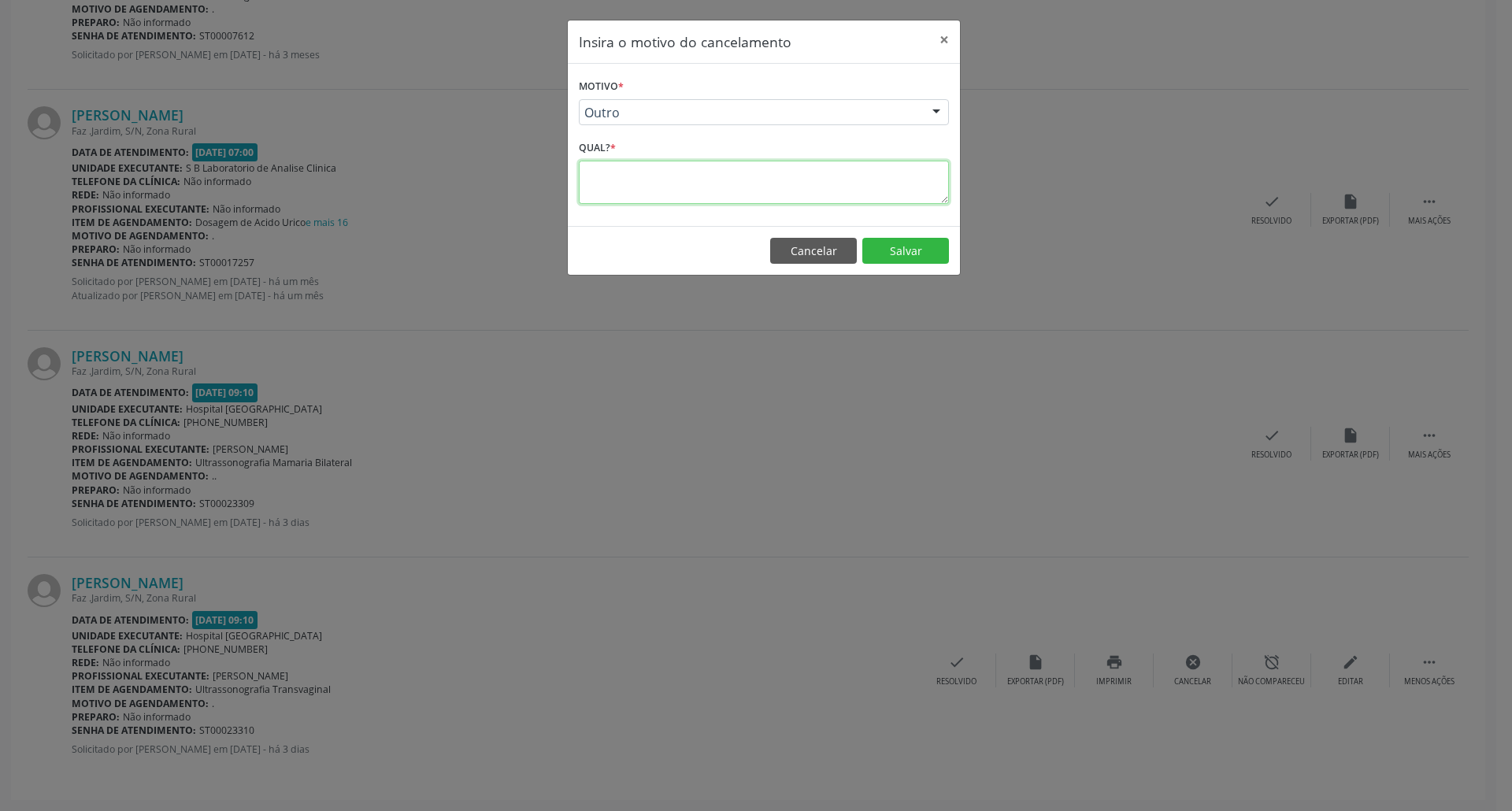
drag, startPoint x: 811, startPoint y: 188, endPoint x: 814, endPoint y: 174, distance: 14.3
click at [813, 181] on textarea at bounding box center [764, 181] width 370 height 43
type textarea "."
click at [807, 246] on button "Cancelar" at bounding box center [814, 250] width 87 height 27
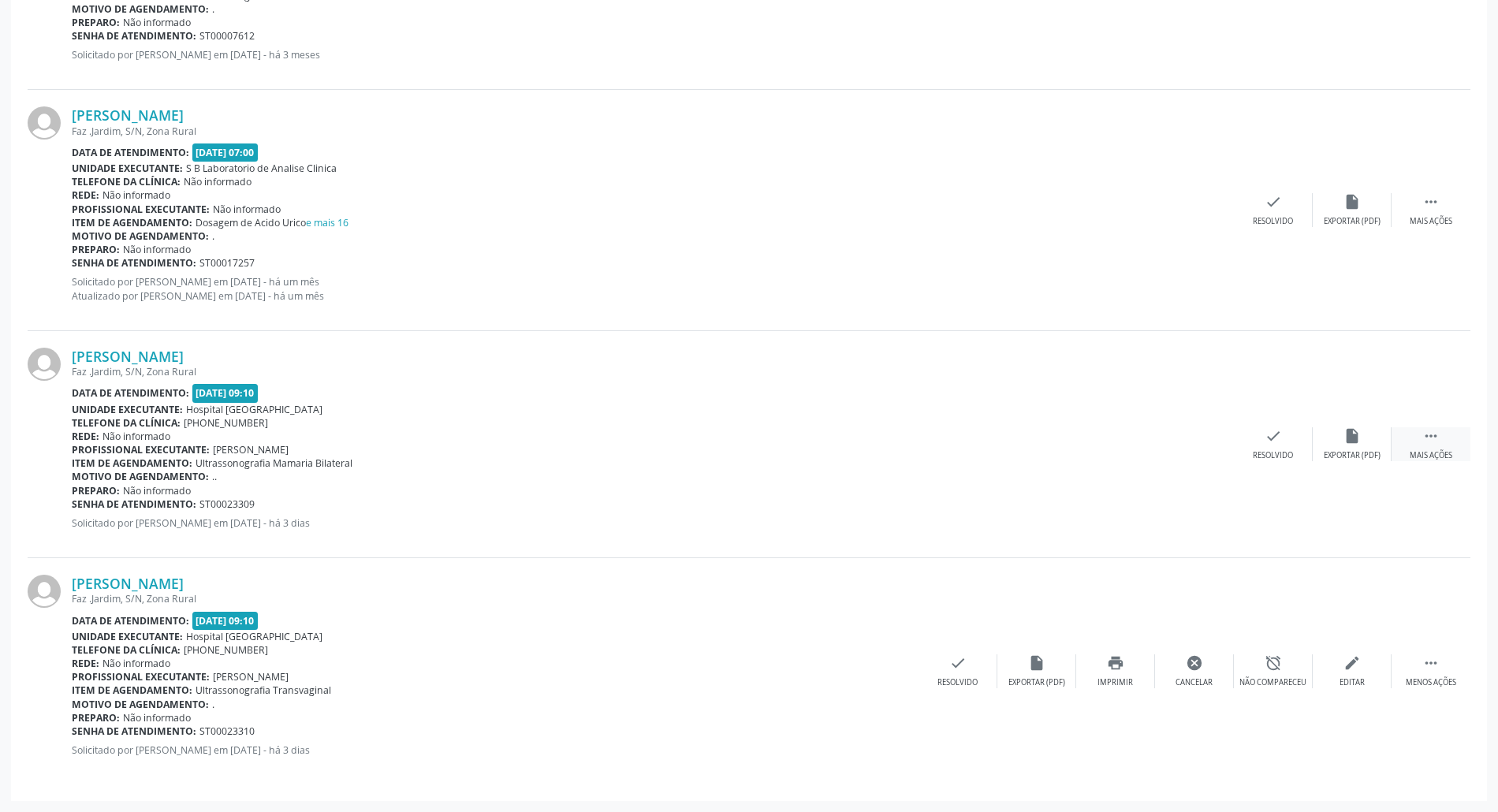
click at [1431, 439] on icon "" at bounding box center [1431, 436] width 18 height 18
click at [1185, 435] on icon "cancel" at bounding box center [1194, 436] width 18 height 18
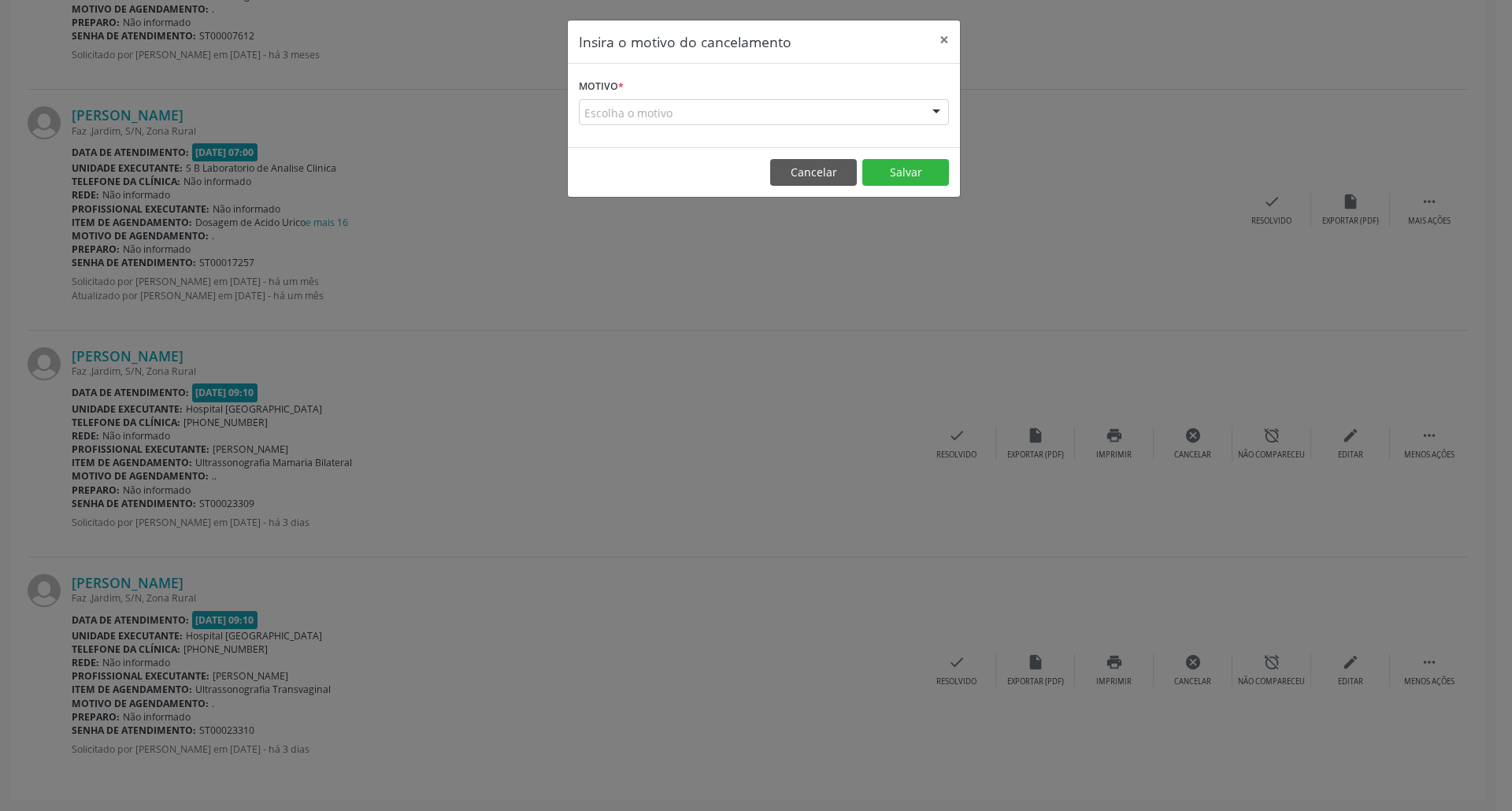
click at [832, 110] on div "Escolha o motivo" at bounding box center [764, 112] width 370 height 27
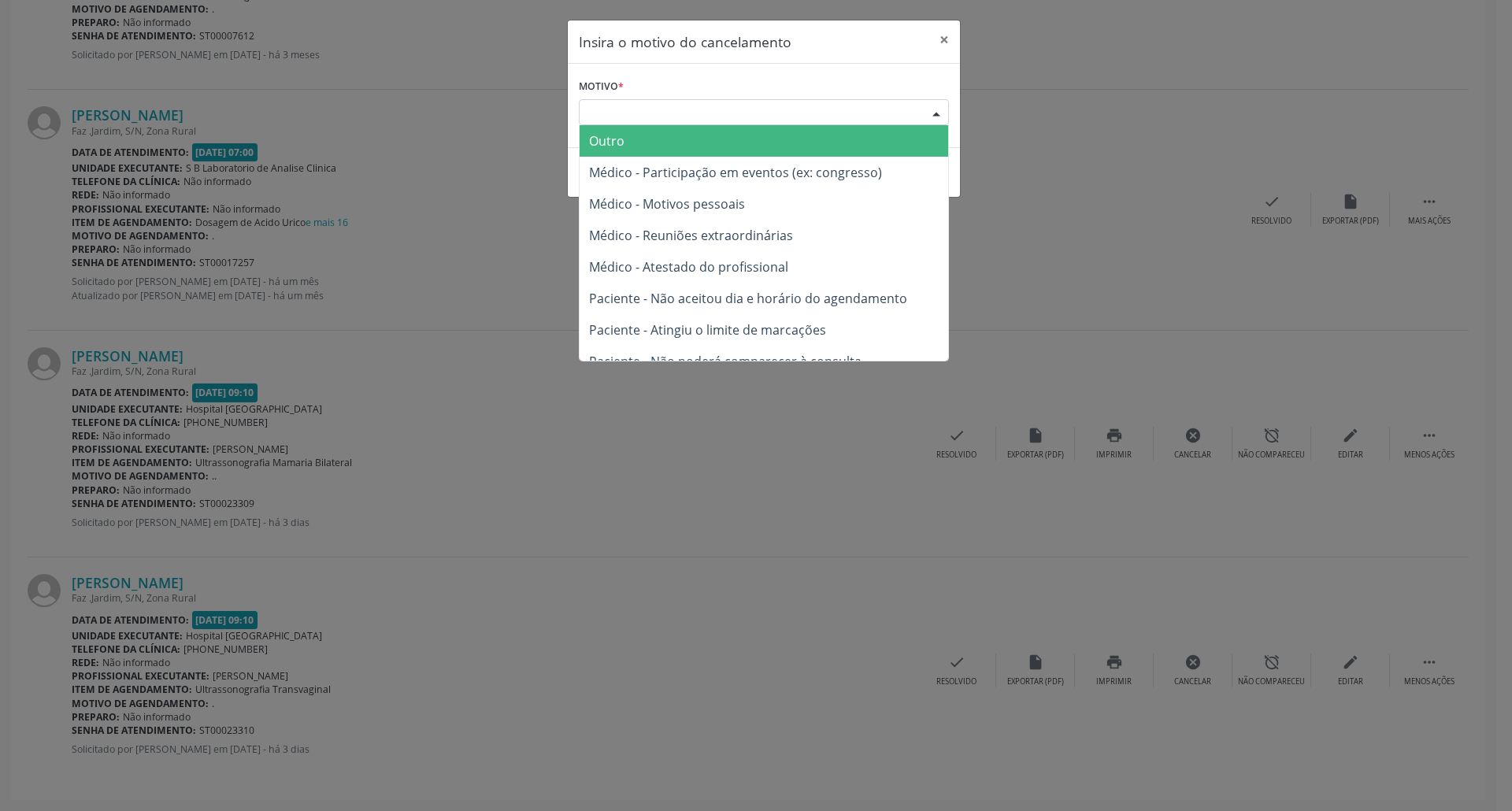
click at [731, 150] on span "Outro" at bounding box center [764, 141] width 368 height 31
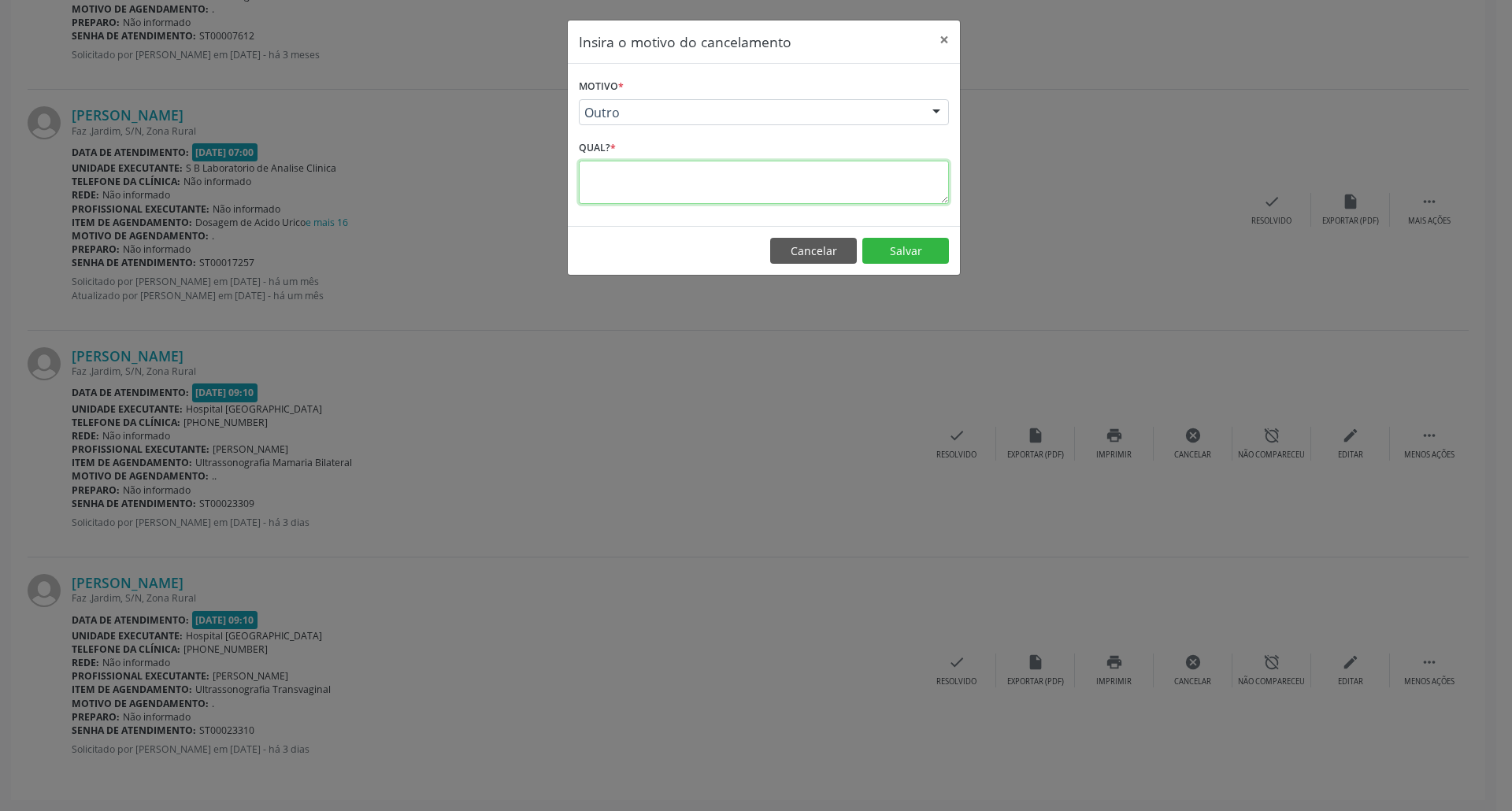
click at [712, 180] on textarea at bounding box center [764, 181] width 370 height 43
type textarea "."
click at [901, 249] on button "Salvar" at bounding box center [906, 250] width 87 height 27
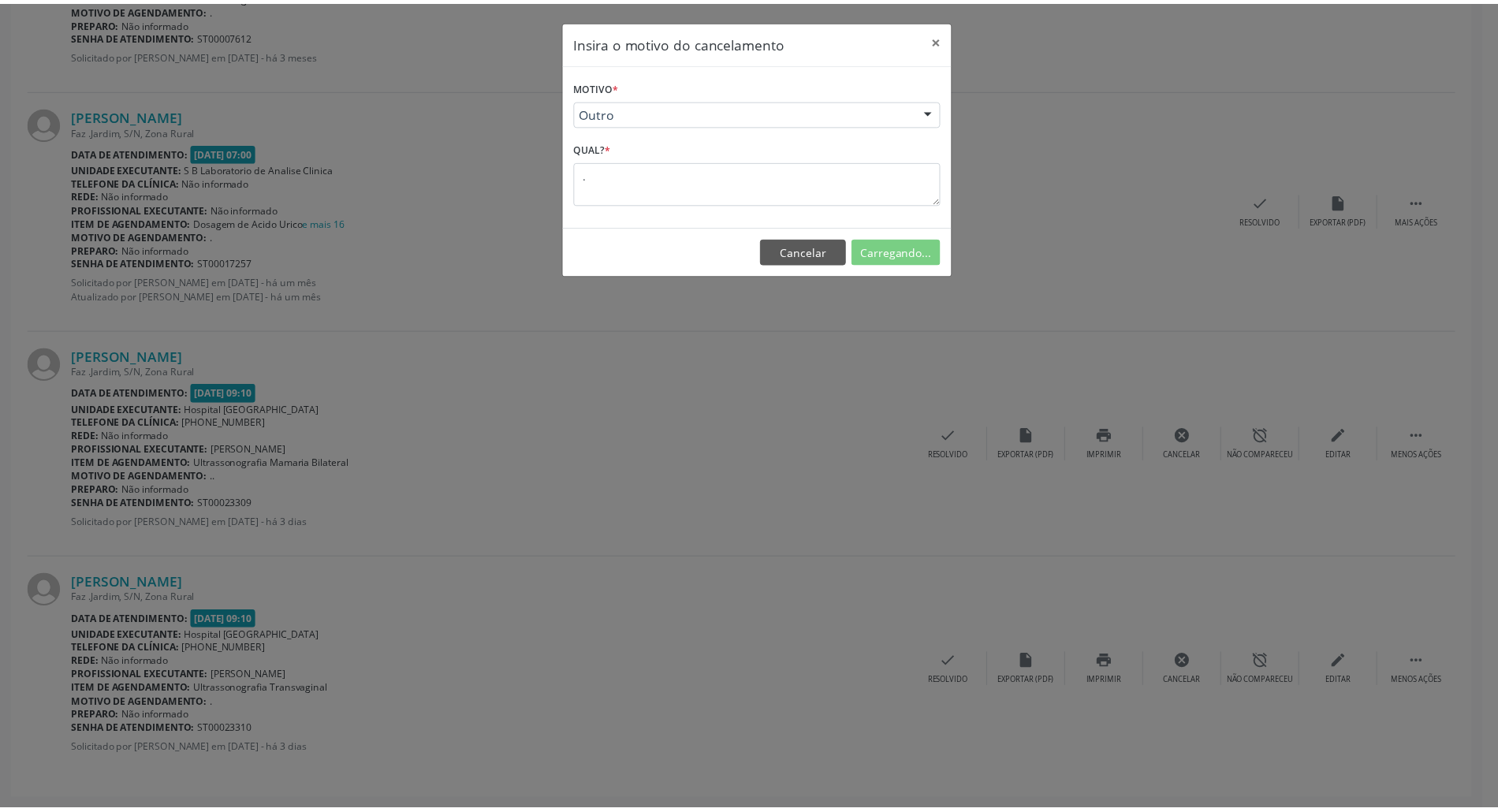
scroll to position [0, 0]
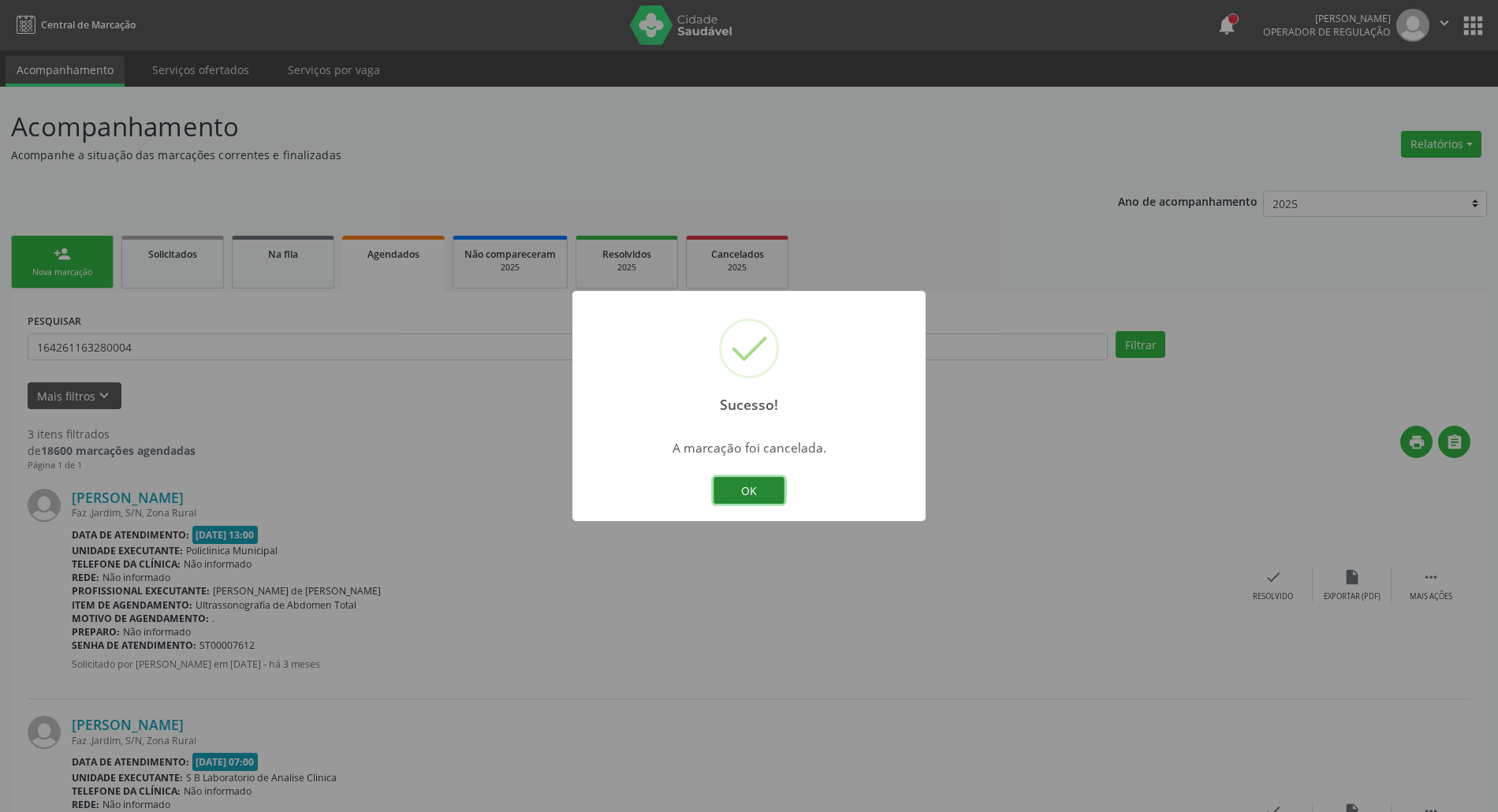
click at [768, 484] on button "OK" at bounding box center [749, 489] width 71 height 27
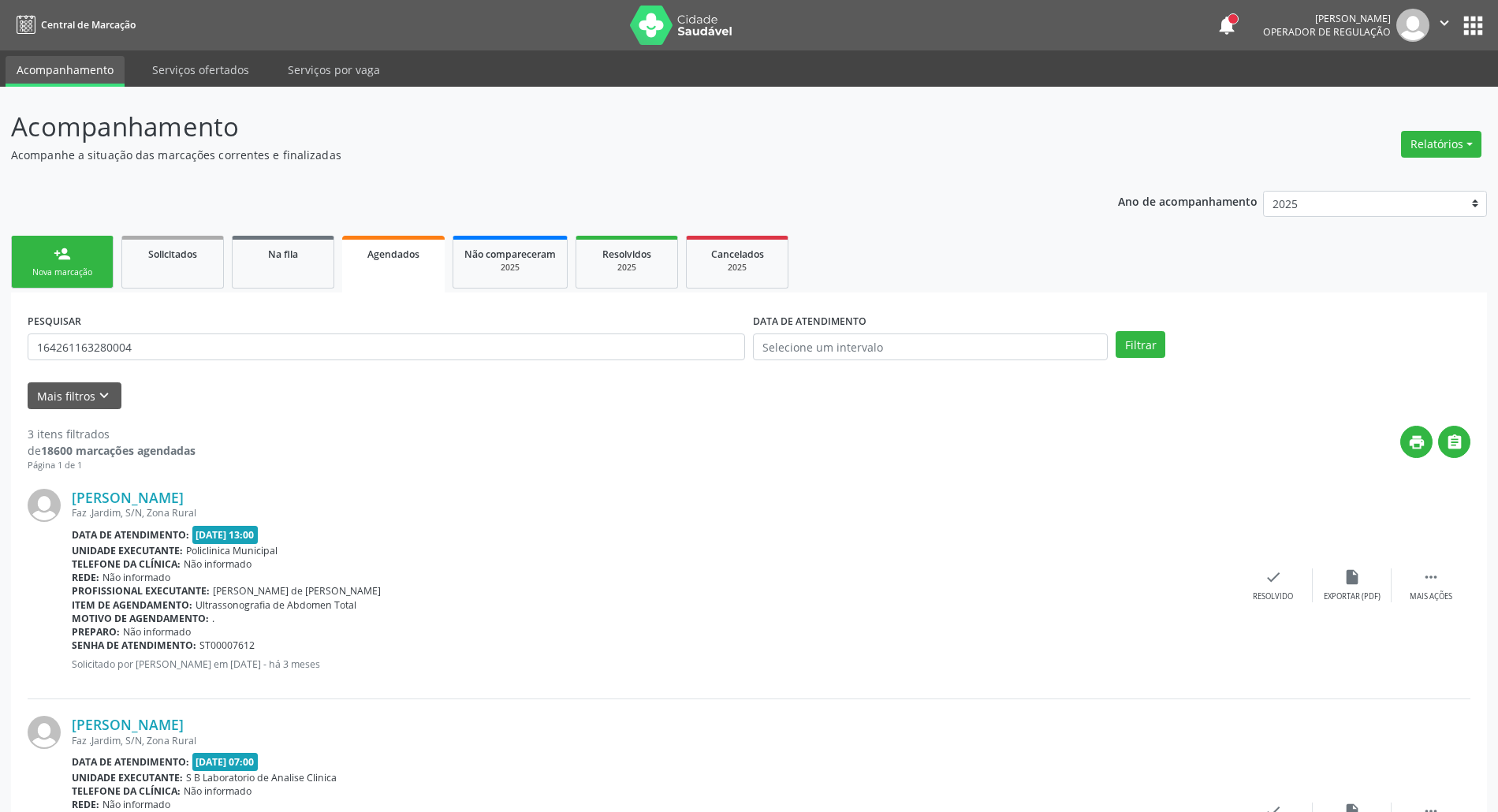
click at [68, 253] on div "person_add" at bounding box center [62, 253] width 18 height 18
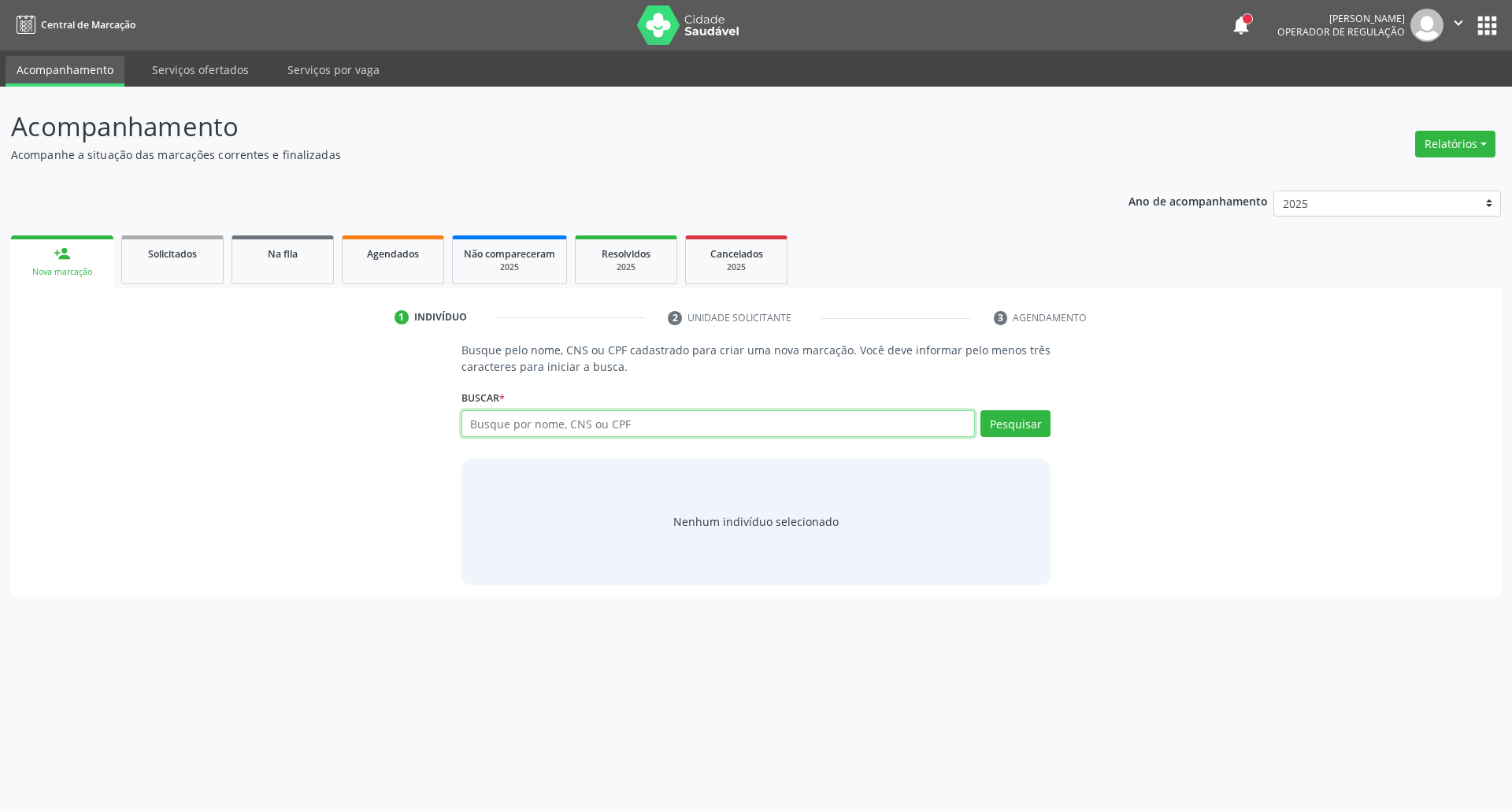
click at [488, 426] on input "text" at bounding box center [718, 423] width 515 height 27
type input "03951179419"
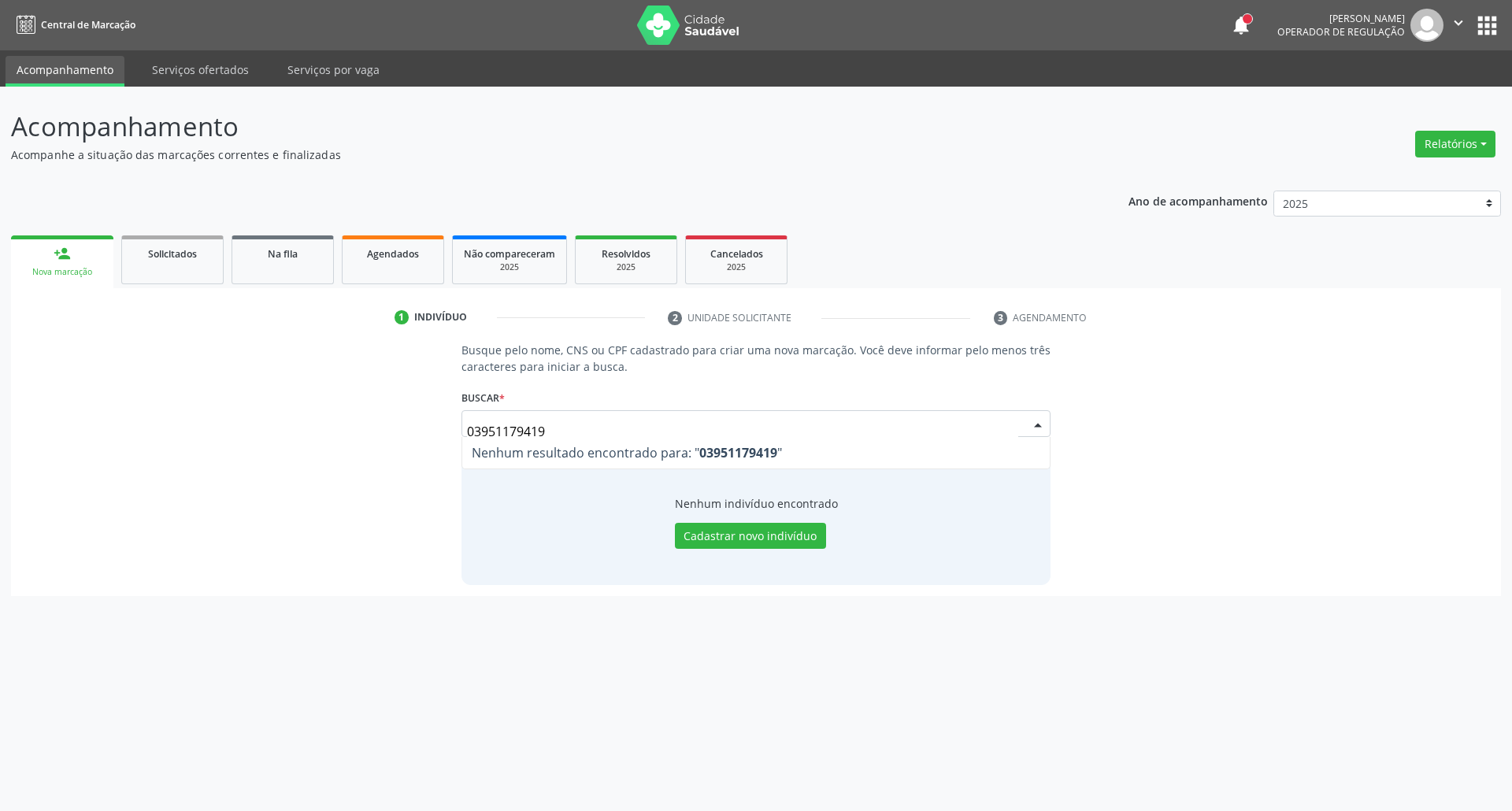
drag, startPoint x: 565, startPoint y: 433, endPoint x: 324, endPoint y: 436, distance: 241.0
click at [324, 436] on div "Busque pelo nome, CNS ou CPF cadastrado para criar uma nova marcação. Você deve…" at bounding box center [756, 462] width 1468 height 242
type input "03951179419"
drag, startPoint x: 600, startPoint y: 426, endPoint x: 111, endPoint y: 439, distance: 489.2
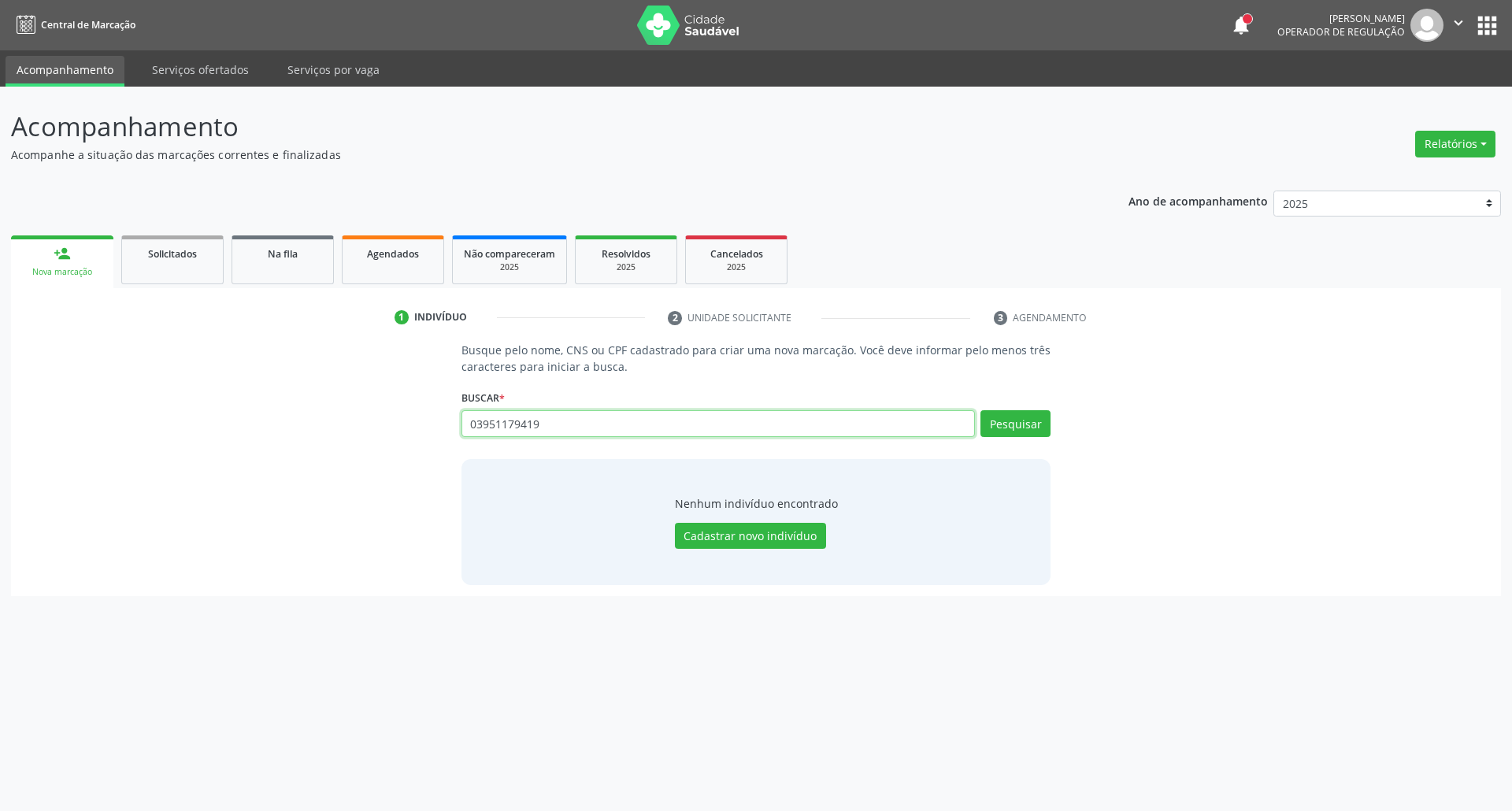
click at [162, 446] on div "Busque pelo nome, CNS ou CPF cadastrado para criar uma nova marcação. Você deve…" at bounding box center [756, 462] width 1468 height 242
drag, startPoint x: 190, startPoint y: 368, endPoint x: 158, endPoint y: 362, distance: 32.6
click at [159, 362] on div "Busque pelo nome, CNS ou CPF cadastrado para criar uma nova marcação. Você deve…" at bounding box center [756, 462] width 1468 height 242
type input "164"
click at [674, 432] on input "1642611621162980002611629800" at bounding box center [718, 423] width 515 height 27
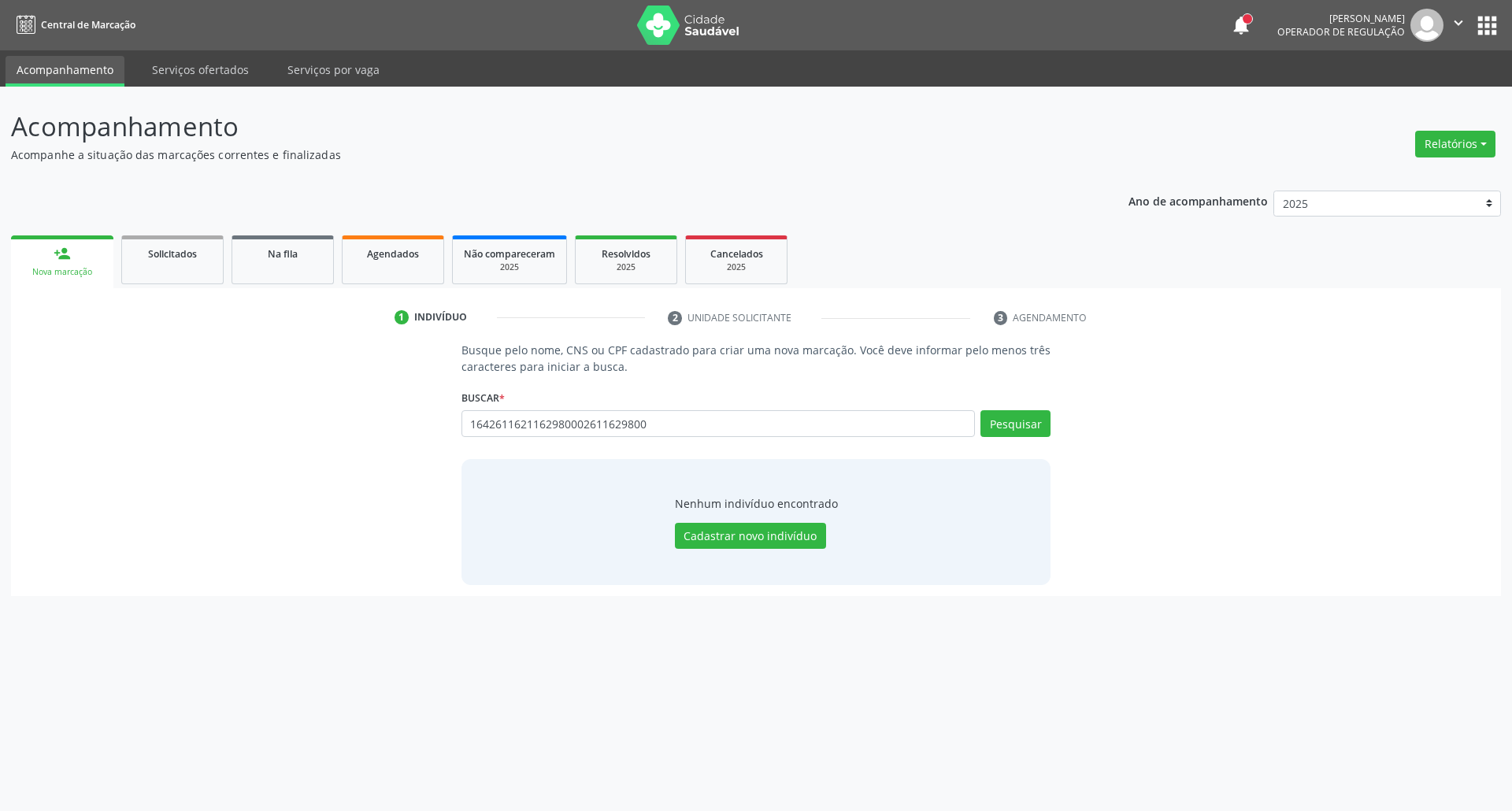
click at [674, 432] on input "1642611621162980002611629800" at bounding box center [718, 423] width 515 height 27
type input "164261162980002"
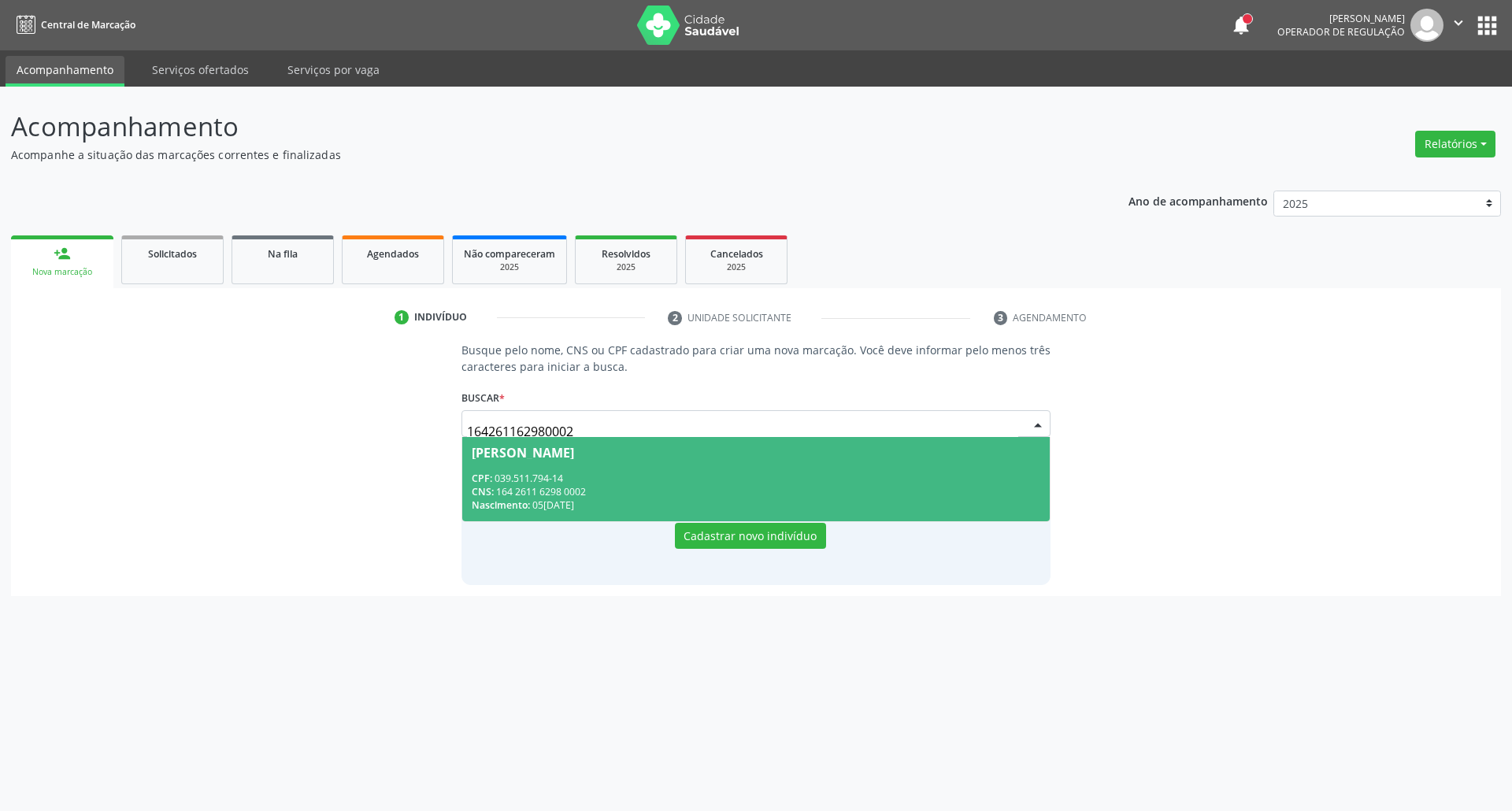
click at [651, 488] on div "CNS: 164 2611 6298 0002" at bounding box center [756, 492] width 569 height 14
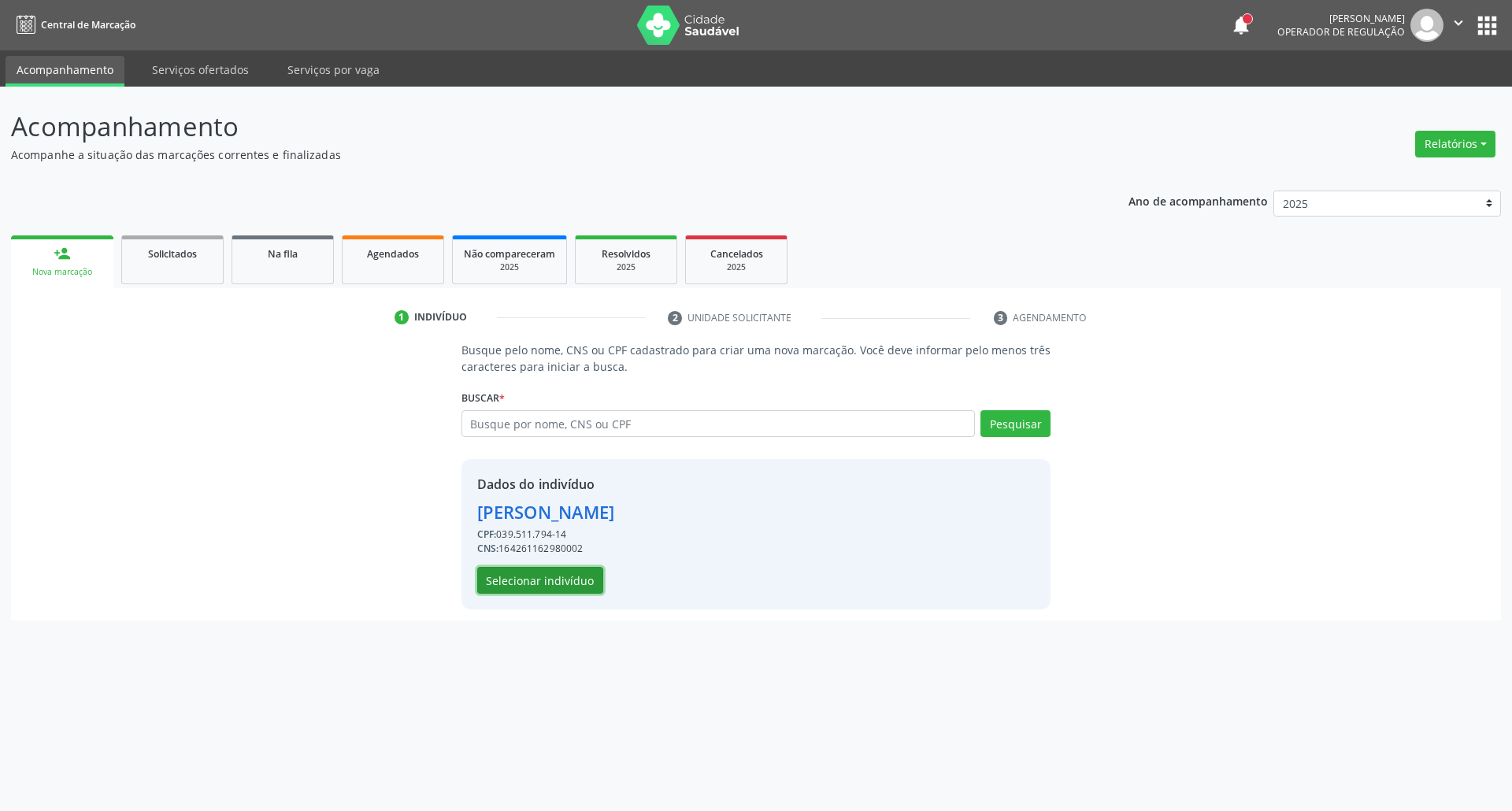
click at [561, 590] on button "Selecionar indivíduo" at bounding box center [540, 580] width 126 height 27
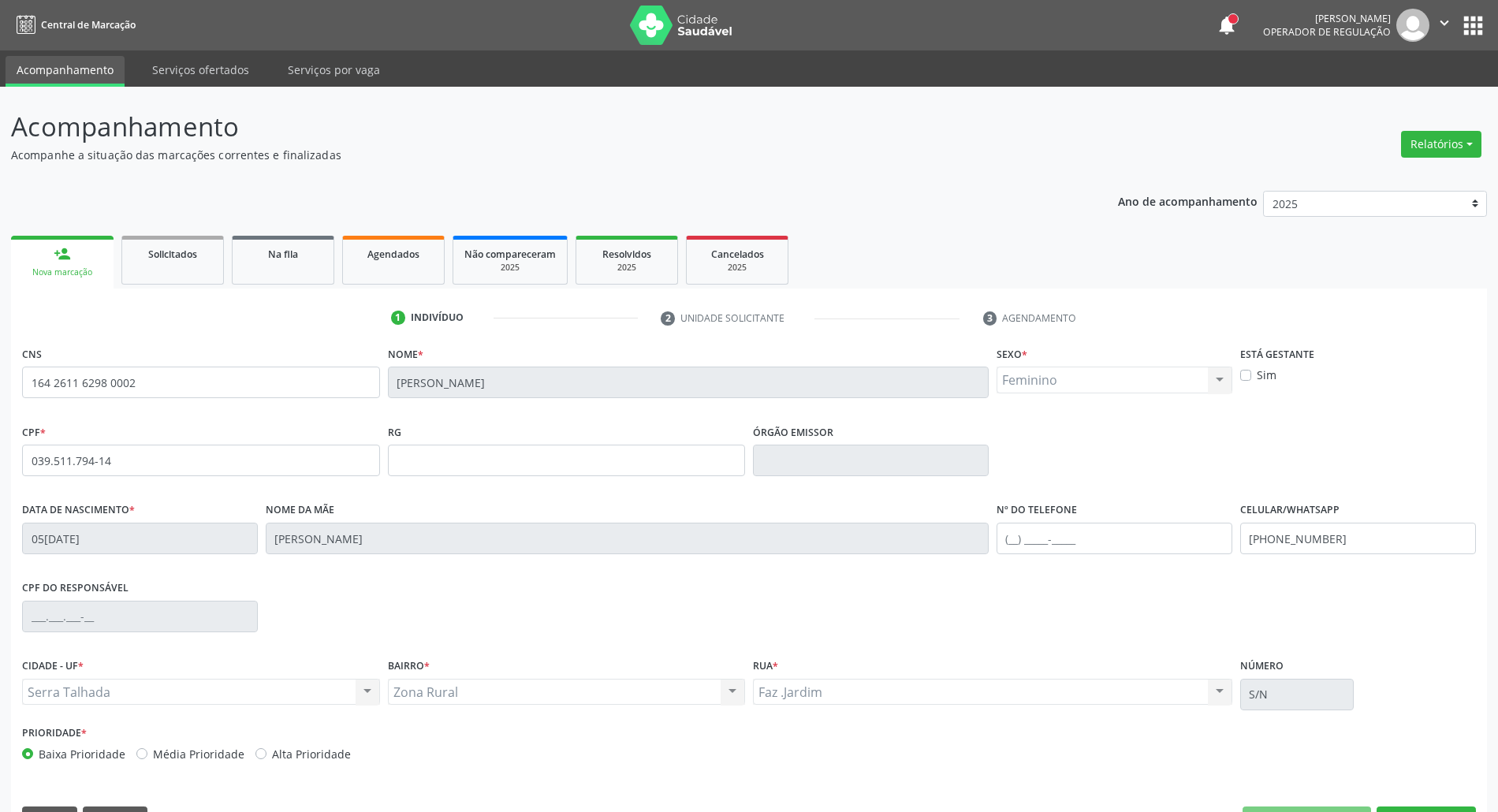
scroll to position [42, 0]
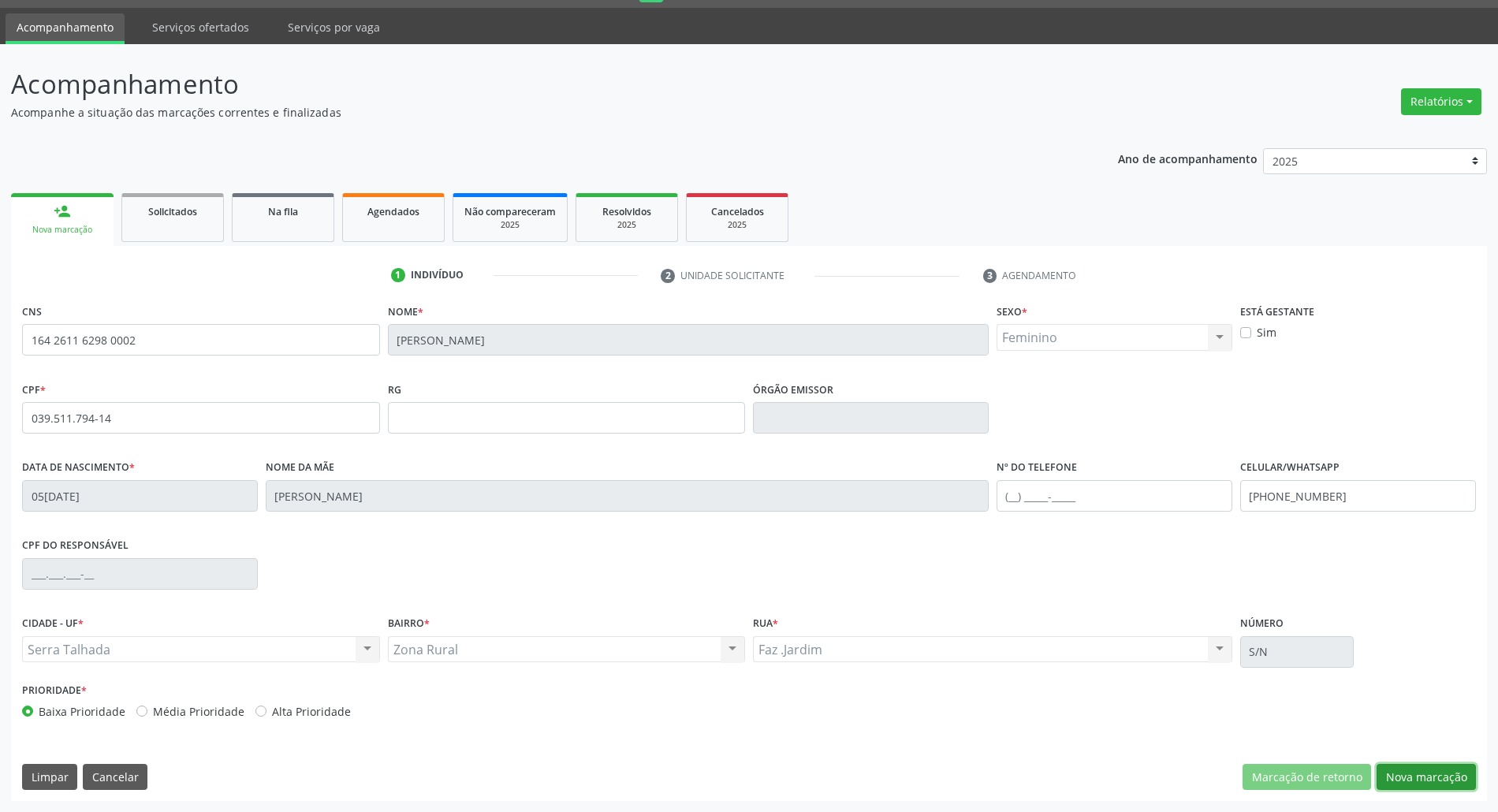
click at [1404, 783] on button "Nova marcação" at bounding box center [1426, 777] width 100 height 27
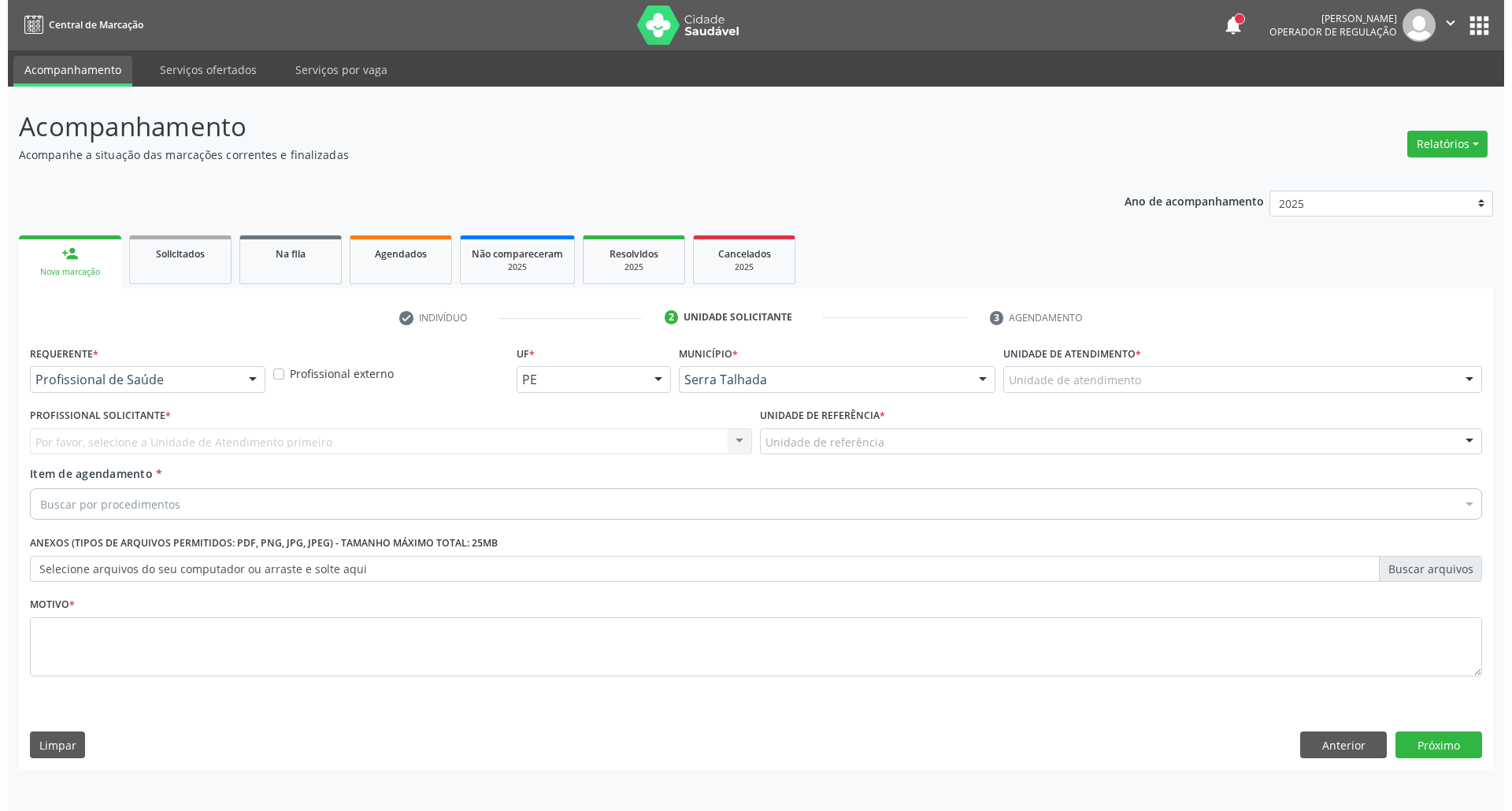
scroll to position [0, 0]
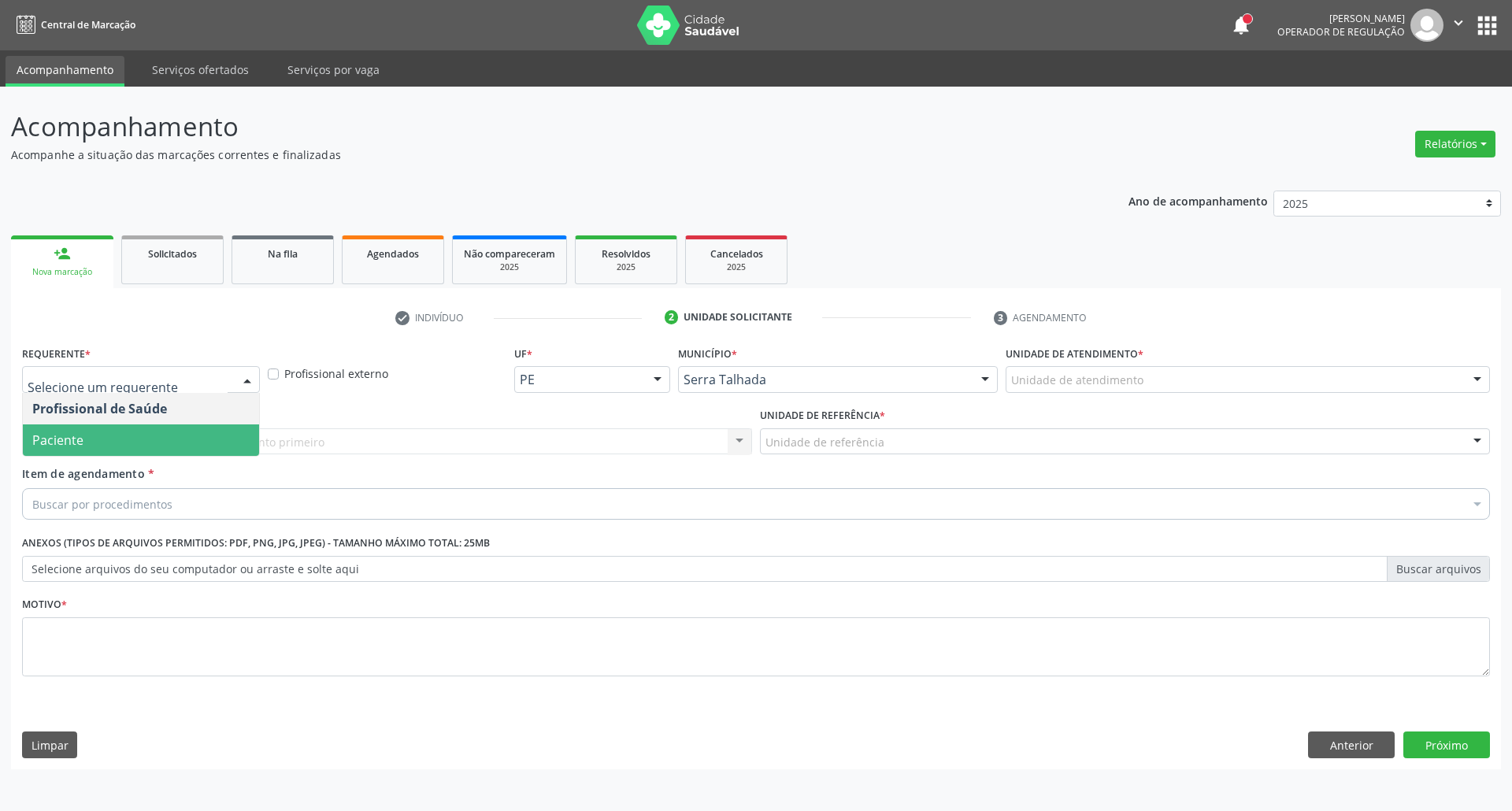
drag, startPoint x: 64, startPoint y: 435, endPoint x: 82, endPoint y: 457, distance: 28.4
click at [63, 436] on span "Paciente" at bounding box center [58, 440] width 52 height 17
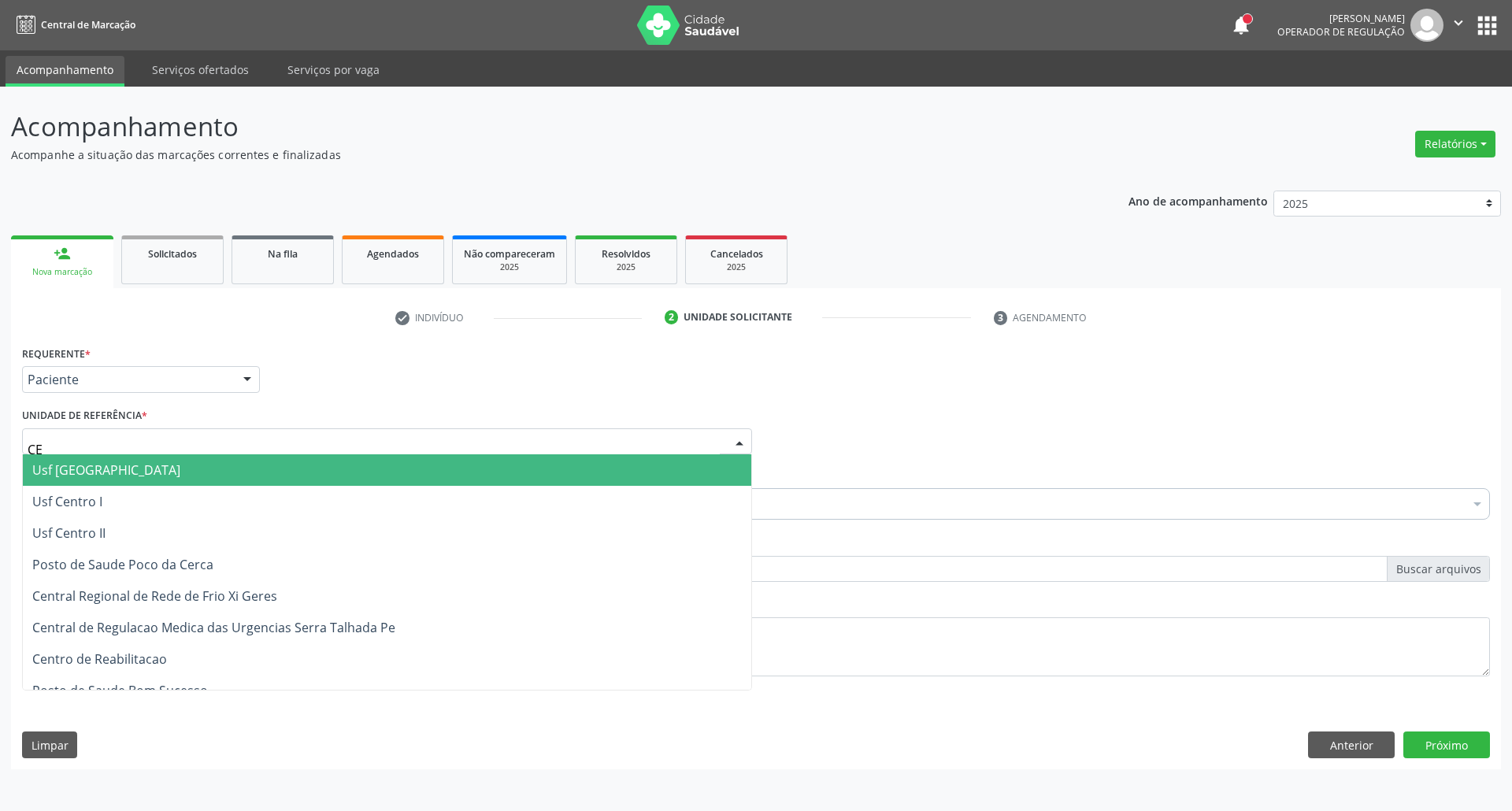
type input "C"
type input "CENTRO D"
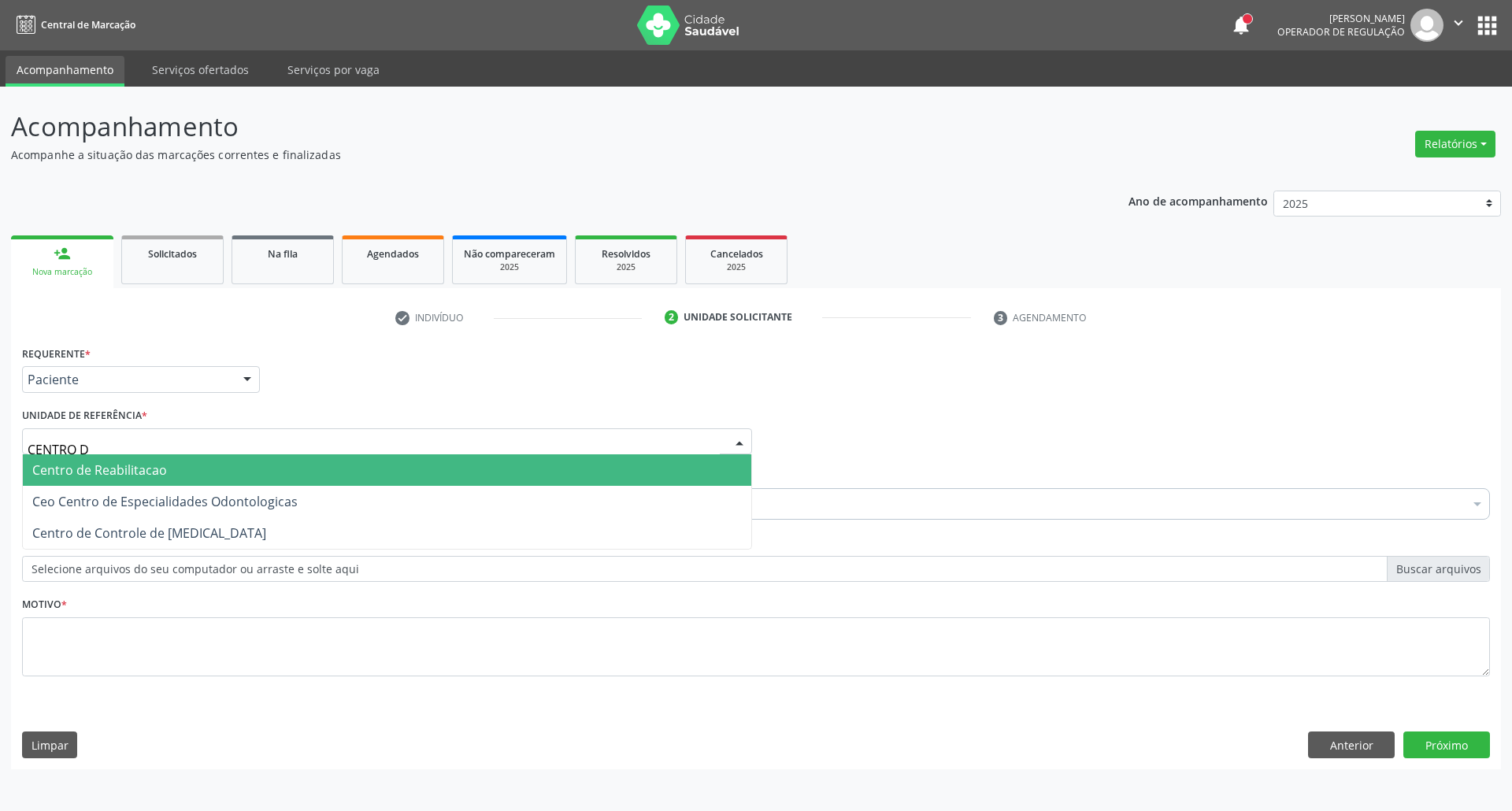
click at [143, 470] on span "Centro de Reabilitacao" at bounding box center [99, 469] width 134 height 17
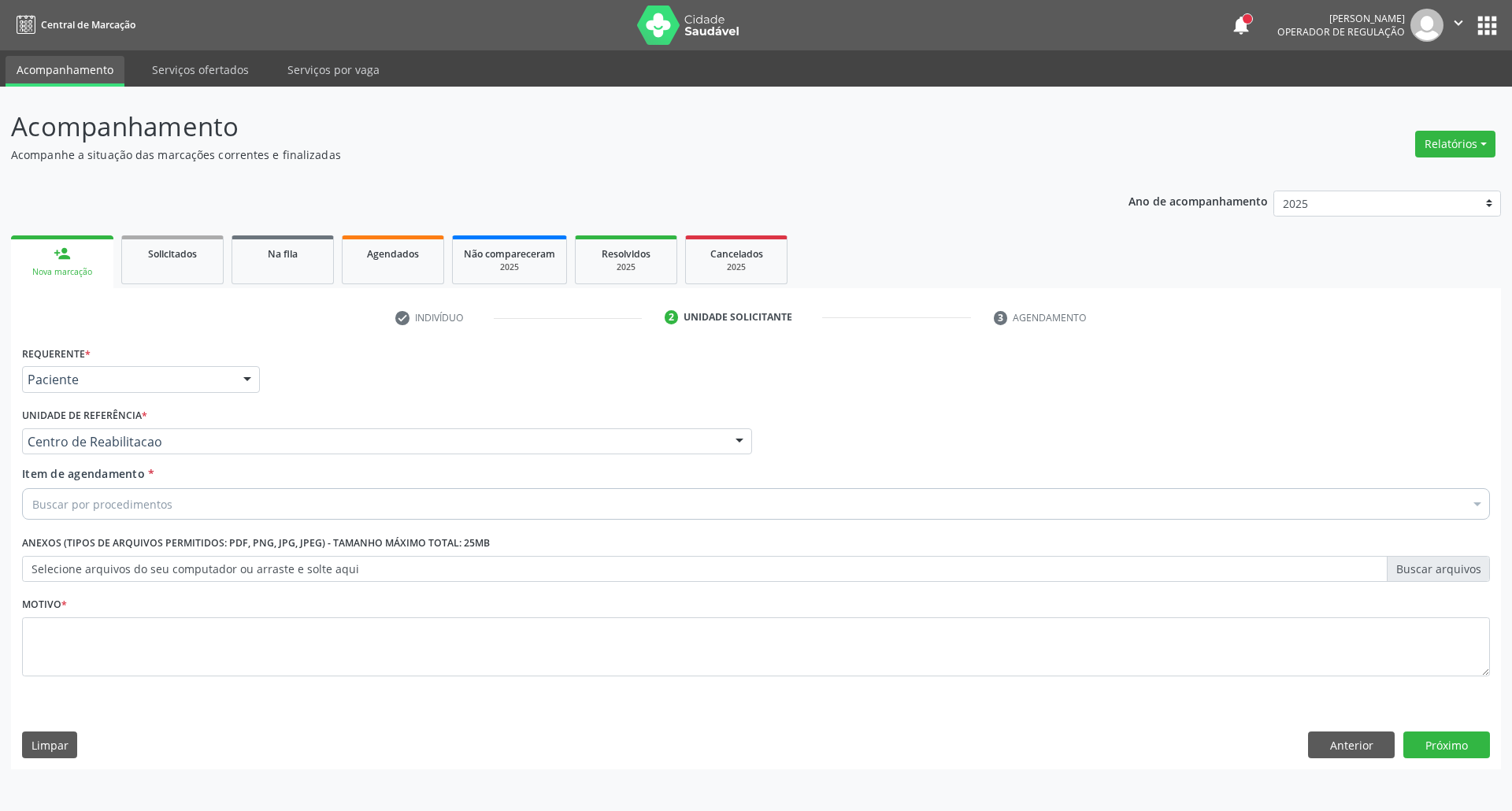
click at [178, 498] on div "Buscar por procedimentos" at bounding box center [756, 504] width 1468 height 31
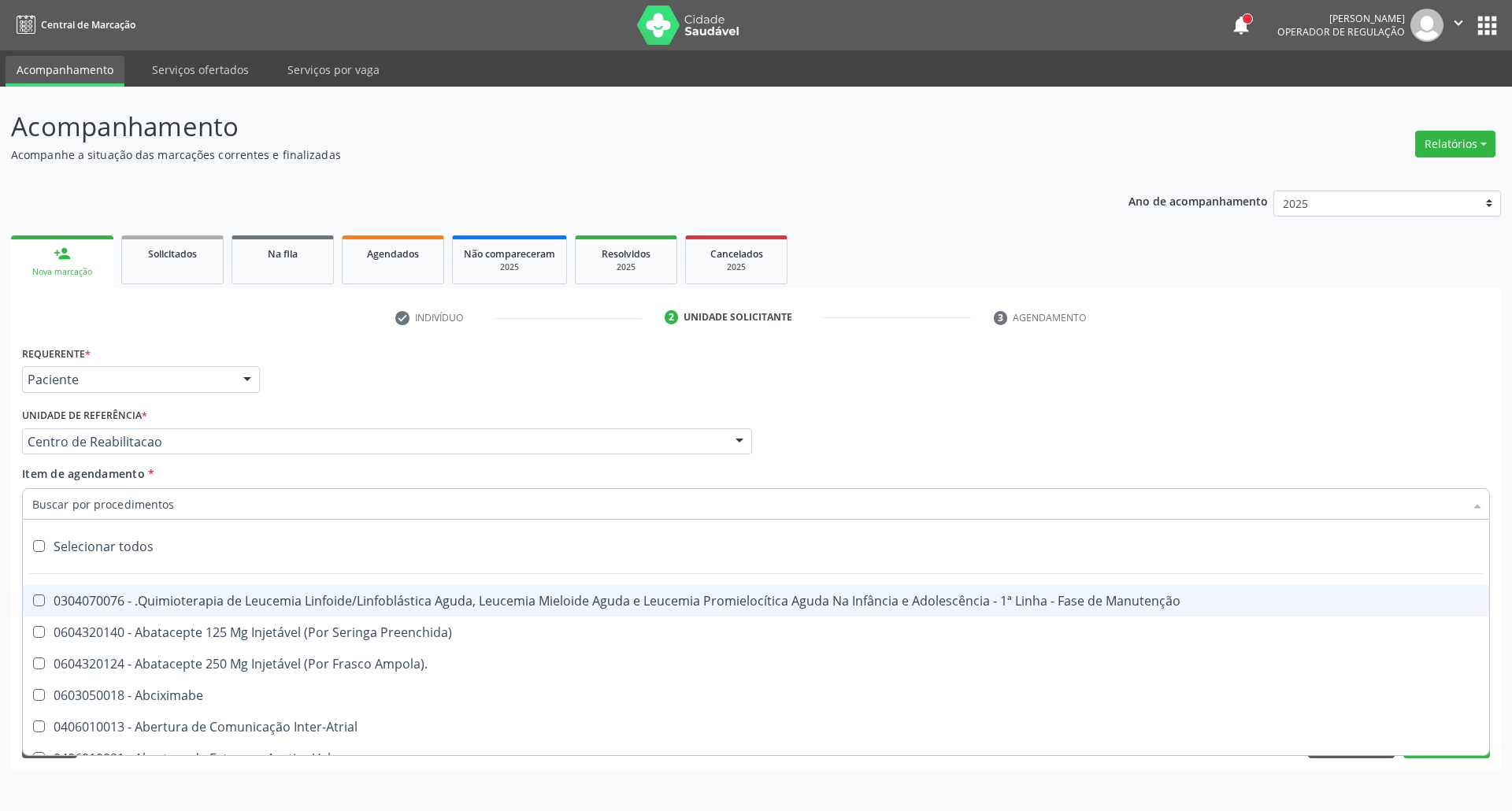
click at [101, 502] on input "Item de agendamento *" at bounding box center [748, 504] width 1432 height 31
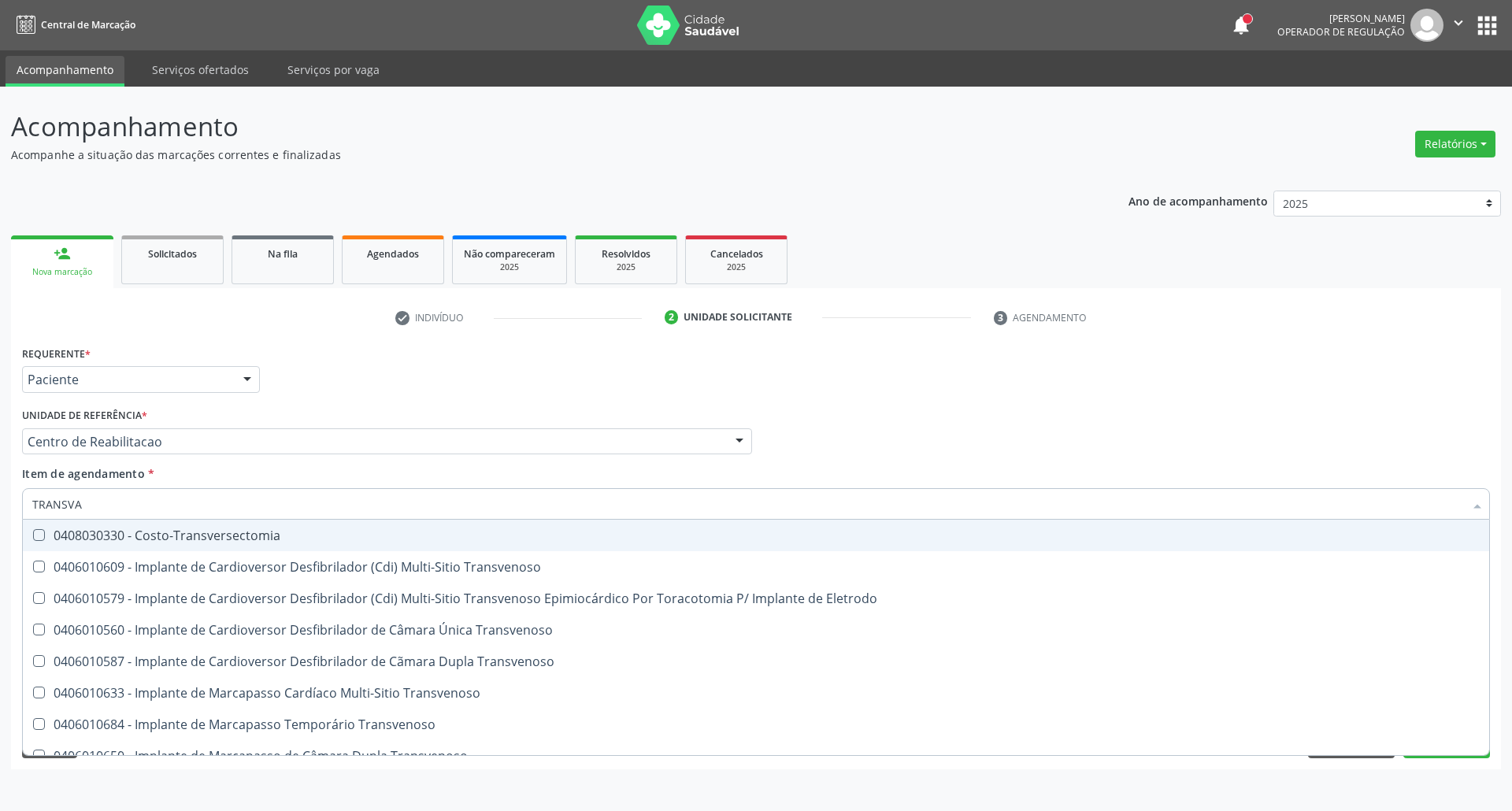
type input "TRANSVAG"
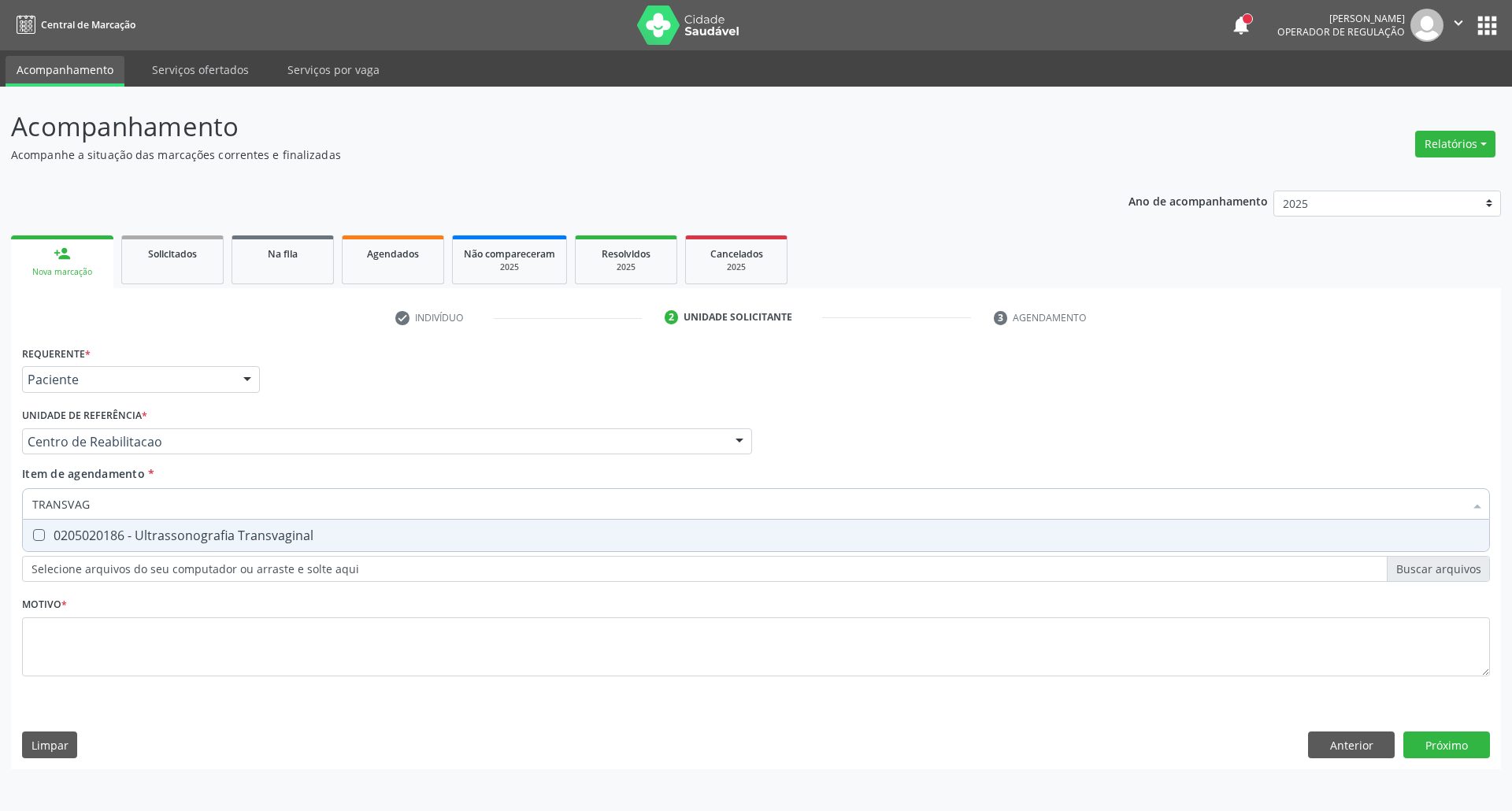
click at [168, 532] on div "0205020186 - Ultrassonografia Transvaginal" at bounding box center [756, 536] width 1448 height 13
checkbox Transvaginal "true"
drag, startPoint x: 164, startPoint y: 504, endPoint x: 0, endPoint y: 504, distance: 164.0
click at [0, 504] on div "Acompanhamento Acompanhe a situação das marcações correntes e finalizadas Relat…" at bounding box center [756, 448] width 1512 height 724
type input "TRANSVAG"
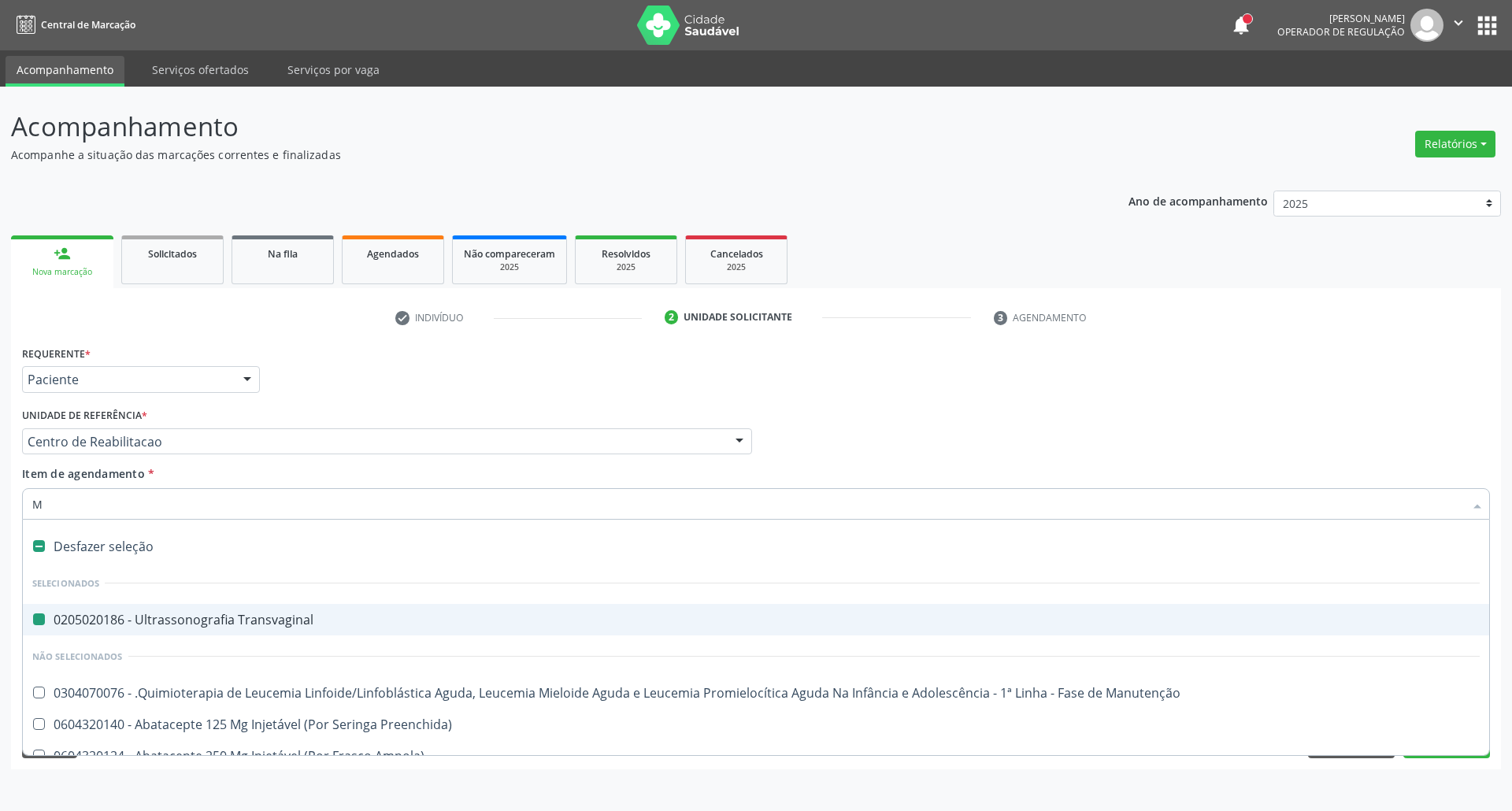
type input "MA"
checkbox Transvaginal "false"
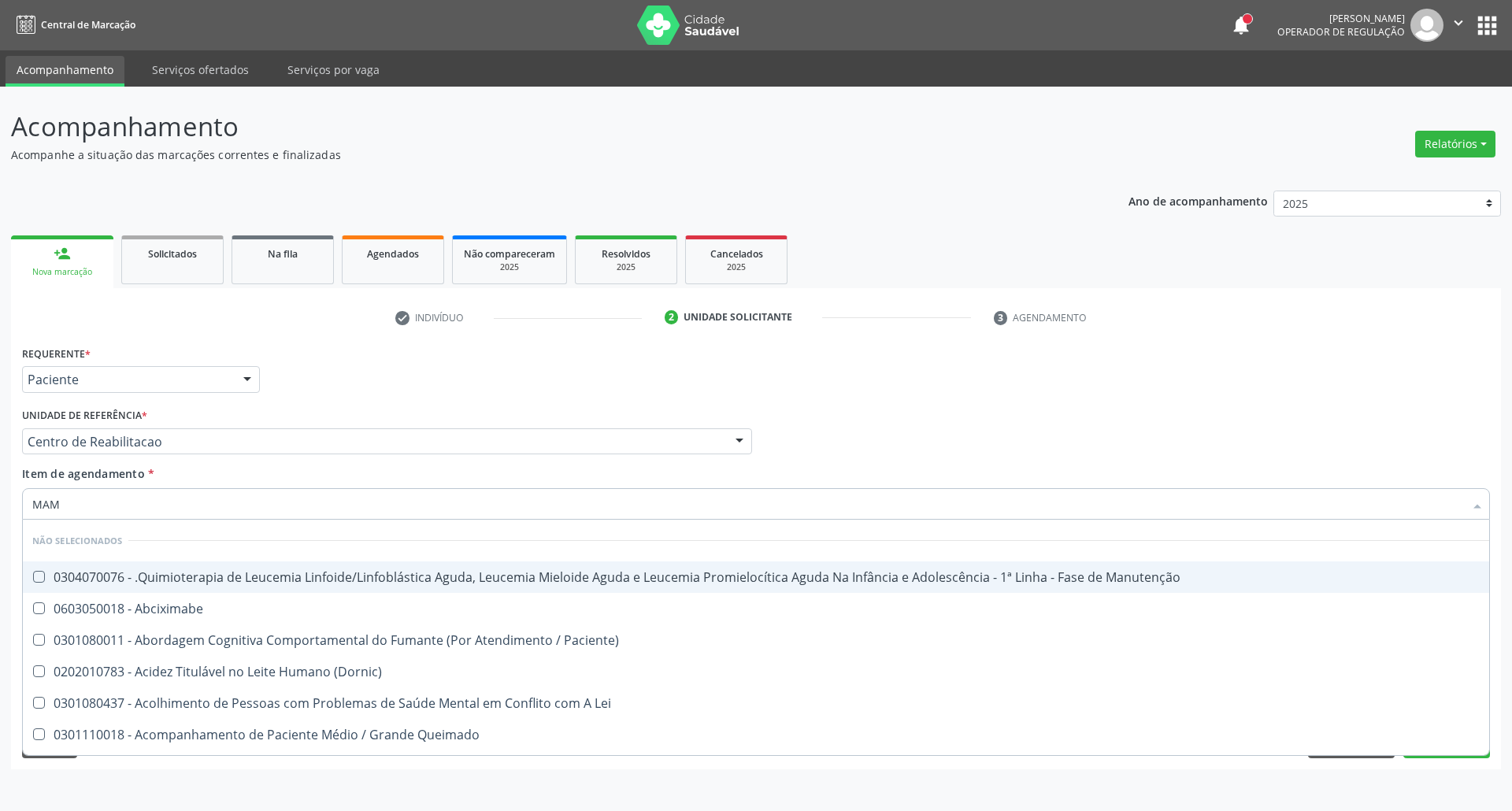
type input "MAMA"
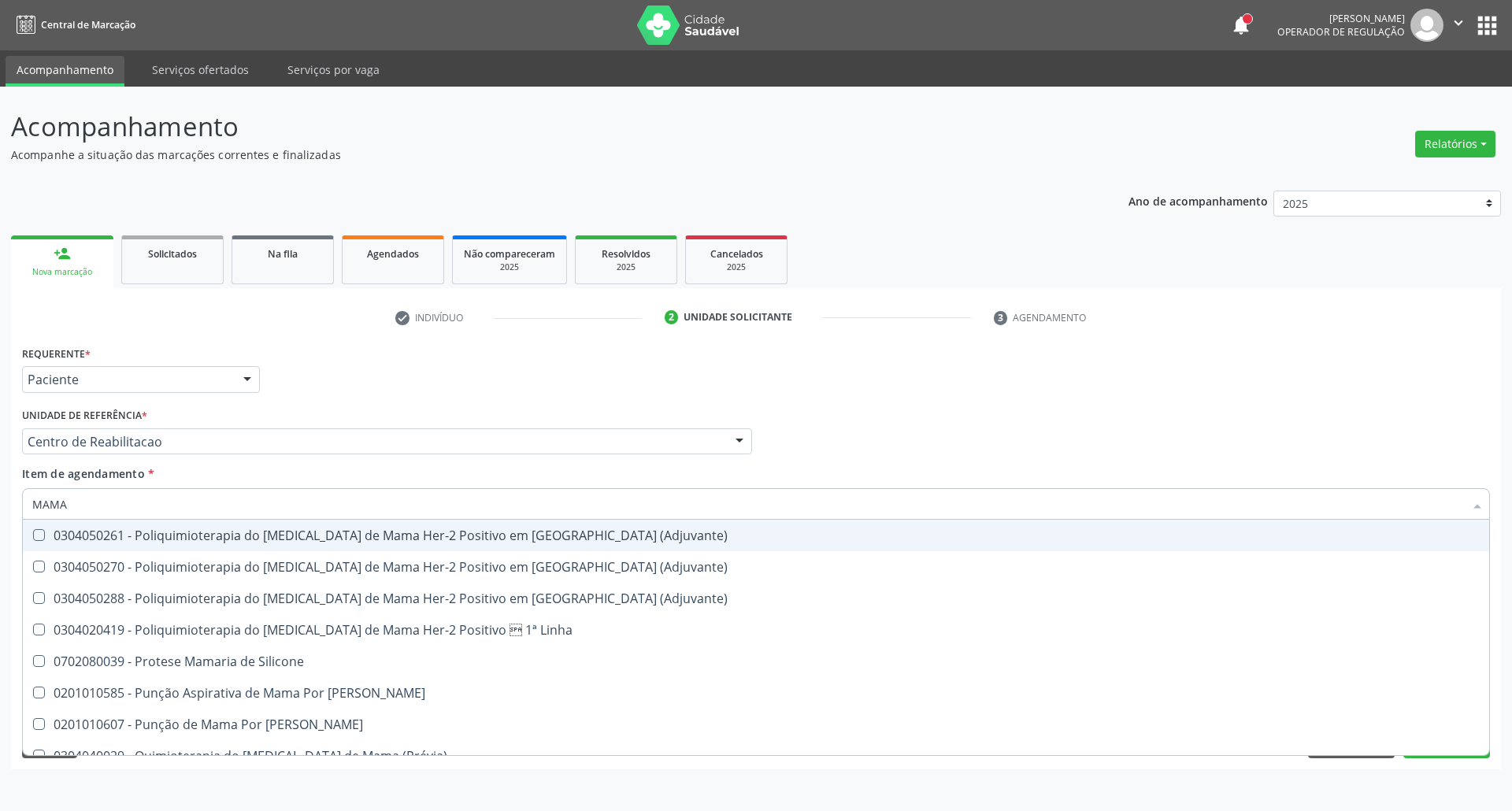
scroll to position [1381, 0]
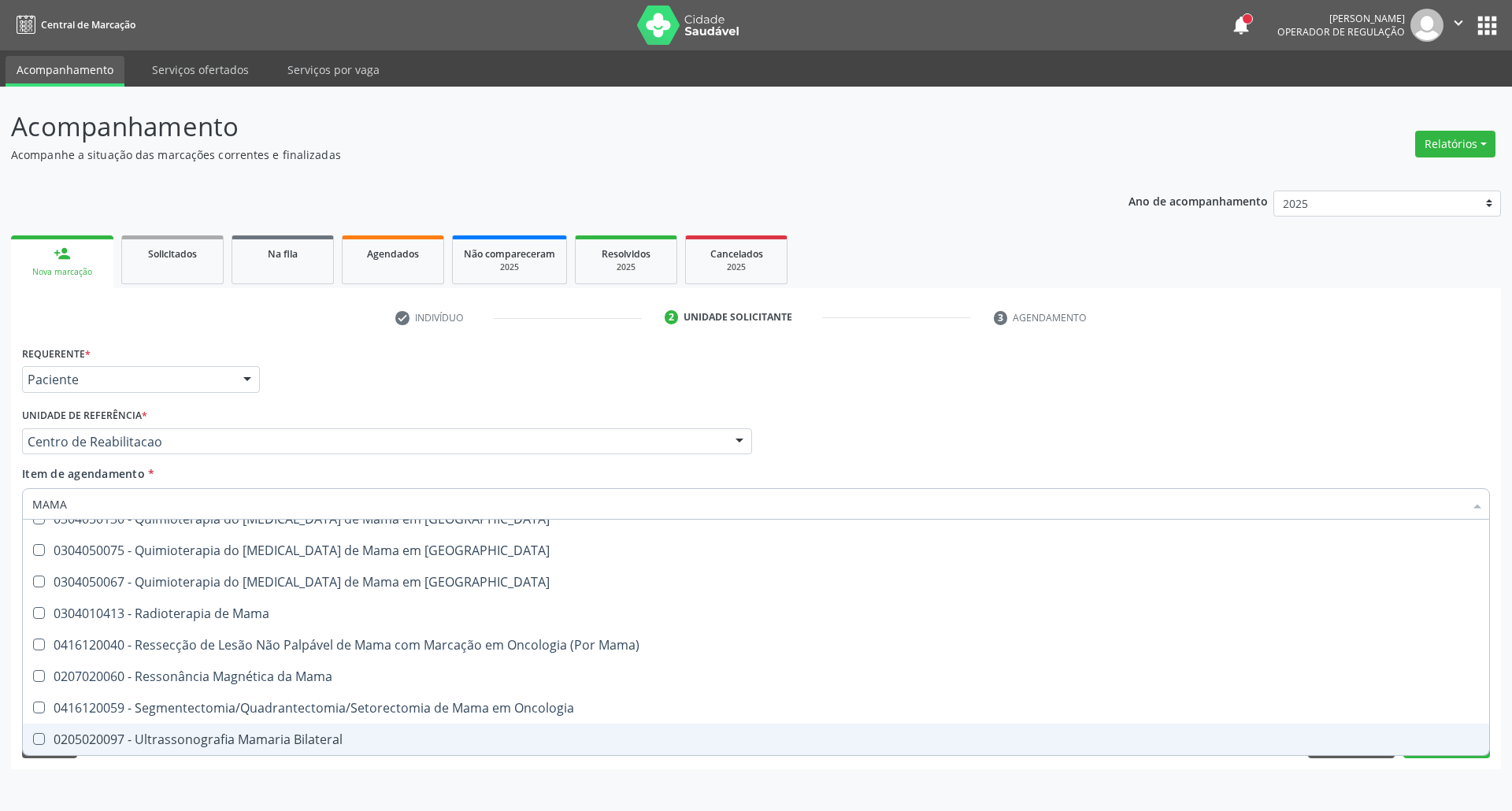
click at [224, 737] on div "0205020097 - Ultrassonografia Mamaria Bilateral" at bounding box center [756, 739] width 1448 height 13
checkbox Bilateral "true"
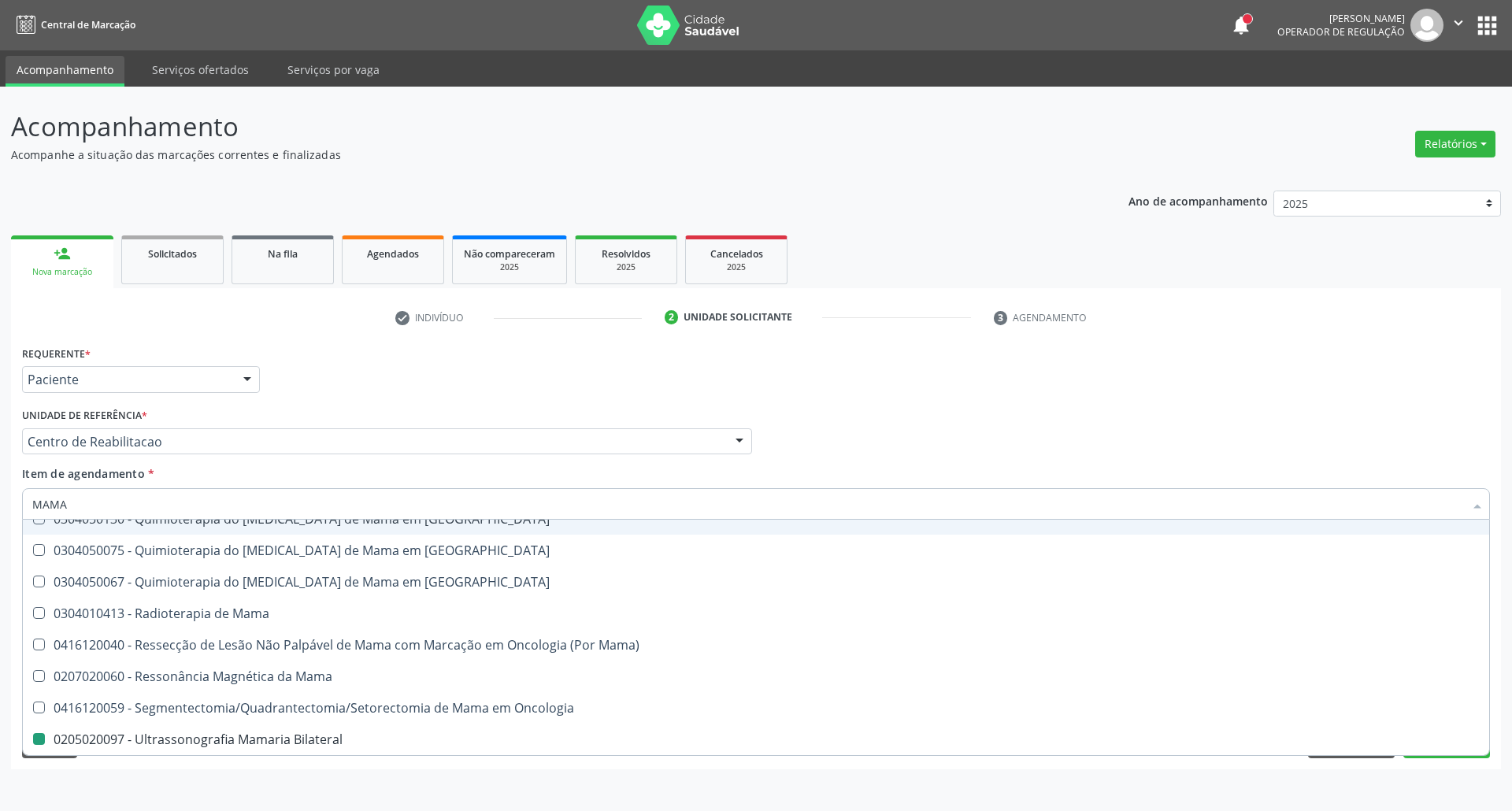
click at [884, 432] on div "Profissional Solicitante Por favor, selecione a Unidade de Atendimento primeiro…" at bounding box center [756, 434] width 1476 height 62
checkbox Mama "true"
checkbox Linha "true"
checkbox Bilateral "false"
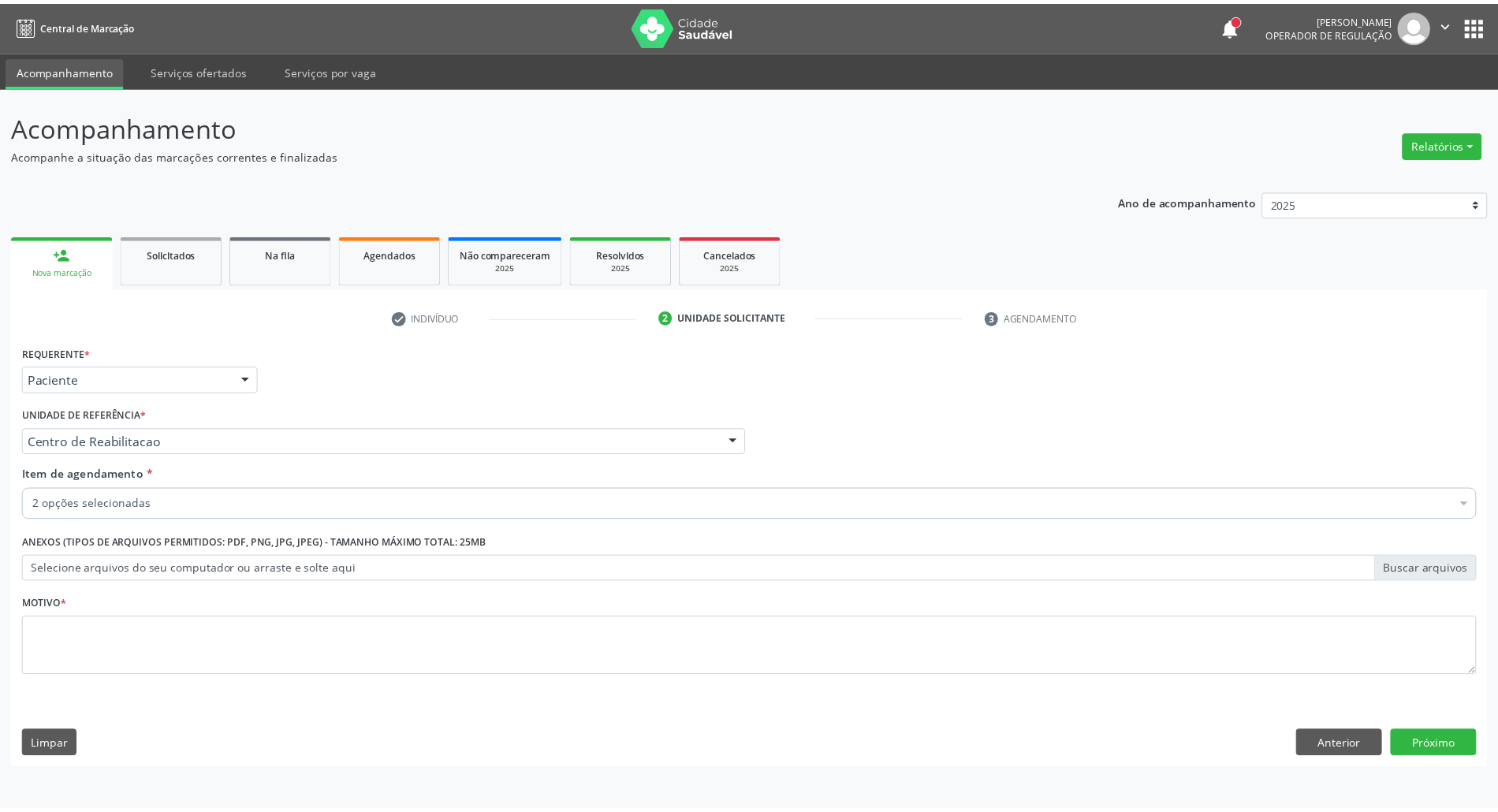
scroll to position [0, 0]
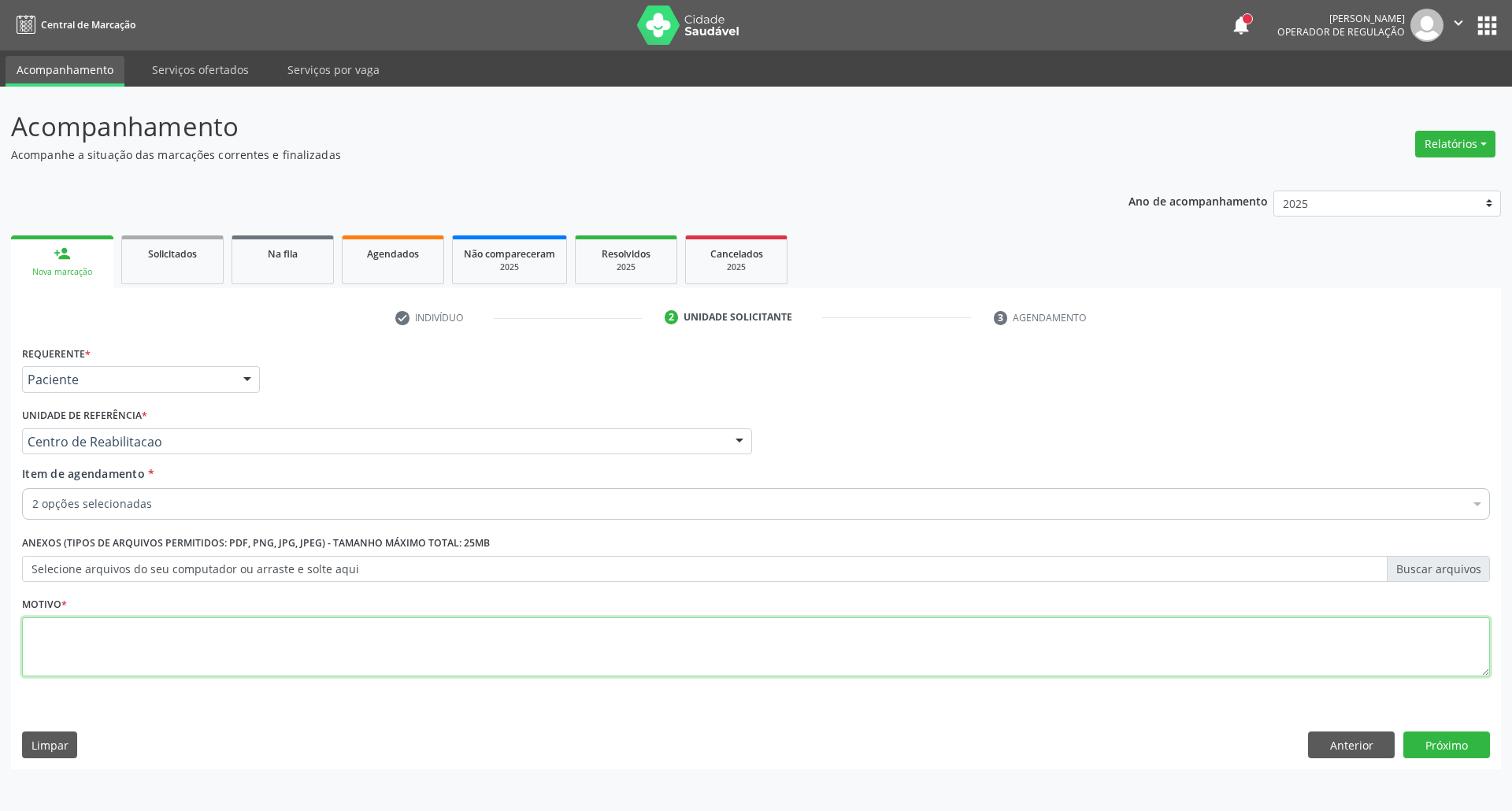
click at [405, 651] on textarea at bounding box center [756, 647] width 1468 height 60
type textarea "."
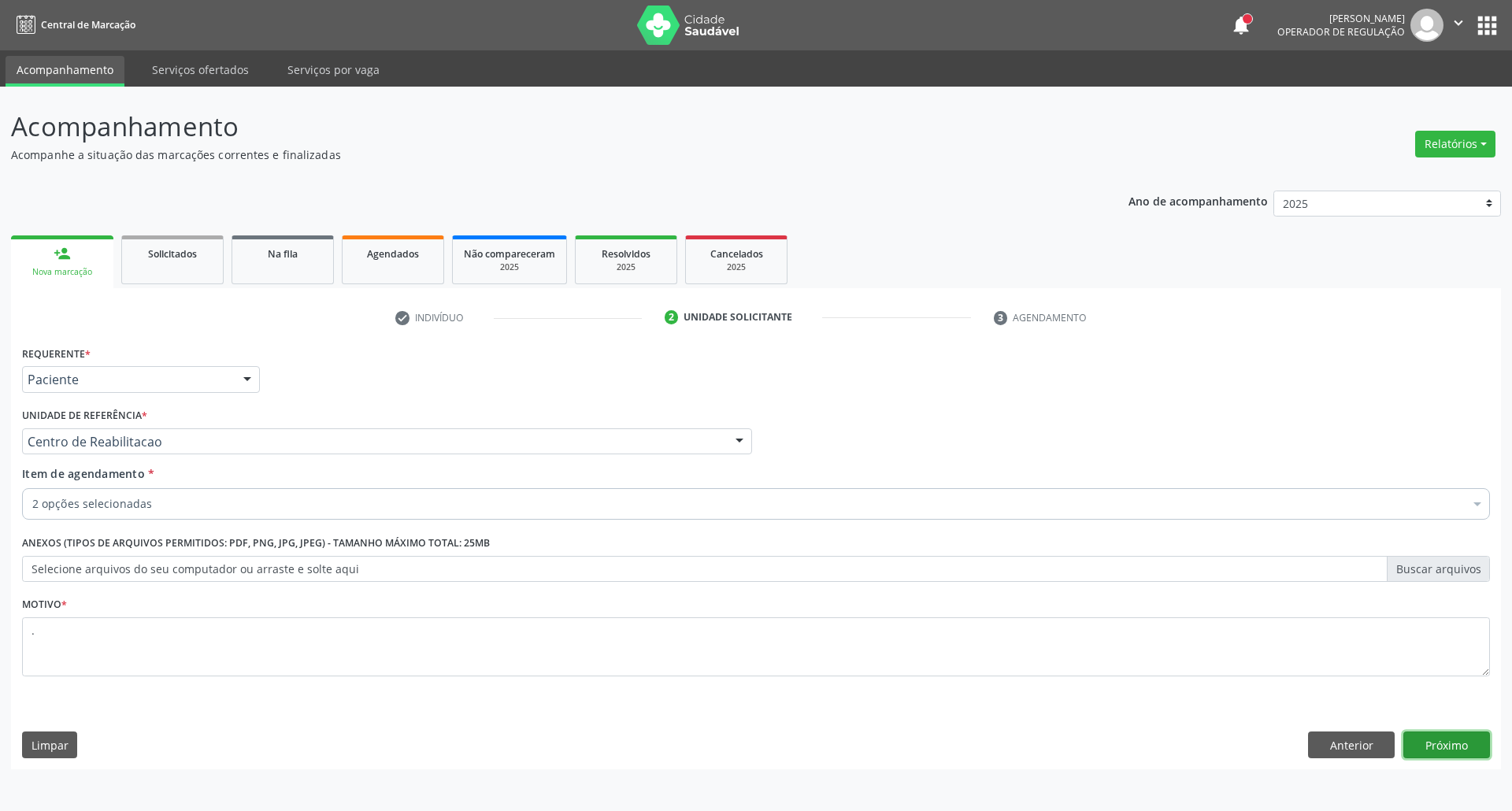
click at [1454, 748] on button "Próximo" at bounding box center [1447, 745] width 87 height 27
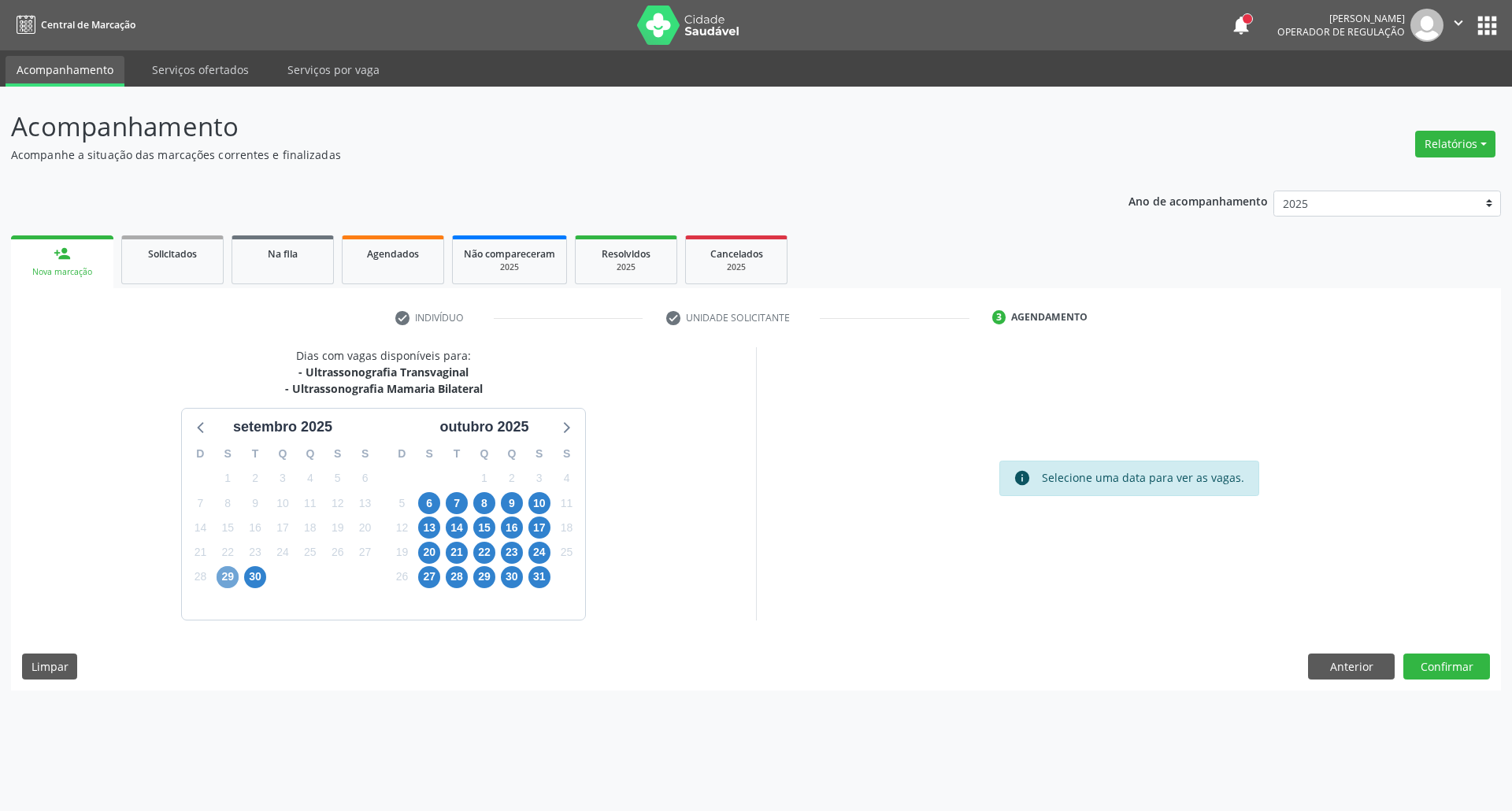
click at [228, 578] on span "29" at bounding box center [227, 577] width 22 height 22
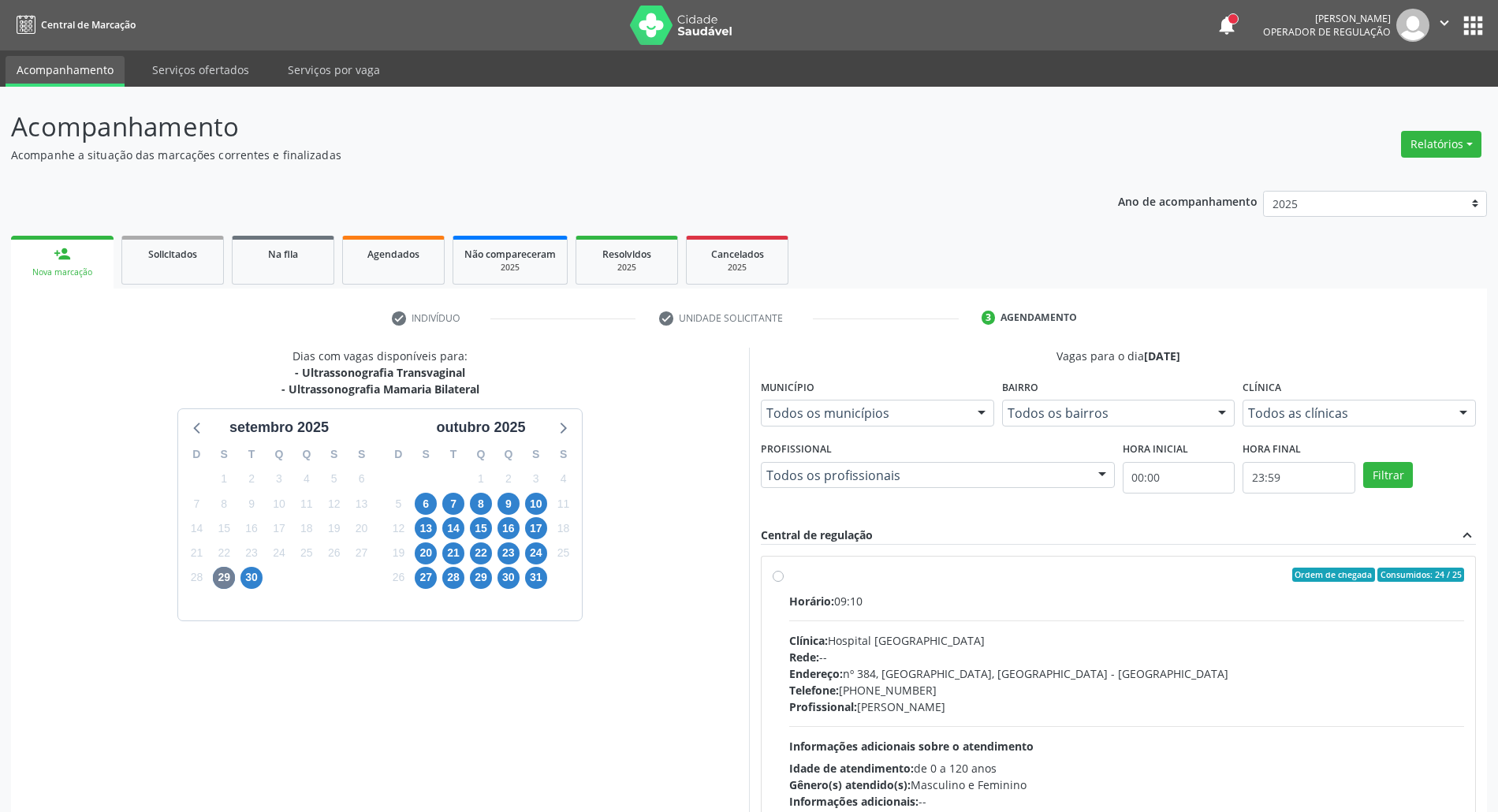
click at [1032, 603] on div "Horário: 09:10" at bounding box center [1126, 601] width 675 height 17
click at [784, 582] on input "Ordem de chegada Consumidos: 24 / 25 Horário: 09:10 Clínica: Hospital Sao Franc…" at bounding box center [778, 574] width 11 height 14
radio input "true"
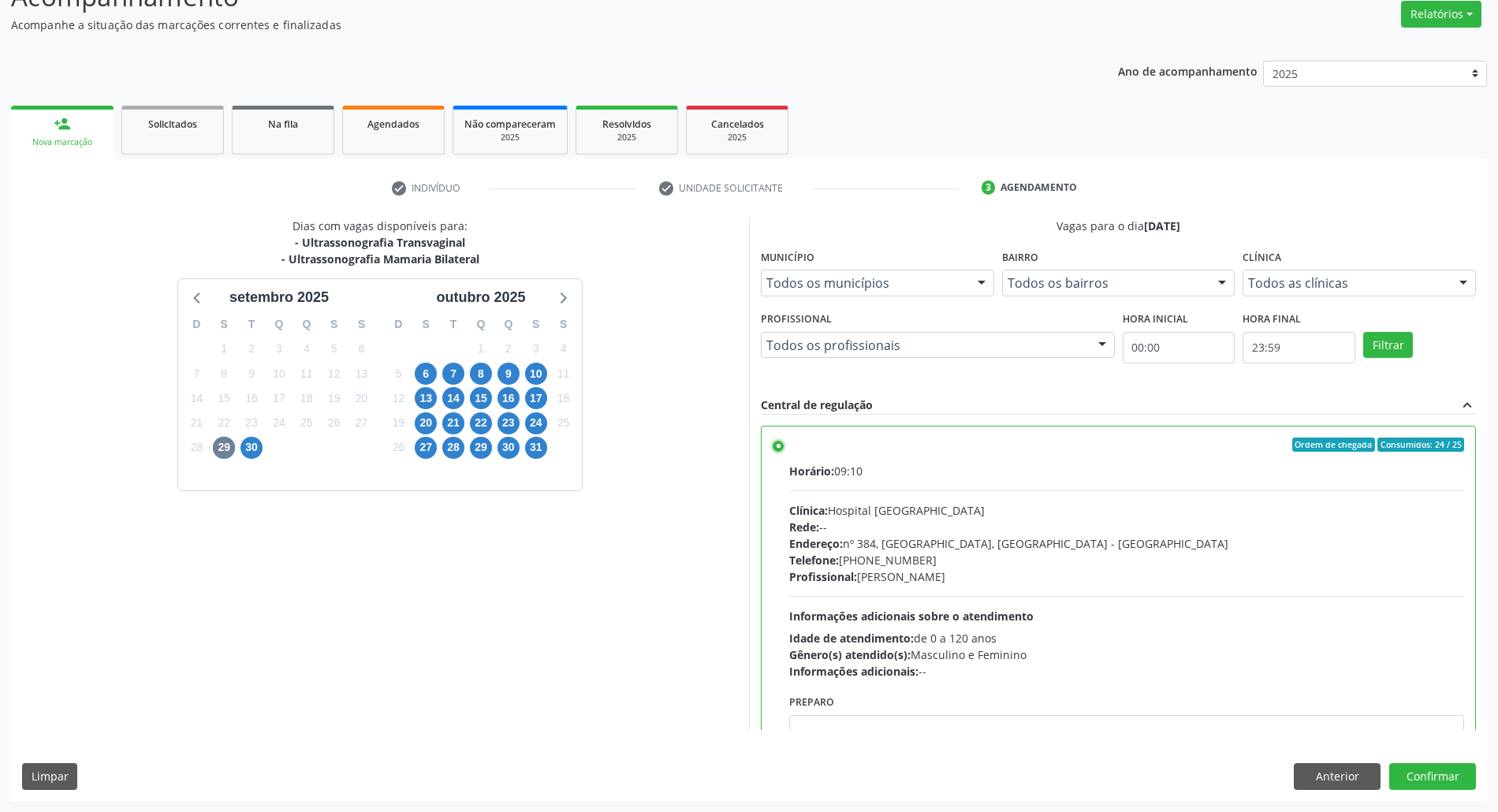
scroll to position [79, 0]
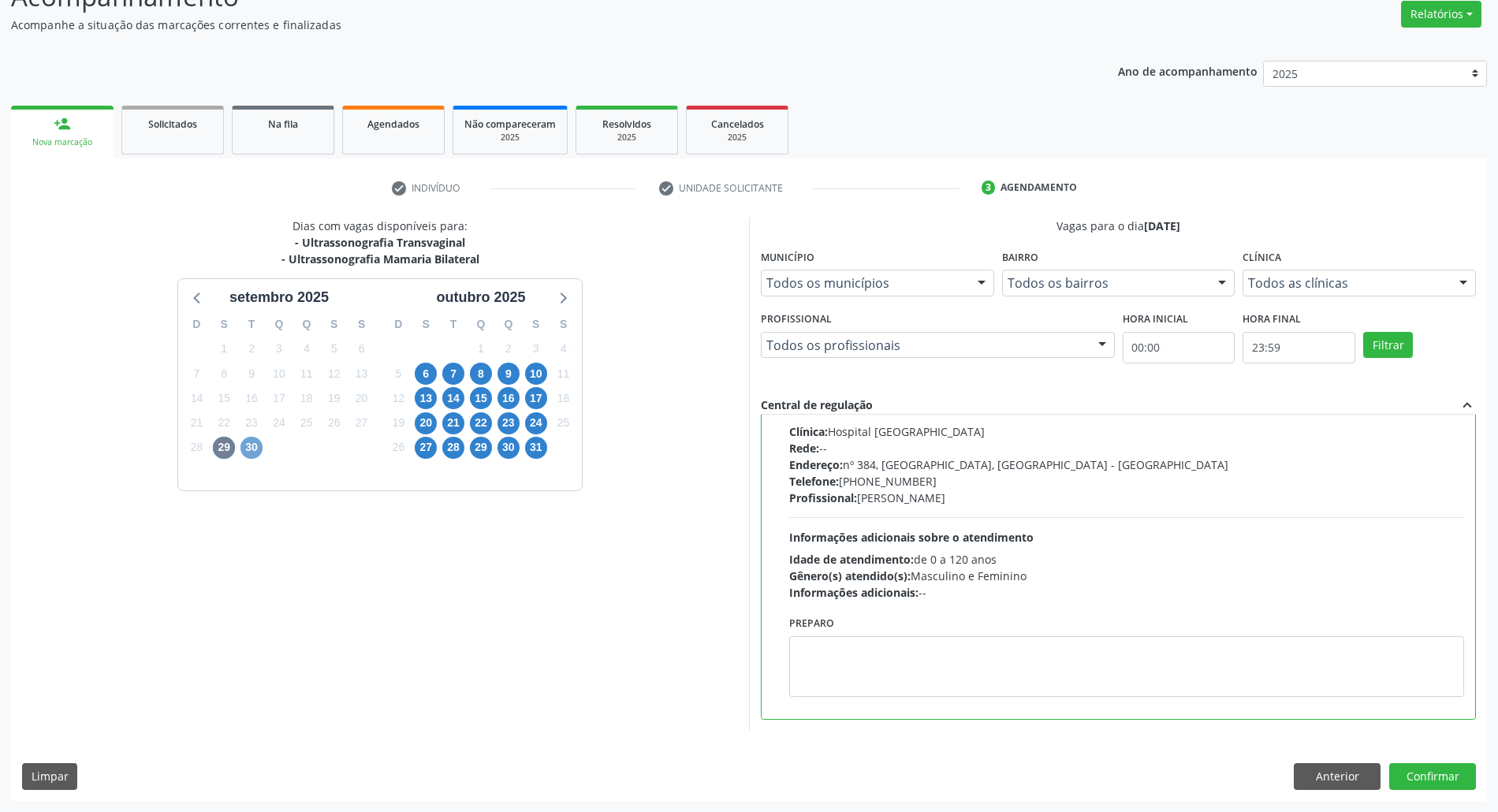
click at [256, 446] on span "30" at bounding box center [252, 448] width 22 height 22
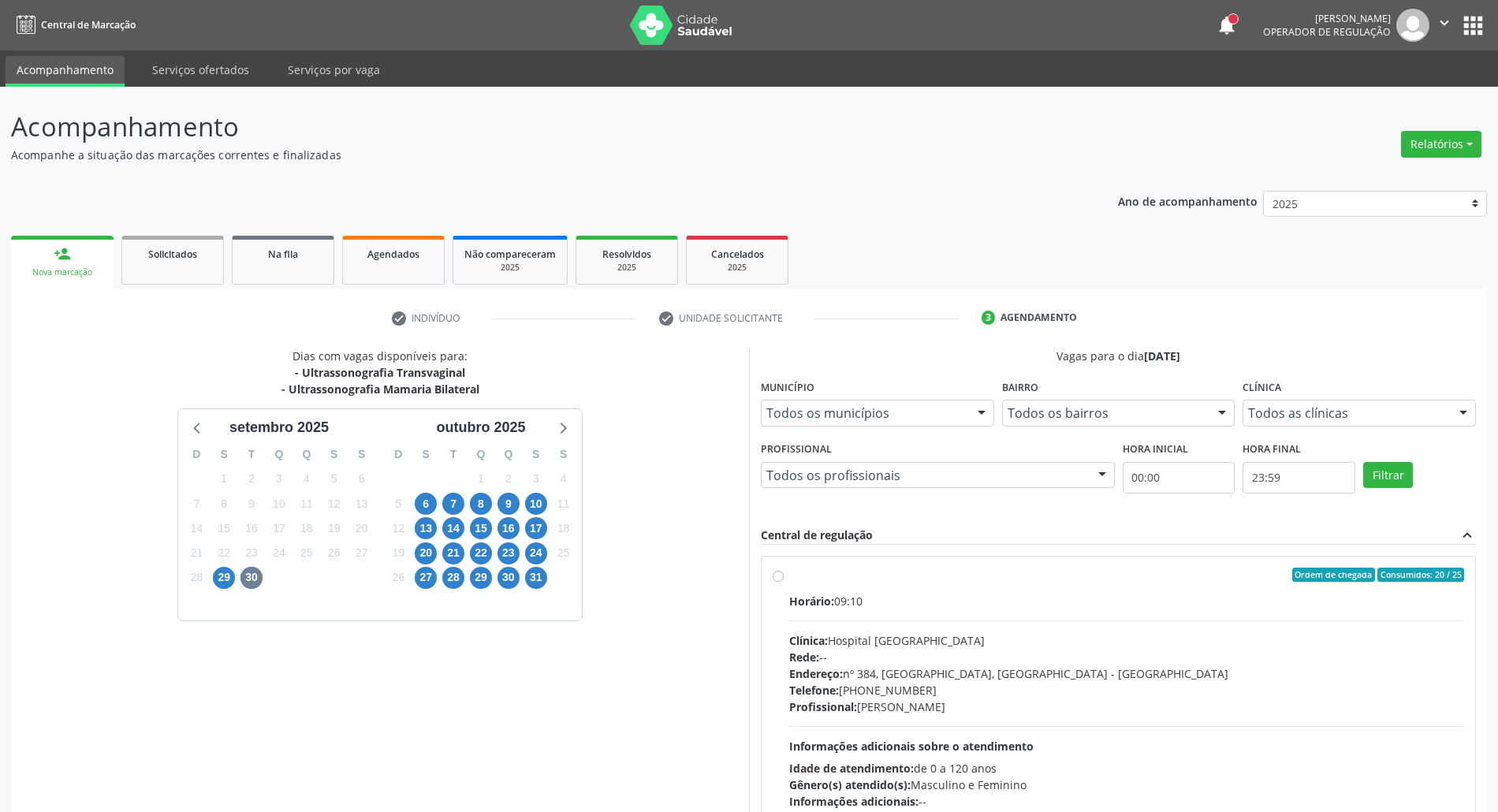
click at [1025, 615] on div "Horário: 09:10 Clínica: Hospital Sao Francisco Rede: -- Endereço: nº 384, Varze…" at bounding box center [1126, 700] width 675 height 217
click at [784, 582] on input "Ordem de chegada Consumidos: 20 / 25 Horário: 09:10 Clínica: Hospital Sao Franc…" at bounding box center [778, 574] width 11 height 14
radio input "true"
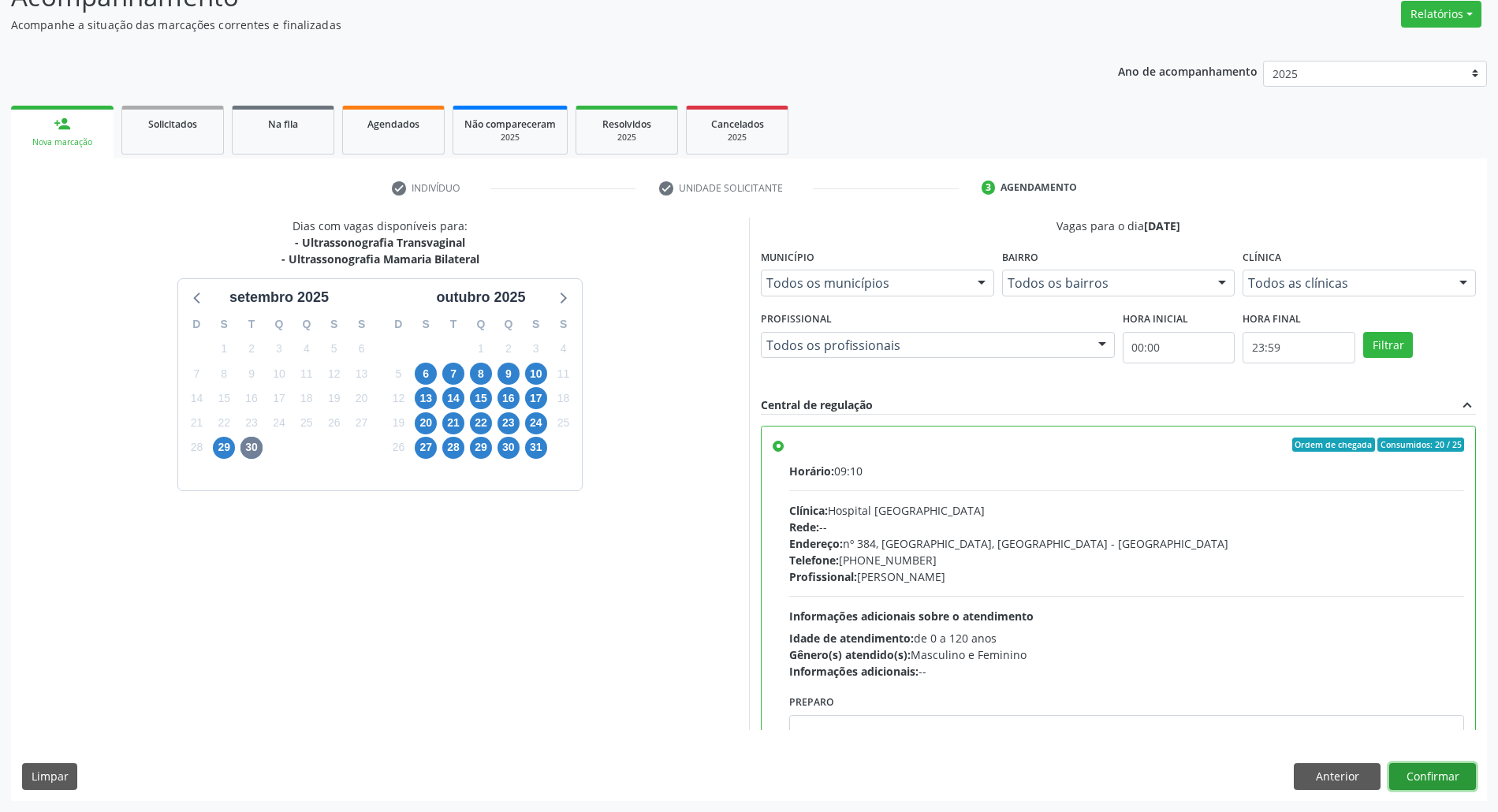
click at [1420, 773] on button "Confirmar" at bounding box center [1433, 776] width 87 height 27
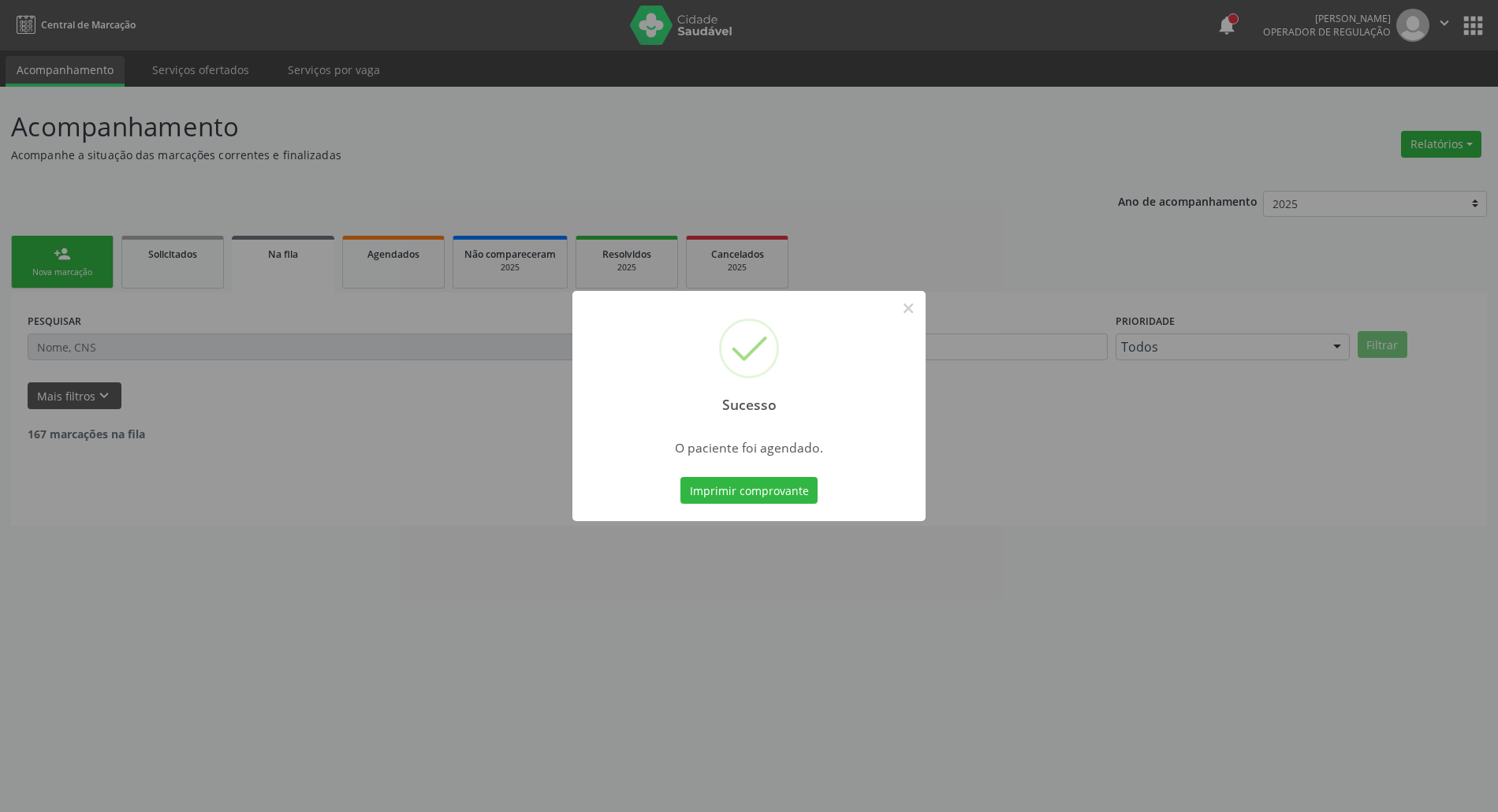
scroll to position [0, 0]
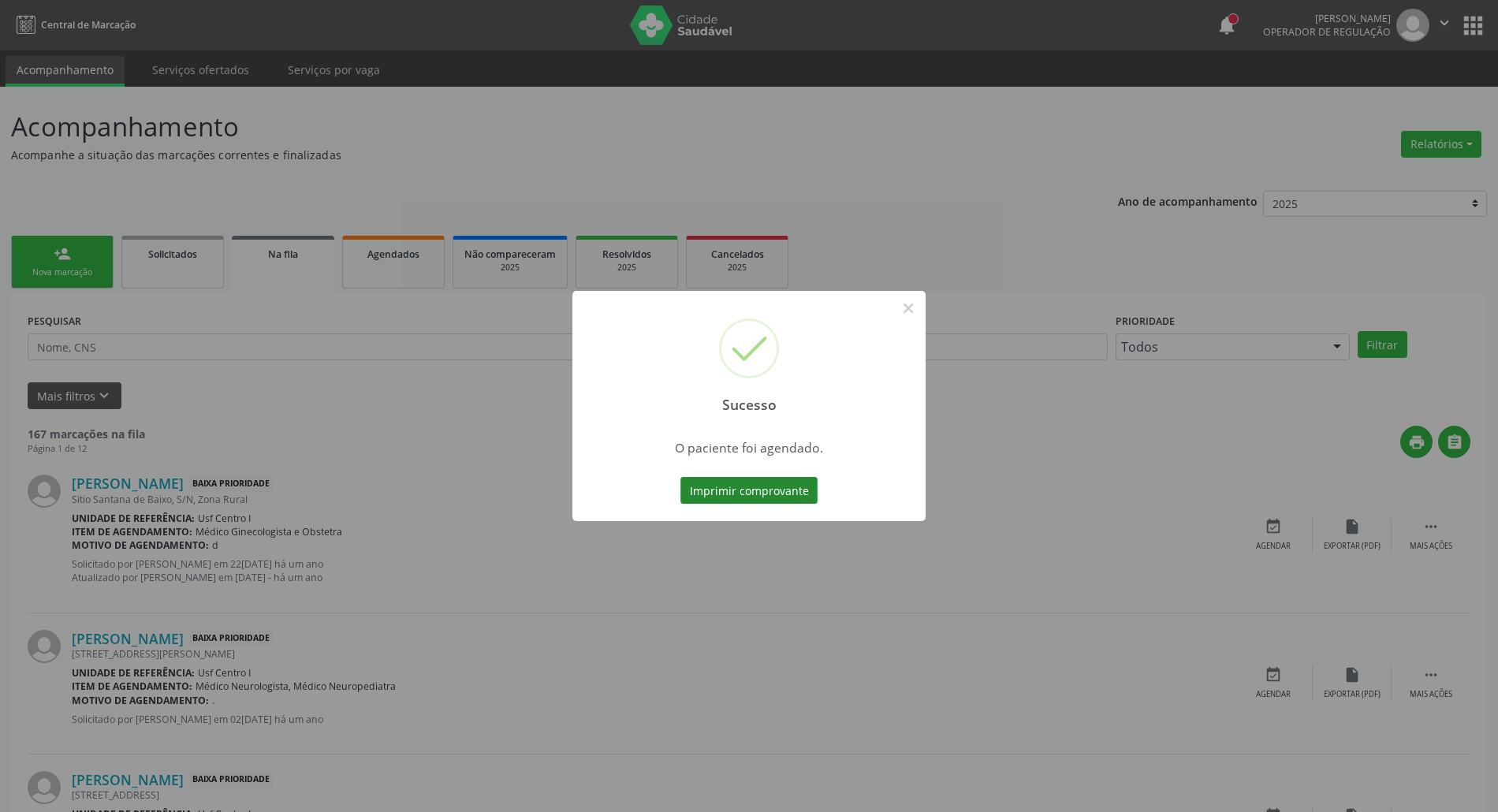
click at [725, 488] on button "Imprimir comprovante" at bounding box center [749, 489] width 137 height 27
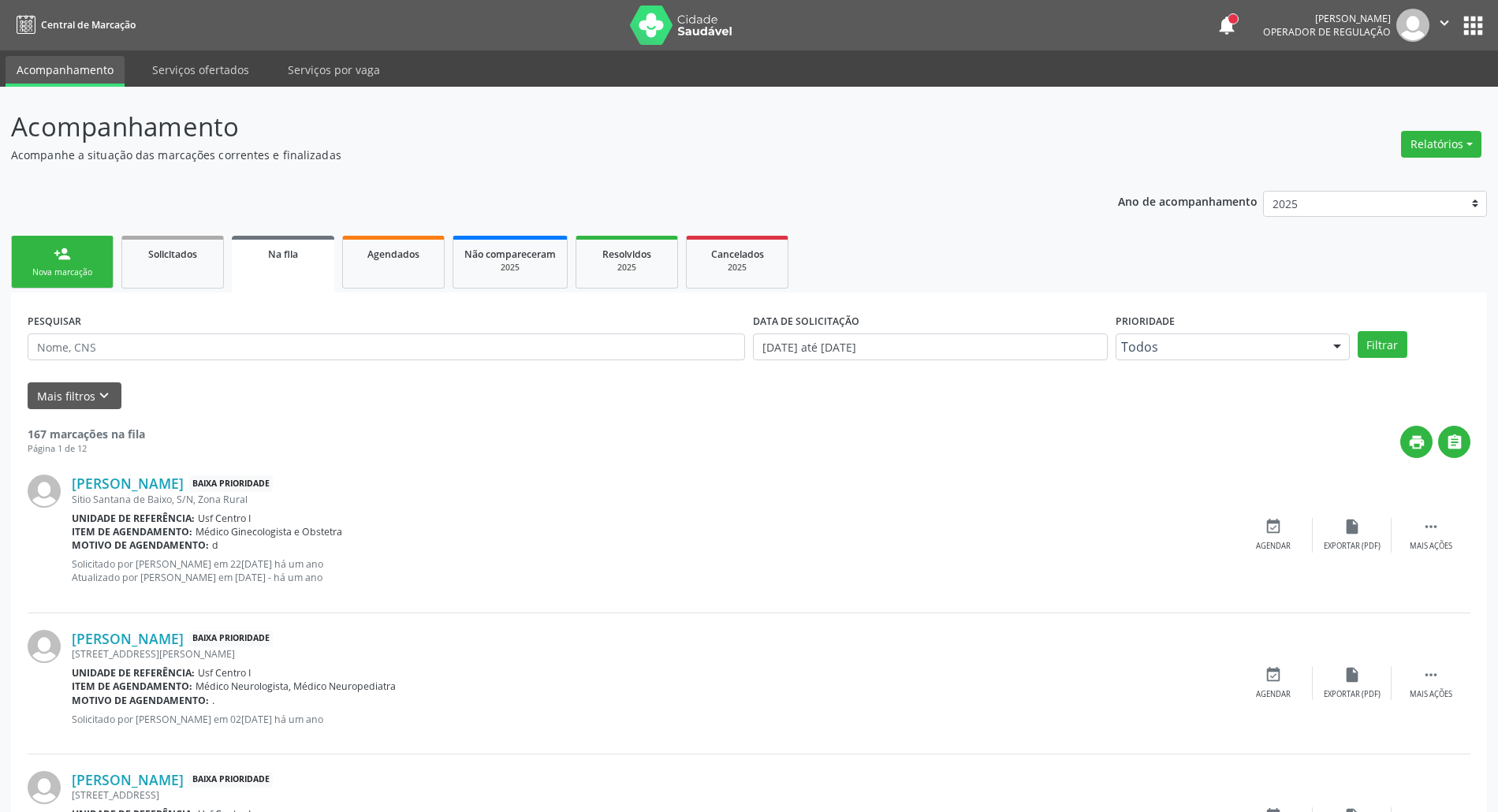
click at [57, 259] on div "person_add" at bounding box center [62, 253] width 18 height 18
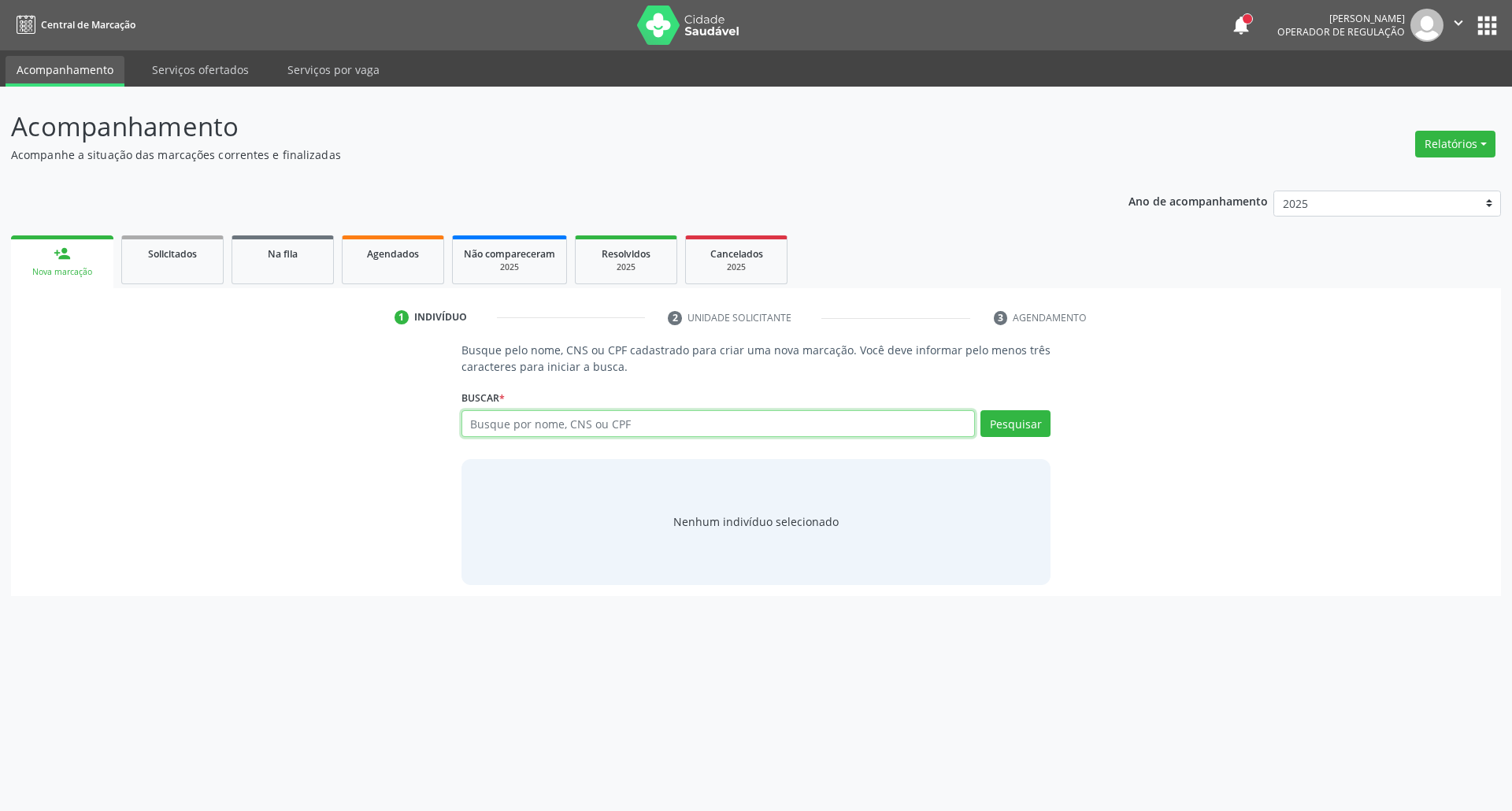
click at [742, 428] on input "text" at bounding box center [718, 423] width 515 height 27
type input "898003706556727"
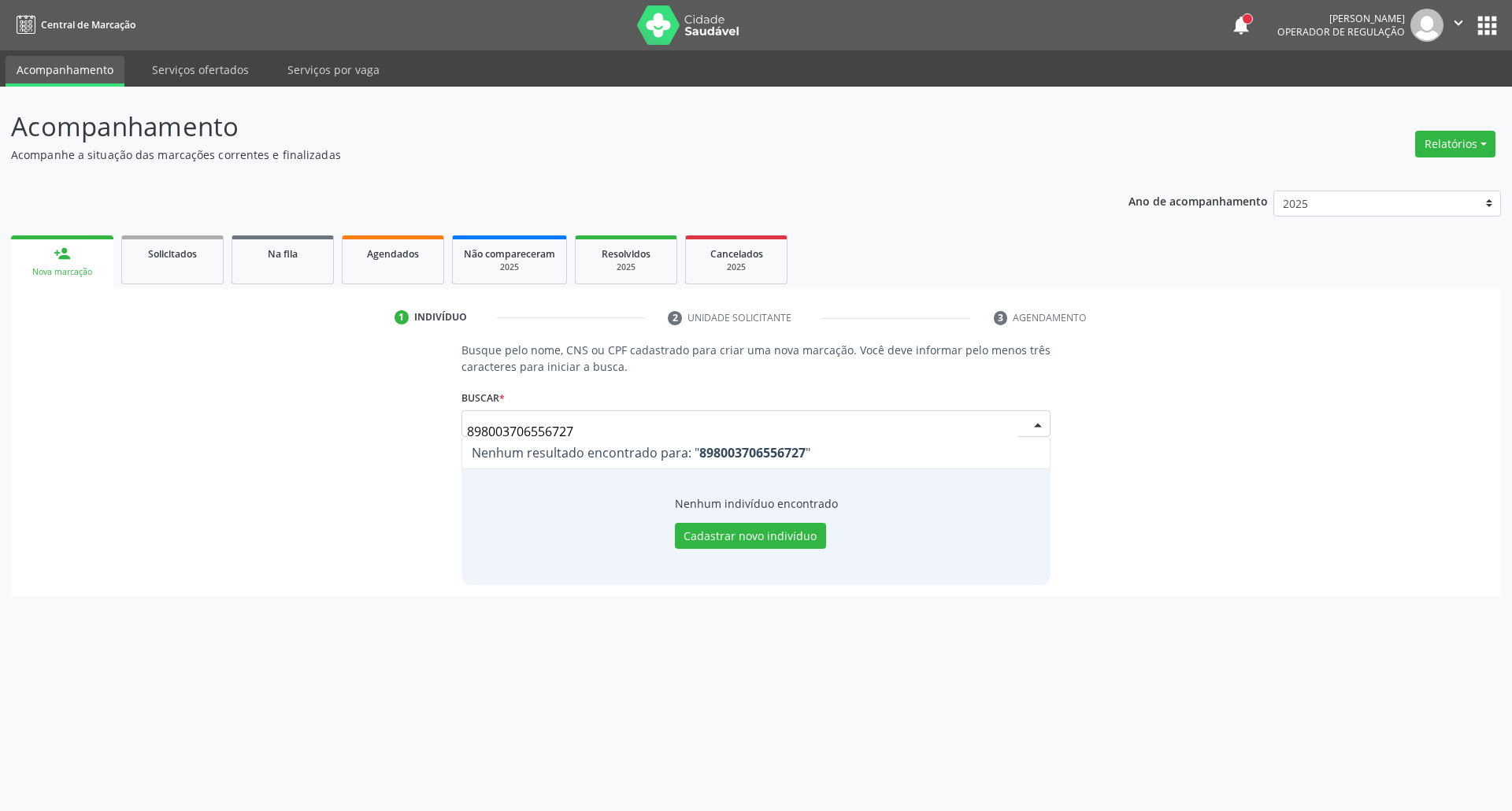
drag, startPoint x: 605, startPoint y: 426, endPoint x: 133, endPoint y: 425, distance: 472.0
click at [197, 426] on div "Busque pelo nome, CNS ou CPF cadastrado para criar uma nova marcação. Você deve…" at bounding box center [756, 462] width 1468 height 242
type input "MAYARA CRIST"
click at [574, 419] on input "MAYARA CRIST" at bounding box center [718, 423] width 515 height 27
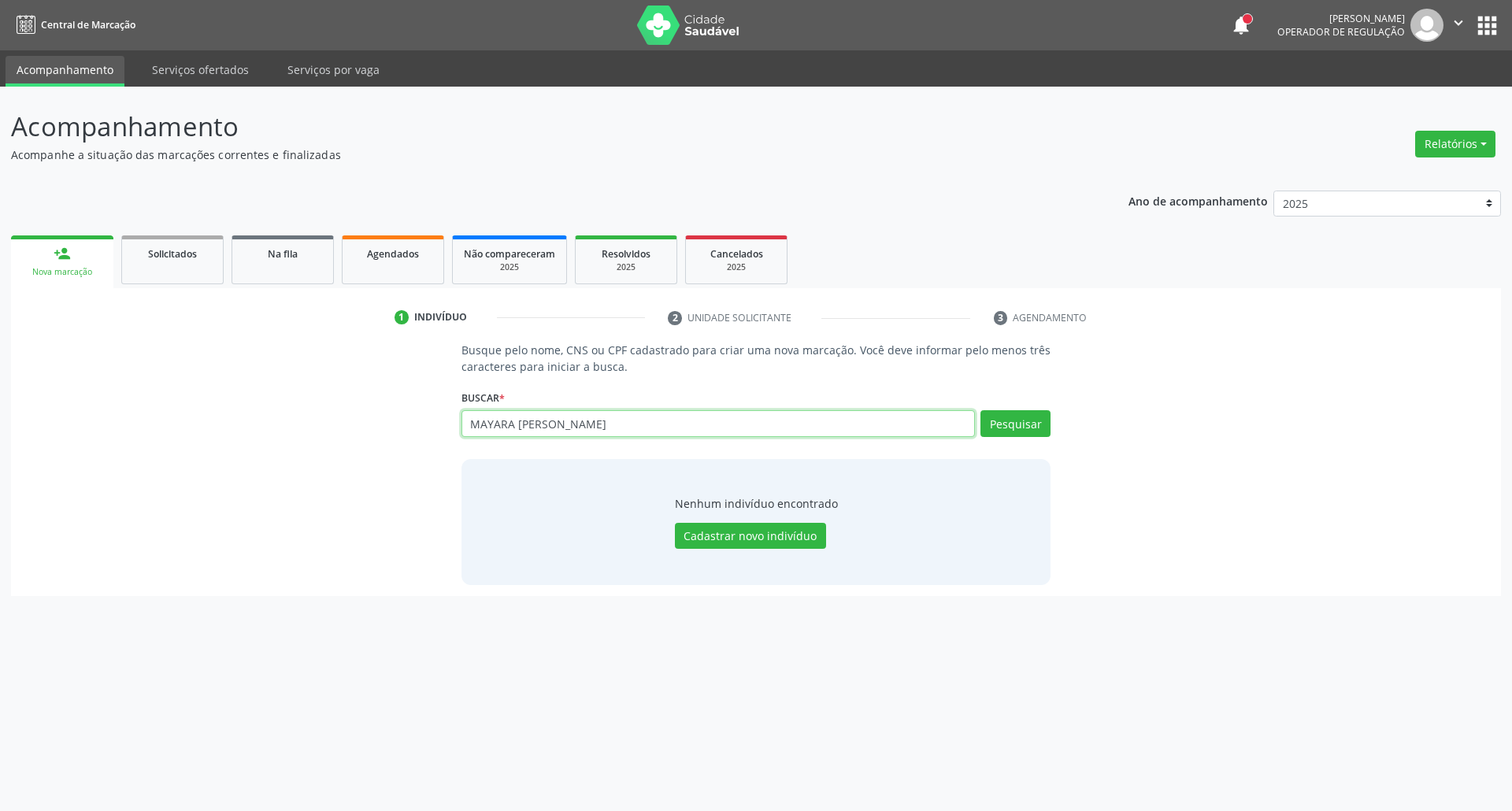
type input "MAYARA CRISTINA DOS SANTO"
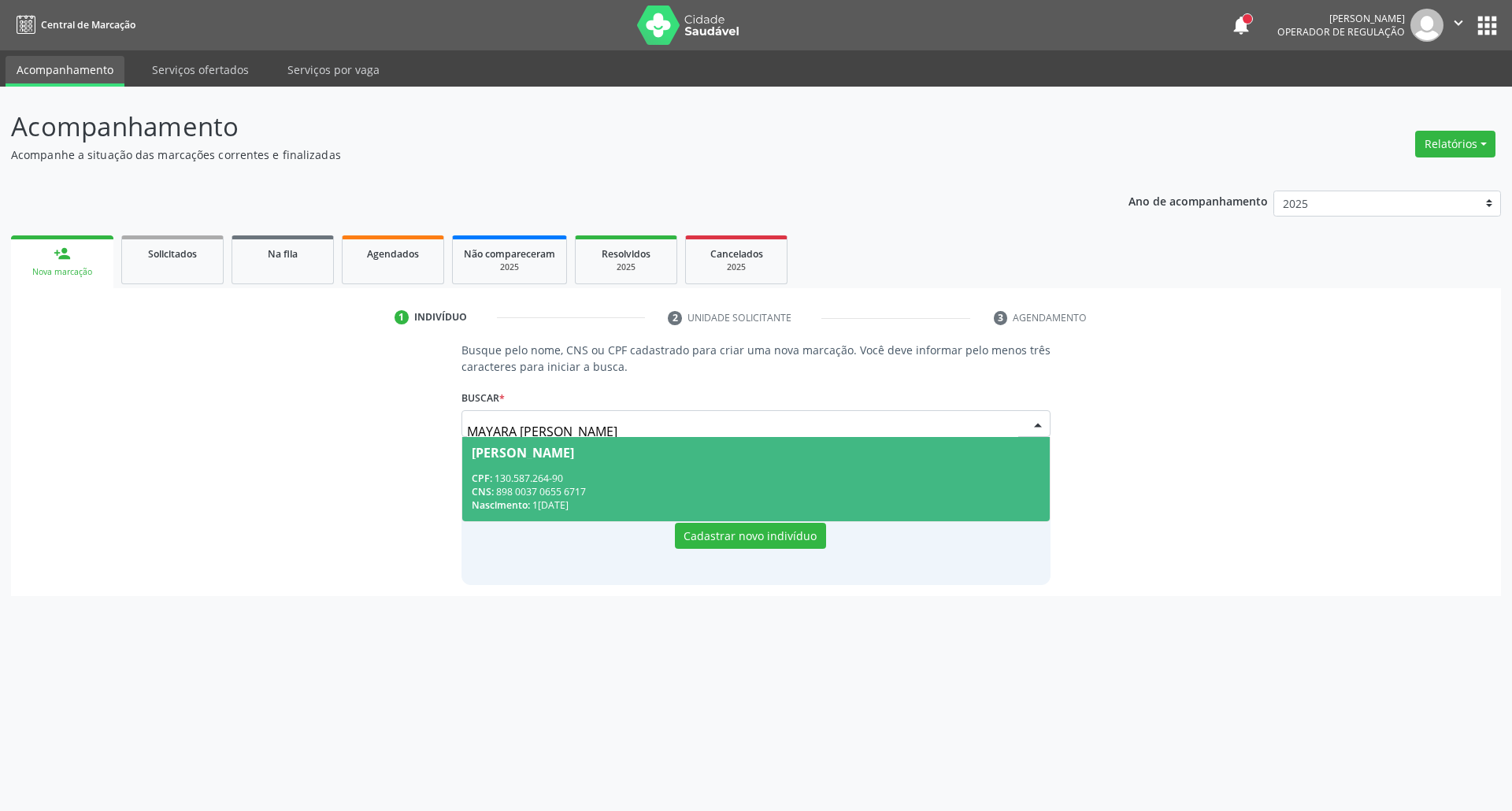
click at [541, 502] on div "Nascimento: 16/10/1996" at bounding box center [756, 504] width 569 height 14
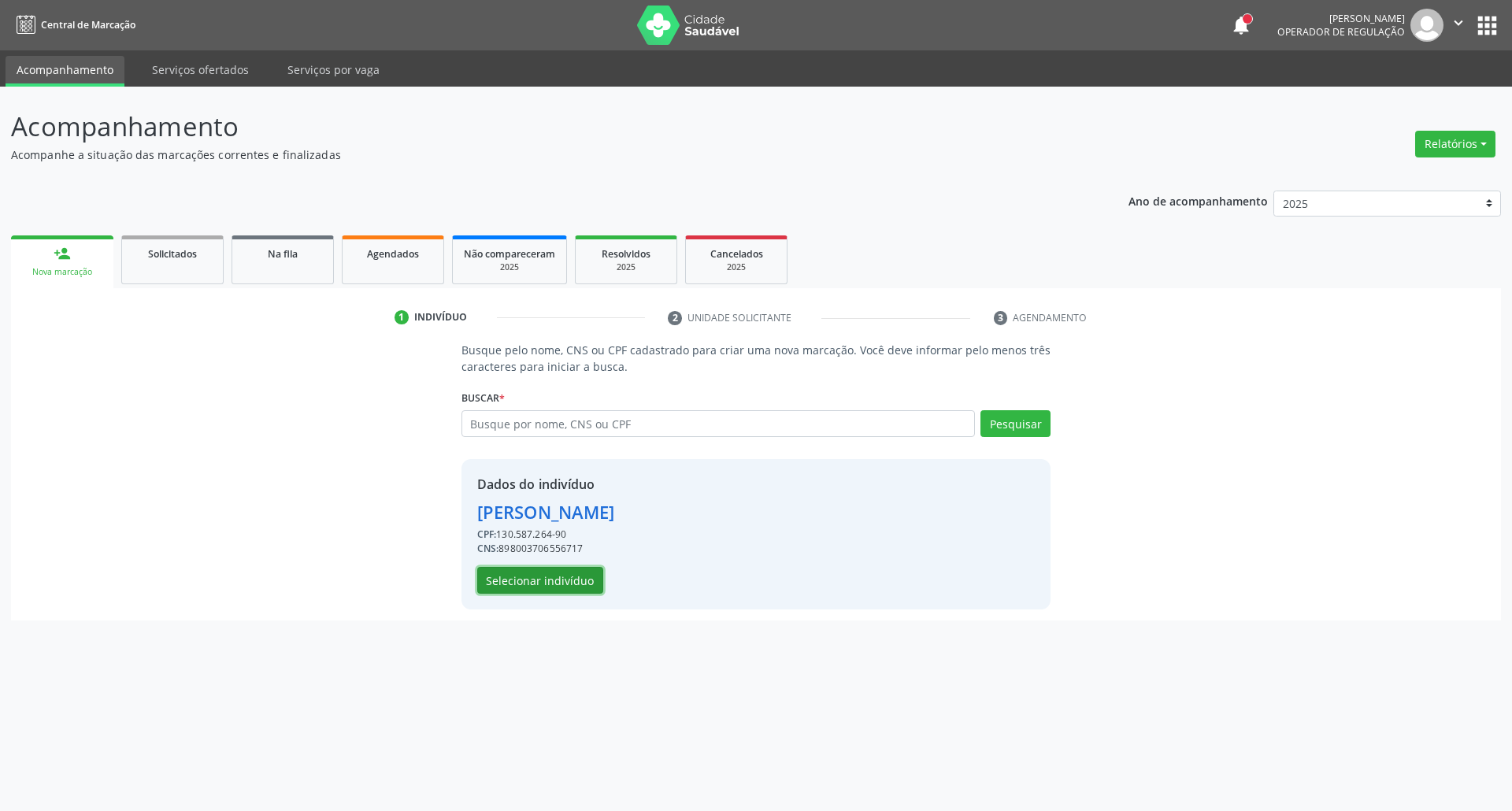
click at [572, 574] on button "Selecionar indivíduo" at bounding box center [540, 580] width 126 height 27
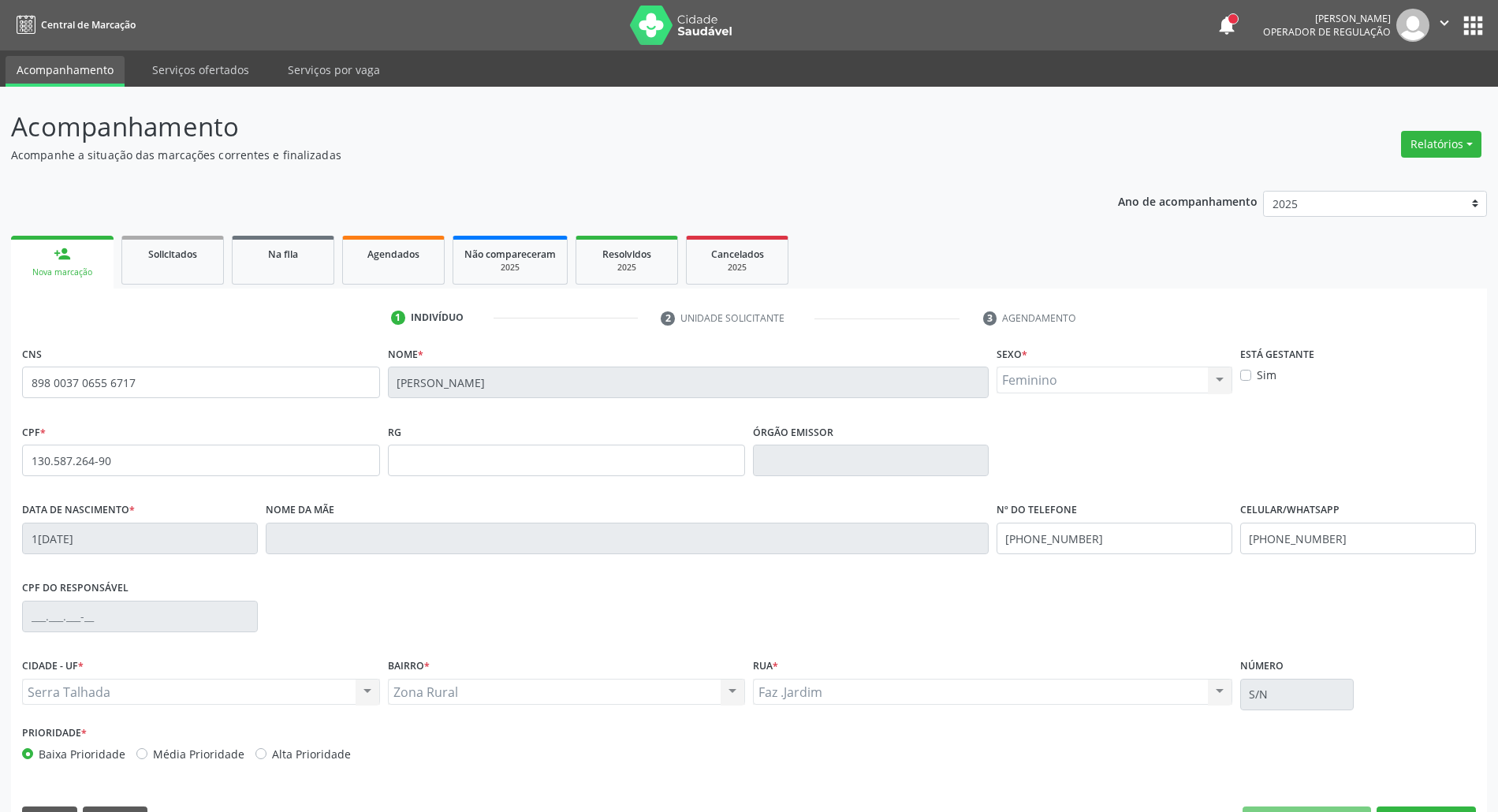
scroll to position [42, 0]
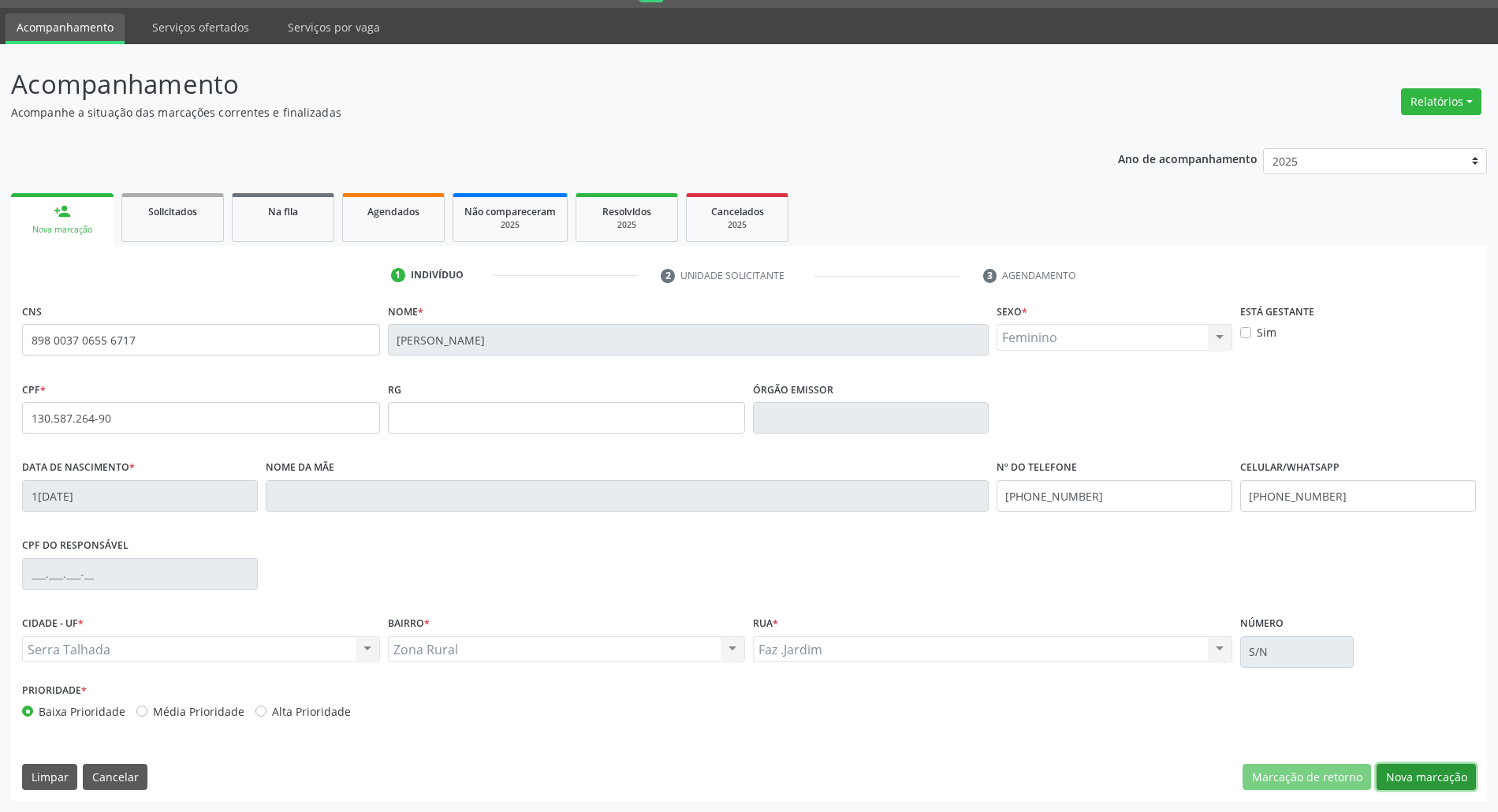
click at [1396, 774] on button "Nova marcação" at bounding box center [1426, 777] width 100 height 27
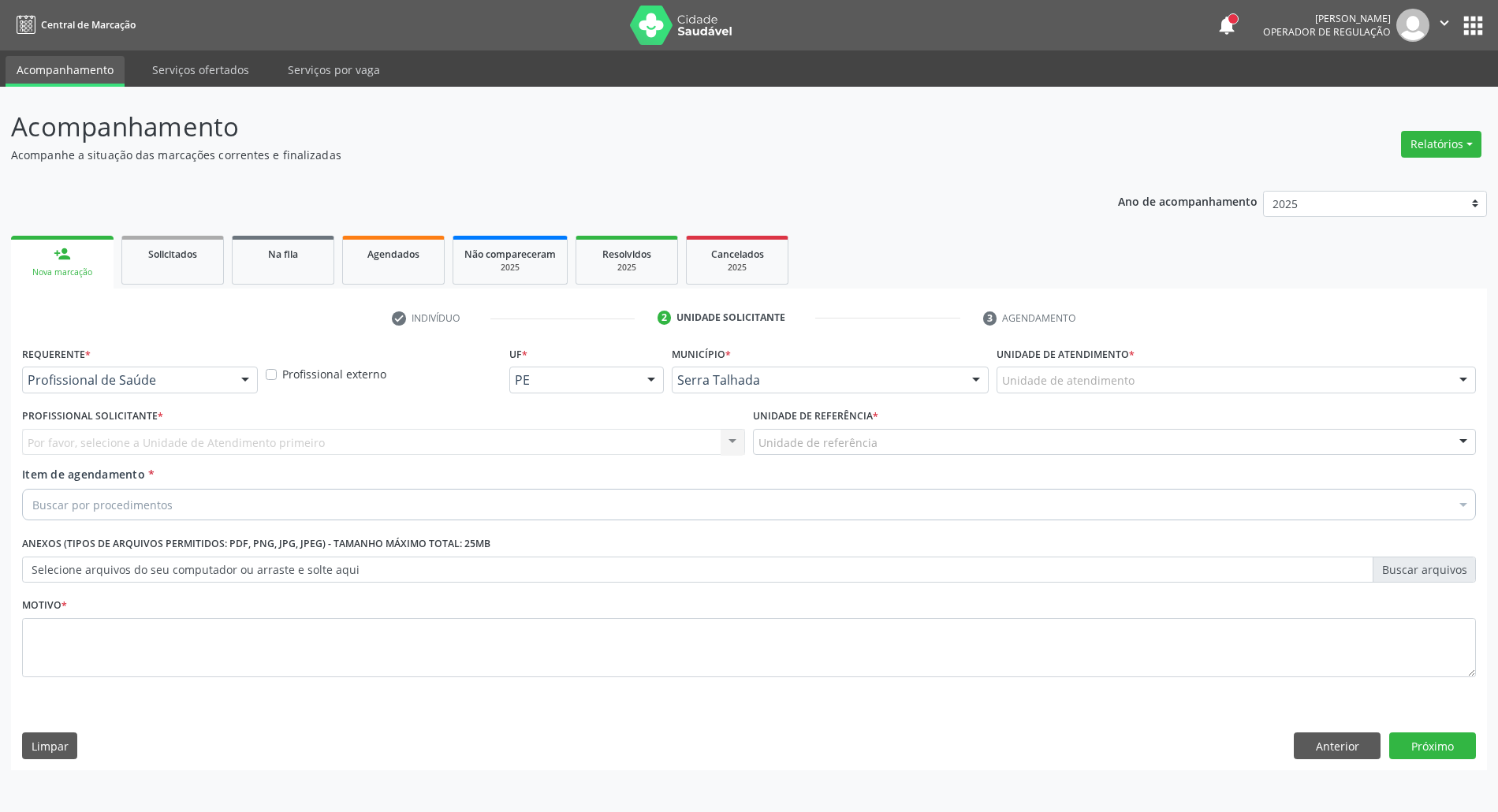
scroll to position [0, 0]
click at [206, 390] on div at bounding box center [141, 380] width 238 height 27
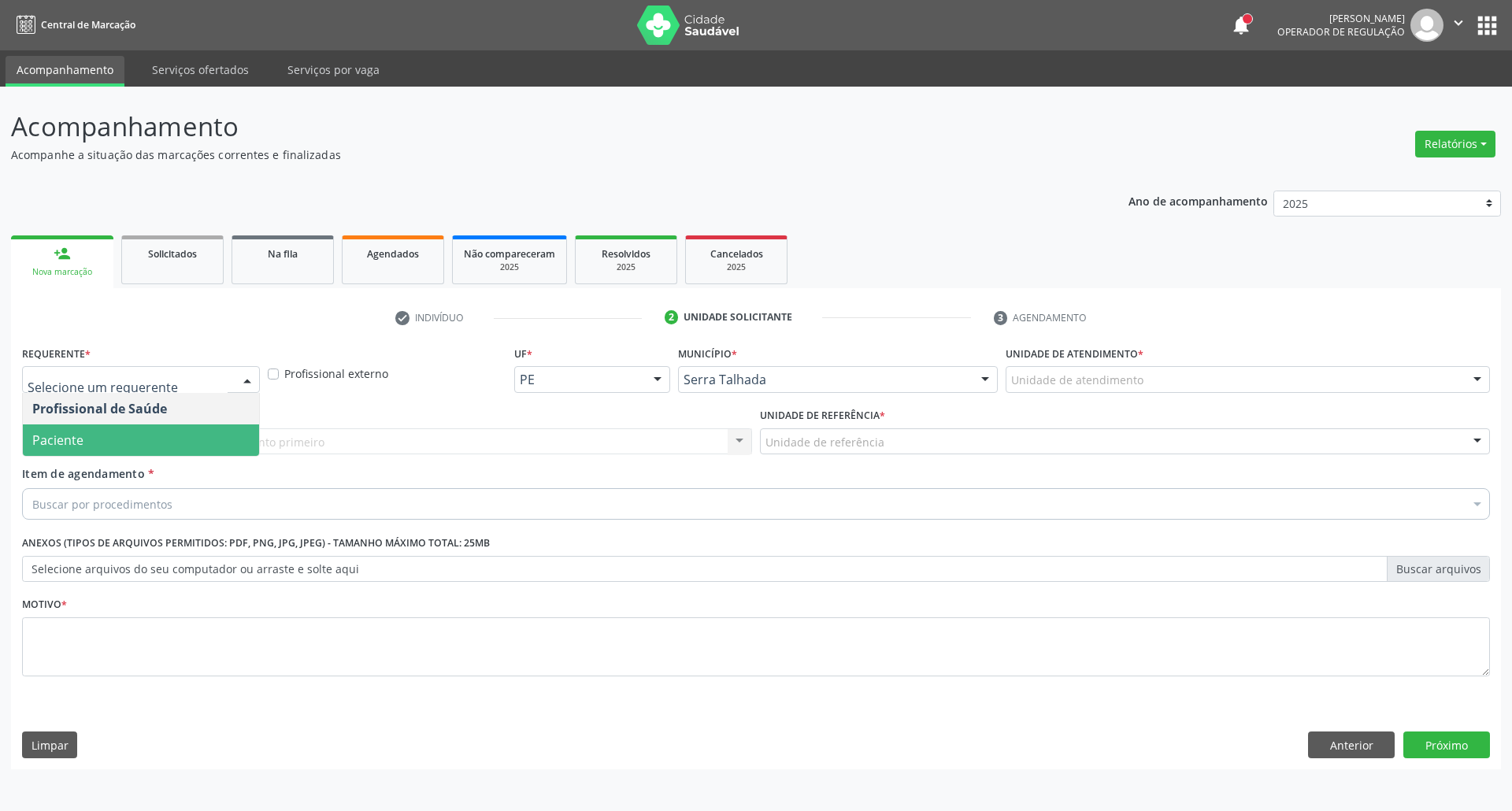
click at [197, 433] on span "Paciente" at bounding box center [141, 440] width 237 height 31
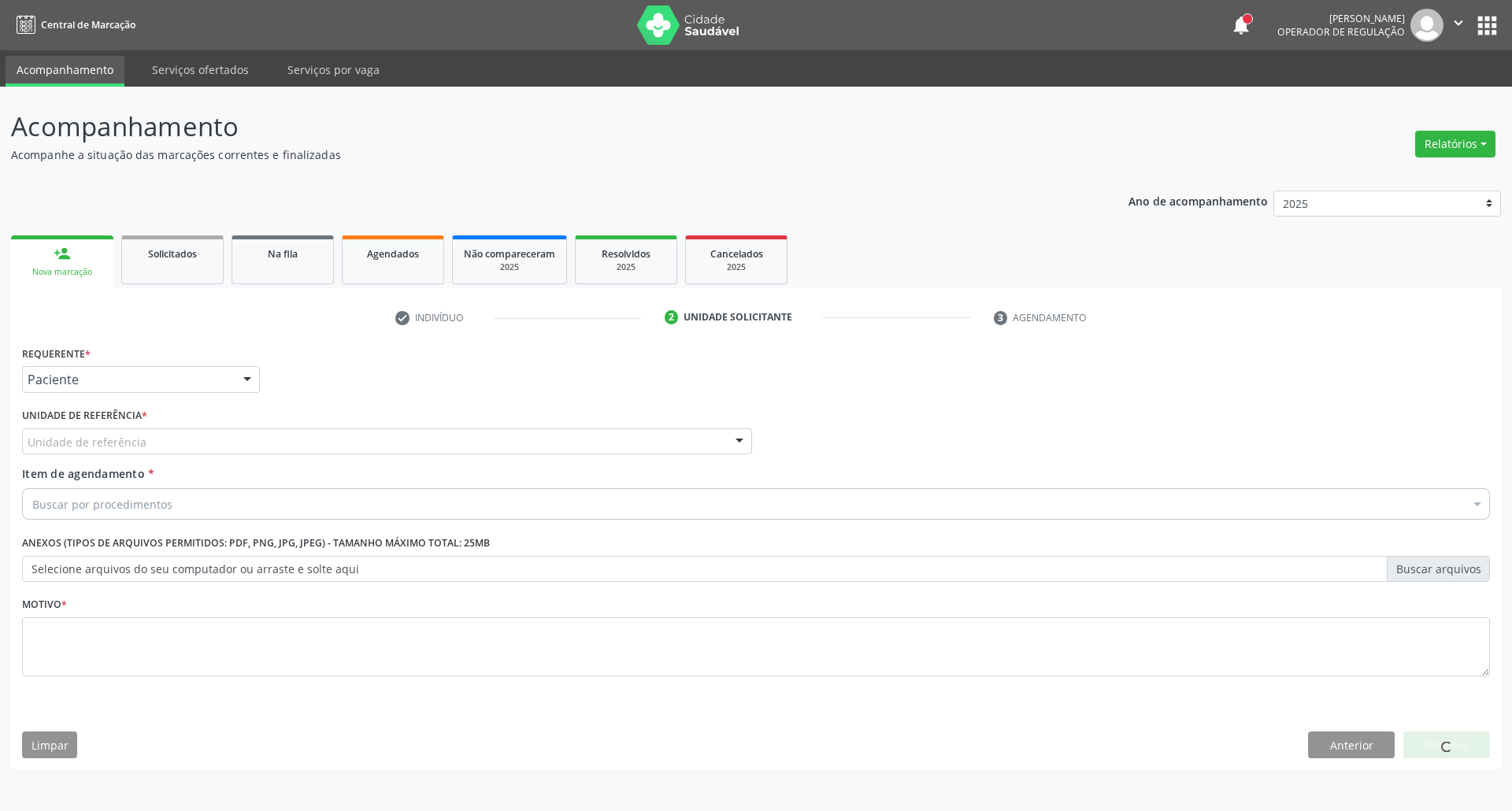
click at [204, 446] on div "Unidade de referência" at bounding box center [387, 441] width 730 height 27
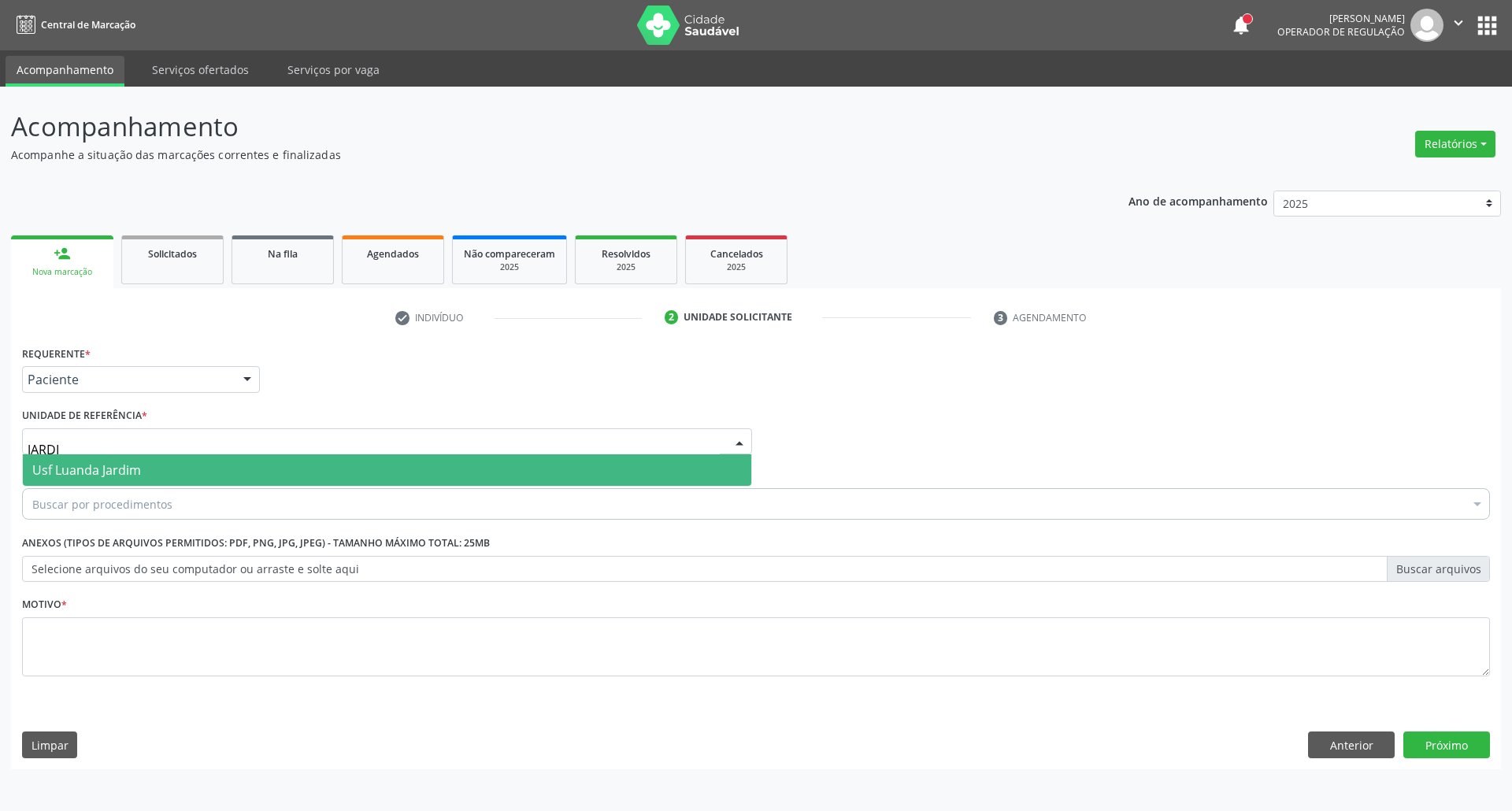
type input "JARDIM"
click at [177, 467] on span "Usf Luanda Jardim" at bounding box center [387, 470] width 728 height 31
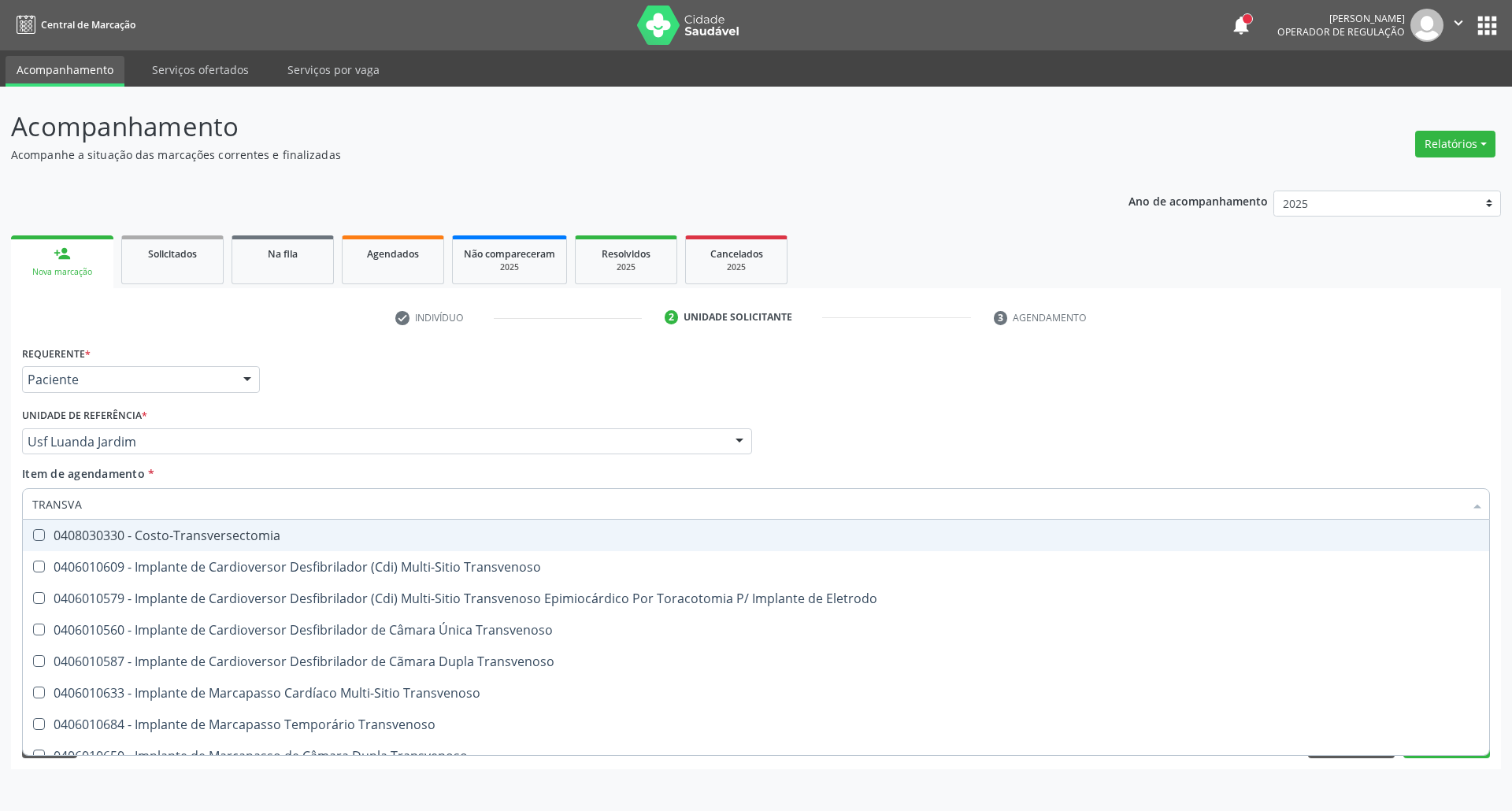
type input "TRANSVAG"
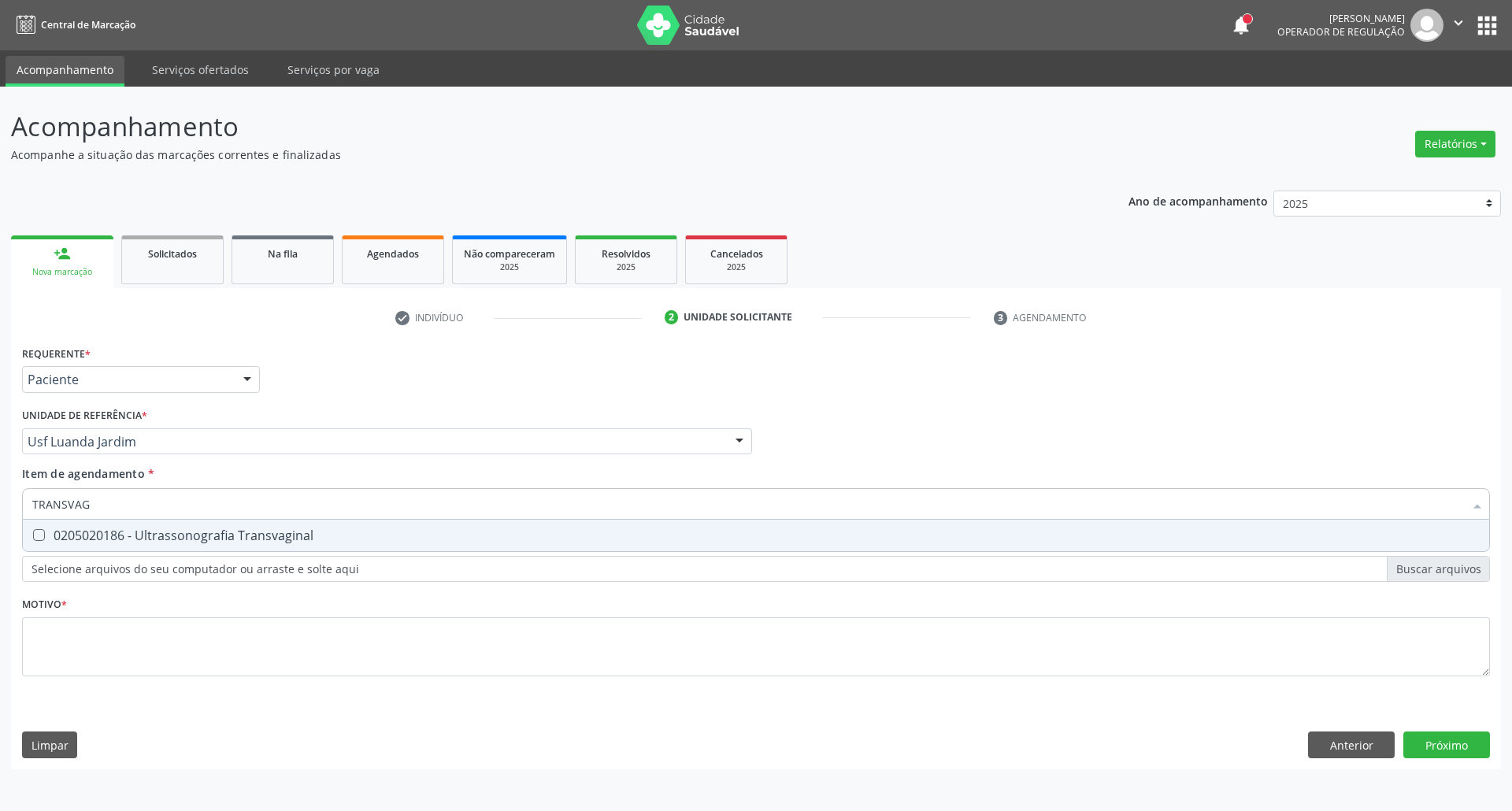
click at [140, 533] on div "0205020186 - Ultrassonografia Transvaginal" at bounding box center [756, 536] width 1448 height 13
checkbox Transvaginal "true"
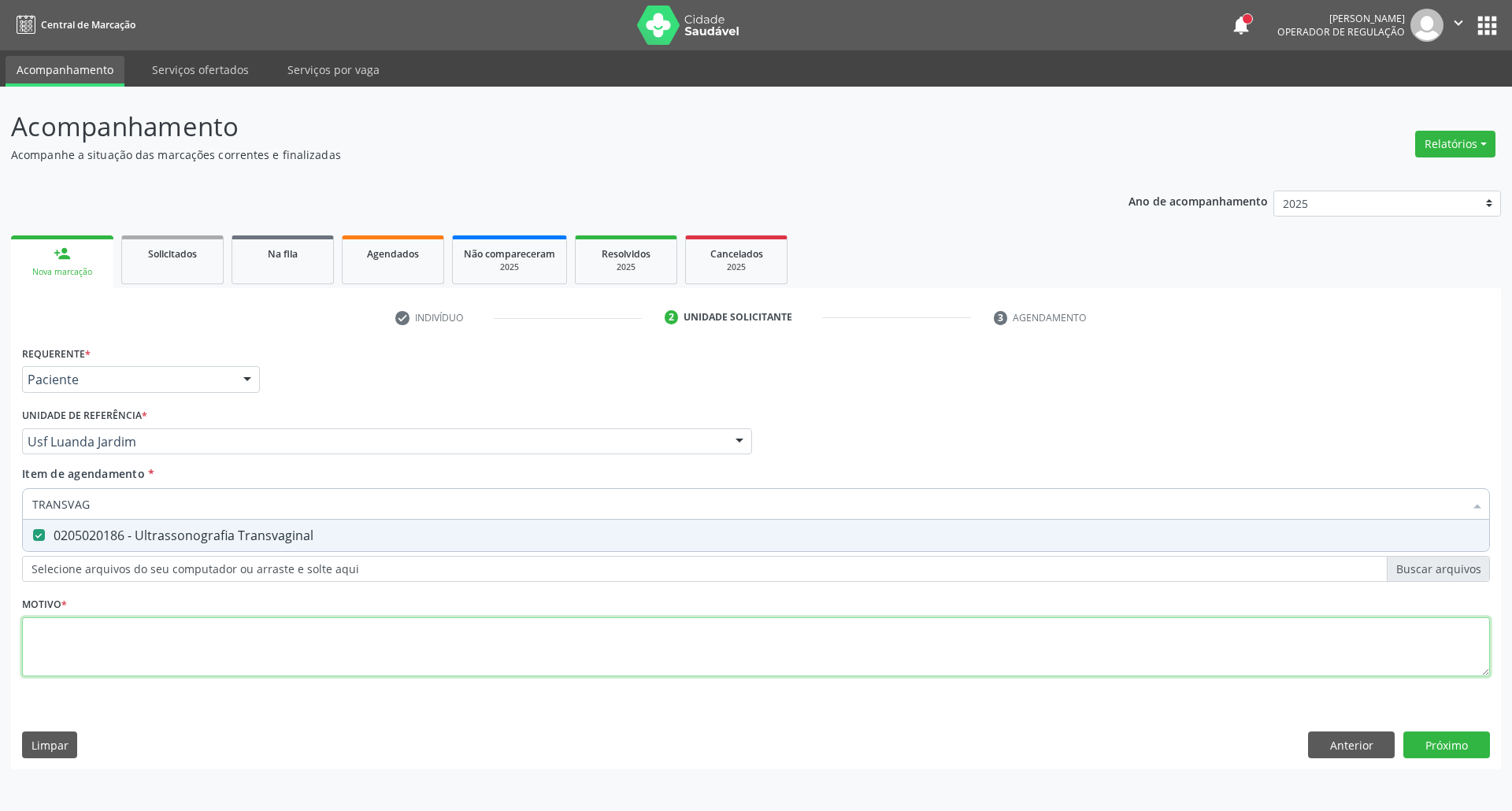
click at [137, 660] on div "Requerente * Paciente Profissional de Saúde Paciente Nenhum resultado encontrad…" at bounding box center [756, 519] width 1468 height 356
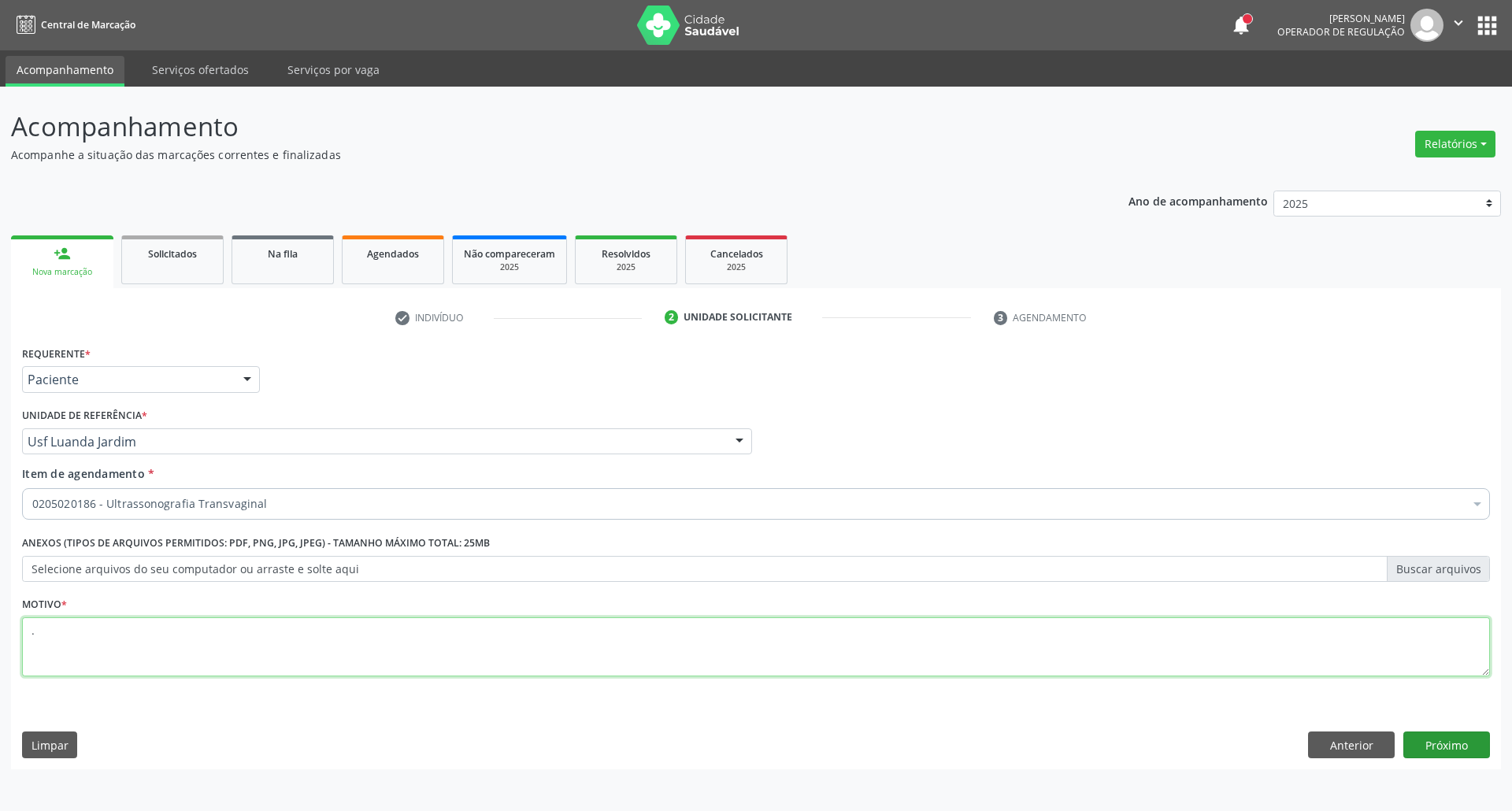
type textarea "."
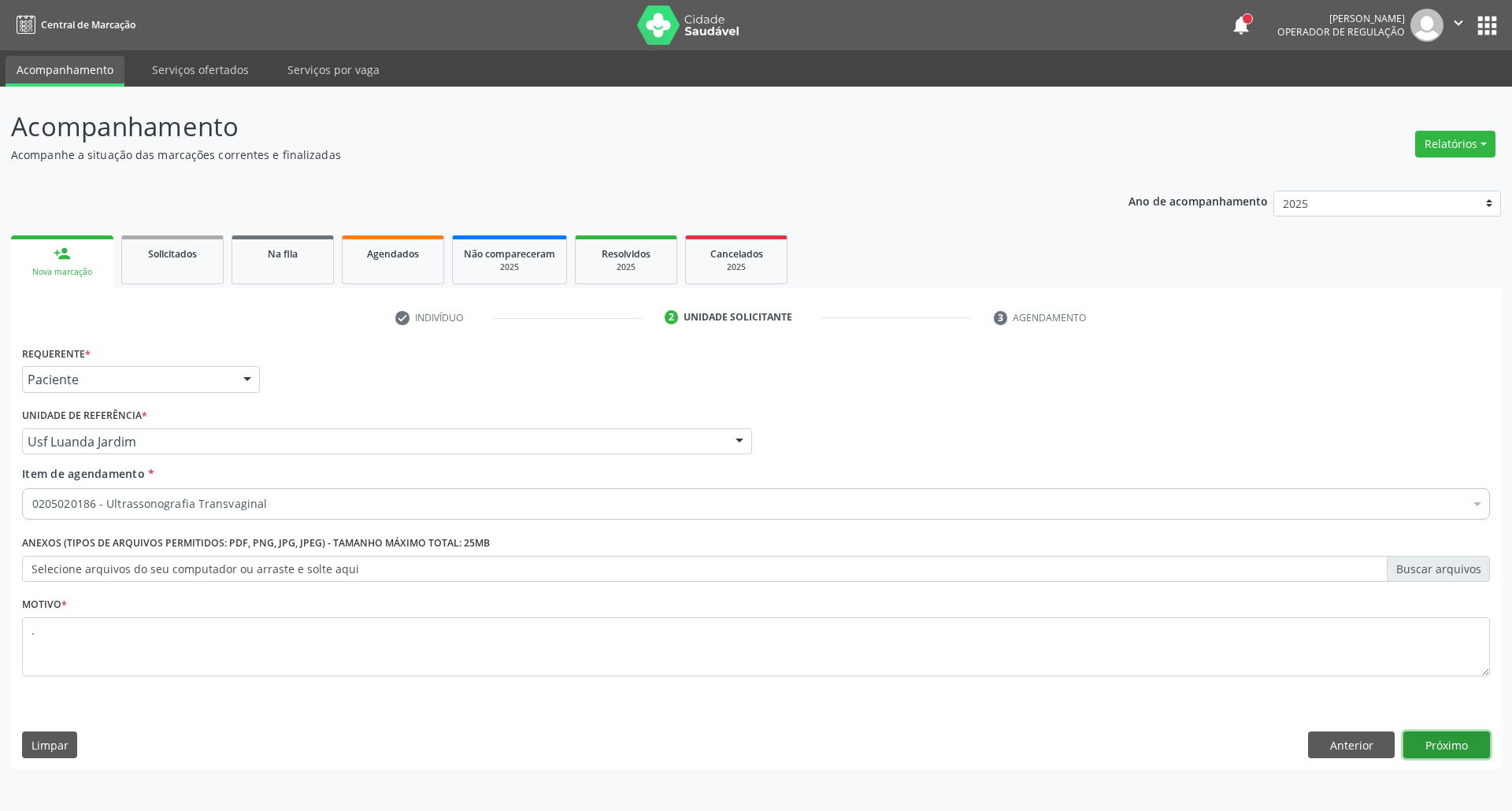
click at [1427, 747] on button "Próximo" at bounding box center [1447, 745] width 87 height 27
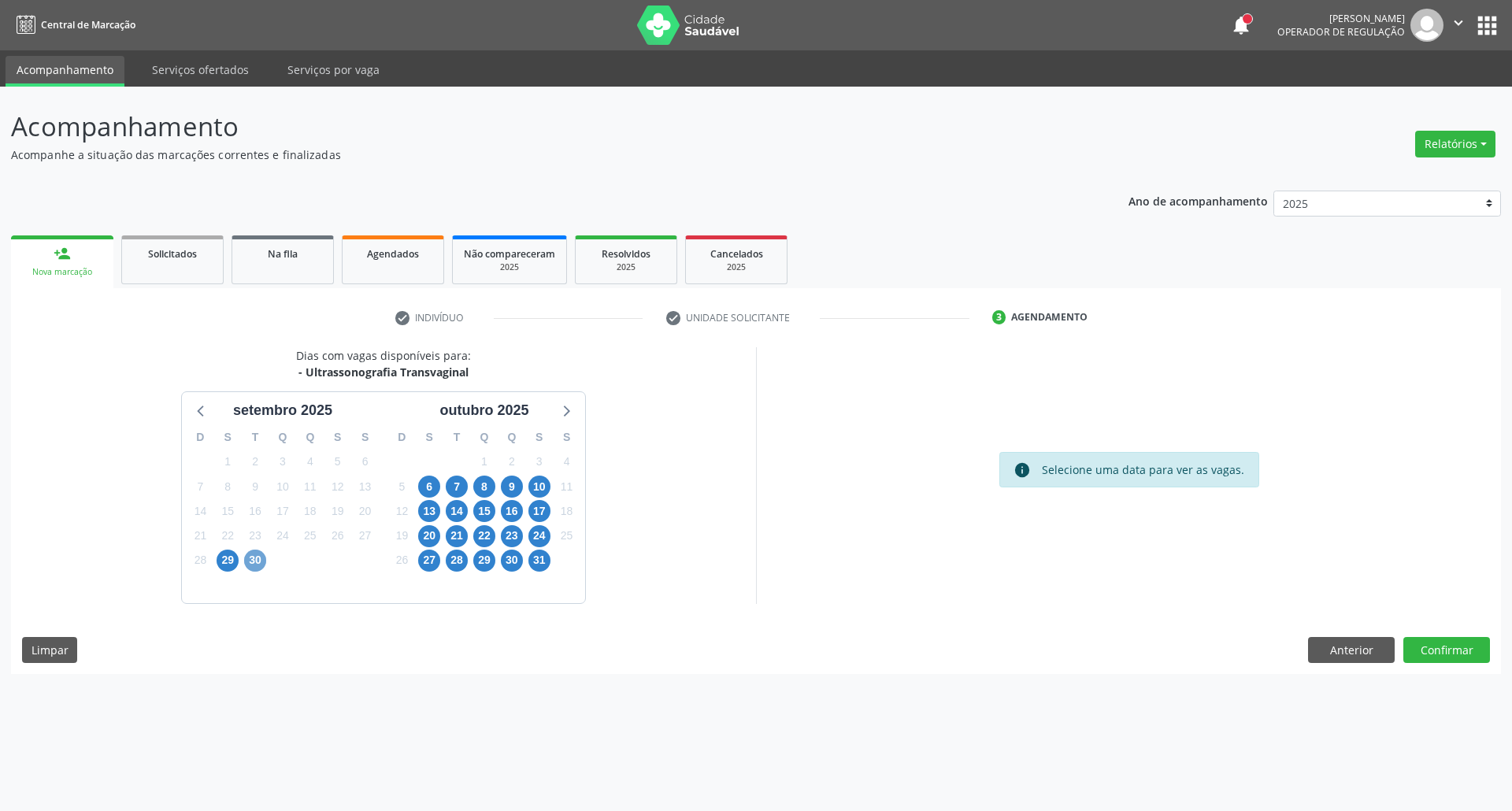
click at [253, 559] on span "30" at bounding box center [255, 561] width 22 height 22
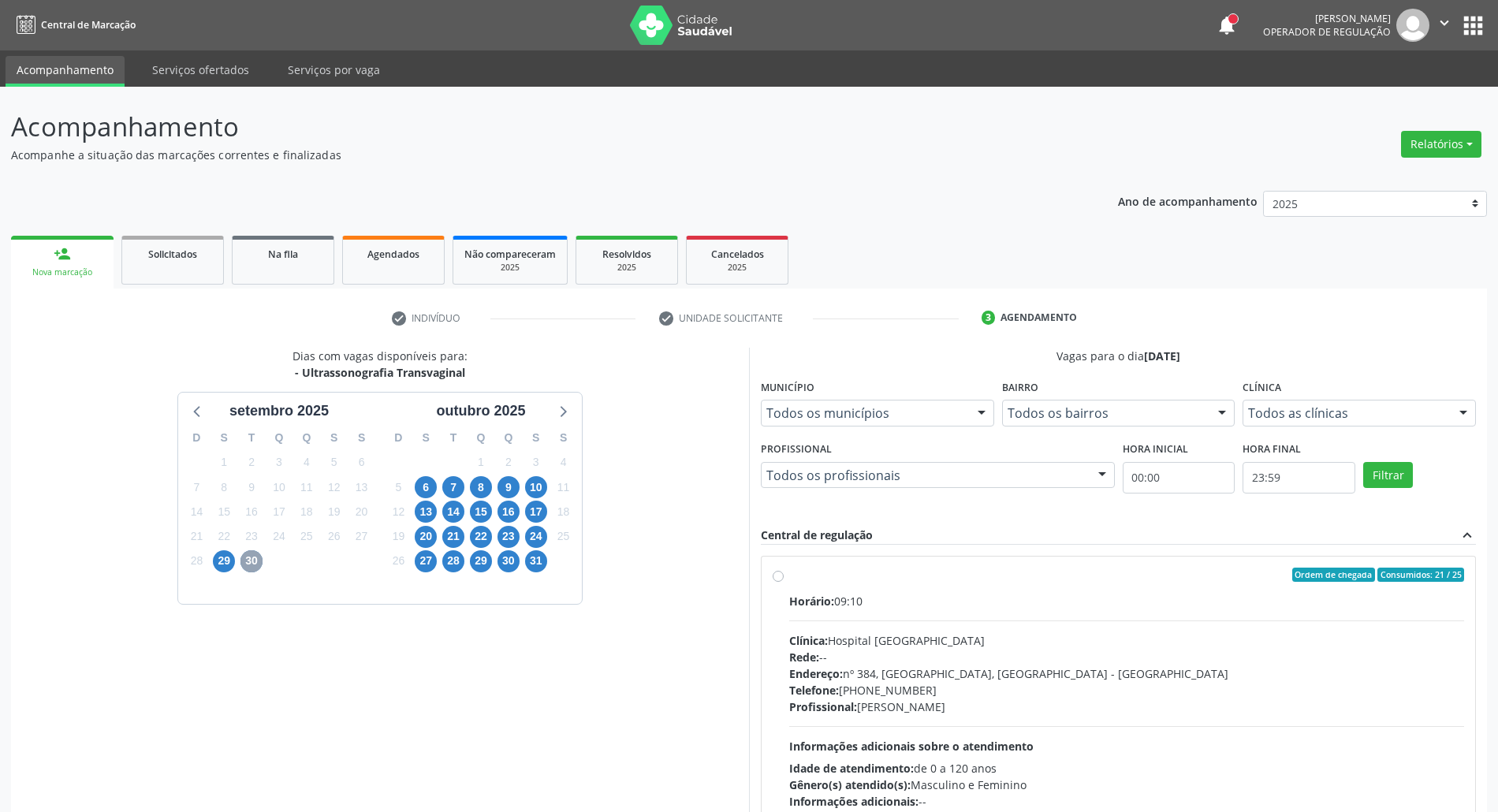
scroll to position [104, 0]
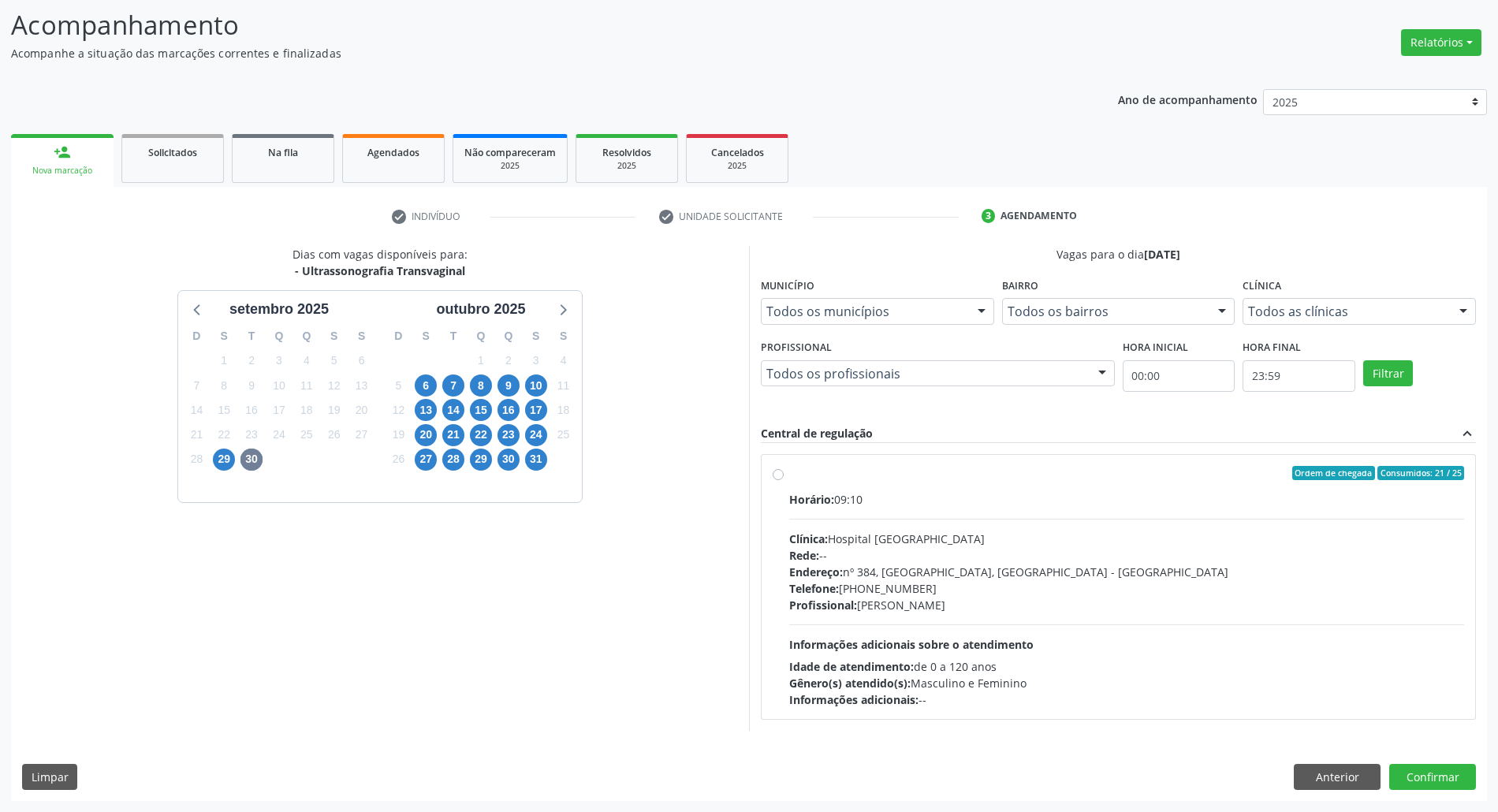
click at [1006, 590] on div "Telefone: (81) 38312142" at bounding box center [1126, 589] width 675 height 17
click at [784, 480] on input "Ordem de chegada Consumidos: 21 / 25 Horário: 09:10 Clínica: Hospital Sao Franc…" at bounding box center [778, 473] width 11 height 14
radio input "true"
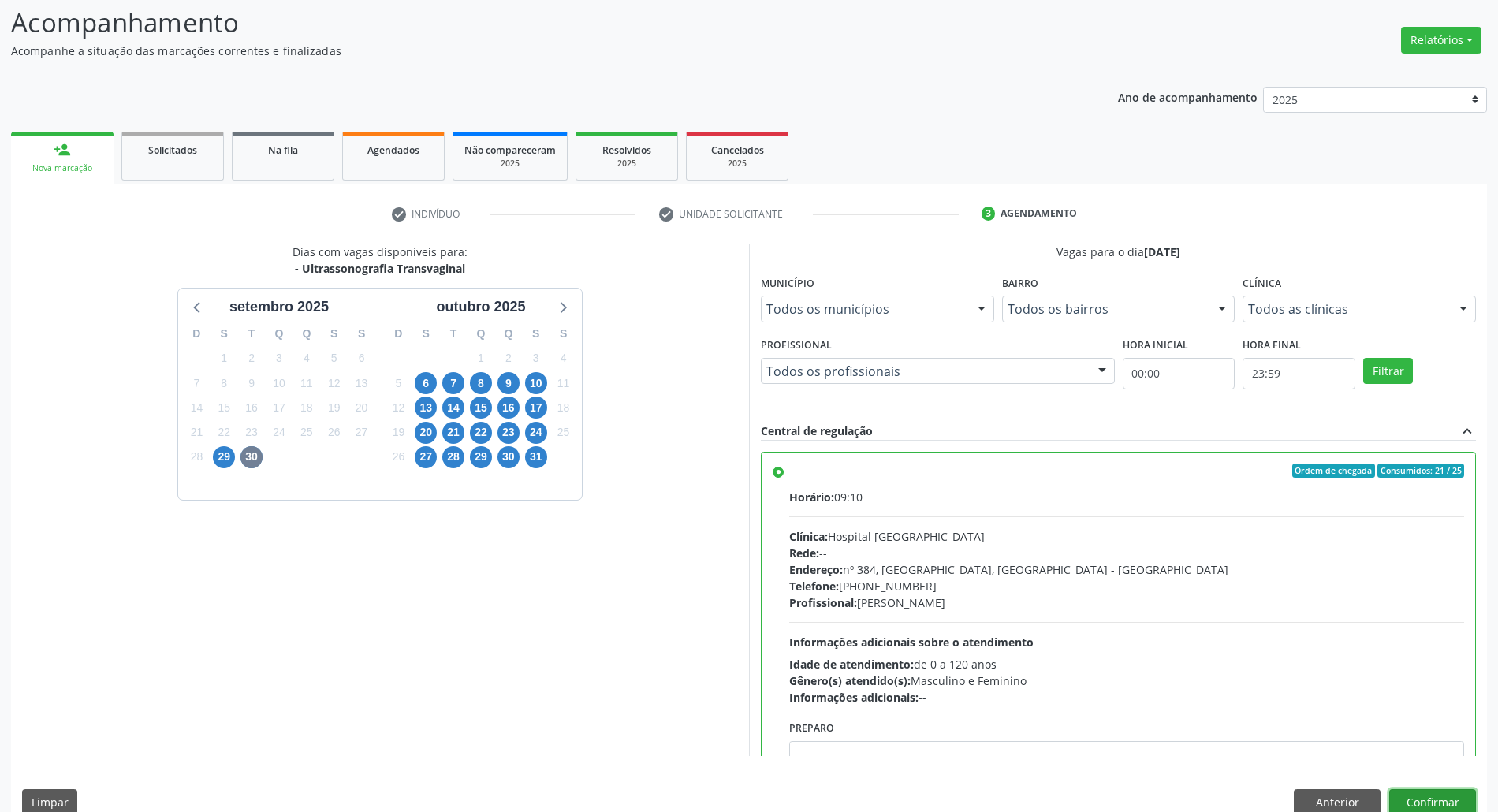
click at [1424, 804] on button "Confirmar" at bounding box center [1433, 802] width 87 height 27
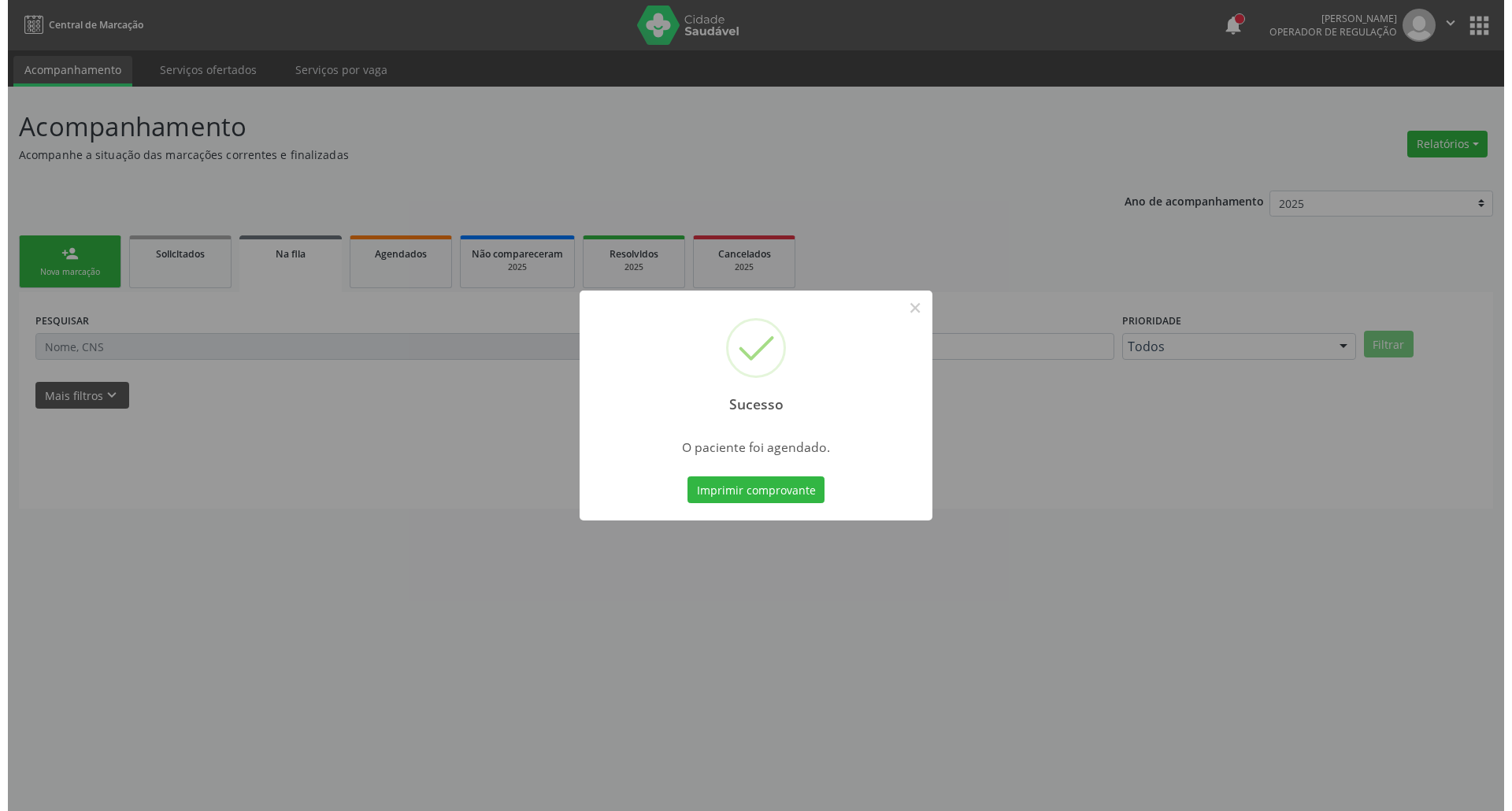
scroll to position [0, 0]
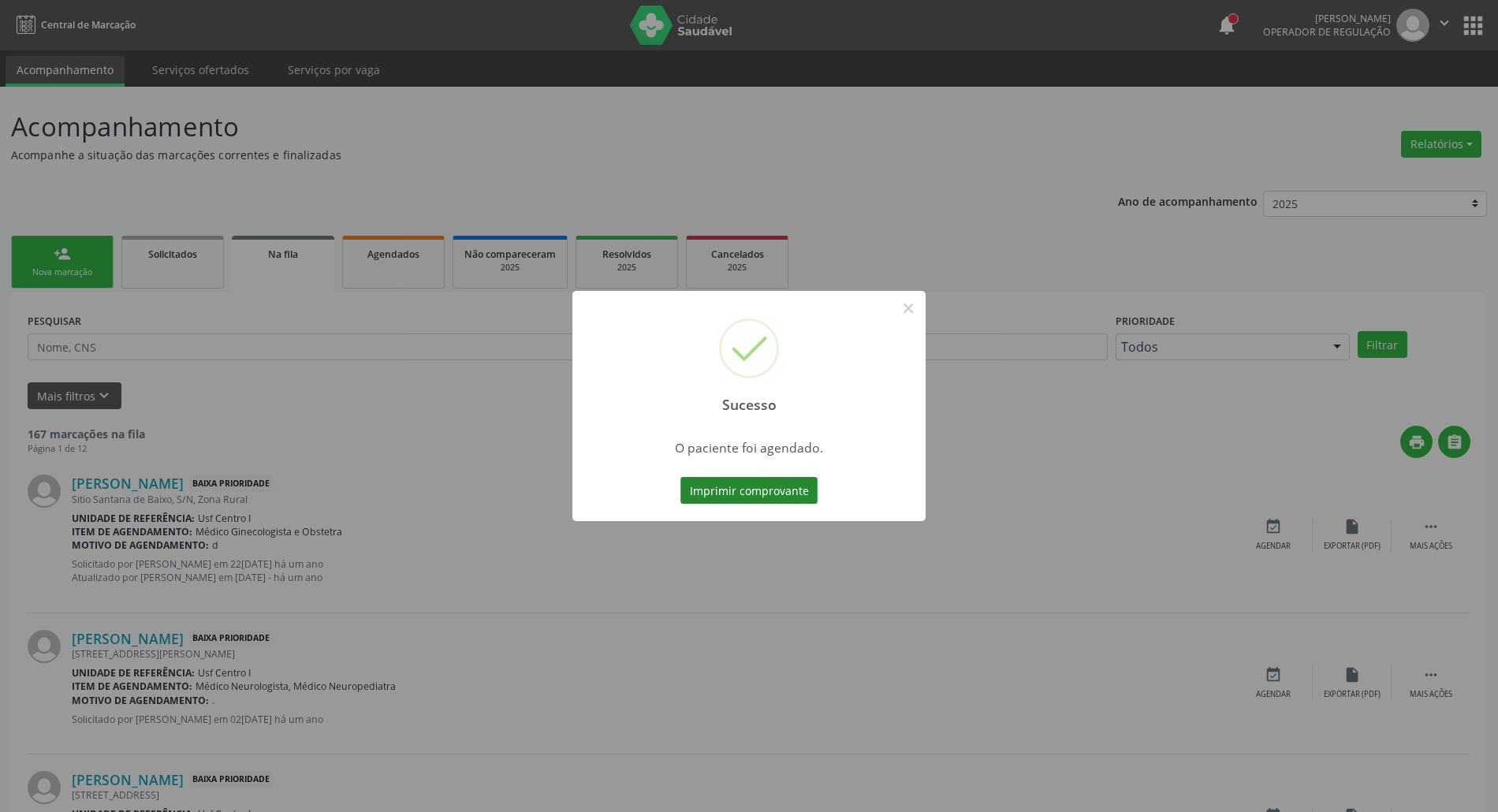
click at [749, 486] on button "Imprimir comprovante" at bounding box center [749, 489] width 137 height 27
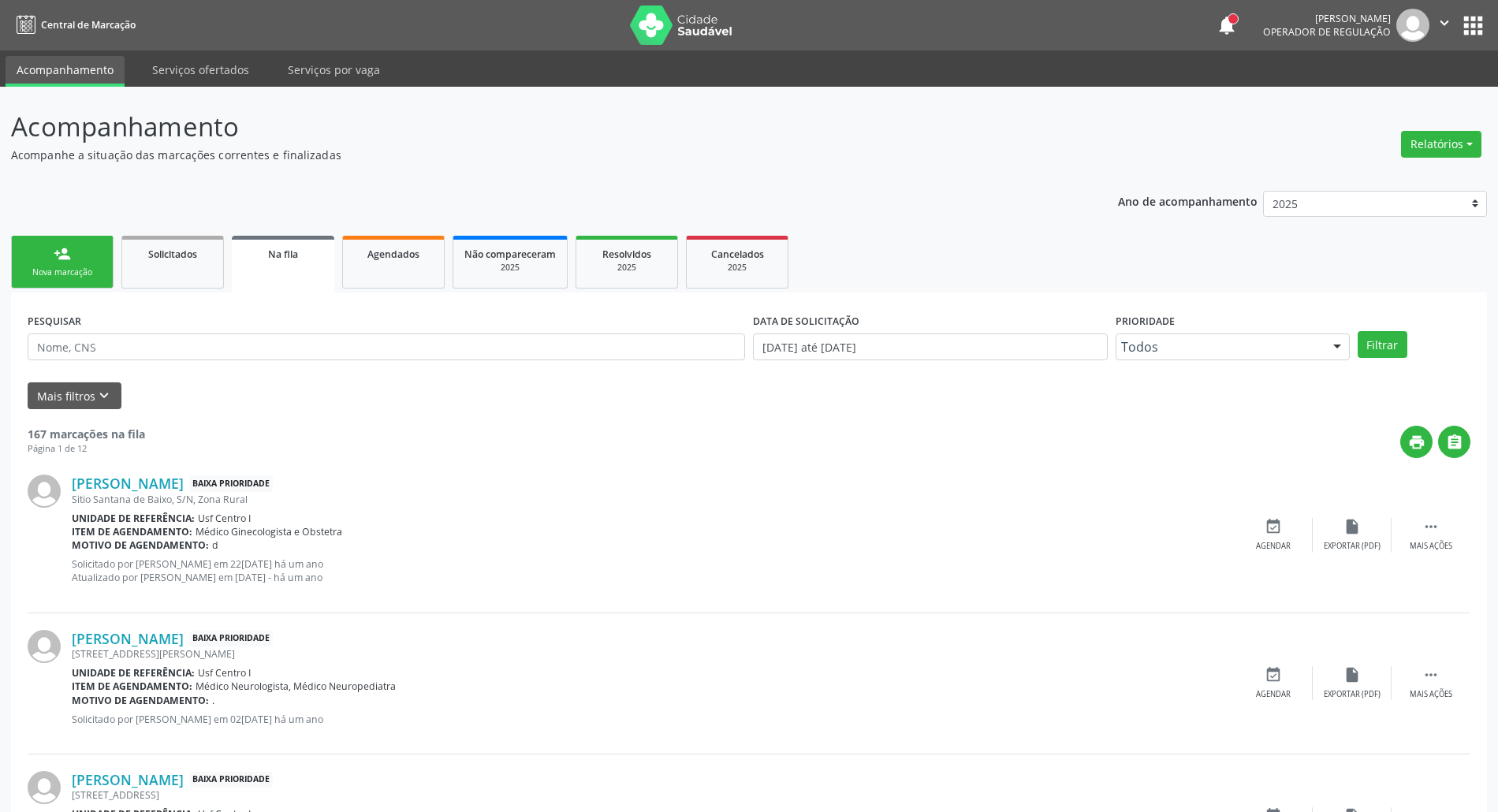
click at [60, 247] on div "person_add" at bounding box center [62, 253] width 18 height 18
